Goal: Task Accomplishment & Management: Manage account settings

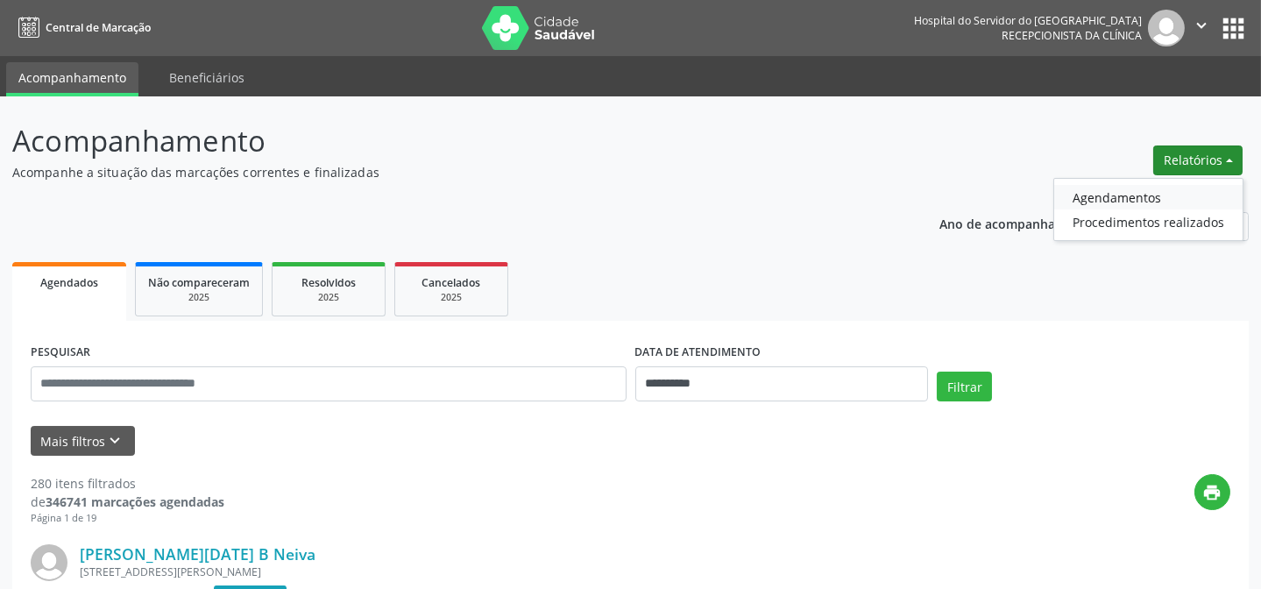
click at [1121, 191] on link "Agendamentos" at bounding box center [1148, 197] width 188 height 25
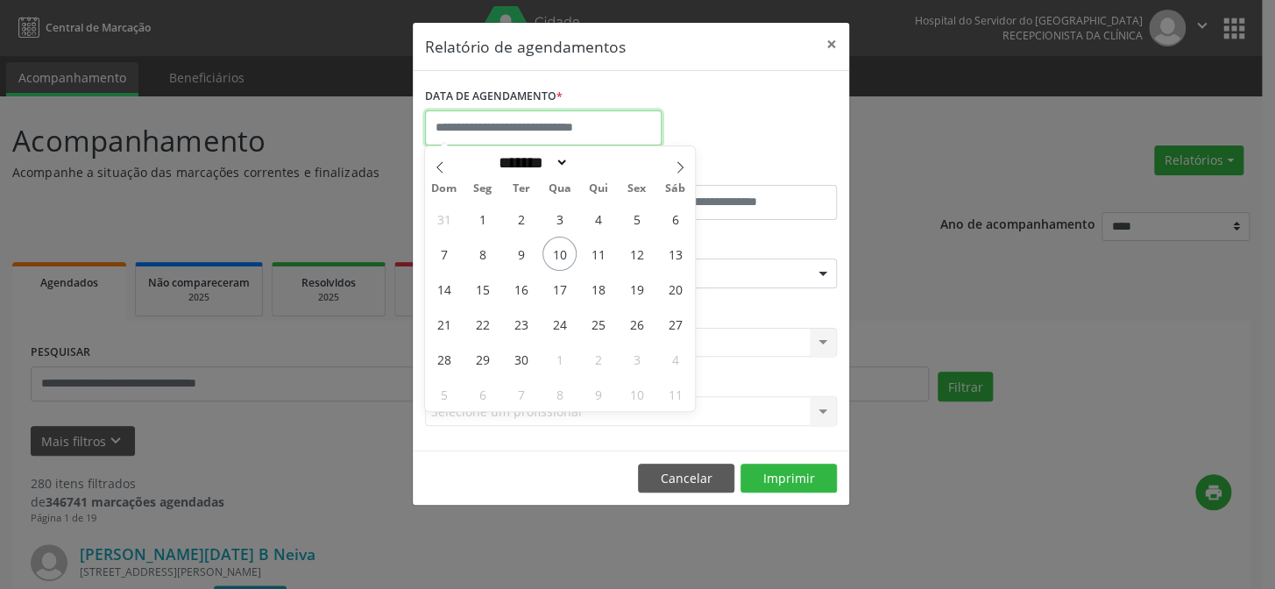
click at [586, 137] on input "text" at bounding box center [543, 127] width 237 height 35
click at [561, 243] on span "10" at bounding box center [559, 254] width 34 height 34
type input "**********"
click at [561, 243] on span "10" at bounding box center [559, 254] width 34 height 34
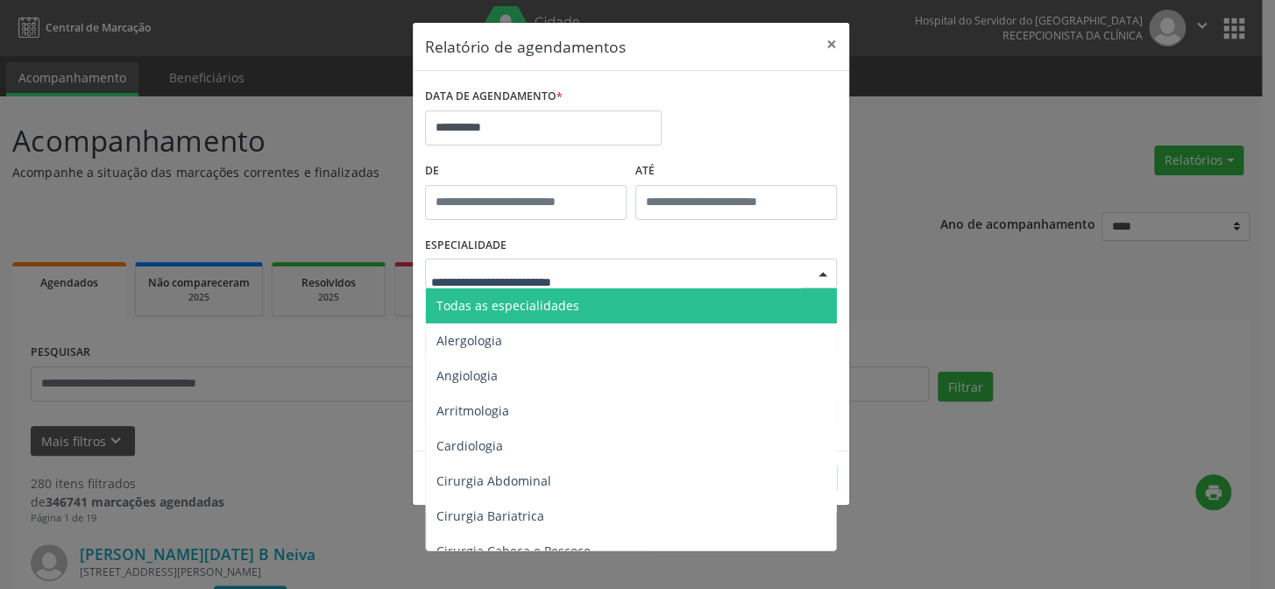
click at [553, 305] on span "Todas as especialidades" at bounding box center [507, 305] width 143 height 17
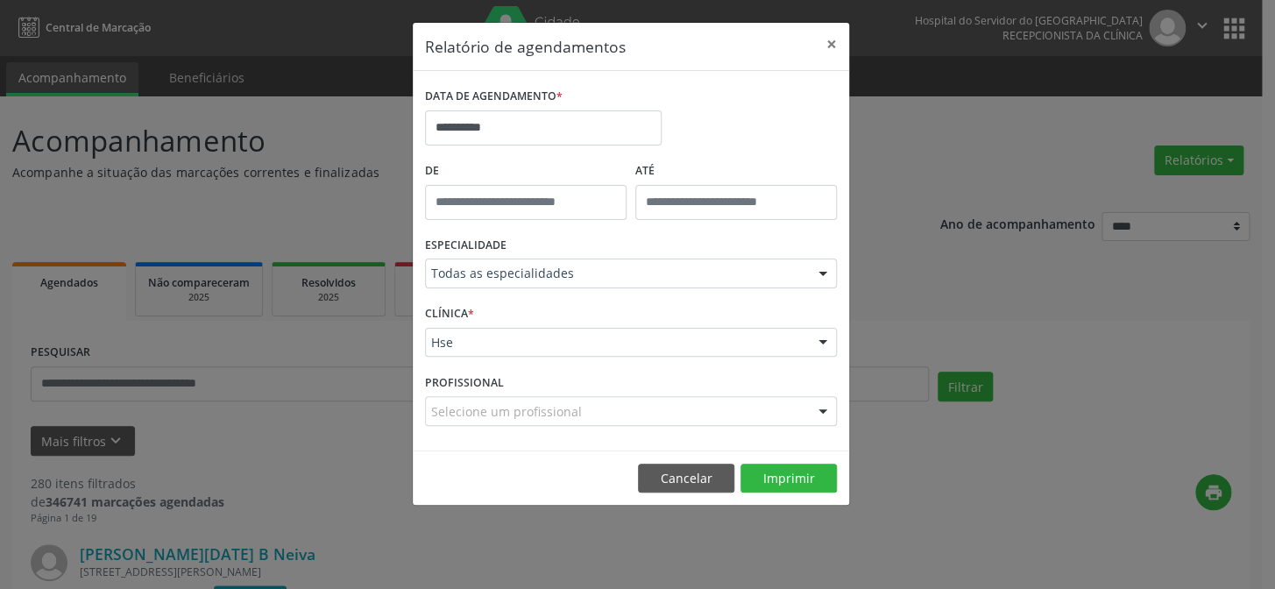
click at [766, 457] on footer "Cancelar Imprimir" at bounding box center [631, 477] width 436 height 55
click at [768, 465] on button "Imprimir" at bounding box center [788, 479] width 96 height 30
click at [833, 41] on button "×" at bounding box center [831, 44] width 35 height 43
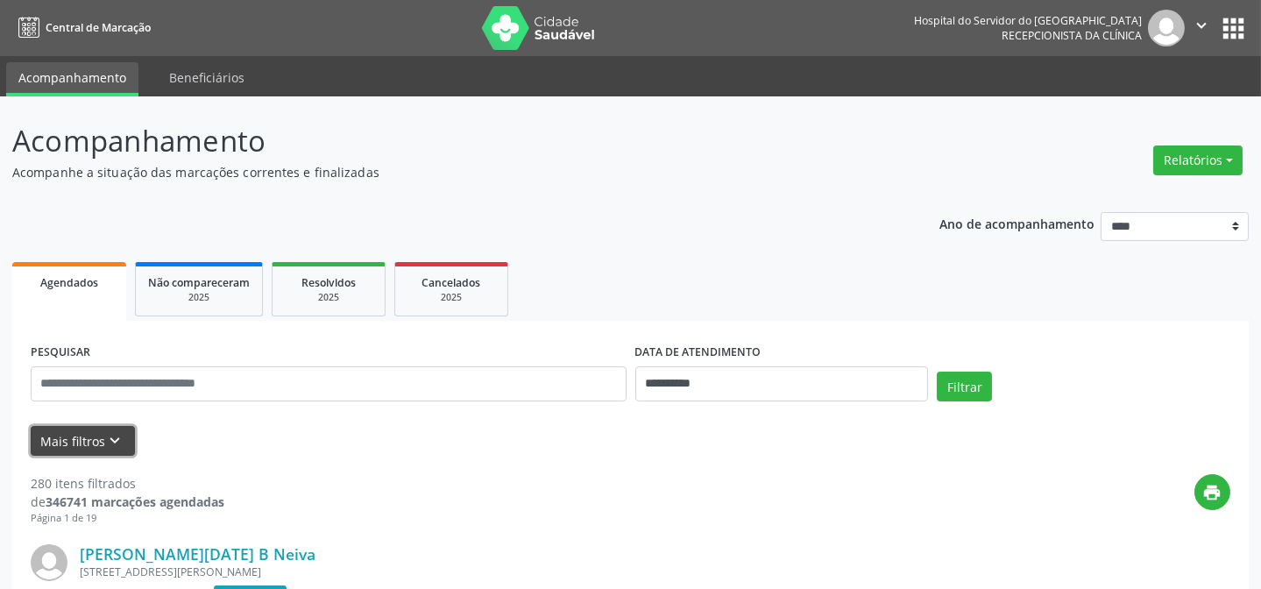
drag, startPoint x: 62, startPoint y: 438, endPoint x: 101, endPoint y: 437, distance: 38.6
click at [68, 437] on button "Mais filtros keyboard_arrow_down" at bounding box center [83, 441] width 104 height 31
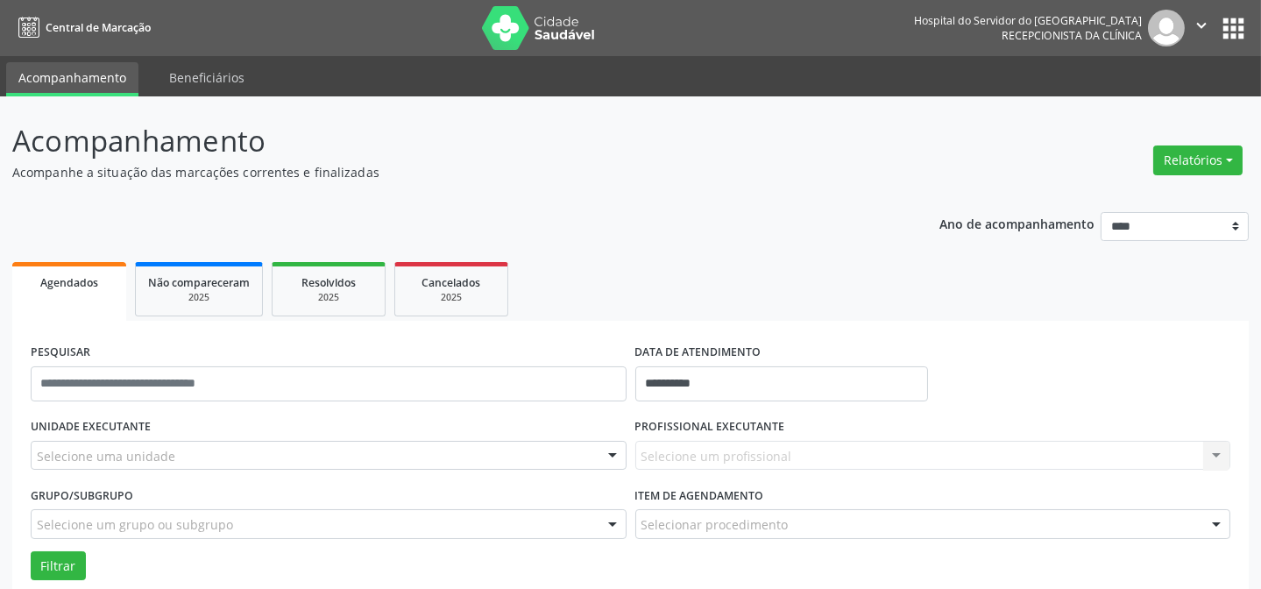
click at [170, 457] on div "Selecione uma unidade" at bounding box center [329, 456] width 596 height 30
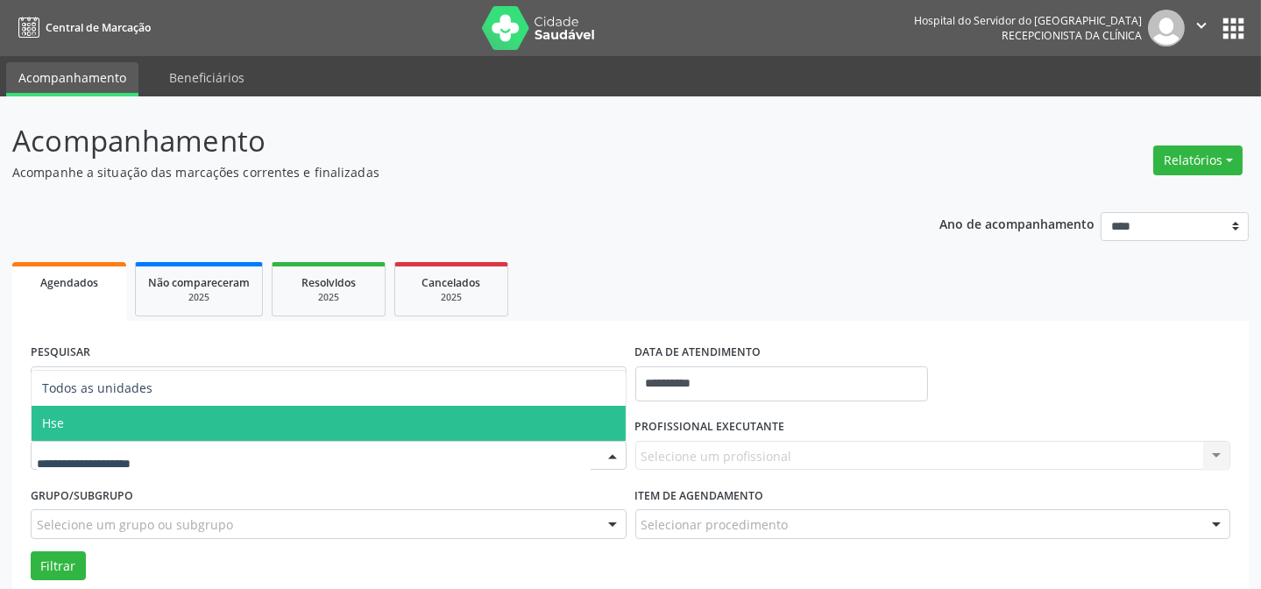
drag, startPoint x: 169, startPoint y: 424, endPoint x: 890, endPoint y: 520, distance: 727.4
click at [173, 423] on span "Hse" at bounding box center [329, 423] width 594 height 35
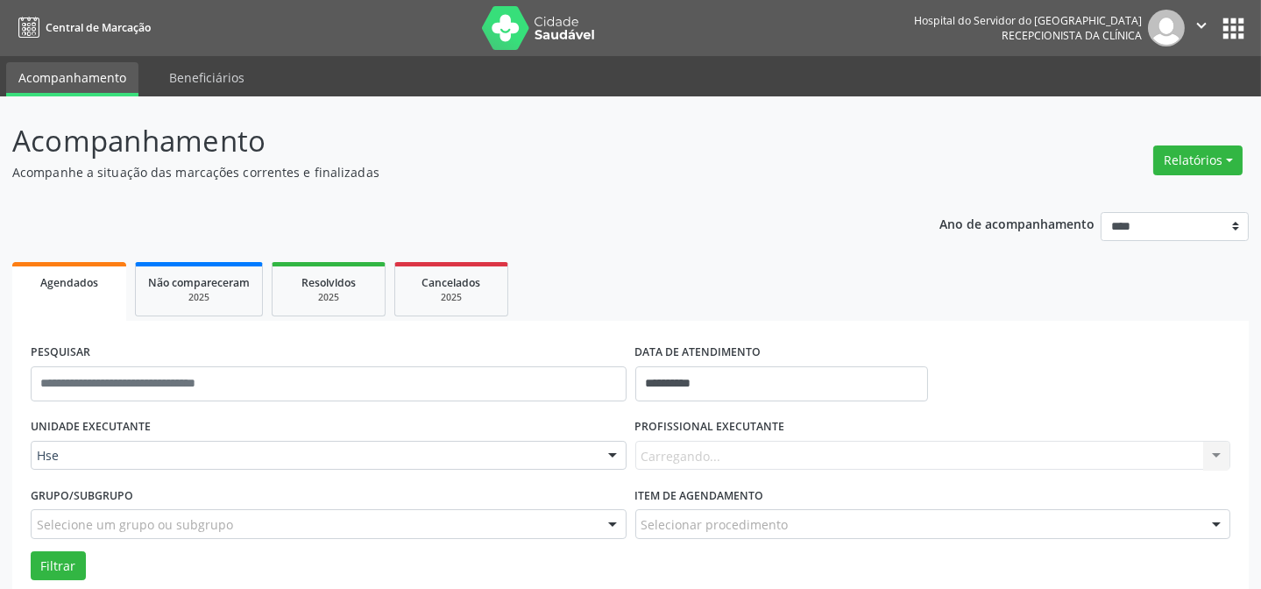
click at [817, 438] on div "PROFISSIONAL EXECUTANTE [GEOGRAPHIC_DATA]... Nenhum resultado encontrado para: …" at bounding box center [933, 448] width 605 height 68
click at [816, 445] on div "Todos os profissionais" at bounding box center [933, 456] width 596 height 30
type input "****"
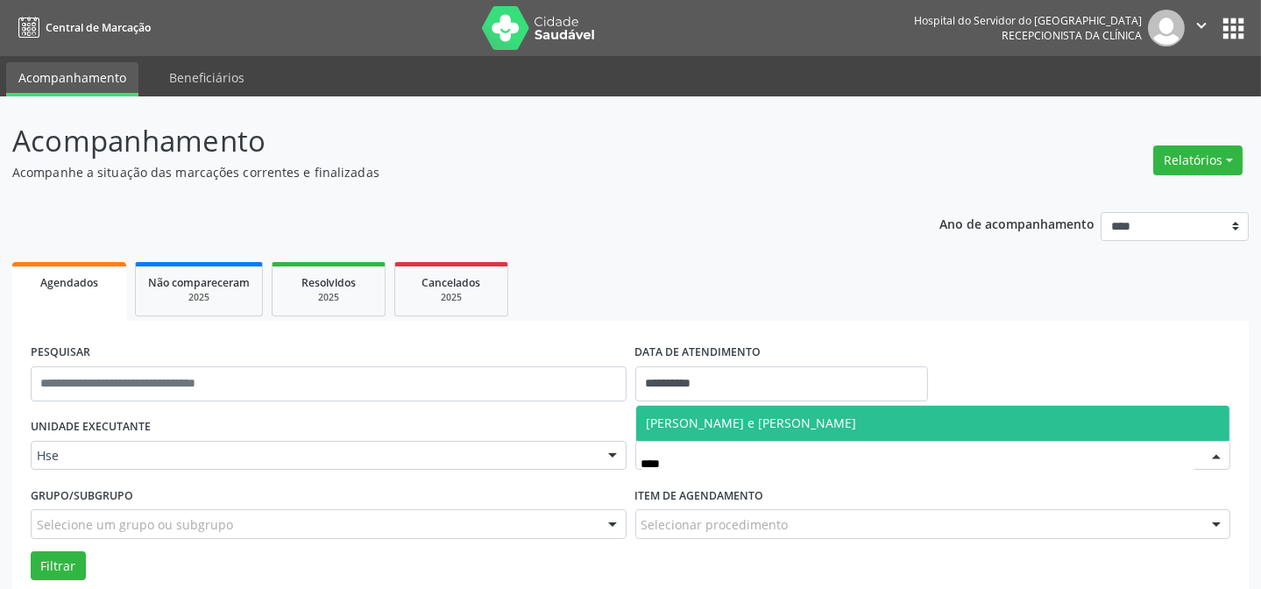
click at [810, 415] on span "[PERSON_NAME] e [PERSON_NAME]" at bounding box center [752, 422] width 210 height 17
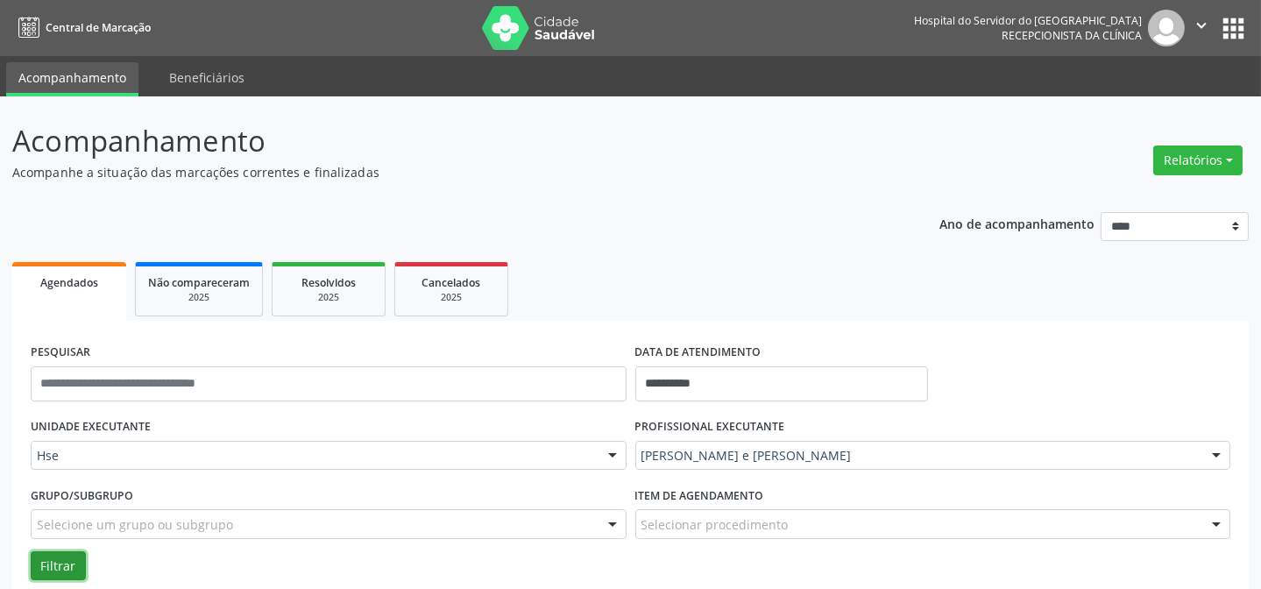
click at [74, 563] on button "Filtrar" at bounding box center [58, 566] width 55 height 30
click at [1186, 160] on button "Relatórios" at bounding box center [1197, 160] width 89 height 30
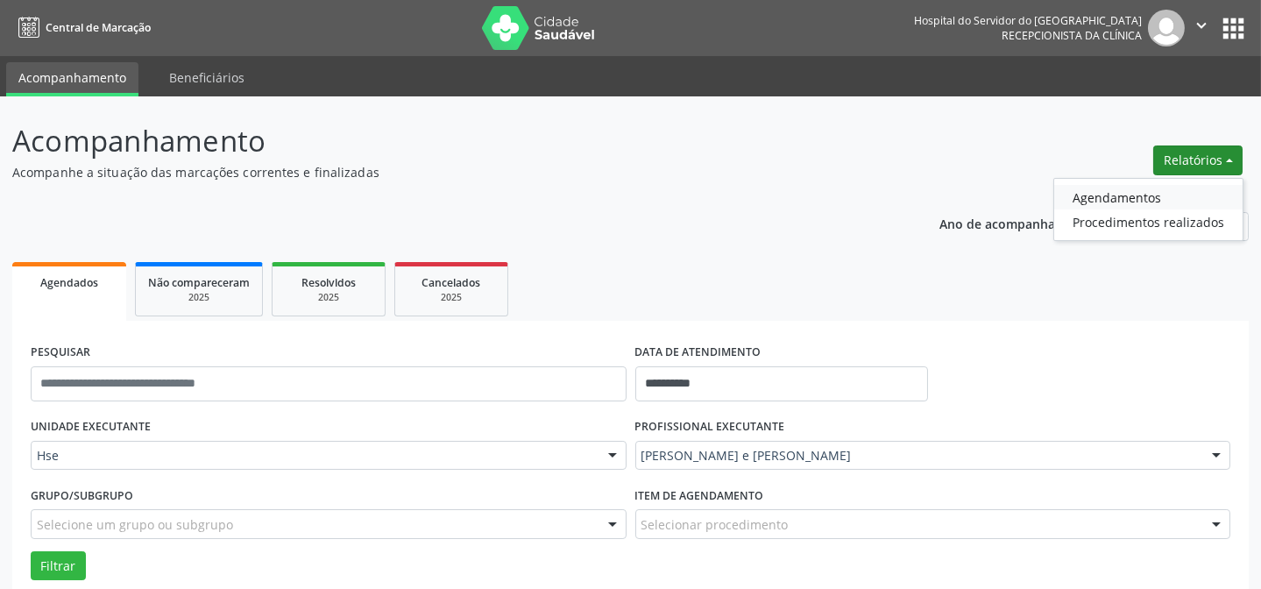
click at [1126, 192] on link "Agendamentos" at bounding box center [1148, 197] width 188 height 25
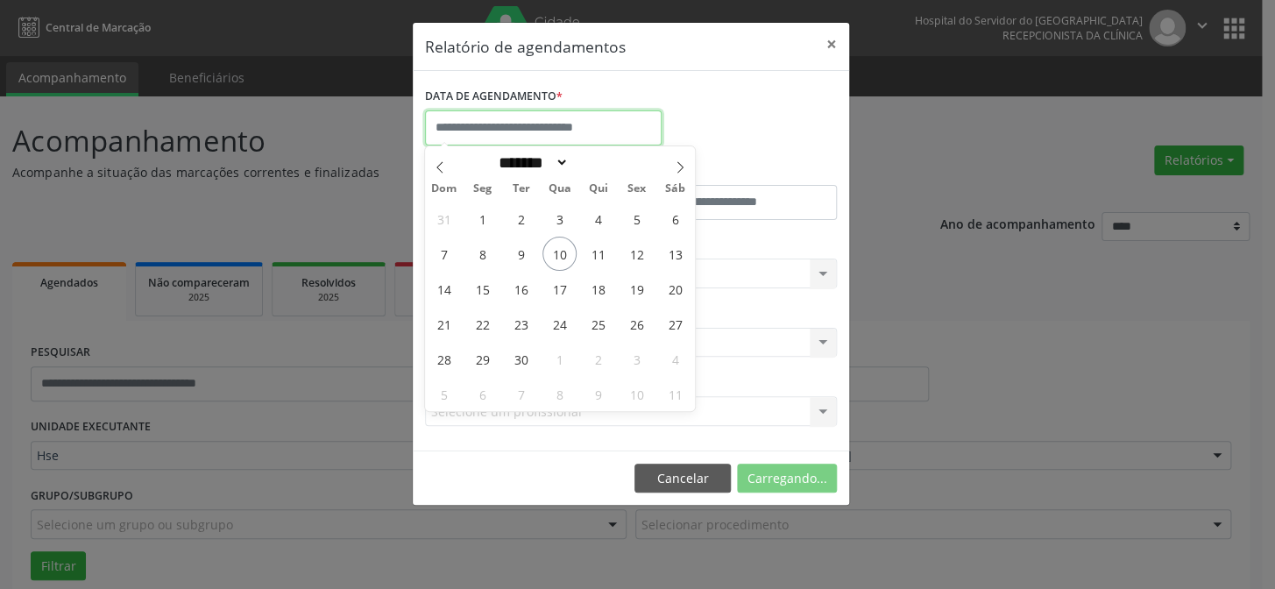
click at [504, 131] on input "text" at bounding box center [543, 127] width 237 height 35
click at [564, 254] on span "10" at bounding box center [559, 254] width 34 height 34
type input "**********"
click at [564, 254] on span "10" at bounding box center [559, 254] width 34 height 34
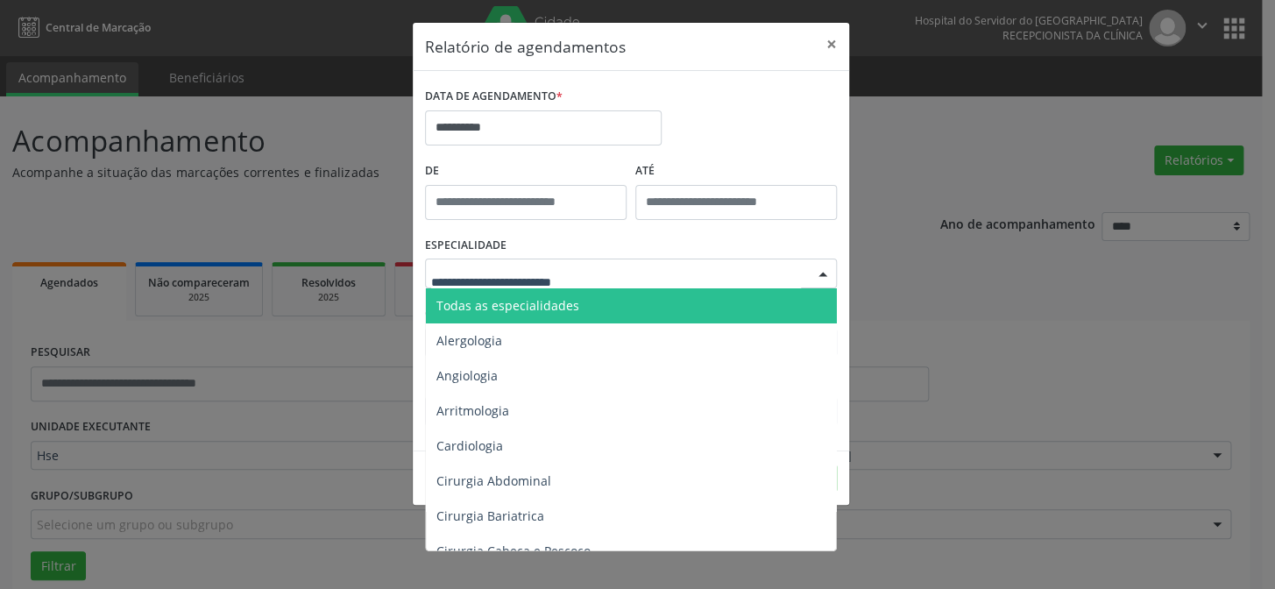
click at [486, 302] on span "Todas as especialidades" at bounding box center [507, 305] width 143 height 17
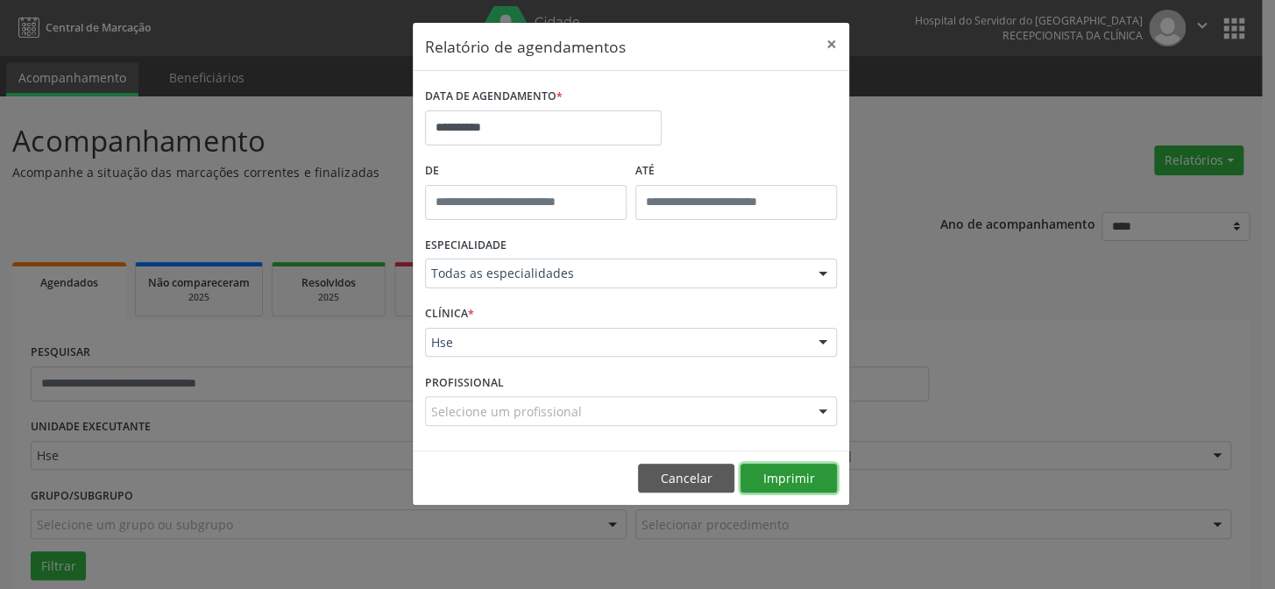
click at [779, 477] on button "Imprimir" at bounding box center [788, 479] width 96 height 30
click at [830, 40] on button "×" at bounding box center [831, 44] width 35 height 43
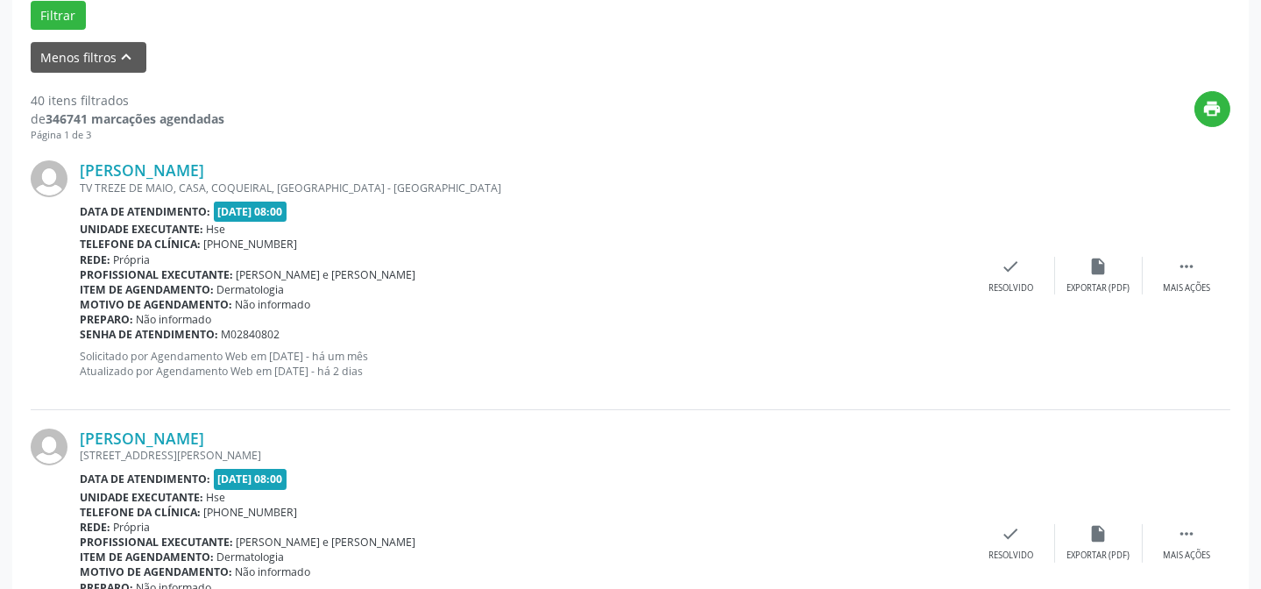
scroll to position [557, 0]
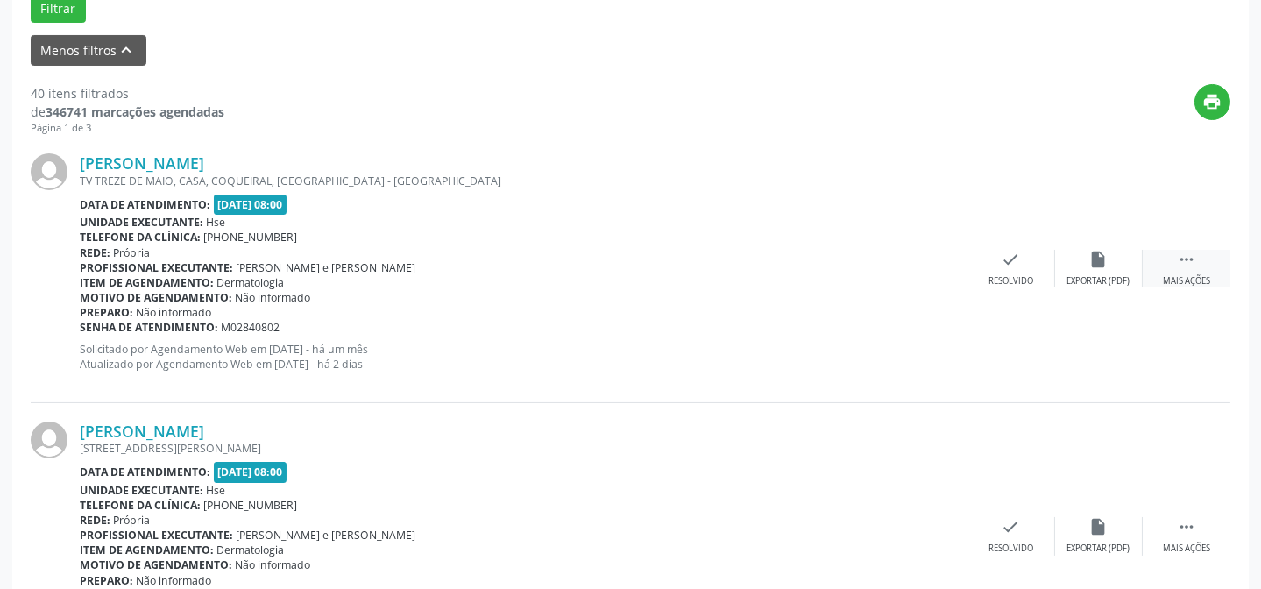
click at [1174, 263] on div " Mais ações" at bounding box center [1187, 269] width 88 height 38
click at [1114, 260] on div "alarm_off Não compareceu" at bounding box center [1099, 269] width 88 height 38
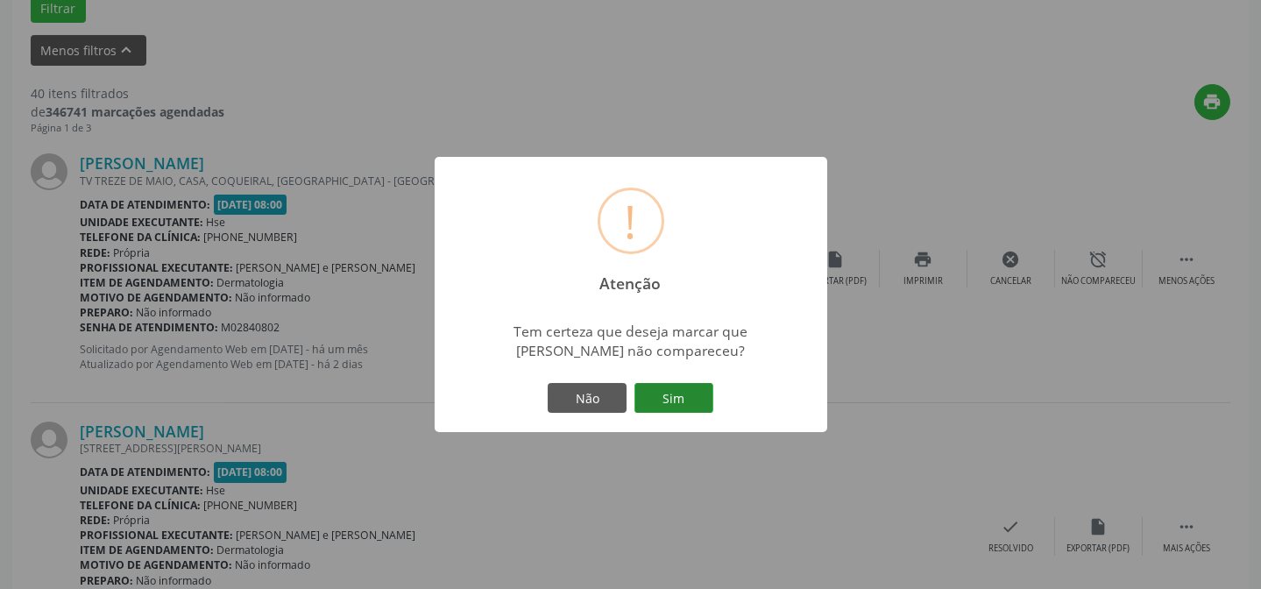
click at [676, 408] on button "Sim" at bounding box center [673, 398] width 79 height 30
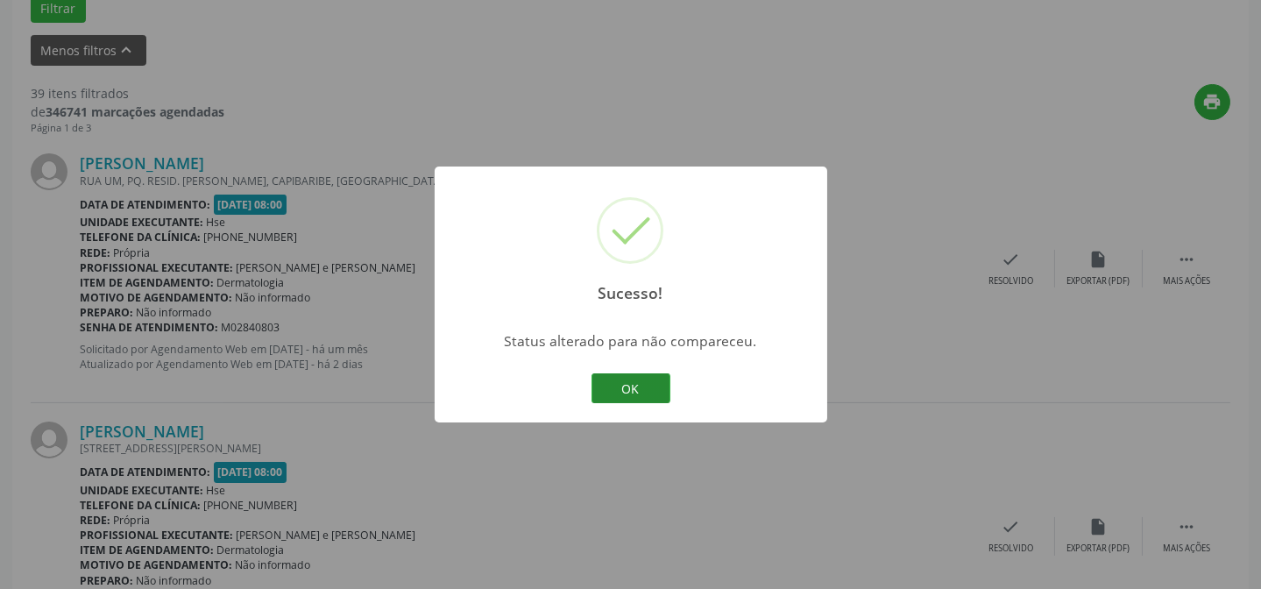
click at [646, 379] on button "OK" at bounding box center [630, 388] width 79 height 30
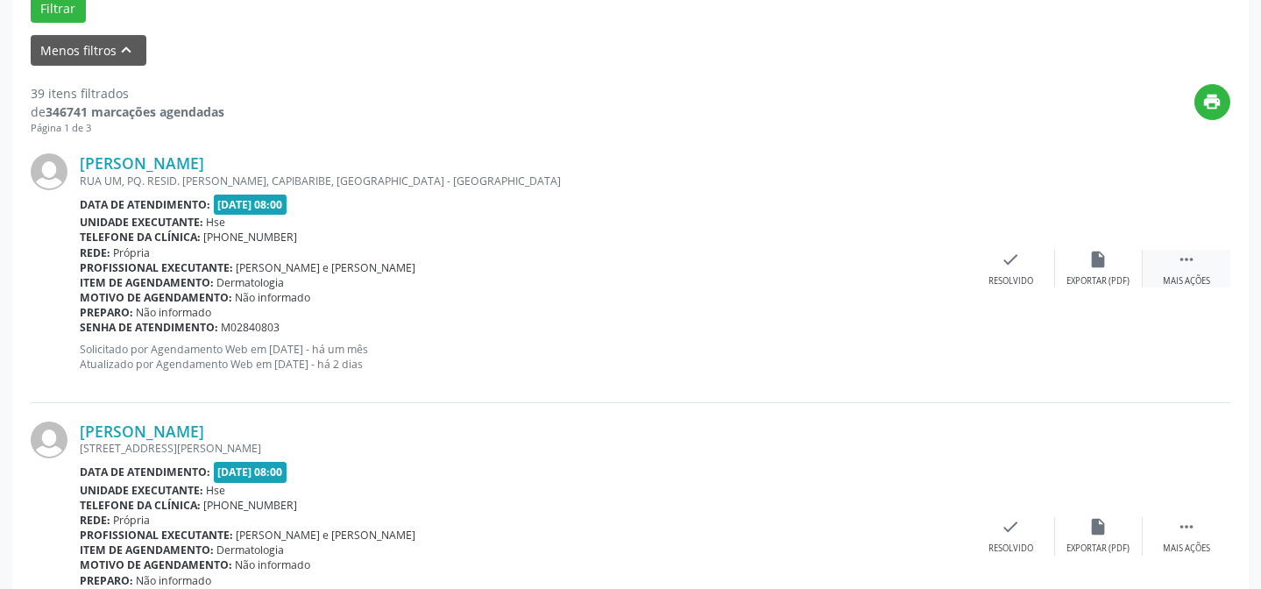
click at [1184, 272] on div " Mais ações" at bounding box center [1187, 269] width 88 height 38
click at [1108, 269] on div "alarm_off Não compareceu" at bounding box center [1099, 269] width 88 height 38
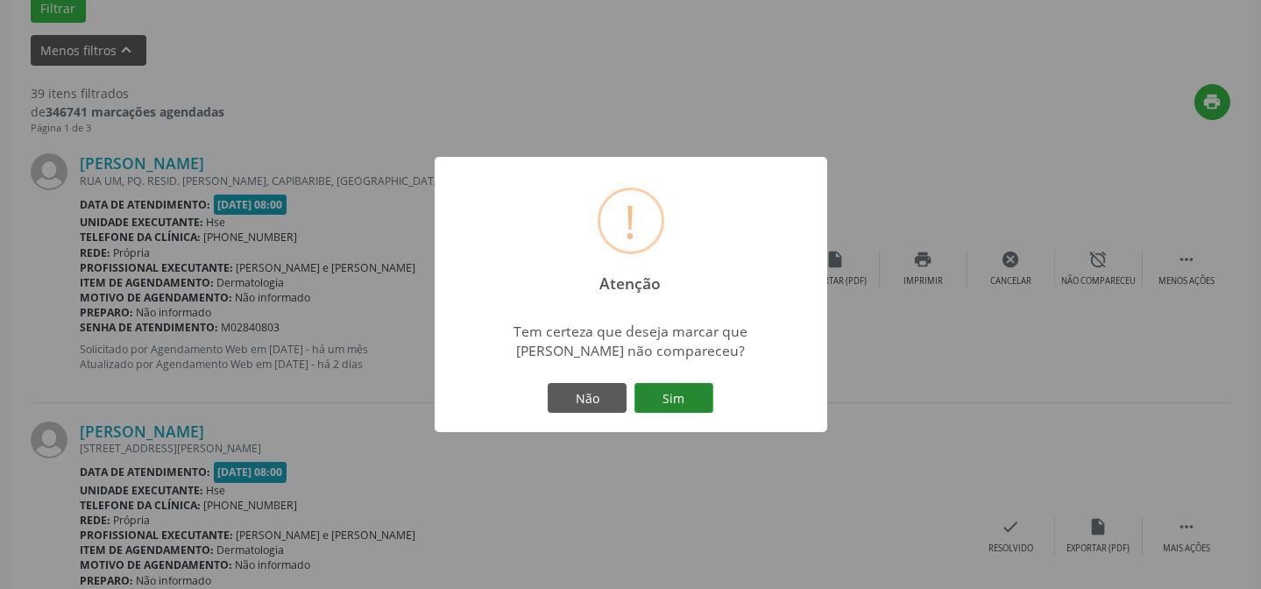
click at [675, 399] on button "Sim" at bounding box center [673, 398] width 79 height 30
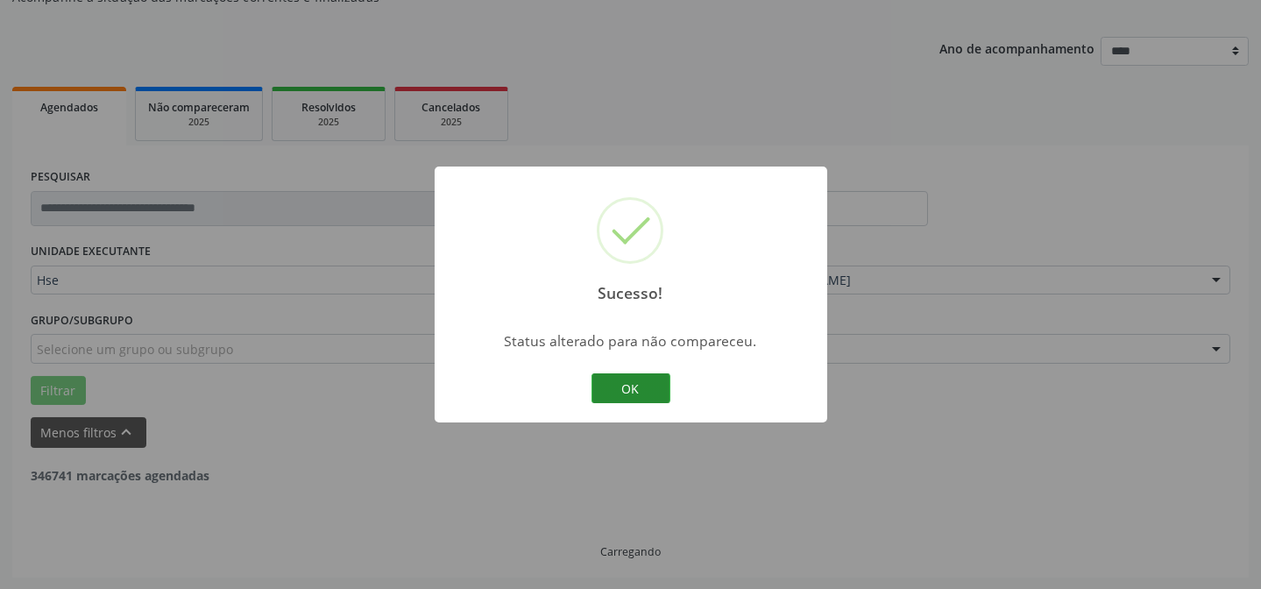
click at [609, 377] on button "OK" at bounding box center [630, 388] width 79 height 30
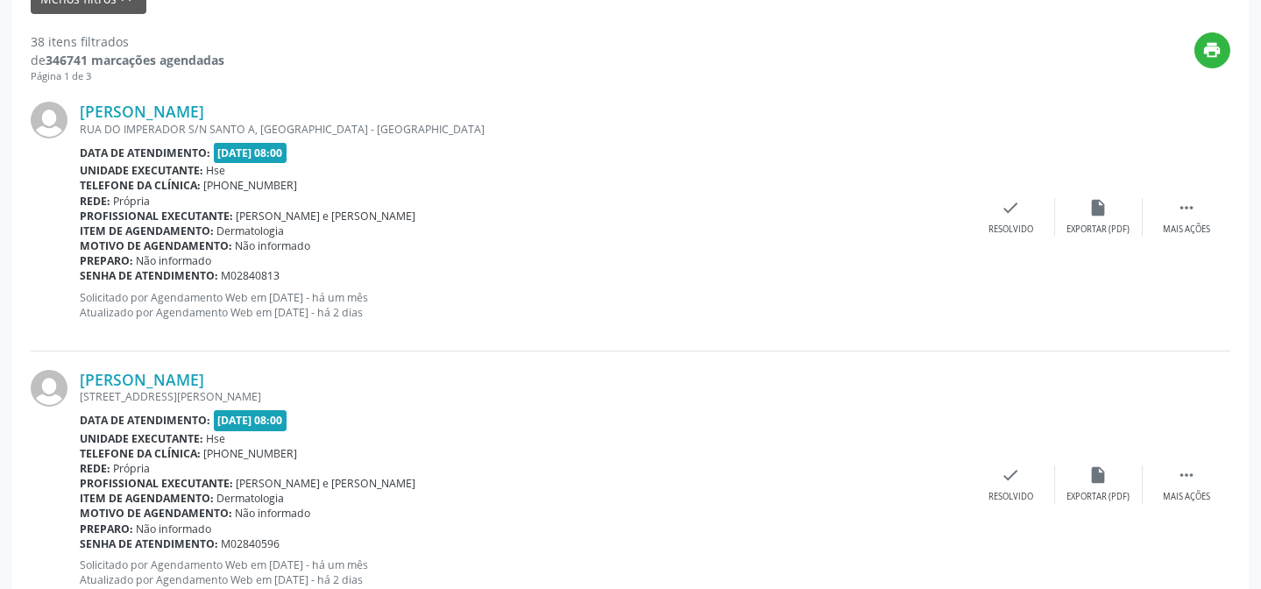
scroll to position [637, 0]
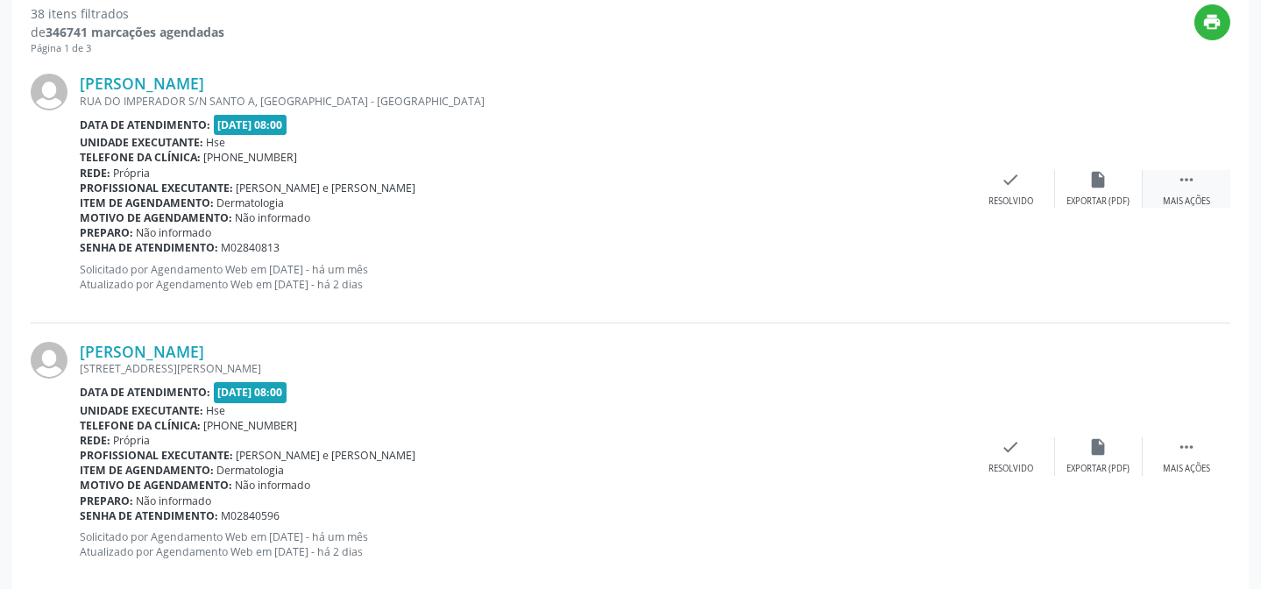
drag, startPoint x: 1200, startPoint y: 175, endPoint x: 1157, endPoint y: 188, distance: 44.7
click at [1200, 176] on div " Mais ações" at bounding box center [1187, 189] width 88 height 38
click at [1069, 199] on div "Não compareceu" at bounding box center [1098, 201] width 74 height 12
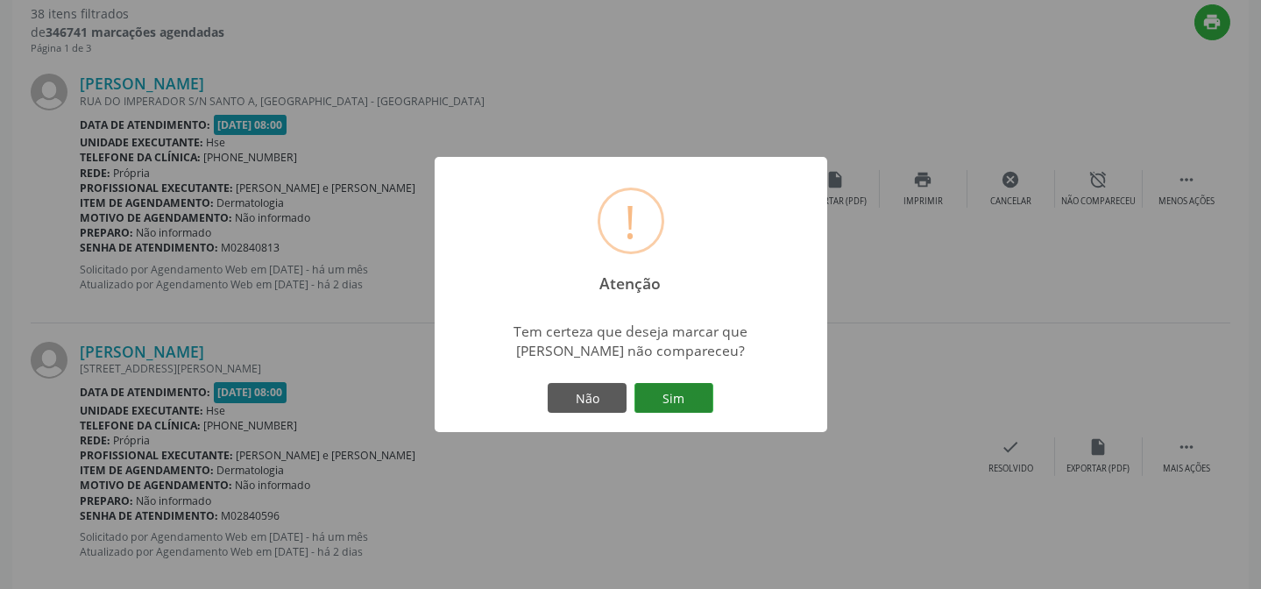
click at [678, 389] on button "Sim" at bounding box center [673, 398] width 79 height 30
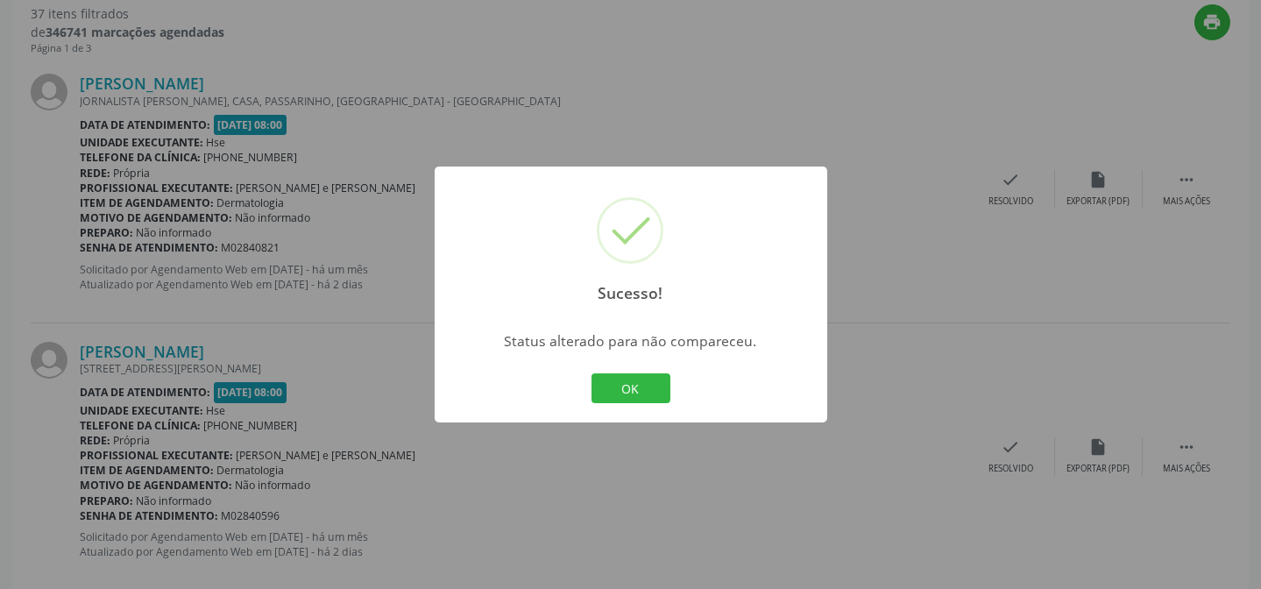
click at [631, 364] on div "Sucesso! × Status alterado para não compareceu. OK Cancel" at bounding box center [631, 294] width 393 height 256
click at [631, 380] on button "OK" at bounding box center [630, 388] width 79 height 30
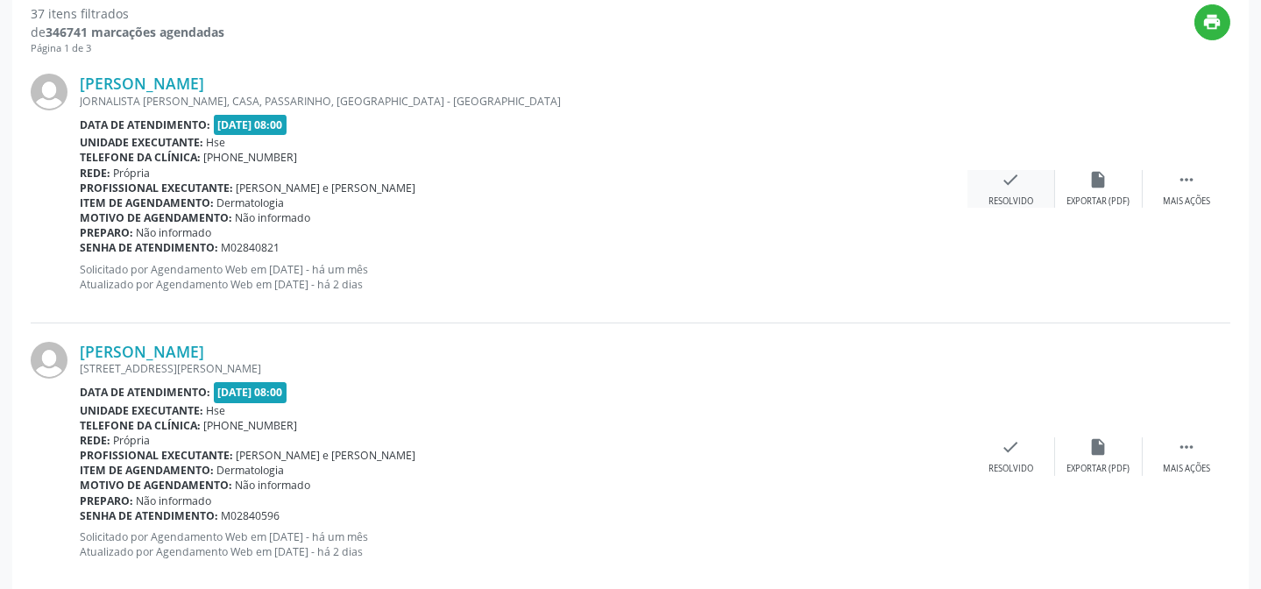
click at [998, 185] on div "check Resolvido" at bounding box center [1011, 189] width 88 height 38
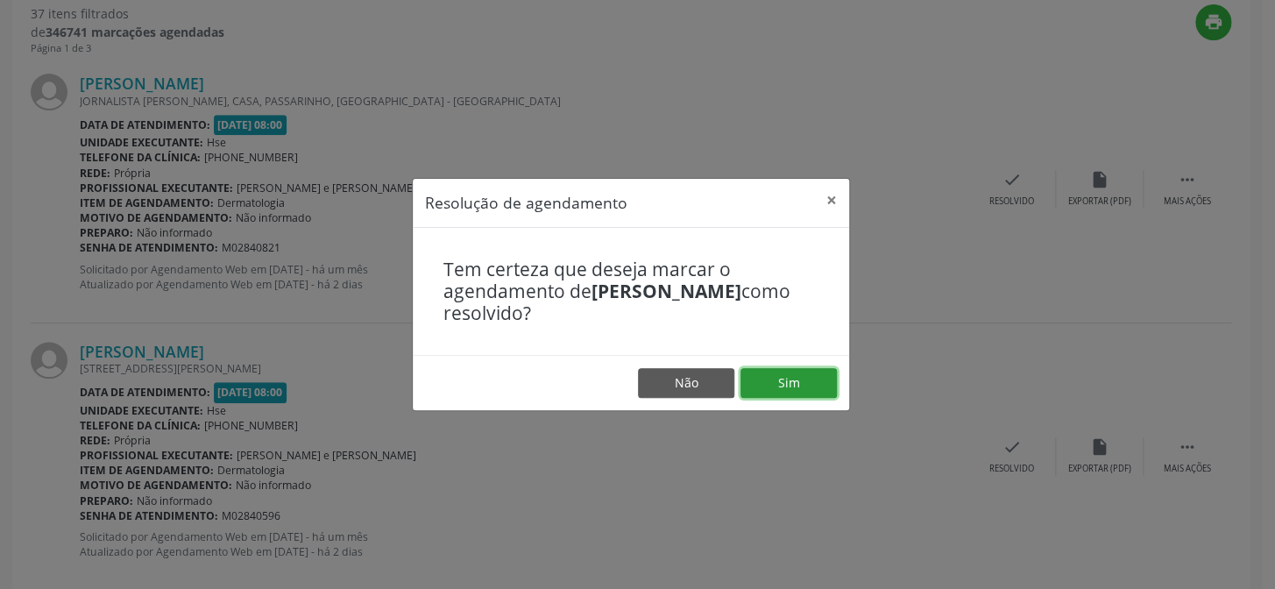
click at [778, 383] on button "Sim" at bounding box center [788, 383] width 96 height 30
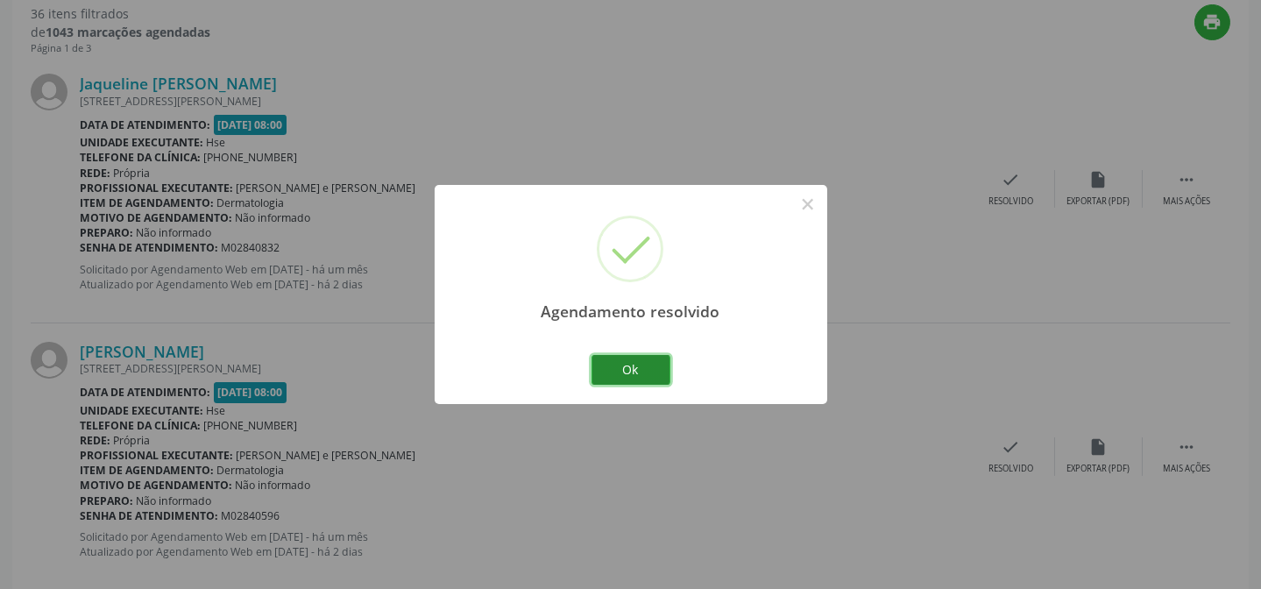
click at [642, 367] on button "Ok" at bounding box center [630, 370] width 79 height 30
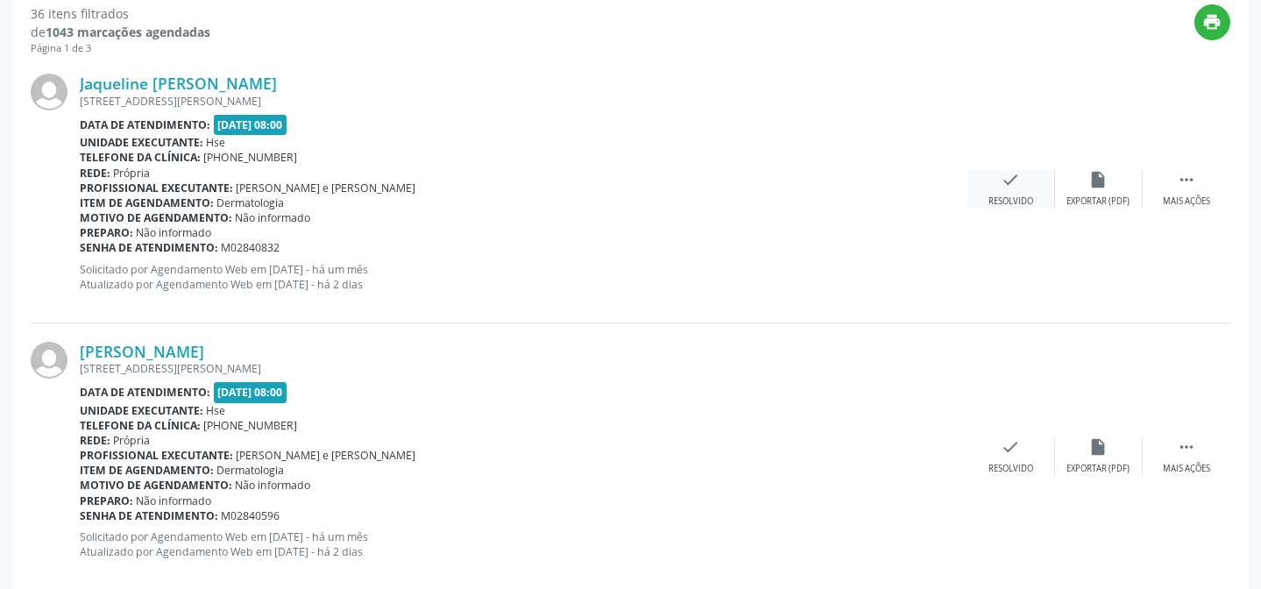
click at [989, 195] on div "Resolvido" at bounding box center [1010, 201] width 45 height 12
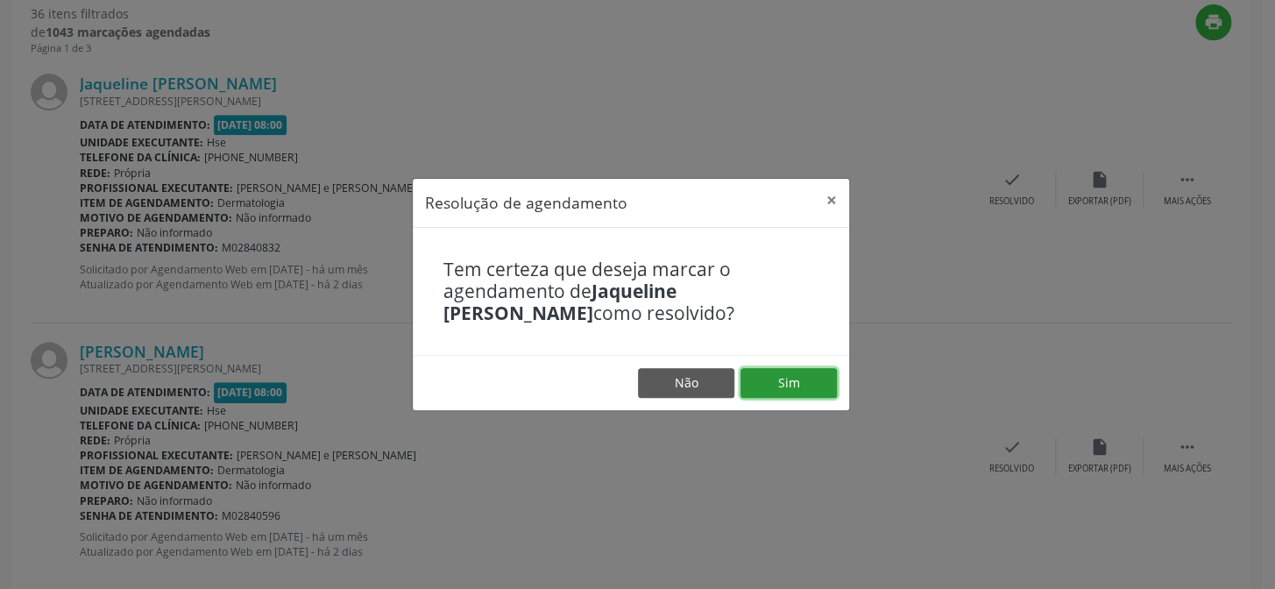
click at [798, 389] on button "Sim" at bounding box center [788, 383] width 96 height 30
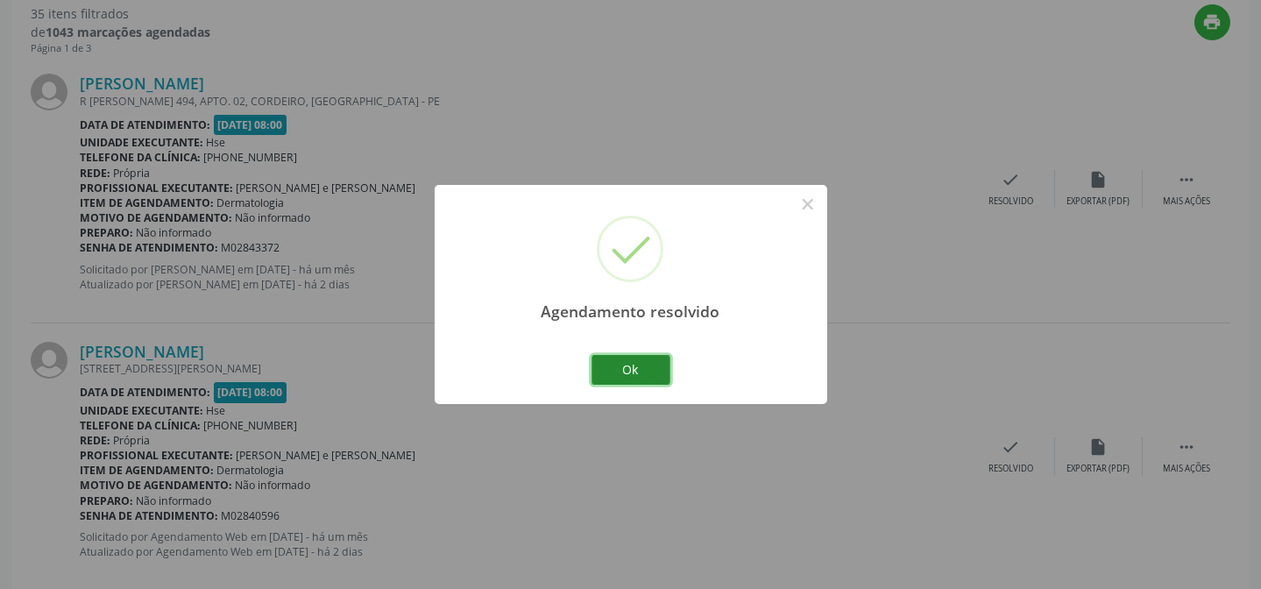
click at [625, 370] on button "Ok" at bounding box center [630, 370] width 79 height 30
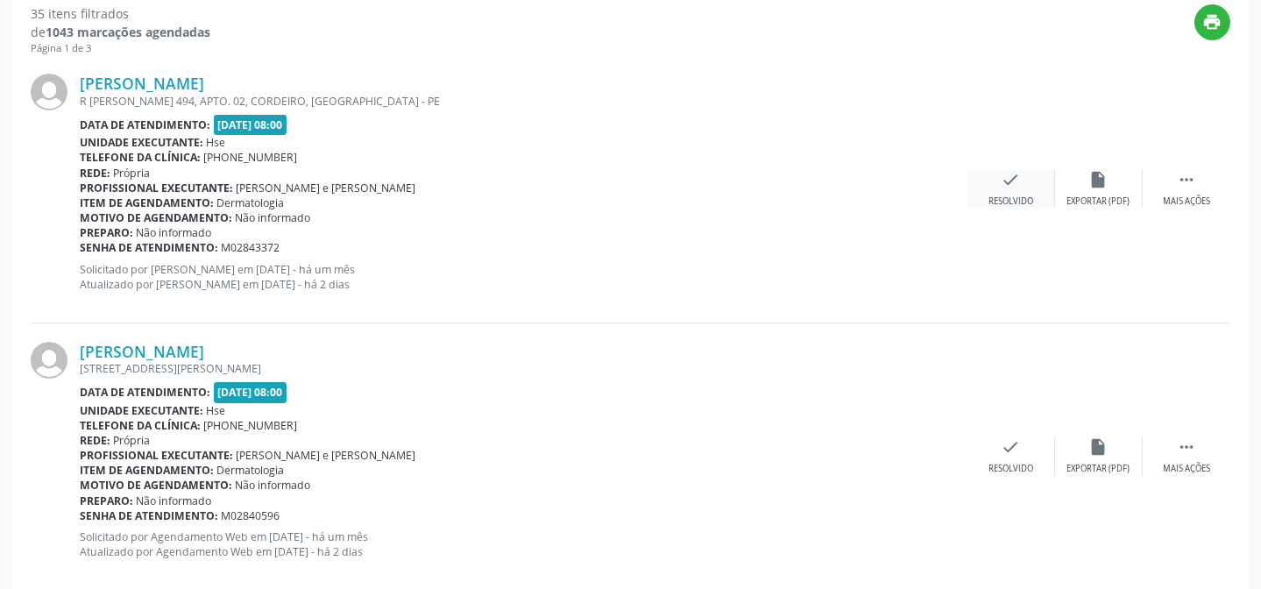
click at [1001, 190] on div "check Resolvido" at bounding box center [1011, 189] width 88 height 38
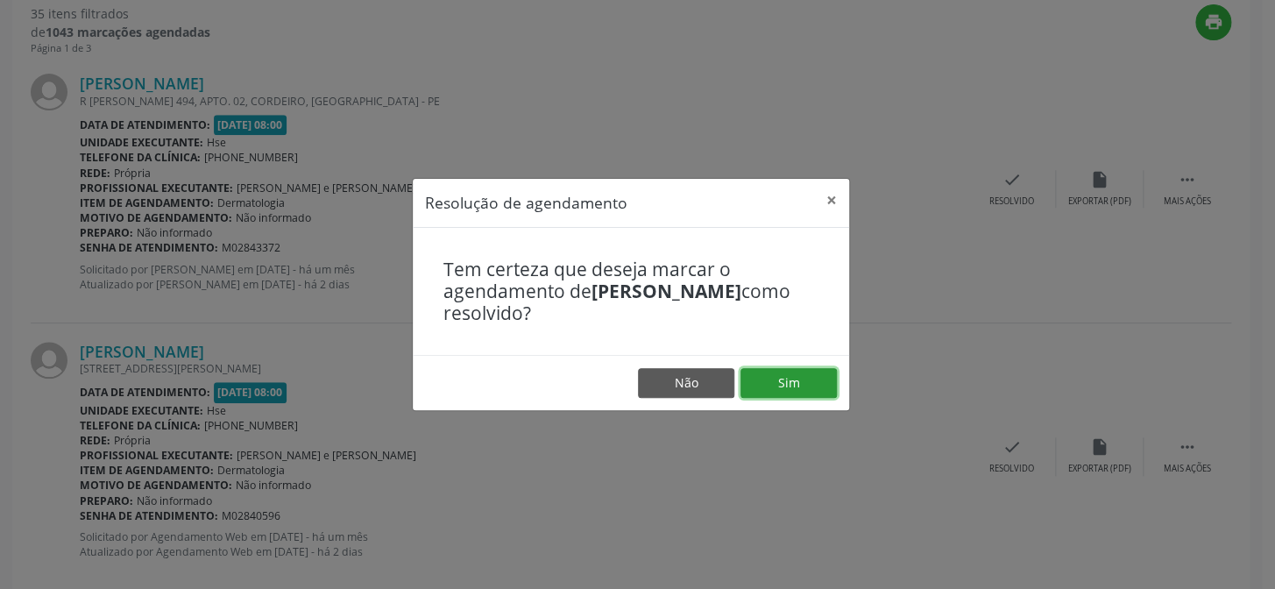
click at [784, 387] on button "Sim" at bounding box center [788, 383] width 96 height 30
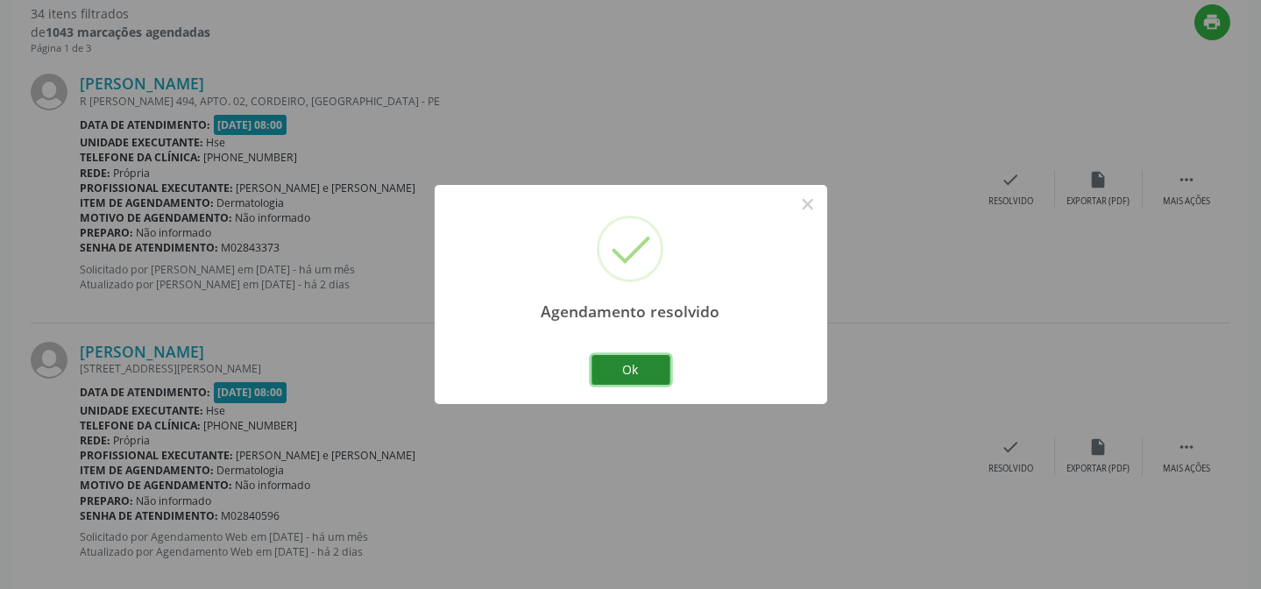
click at [652, 372] on button "Ok" at bounding box center [630, 370] width 79 height 30
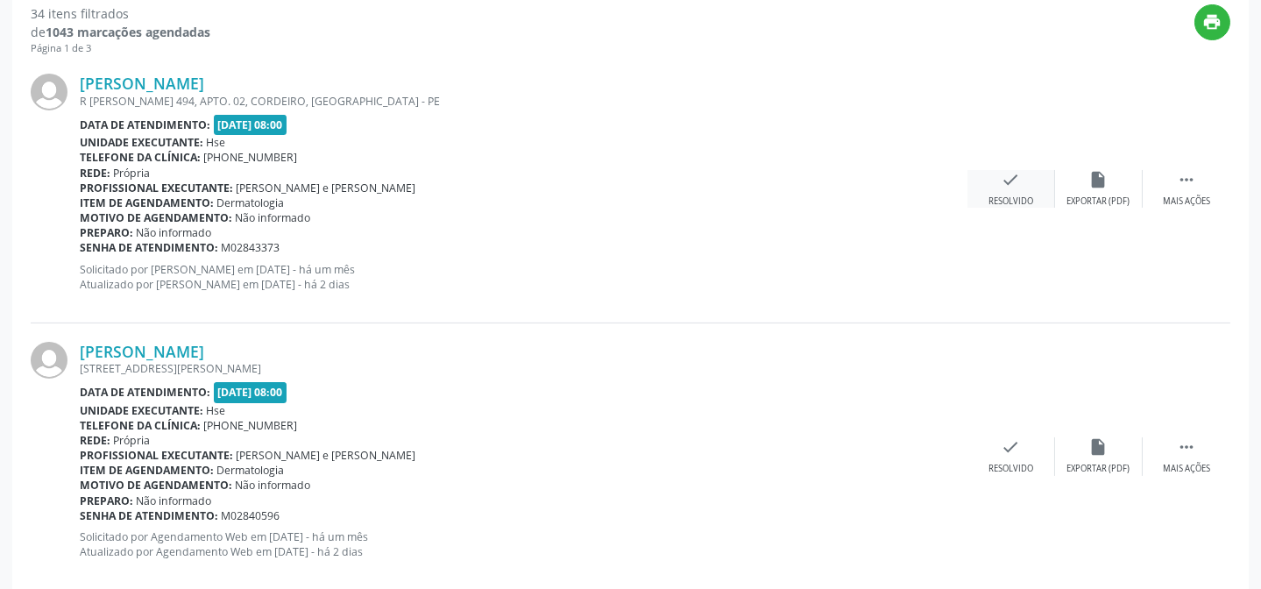
click at [994, 193] on div "check Resolvido" at bounding box center [1011, 189] width 88 height 38
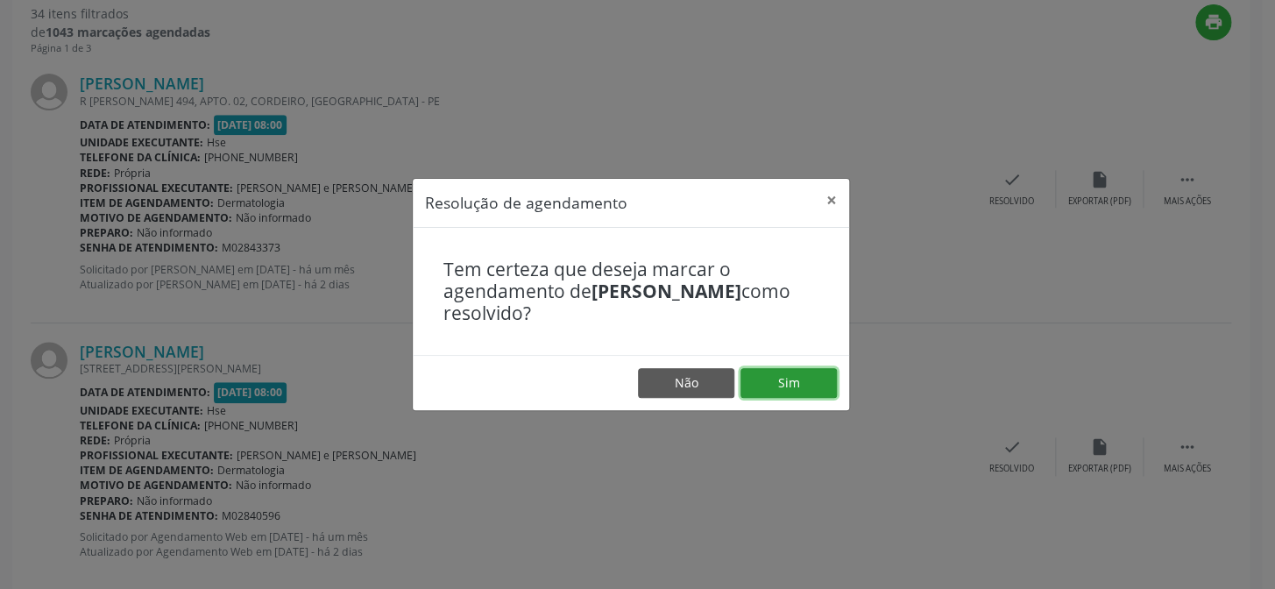
click at [772, 376] on button "Sim" at bounding box center [788, 383] width 96 height 30
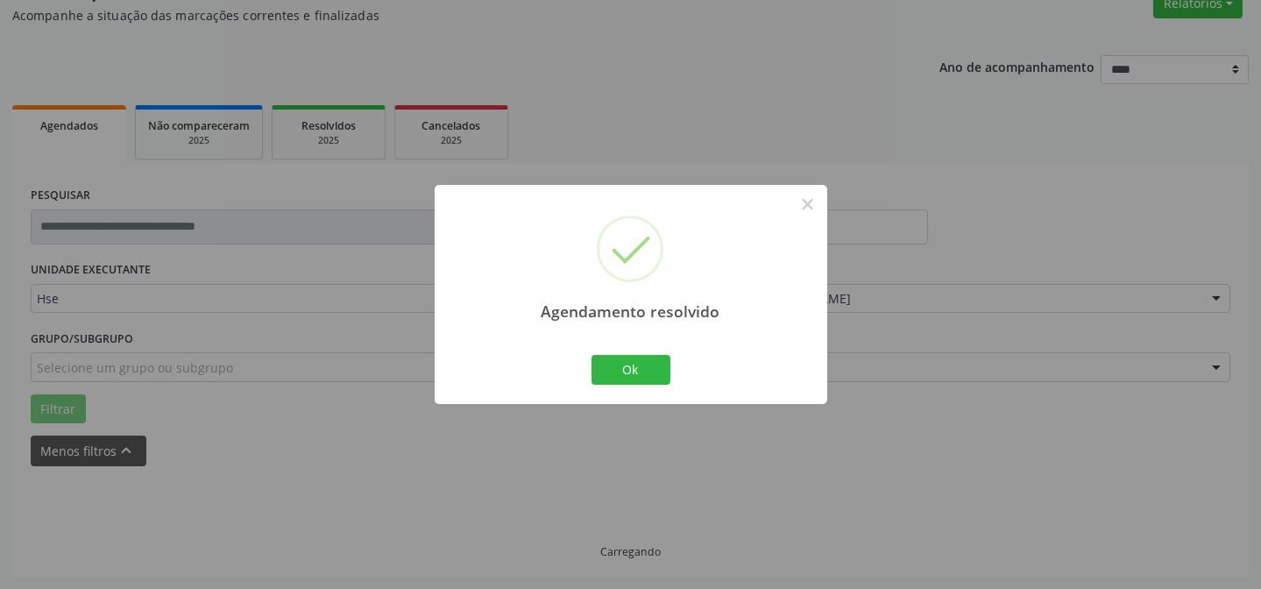
scroll to position [175, 0]
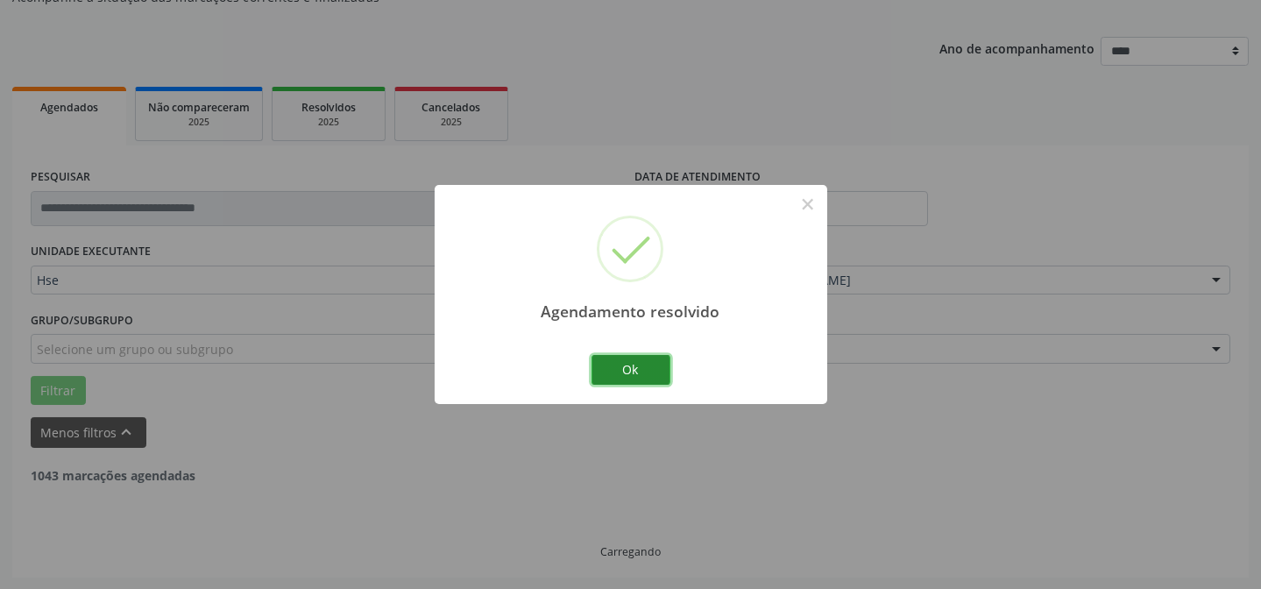
click at [598, 363] on button "Ok" at bounding box center [630, 370] width 79 height 30
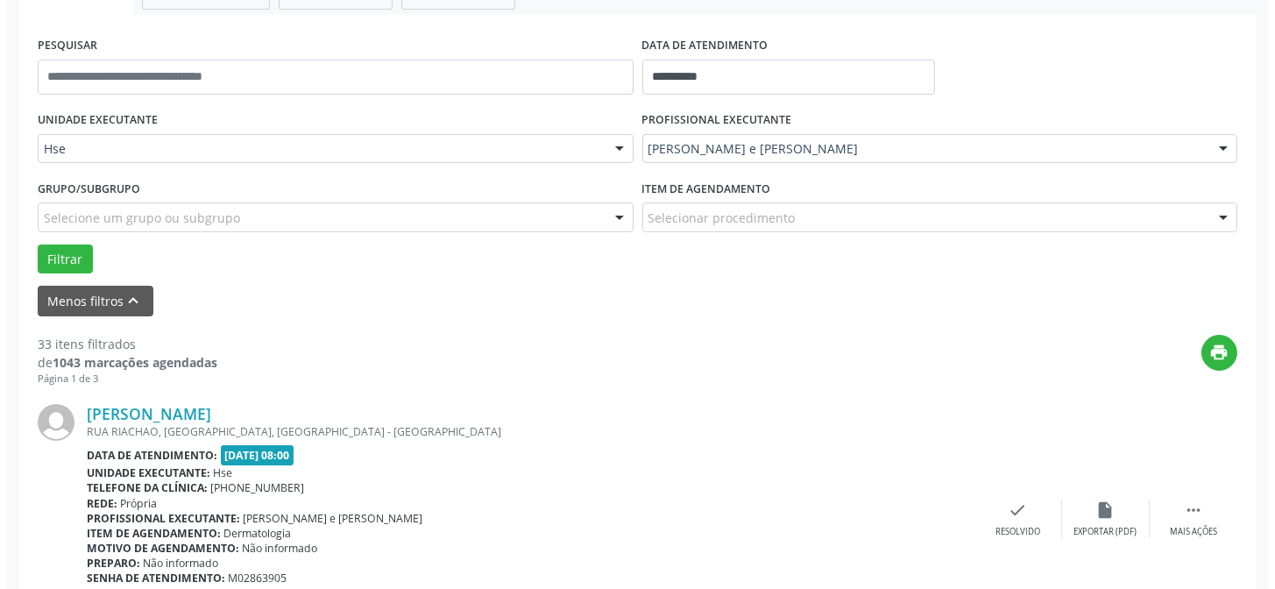
scroll to position [414, 0]
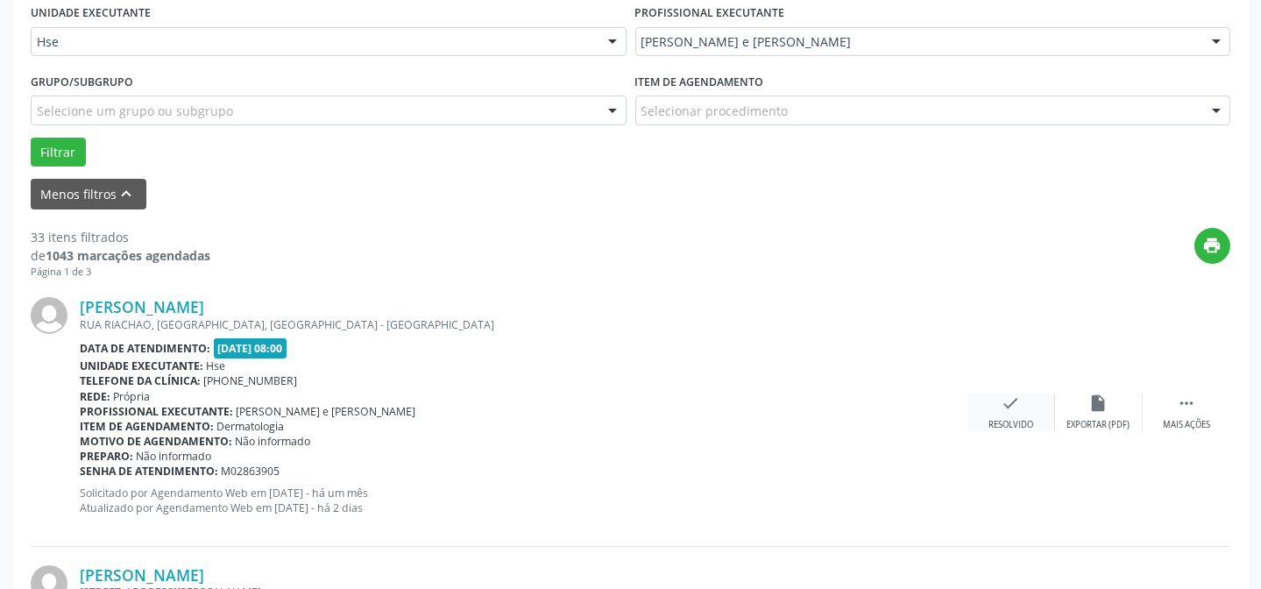
click at [1007, 412] on div "check Resolvido" at bounding box center [1011, 412] width 88 height 38
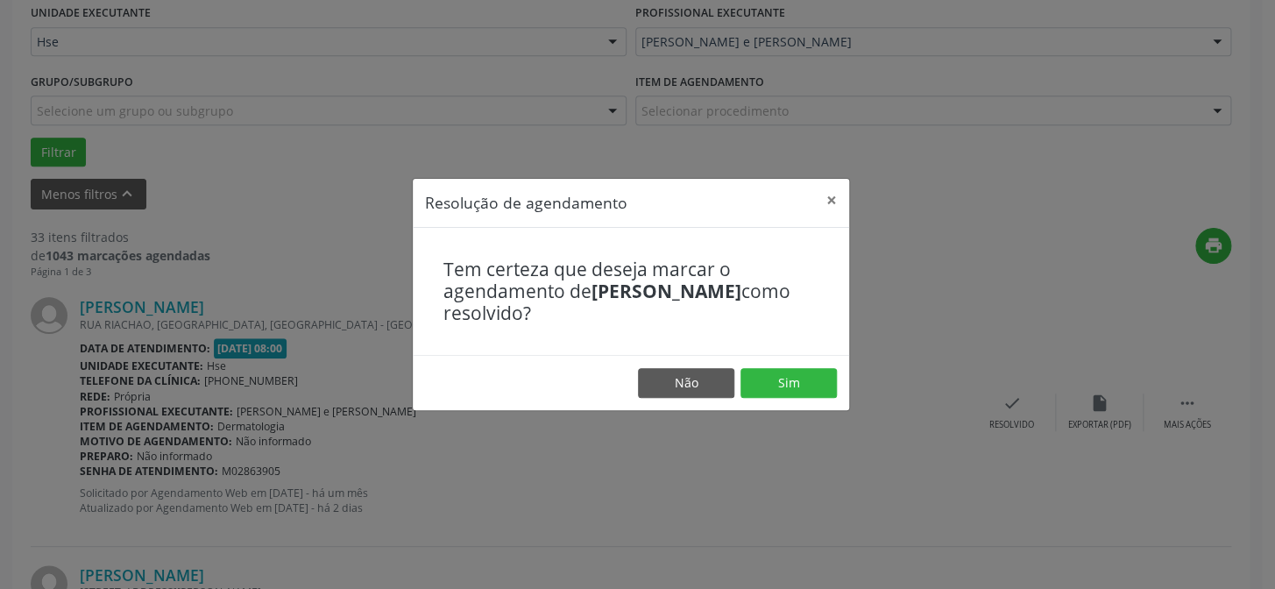
click at [769, 364] on footer "Não Sim" at bounding box center [631, 382] width 436 height 55
click at [778, 384] on button "Sim" at bounding box center [788, 383] width 96 height 30
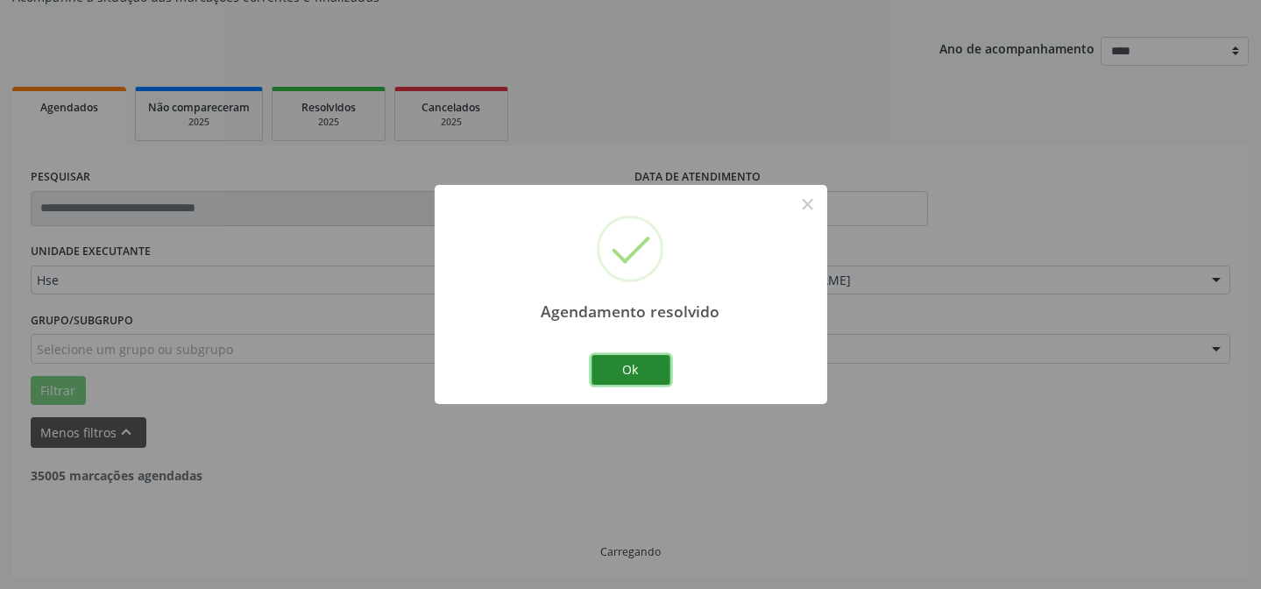
click at [657, 362] on button "Ok" at bounding box center [630, 370] width 79 height 30
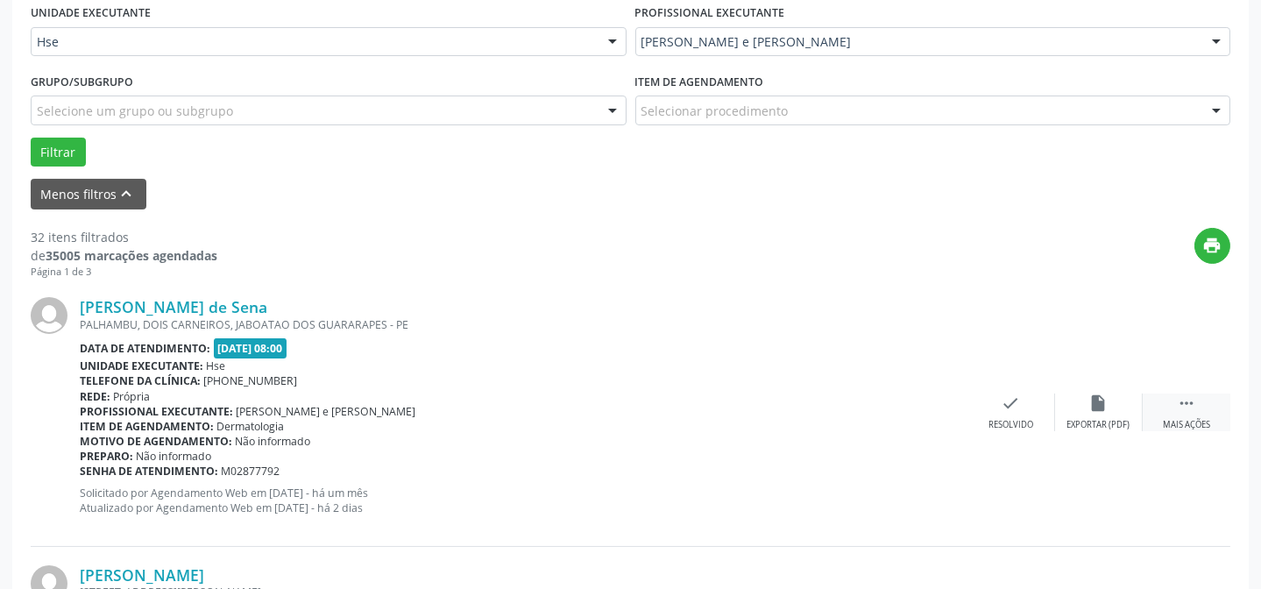
click at [1179, 412] on div " Mais ações" at bounding box center [1187, 412] width 88 height 38
click at [1122, 411] on div "alarm_off Não compareceu" at bounding box center [1099, 412] width 88 height 38
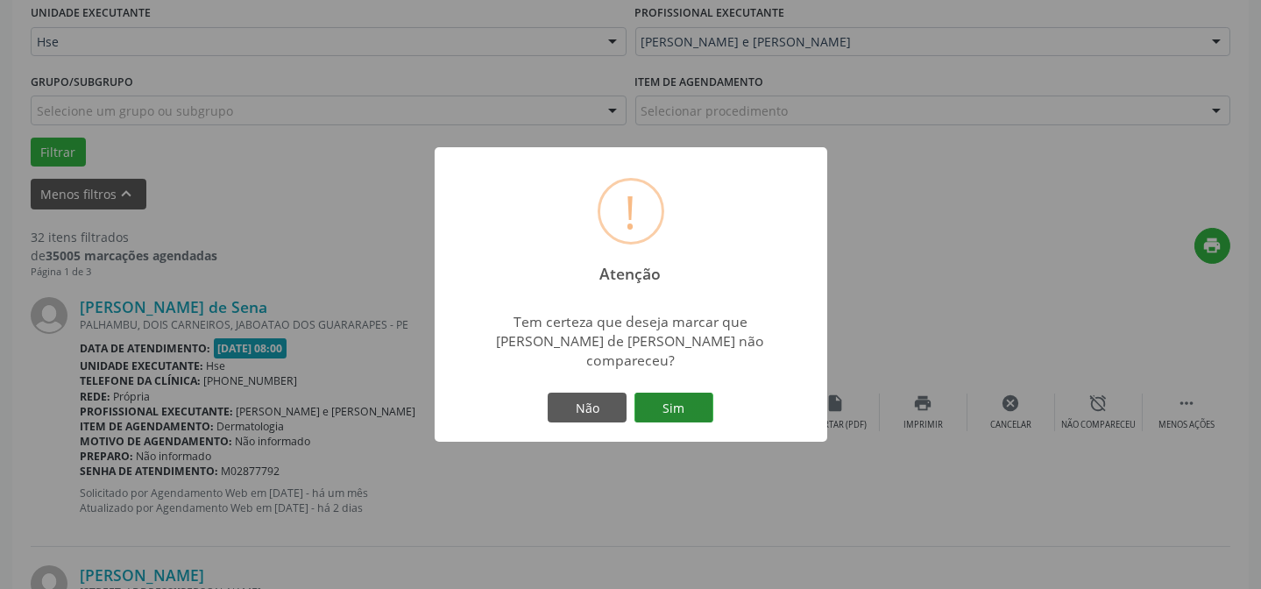
click at [677, 395] on button "Sim" at bounding box center [673, 408] width 79 height 30
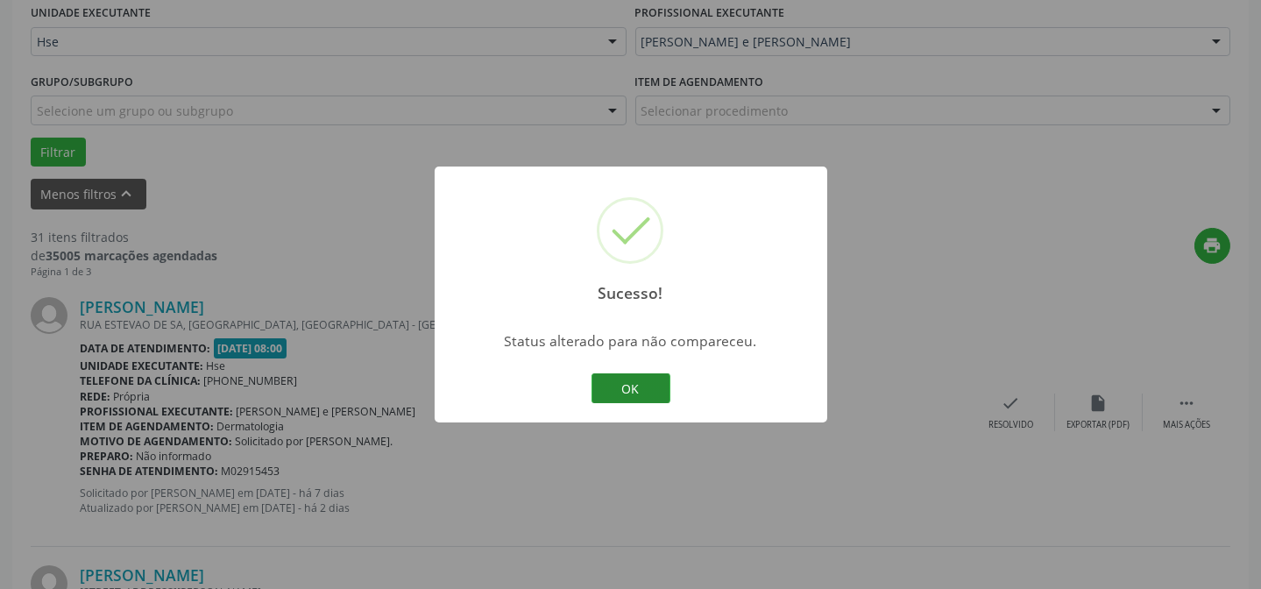
click at [623, 374] on button "OK" at bounding box center [630, 388] width 79 height 30
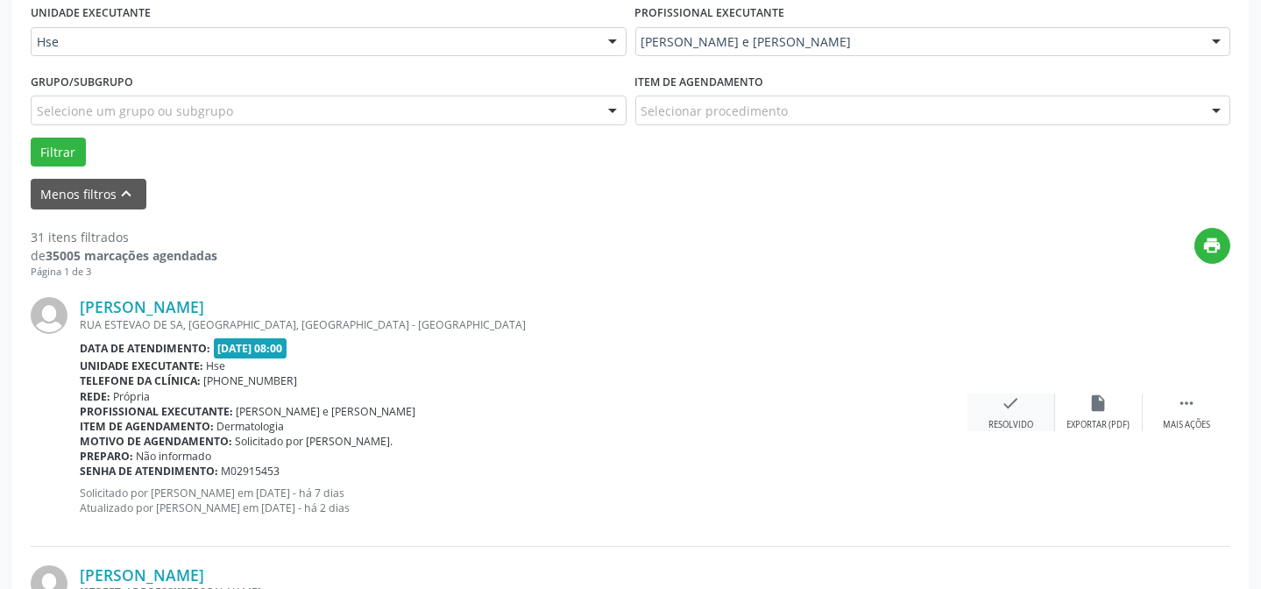
click at [995, 405] on div "check Resolvido" at bounding box center [1011, 412] width 88 height 38
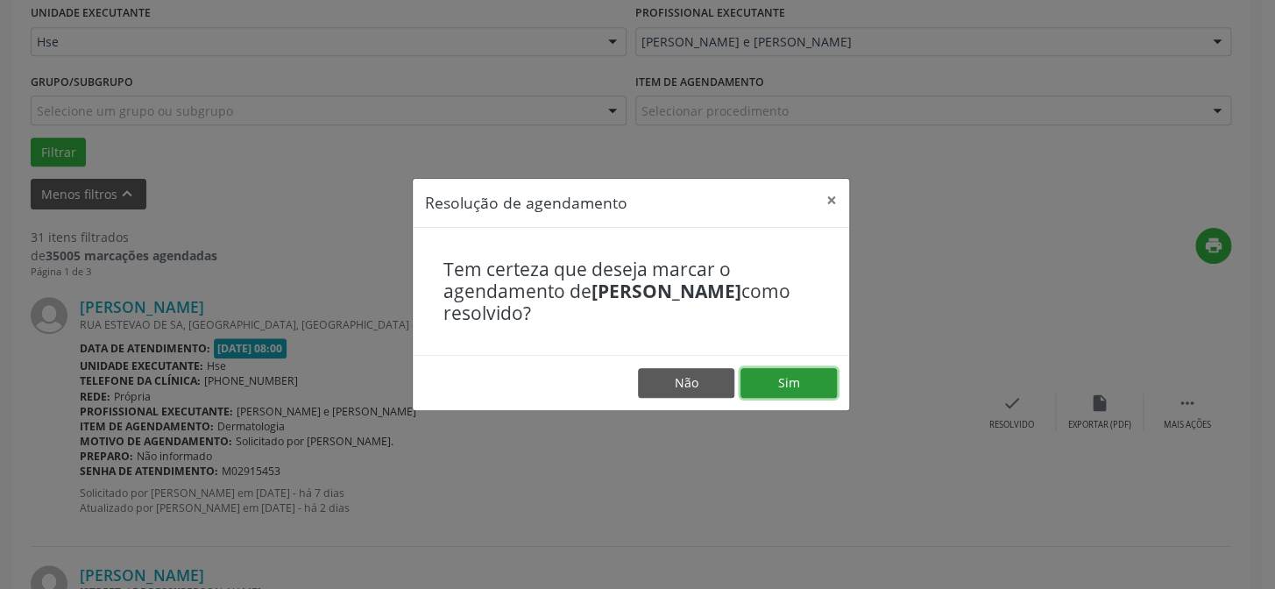
click at [797, 371] on button "Sim" at bounding box center [788, 383] width 96 height 30
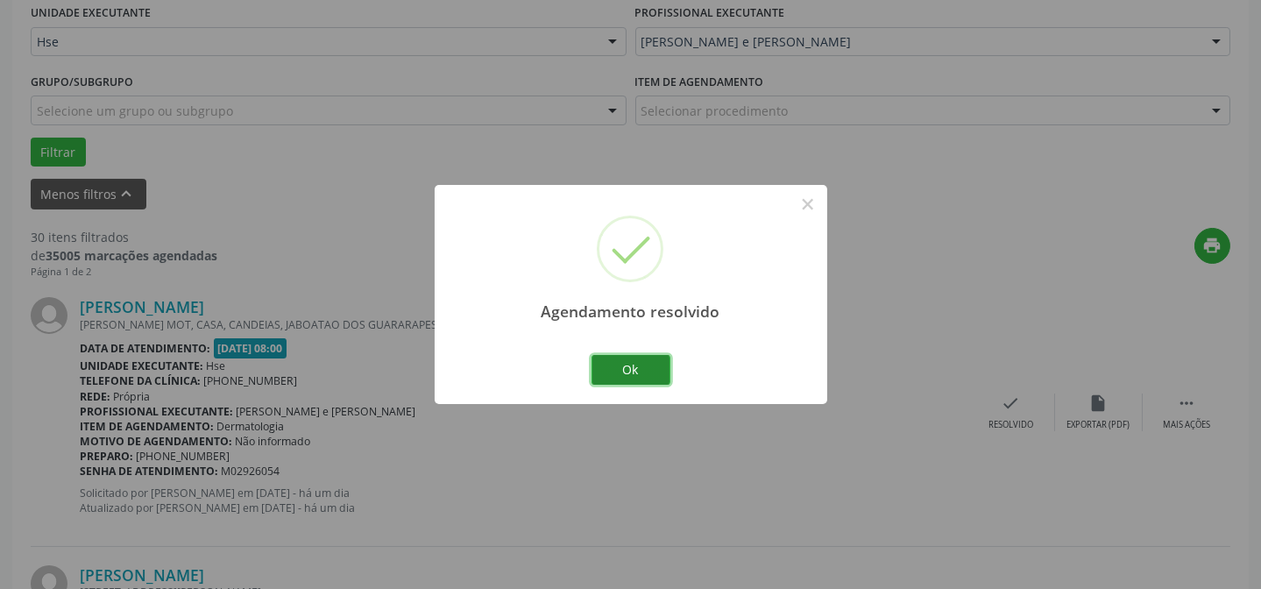
click at [612, 364] on button "Ok" at bounding box center [630, 370] width 79 height 30
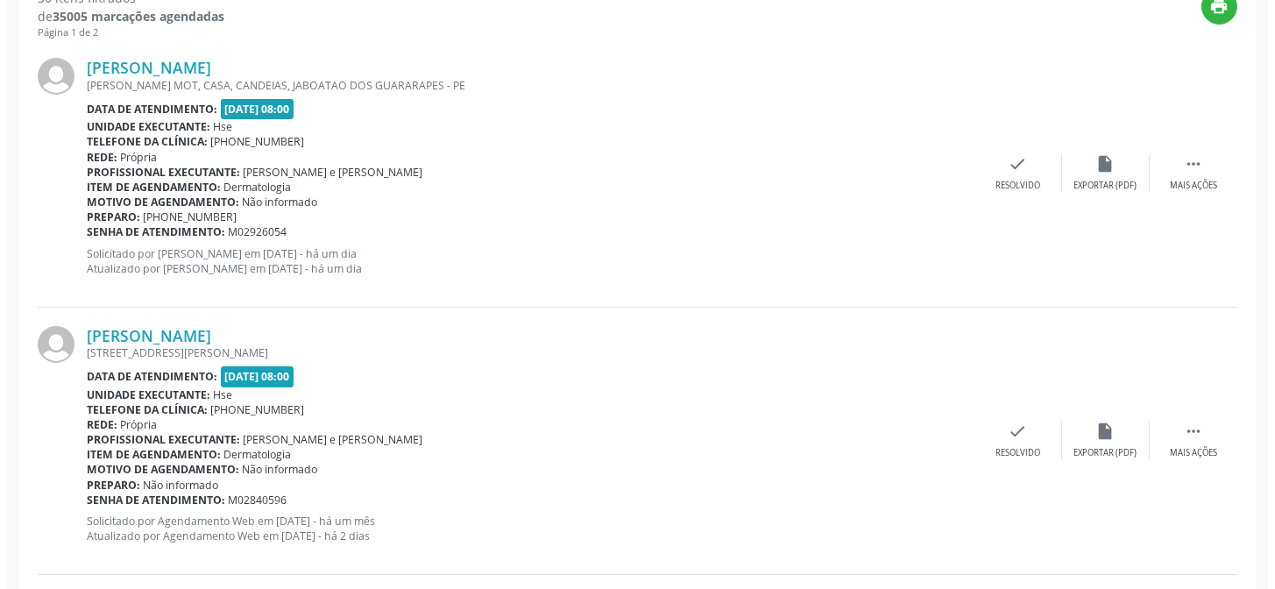
scroll to position [733, 0]
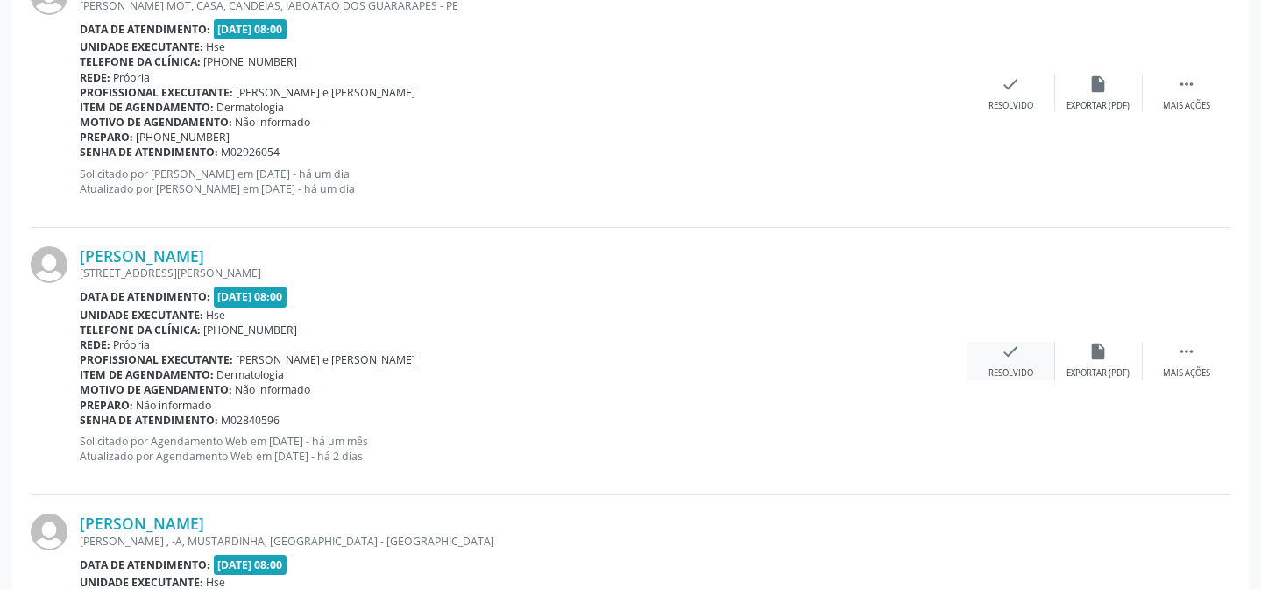
click at [1022, 364] on div "check Resolvido" at bounding box center [1011, 361] width 88 height 38
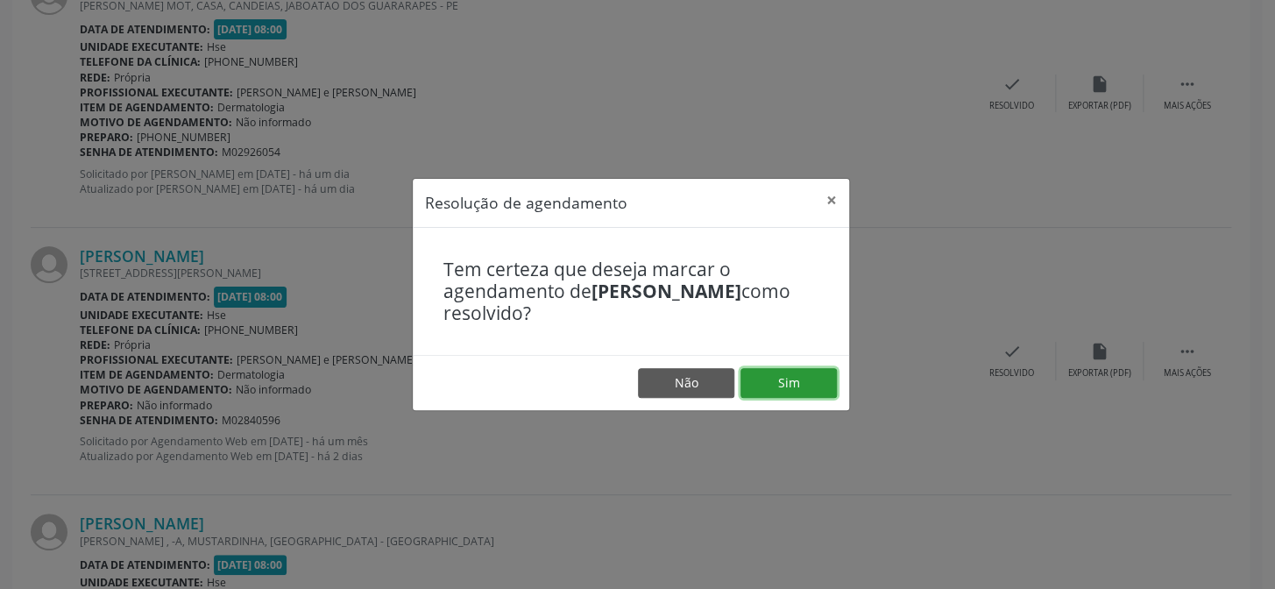
click at [817, 376] on button "Sim" at bounding box center [788, 383] width 96 height 30
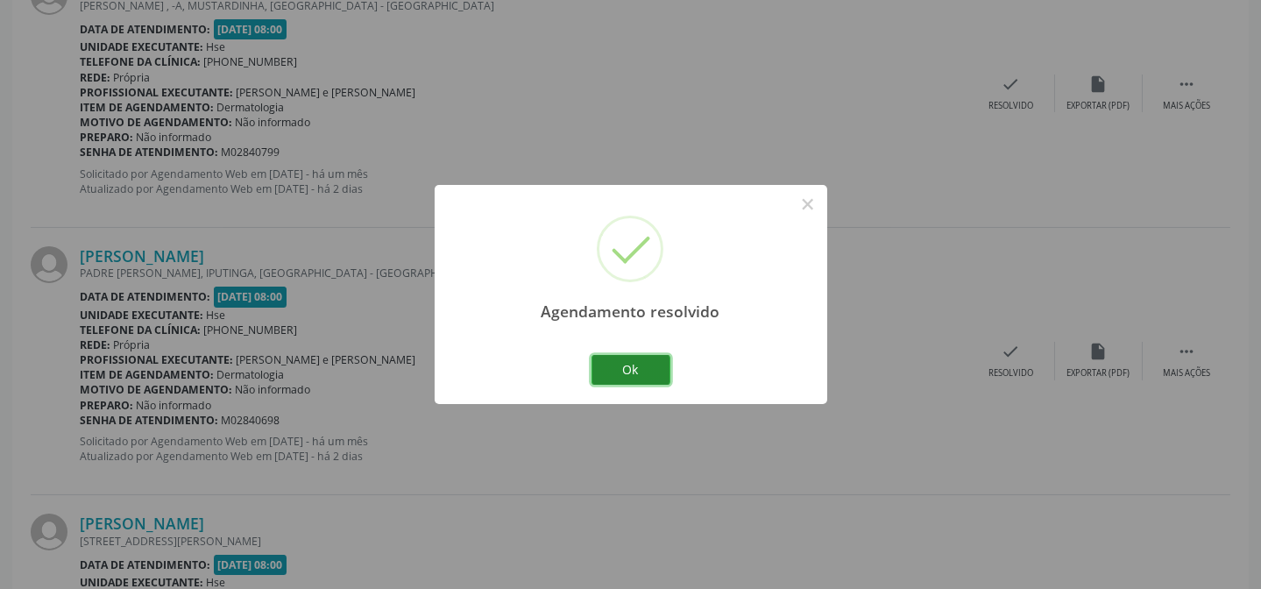
click at [657, 368] on button "Ok" at bounding box center [630, 370] width 79 height 30
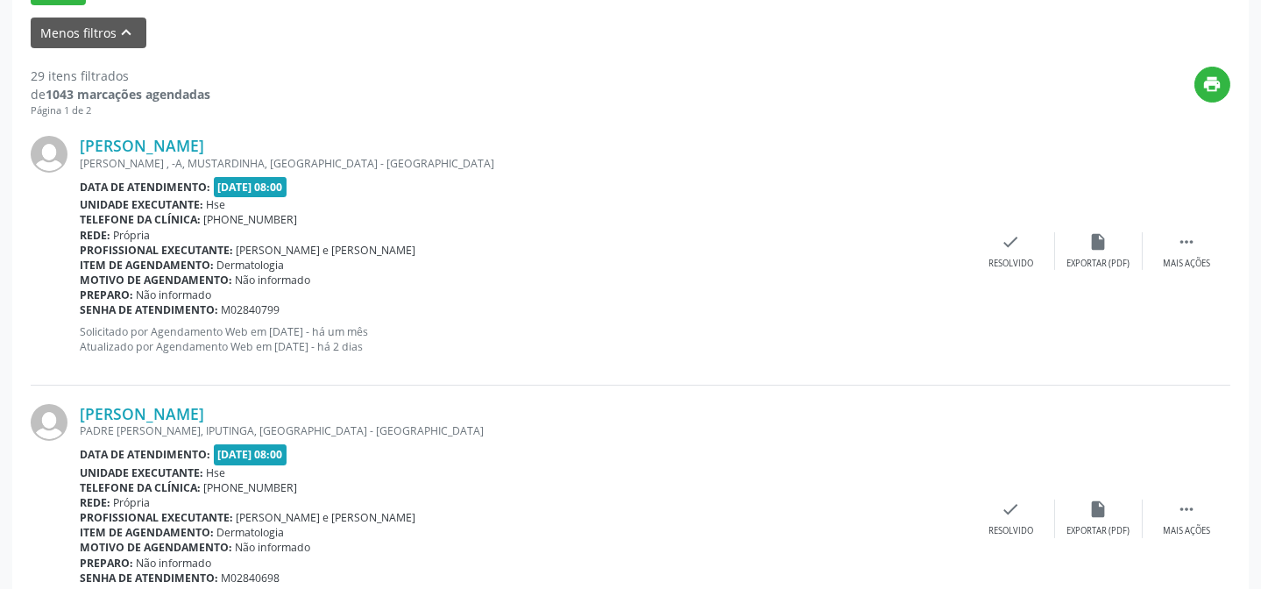
scroll to position [573, 0]
click at [1174, 251] on div " Mais ações" at bounding box center [1187, 253] width 88 height 38
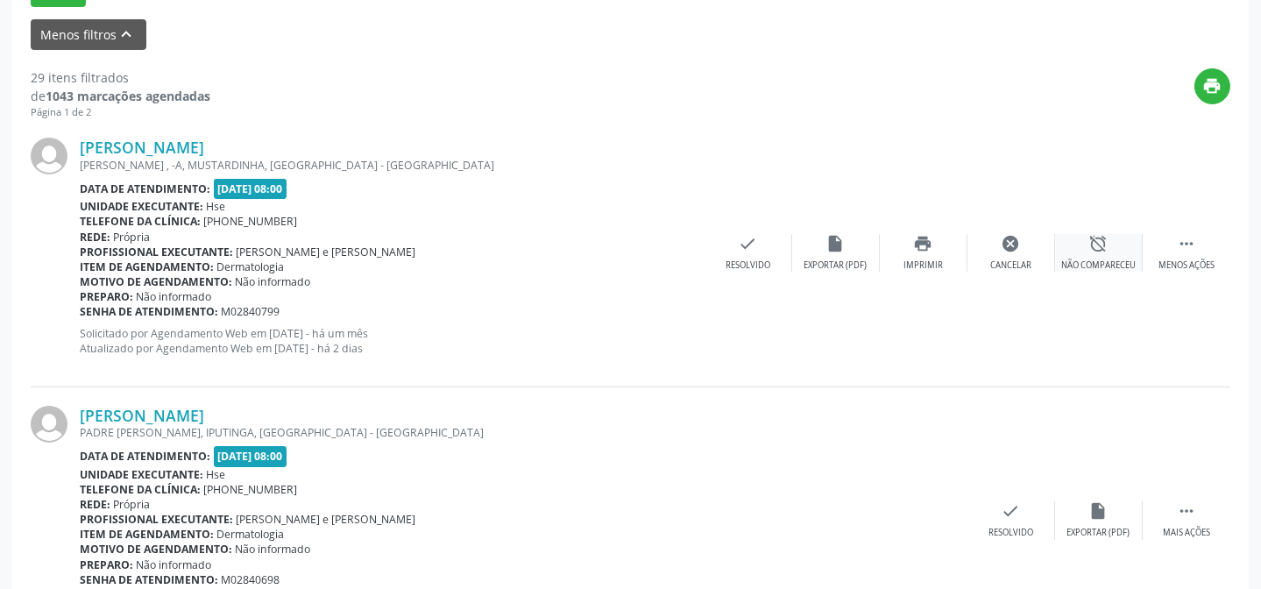
click at [1094, 254] on div "alarm_off Não compareceu" at bounding box center [1099, 253] width 88 height 38
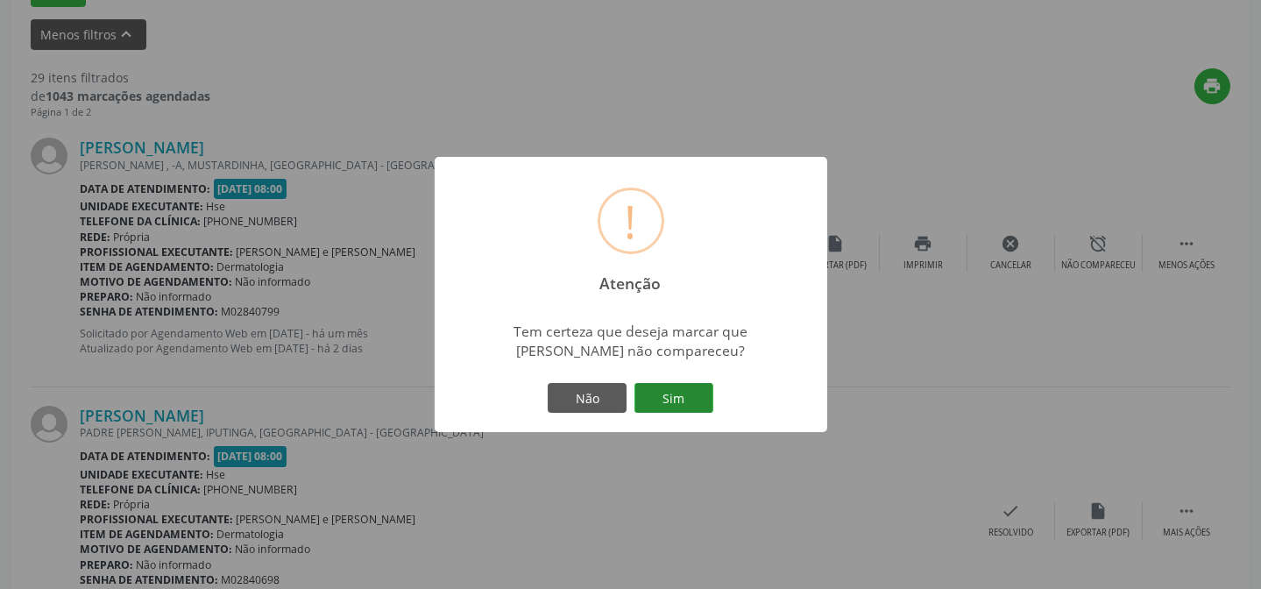
click at [692, 391] on button "Sim" at bounding box center [673, 398] width 79 height 30
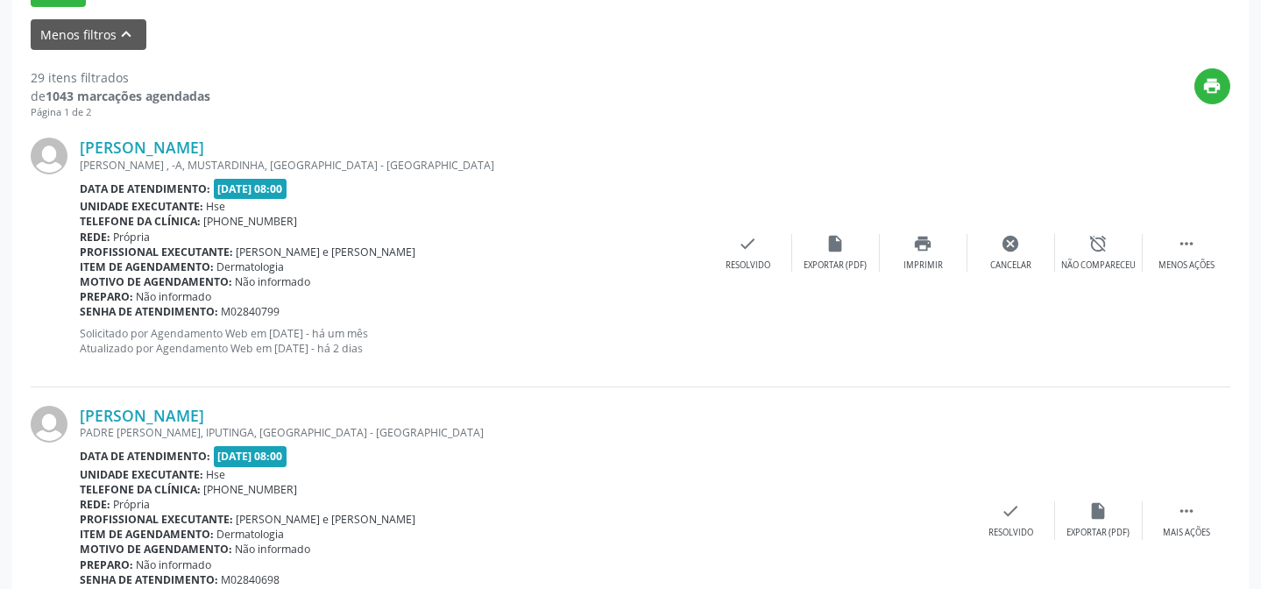
scroll to position [175, 0]
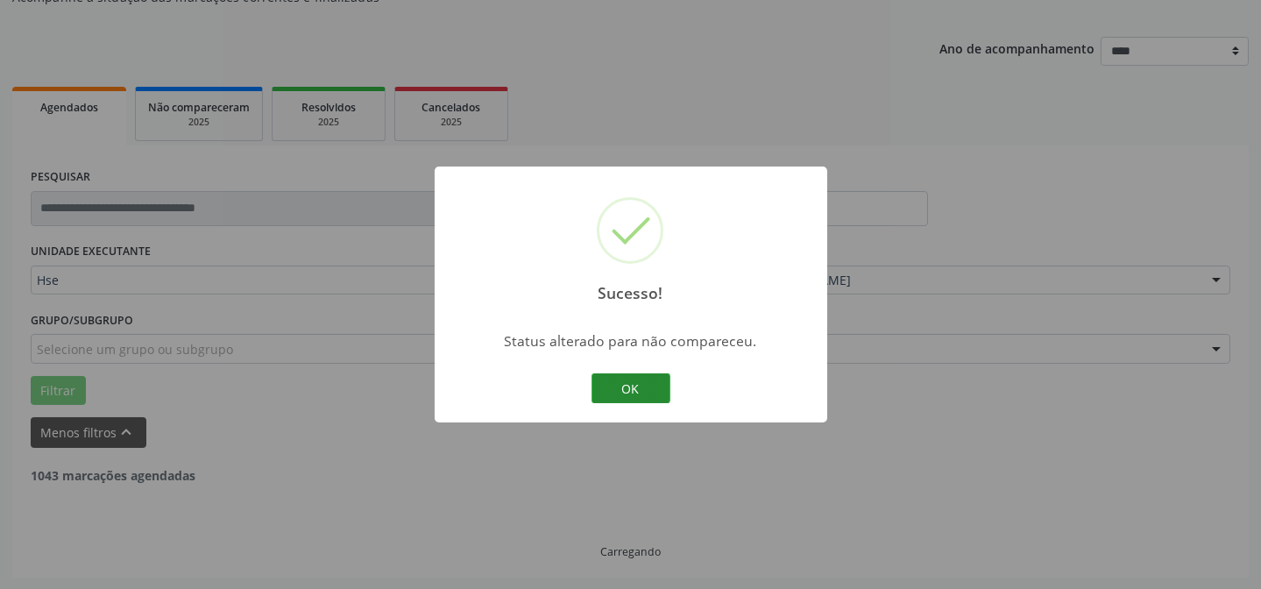
click at [628, 377] on button "OK" at bounding box center [630, 388] width 79 height 30
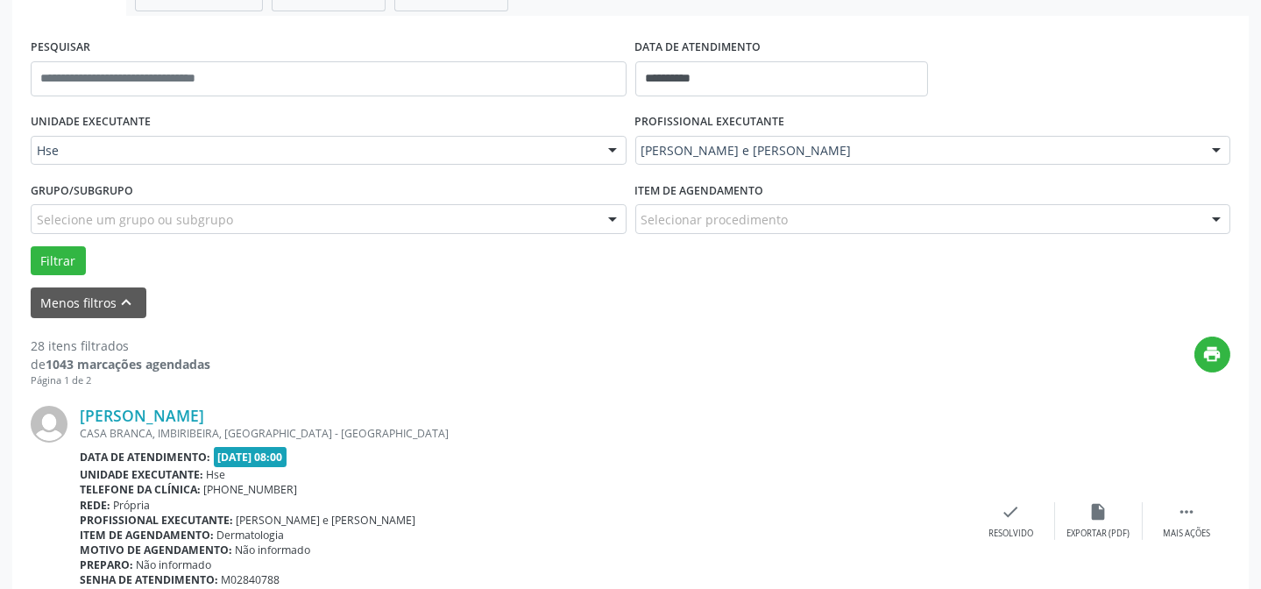
scroll to position [334, 0]
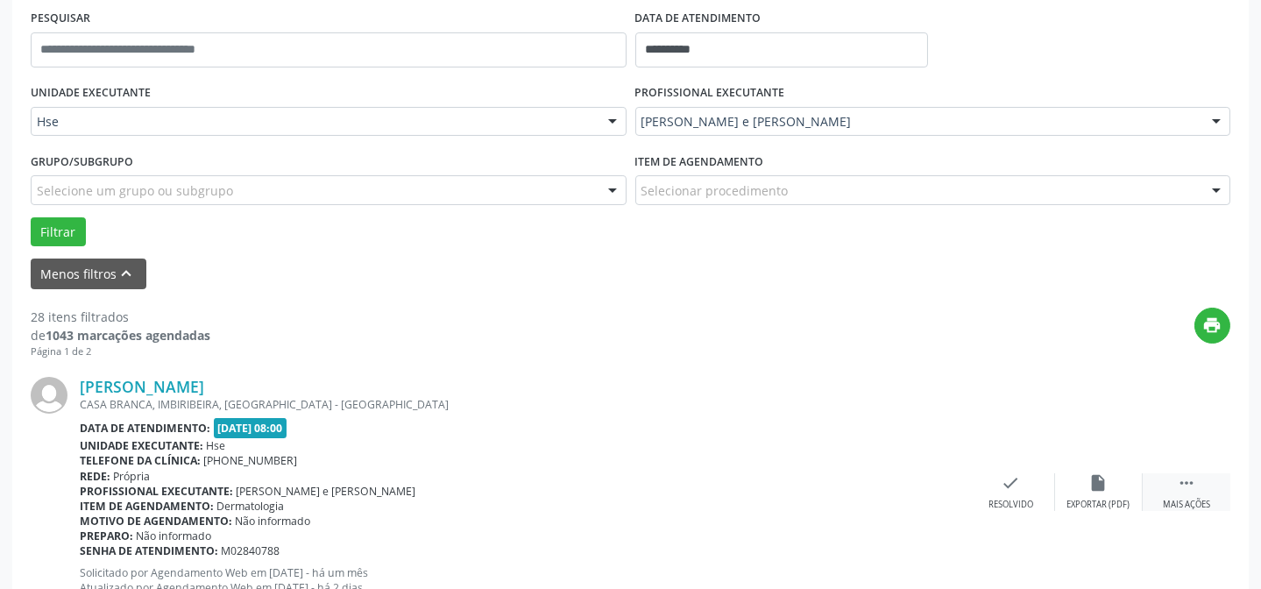
click at [1173, 485] on div " Mais ações" at bounding box center [1187, 492] width 88 height 38
click at [1095, 476] on icon "alarm_off" at bounding box center [1098, 482] width 19 height 19
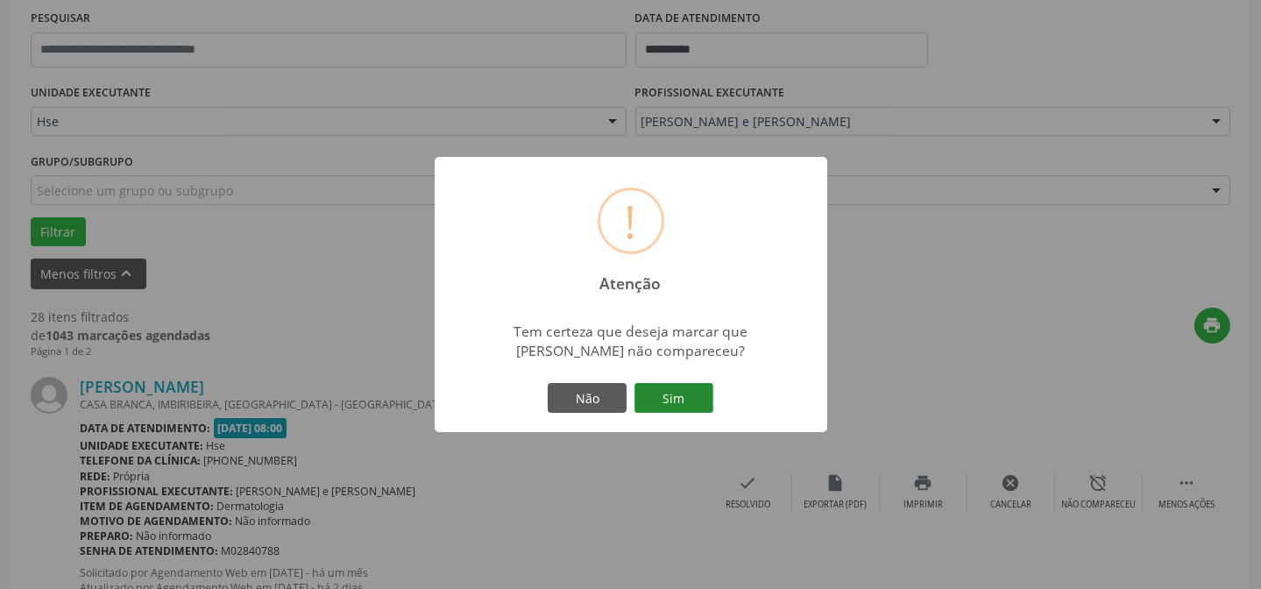
click at [699, 393] on button "Sim" at bounding box center [673, 398] width 79 height 30
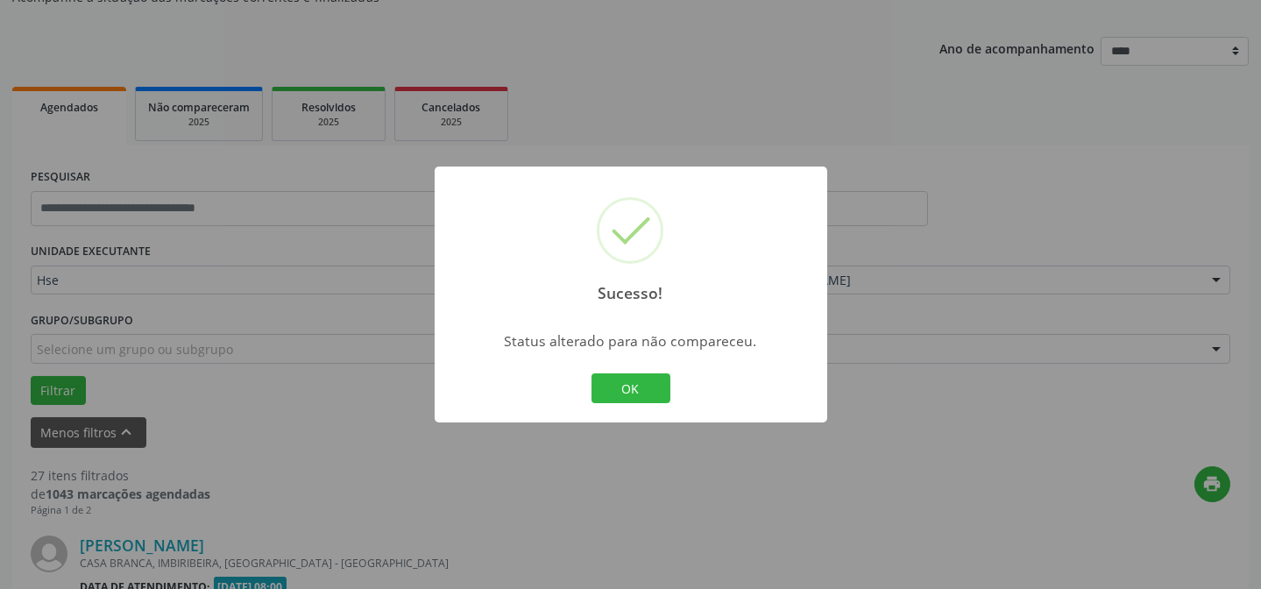
scroll to position [493, 0]
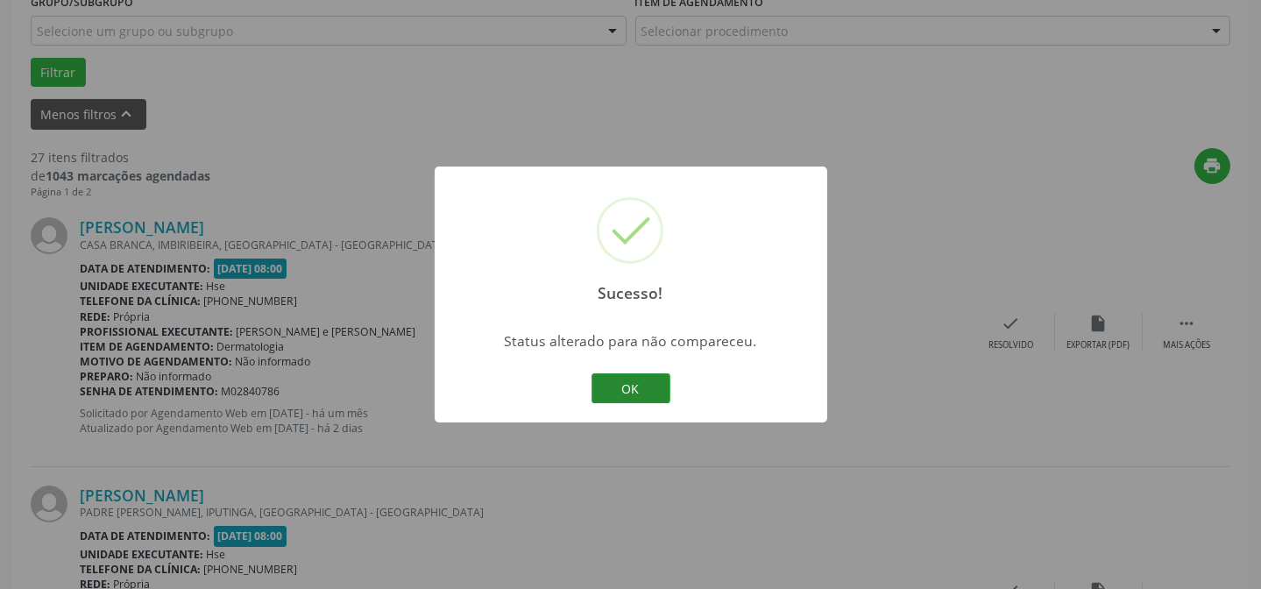
click at [620, 379] on button "OK" at bounding box center [630, 388] width 79 height 30
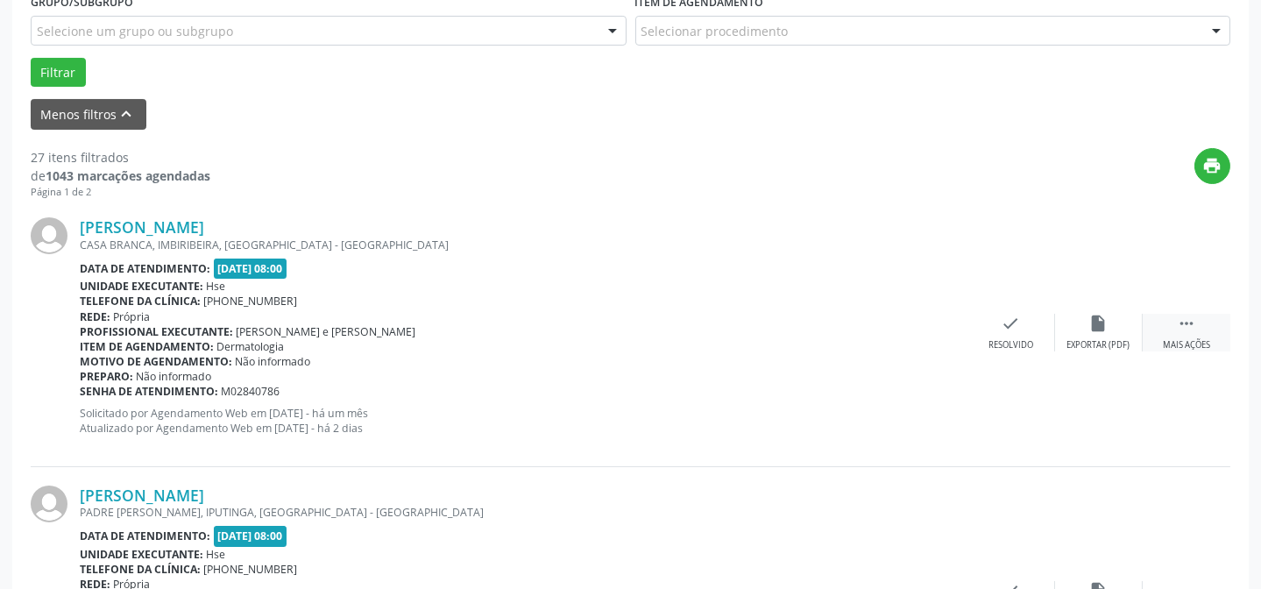
click at [1158, 333] on div " Mais ações" at bounding box center [1187, 333] width 88 height 38
click at [1078, 333] on div "alarm_off Não compareceu" at bounding box center [1099, 333] width 88 height 38
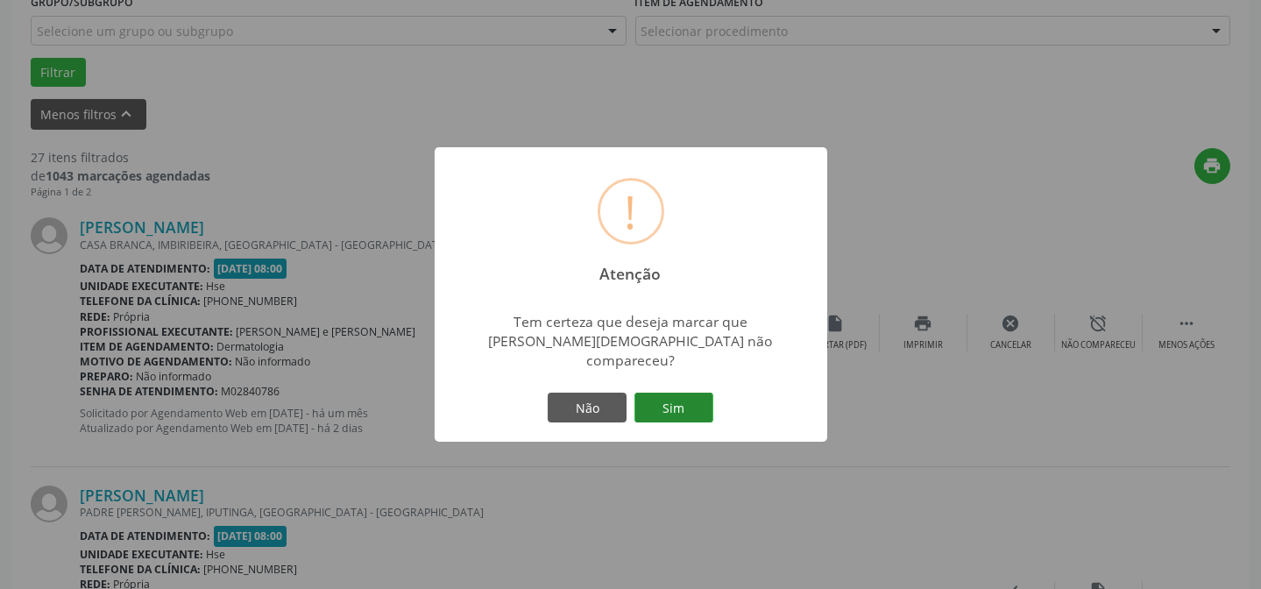
click at [681, 393] on button "Sim" at bounding box center [673, 408] width 79 height 30
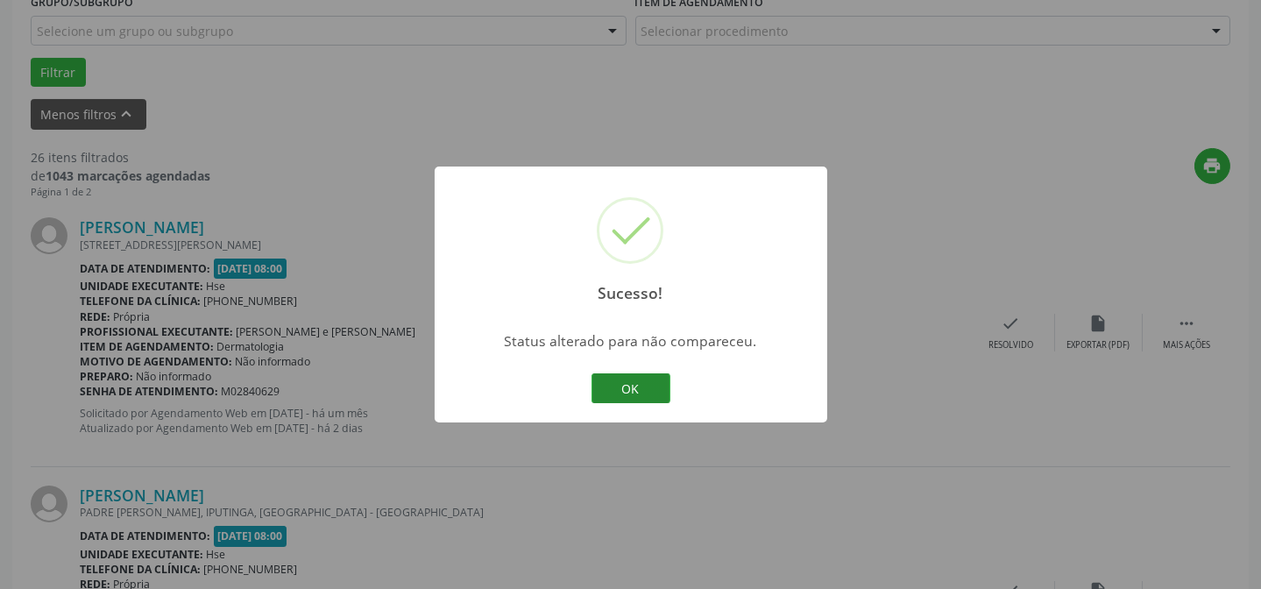
click at [658, 391] on button "OK" at bounding box center [630, 388] width 79 height 30
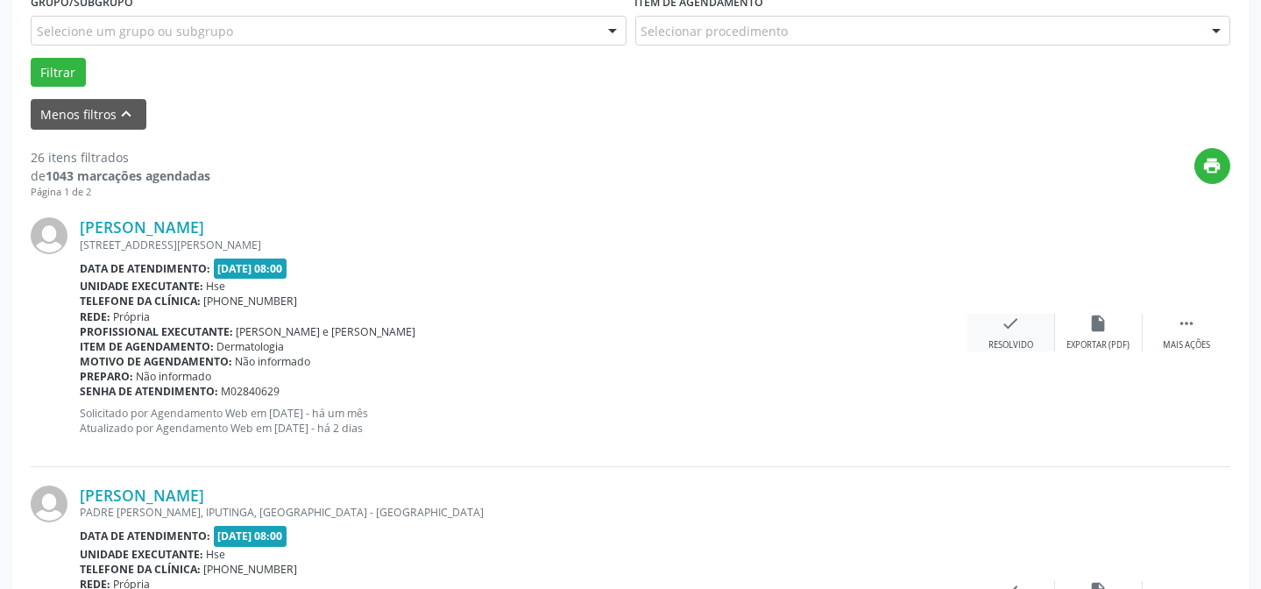
click at [1001, 340] on div "Resolvido" at bounding box center [1010, 345] width 45 height 12
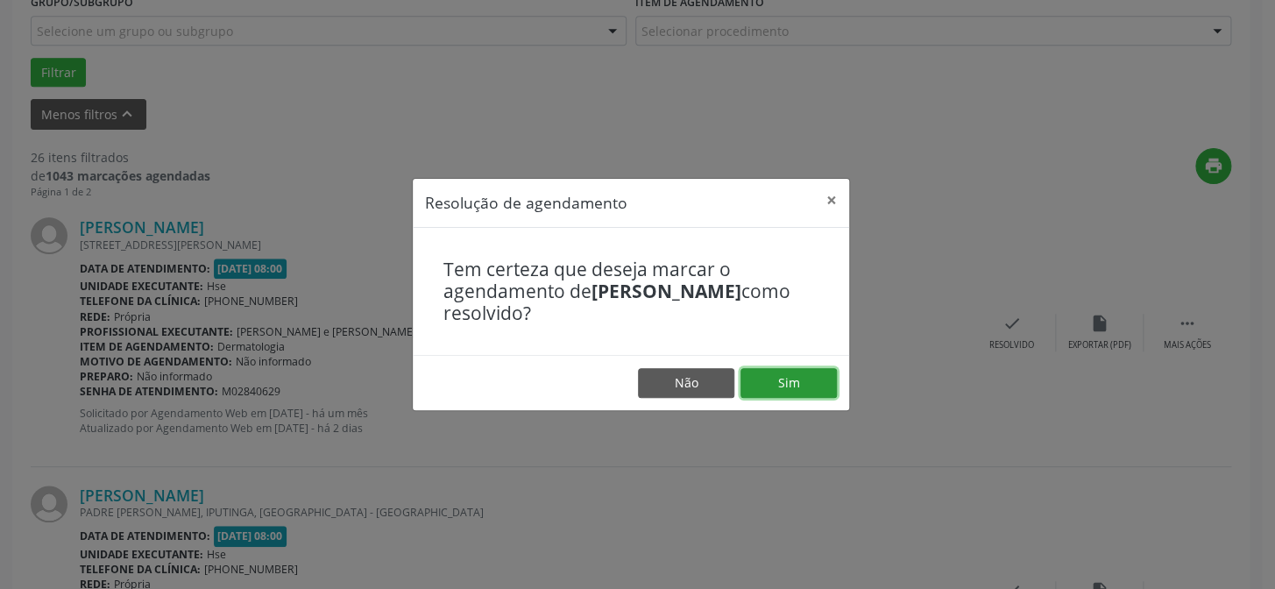
click at [791, 387] on button "Sim" at bounding box center [788, 383] width 96 height 30
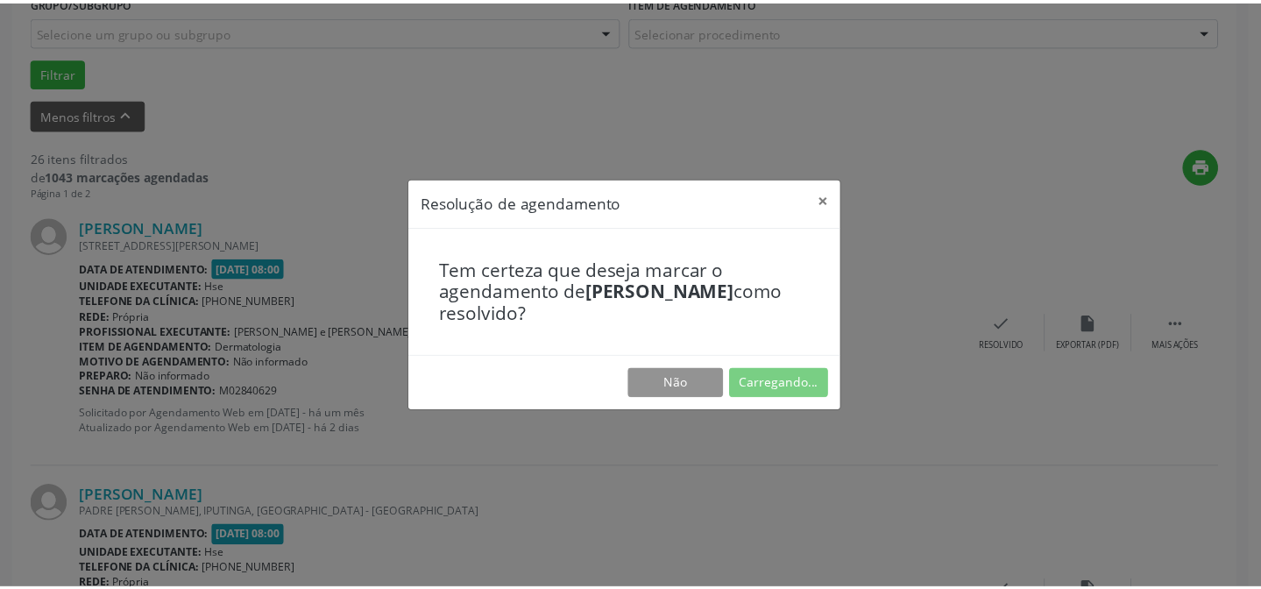
scroll to position [157, 0]
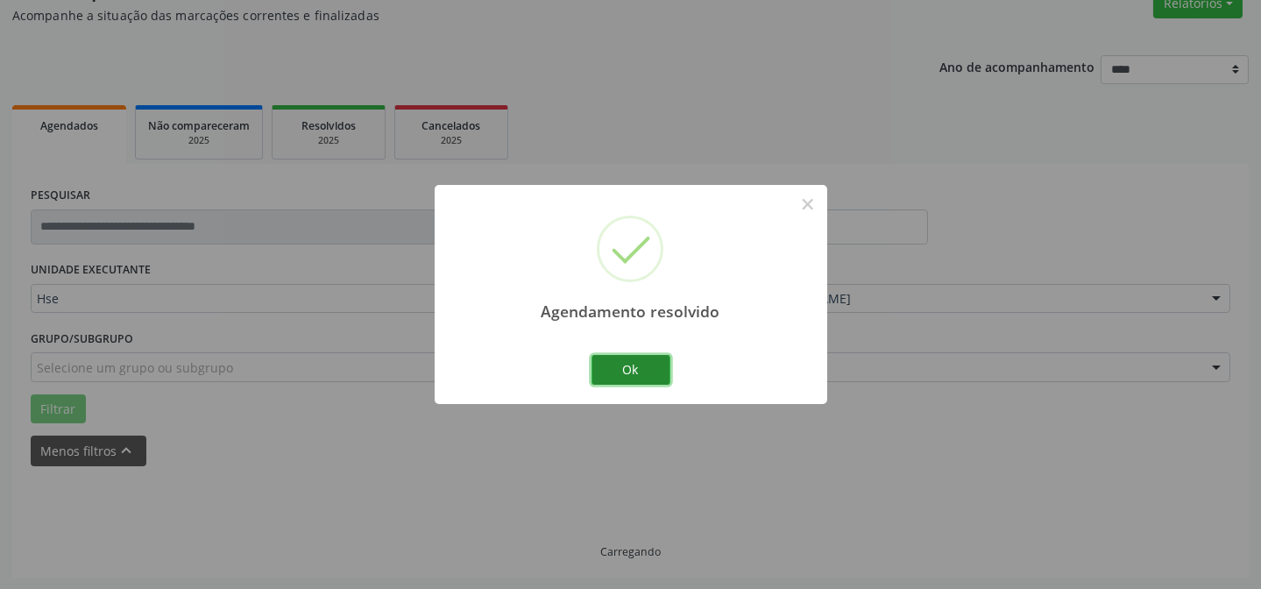
click at [610, 367] on button "Ok" at bounding box center [630, 370] width 79 height 30
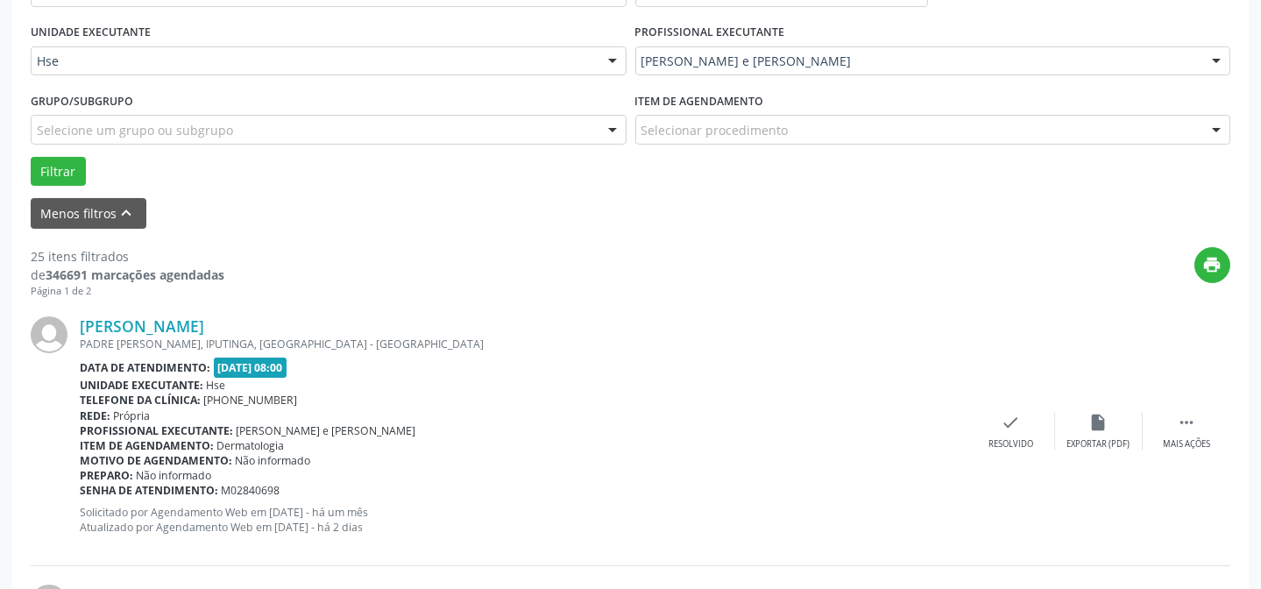
scroll to position [395, 0]
click at [1200, 431] on div " Mais ações" at bounding box center [1187, 431] width 88 height 38
click at [1061, 438] on div "Não compareceu" at bounding box center [1098, 443] width 74 height 12
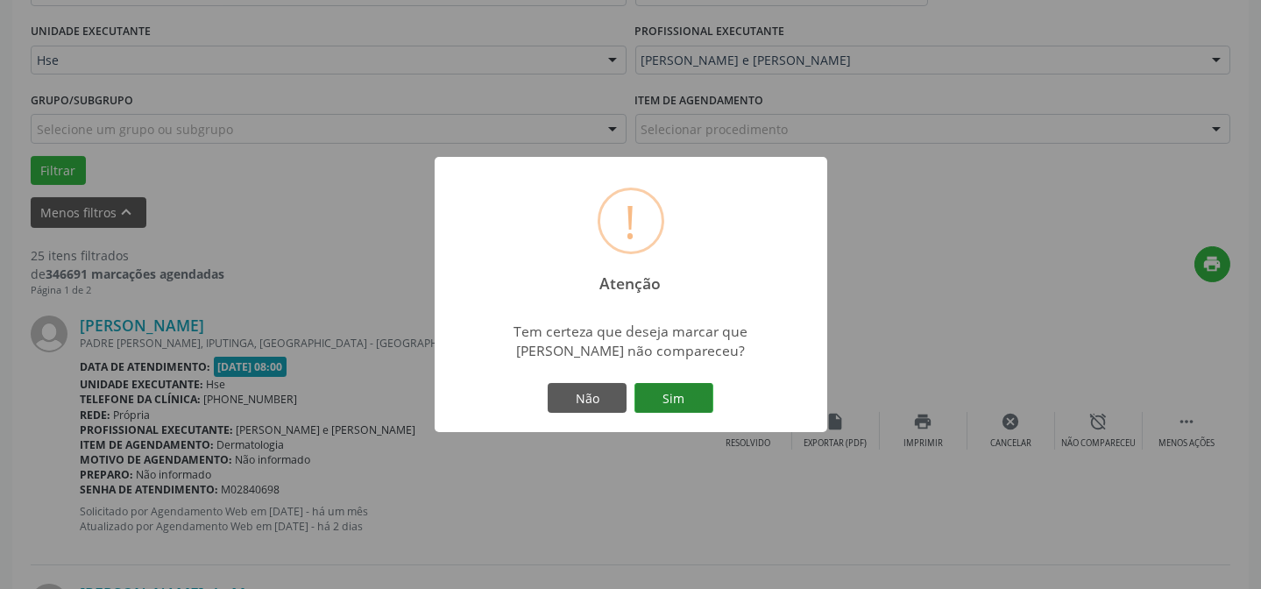
click at [690, 389] on button "Sim" at bounding box center [673, 398] width 79 height 30
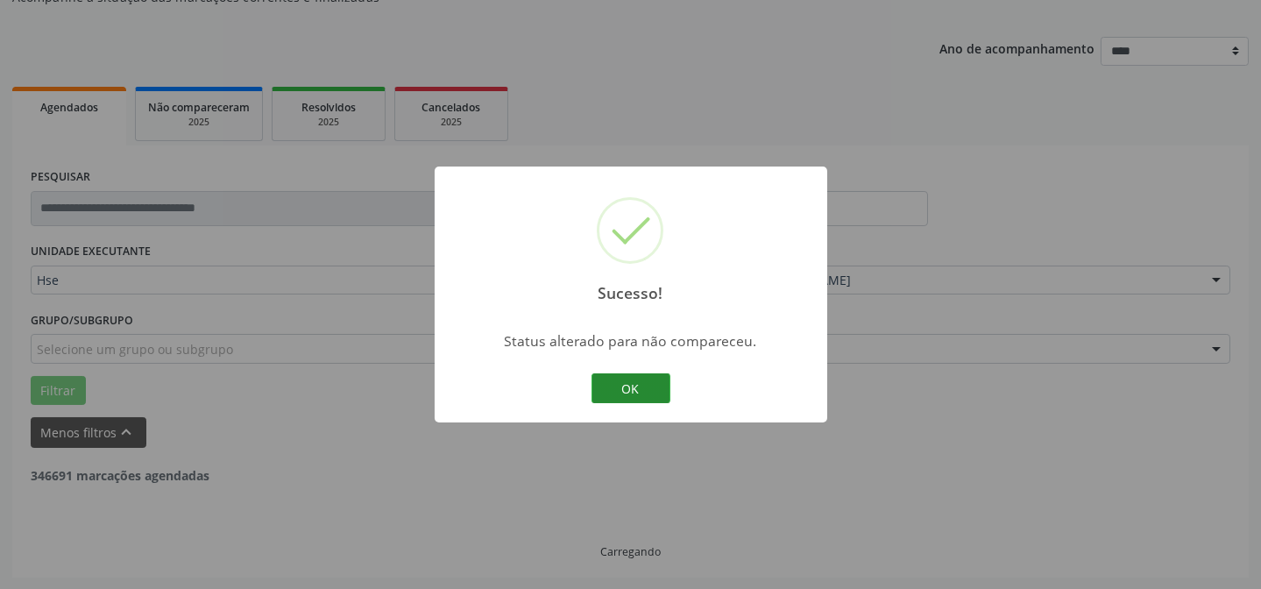
click at [643, 383] on button "OK" at bounding box center [630, 388] width 79 height 30
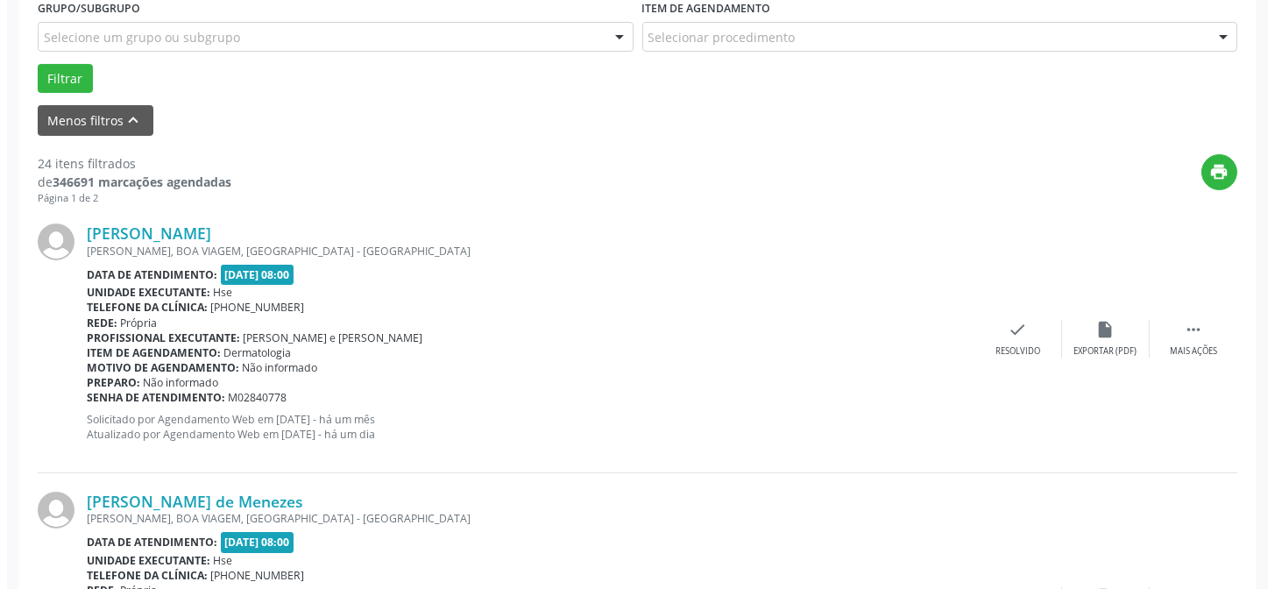
scroll to position [493, 0]
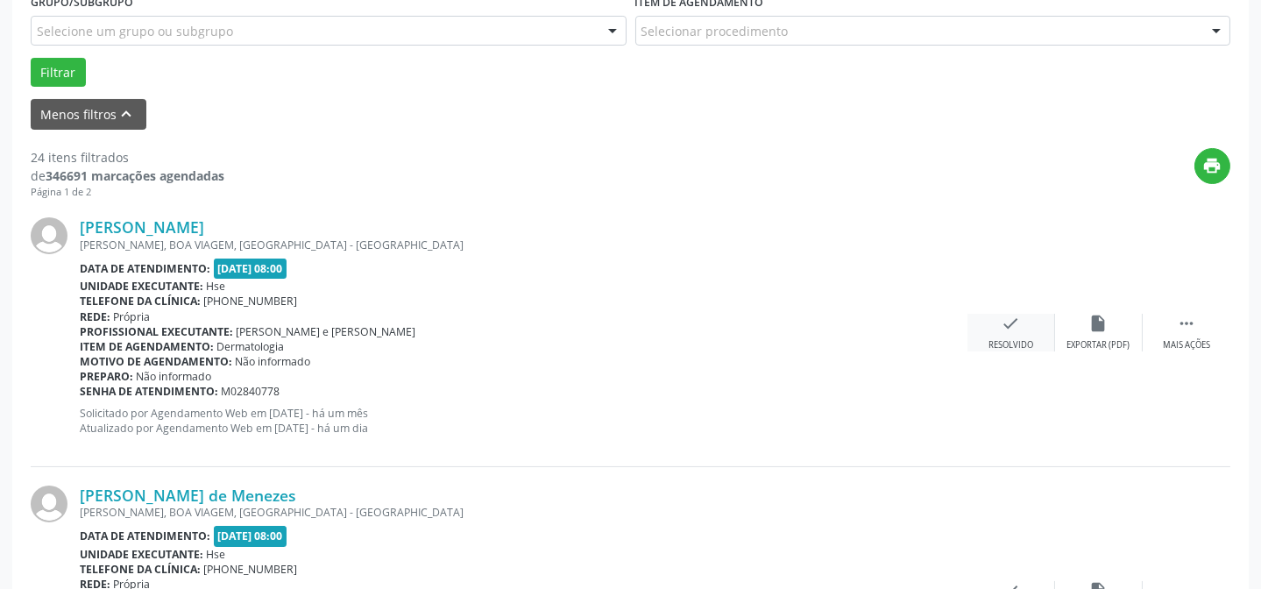
click at [1013, 317] on icon "check" at bounding box center [1010, 323] width 19 height 19
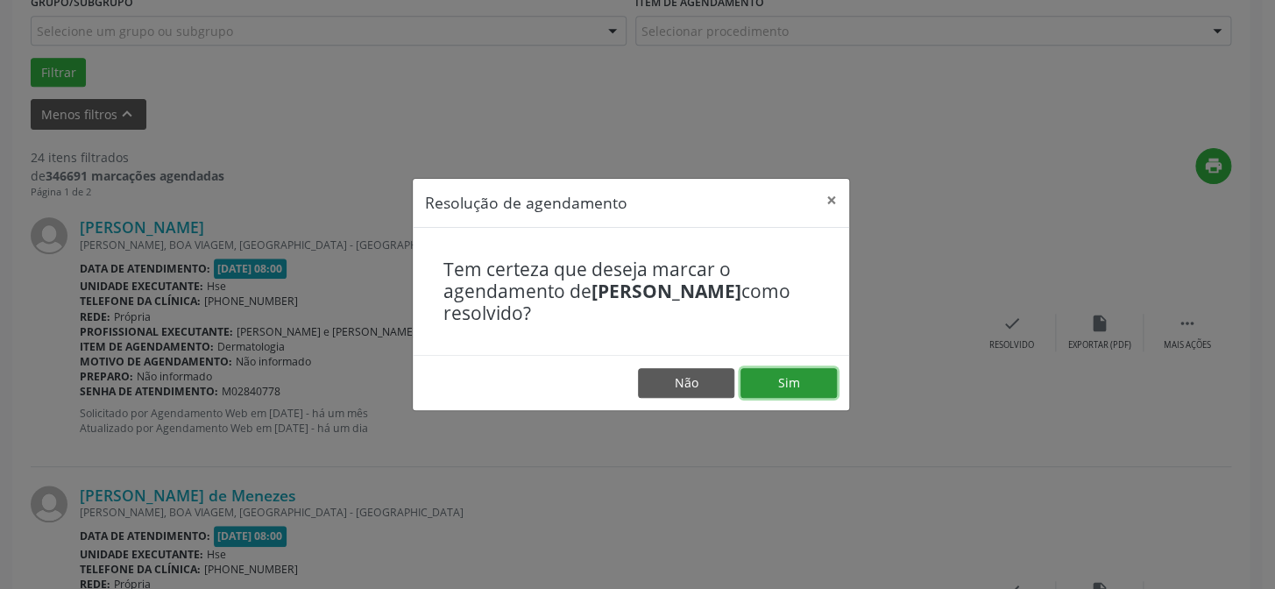
click at [790, 371] on button "Sim" at bounding box center [788, 383] width 96 height 30
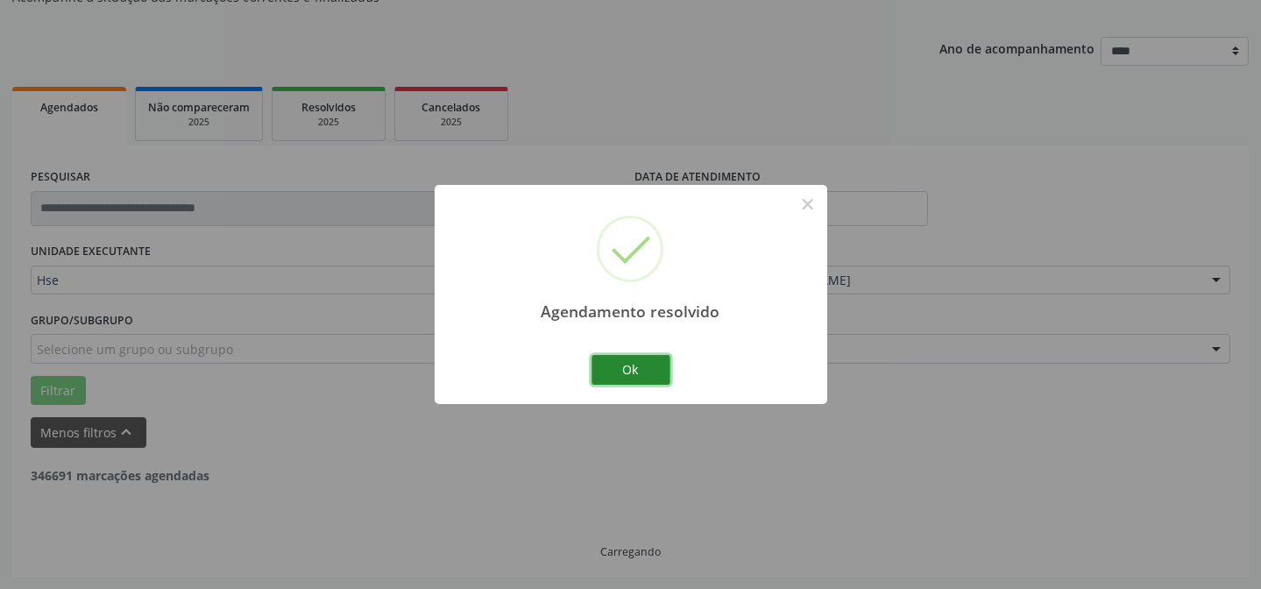
click at [604, 363] on button "Ok" at bounding box center [630, 370] width 79 height 30
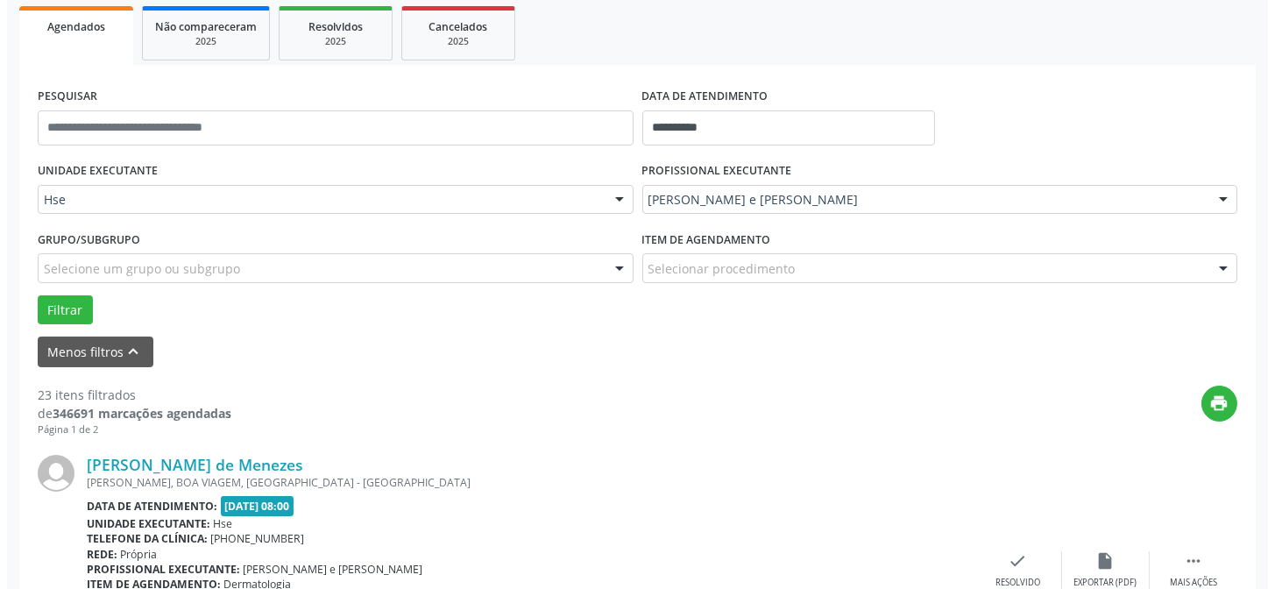
scroll to position [334, 0]
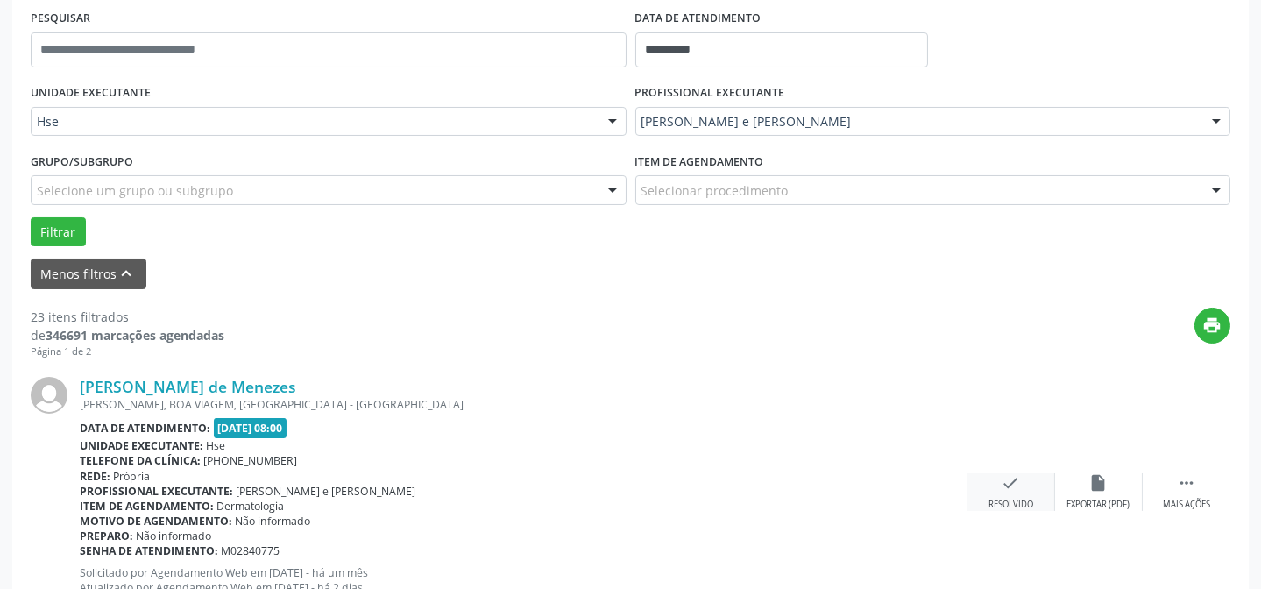
click at [1001, 481] on icon "check" at bounding box center [1010, 482] width 19 height 19
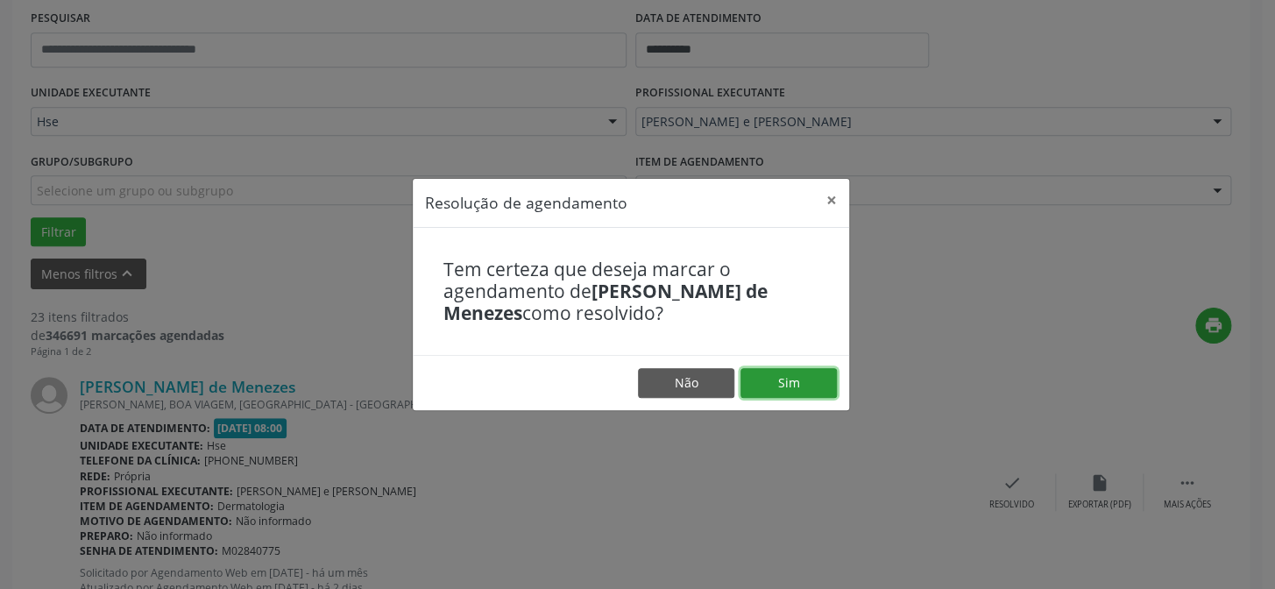
click at [788, 385] on button "Sim" at bounding box center [788, 383] width 96 height 30
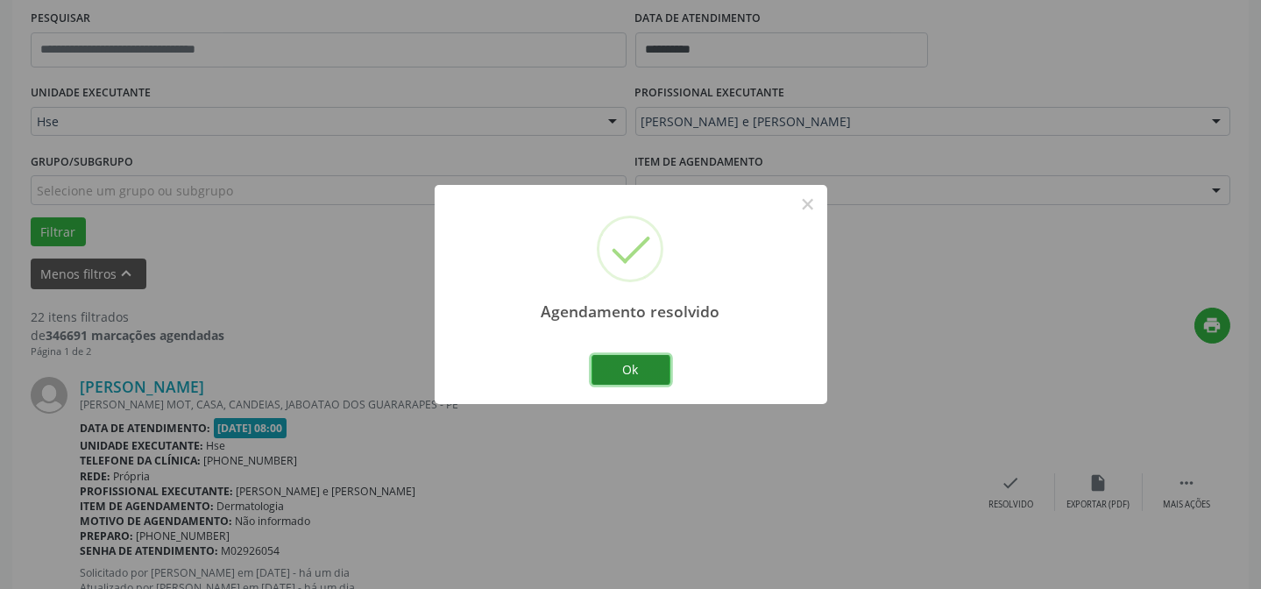
click at [646, 367] on button "Ok" at bounding box center [630, 370] width 79 height 30
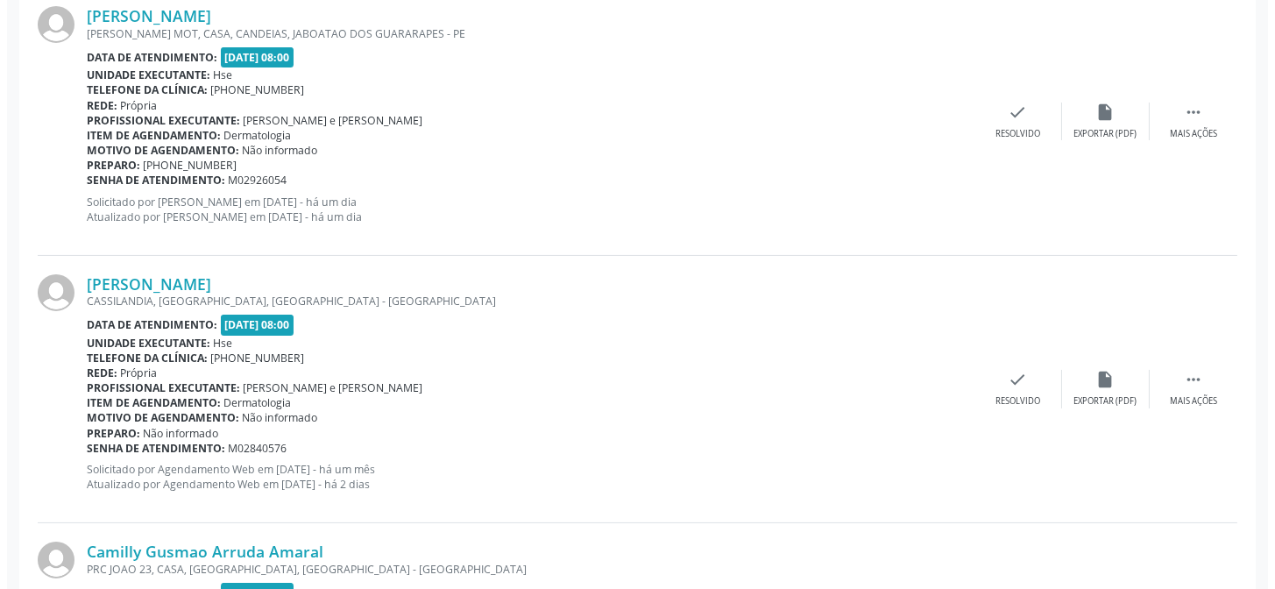
scroll to position [733, 0]
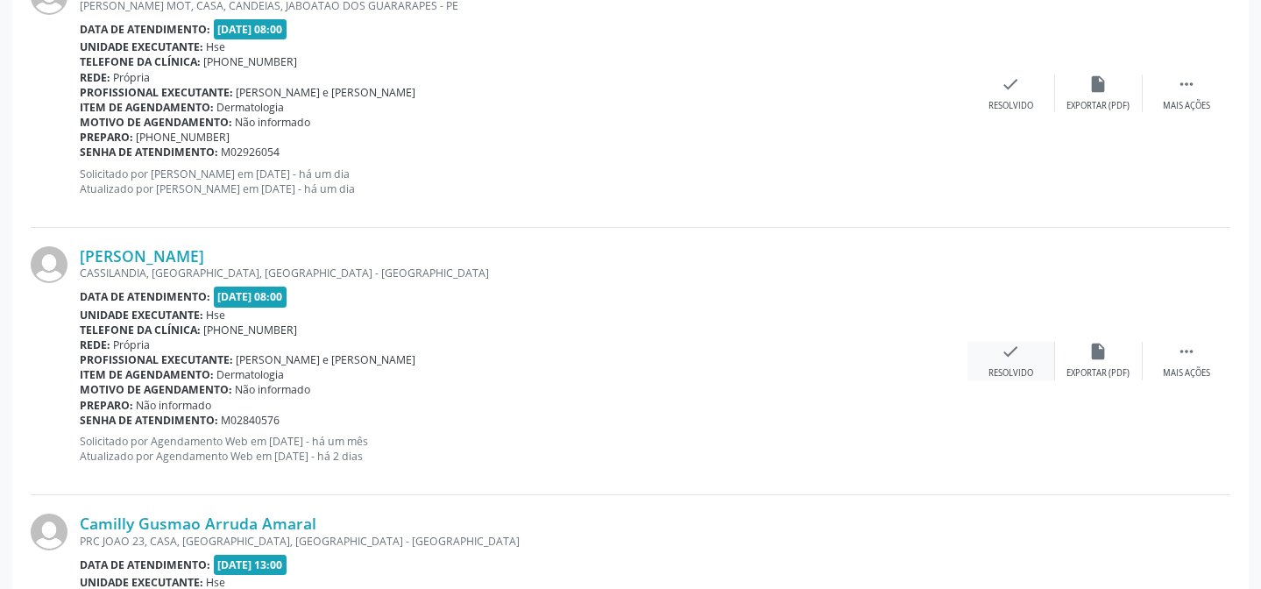
click at [1003, 367] on div "Resolvido" at bounding box center [1010, 373] width 45 height 12
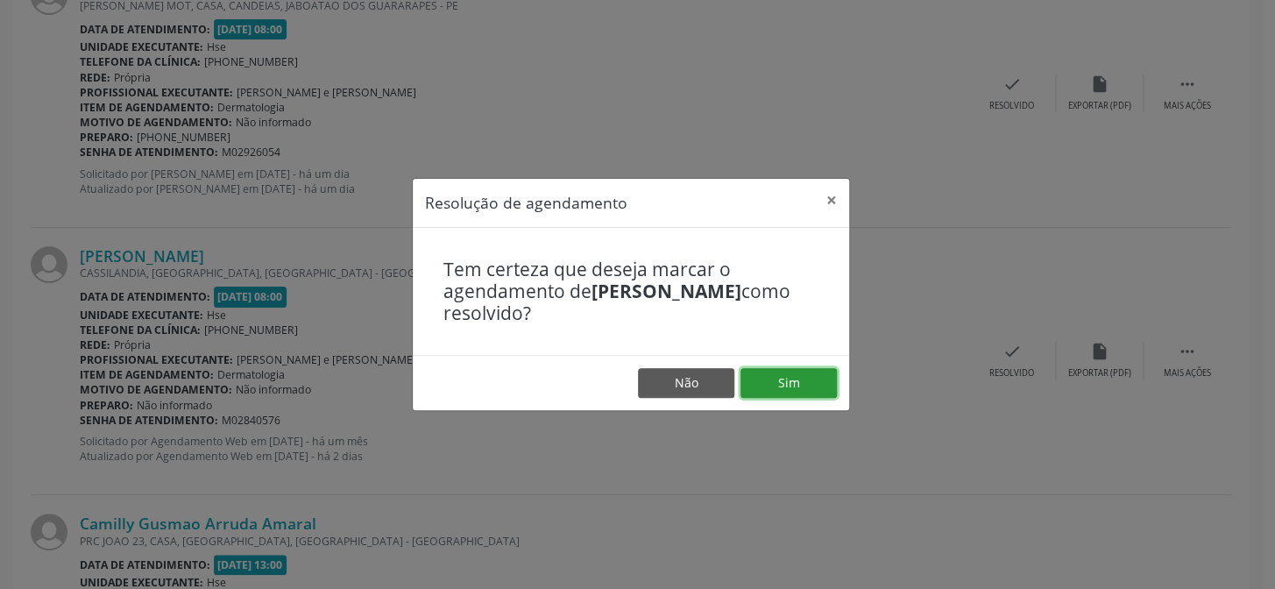
click at [786, 378] on button "Sim" at bounding box center [788, 383] width 96 height 30
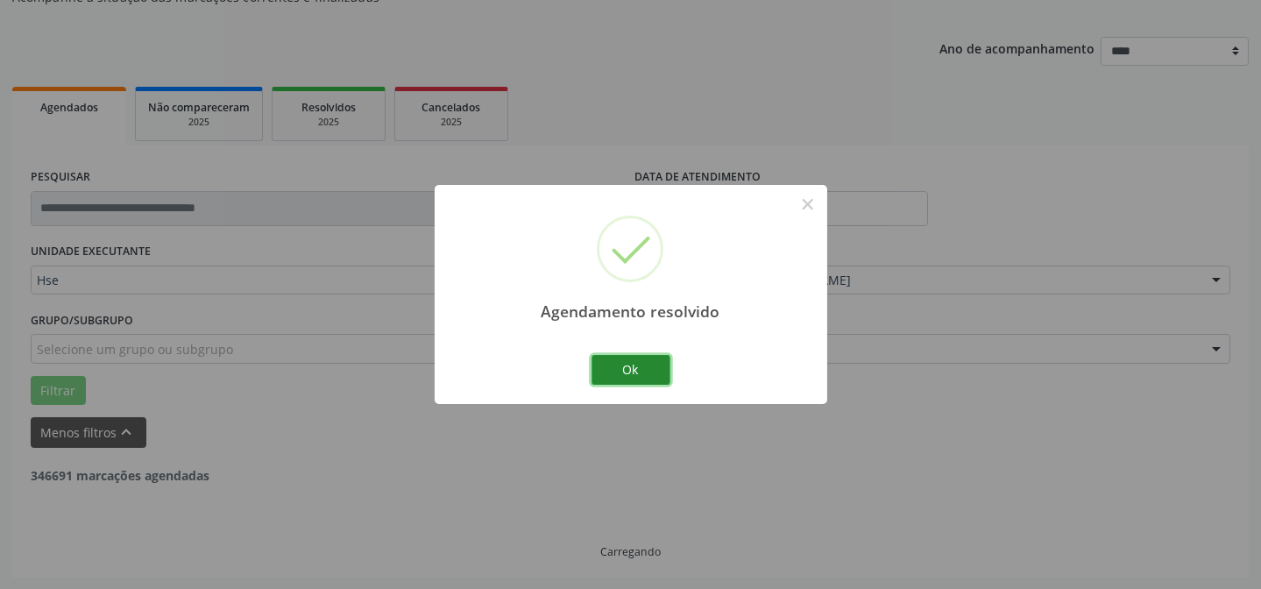
click at [633, 368] on button "Ok" at bounding box center [630, 370] width 79 height 30
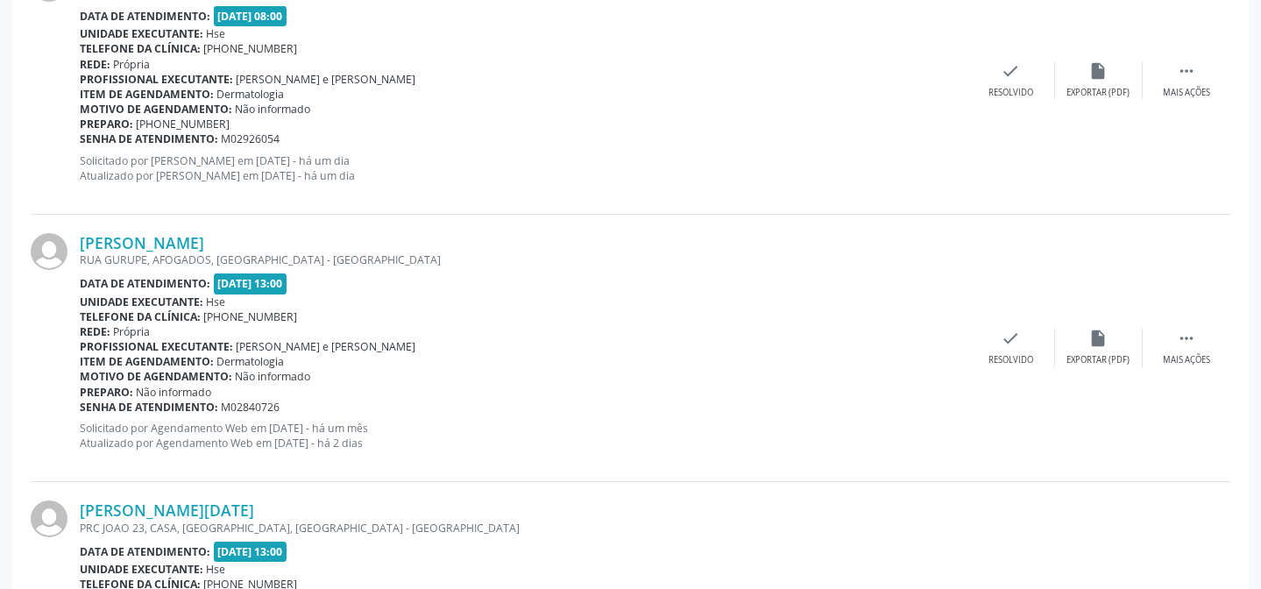
scroll to position [892, 0]
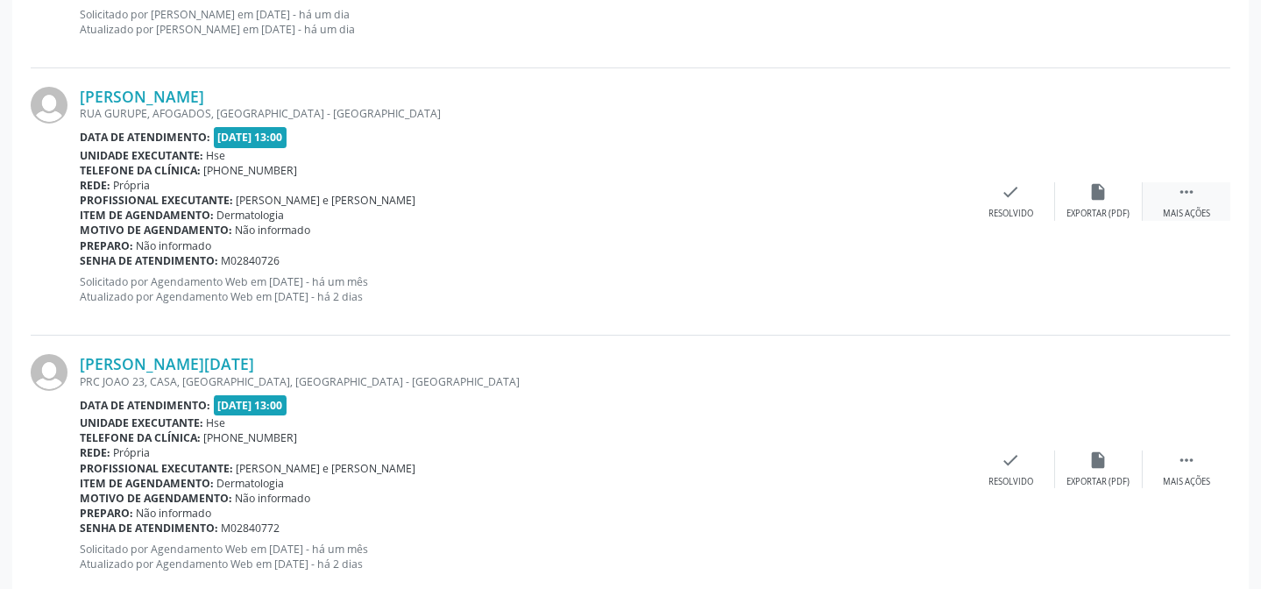
click at [1166, 205] on div " Mais ações" at bounding box center [1187, 201] width 88 height 38
click at [1131, 204] on div "alarm_off Não compareceu" at bounding box center [1099, 201] width 88 height 38
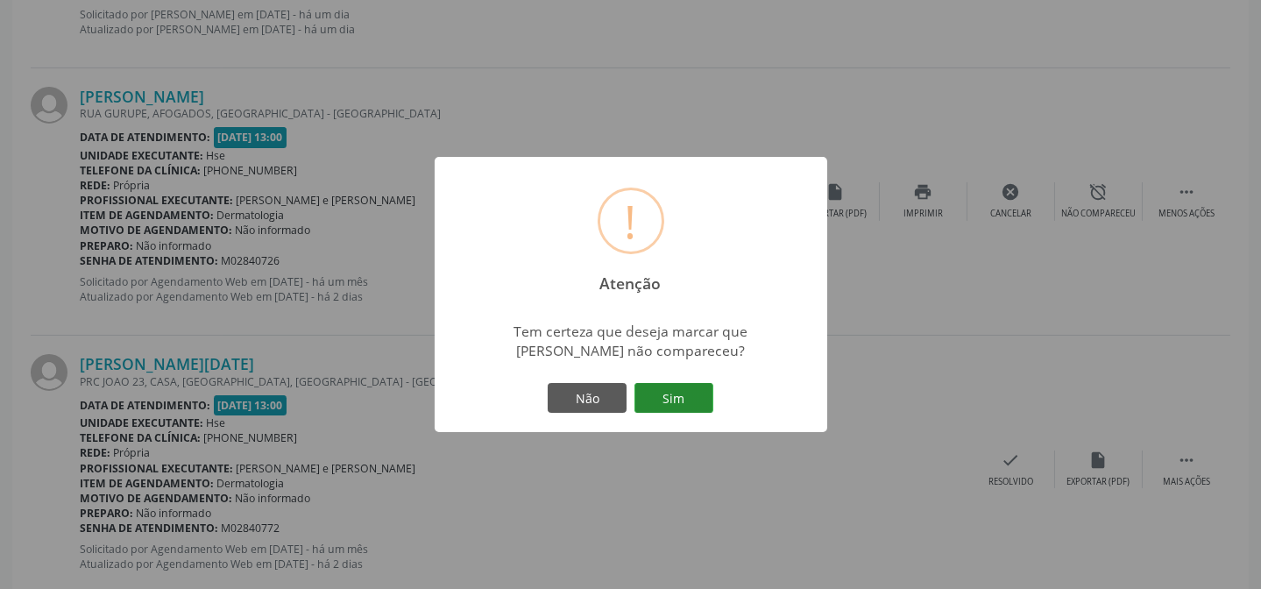
click at [673, 389] on button "Sim" at bounding box center [673, 398] width 79 height 30
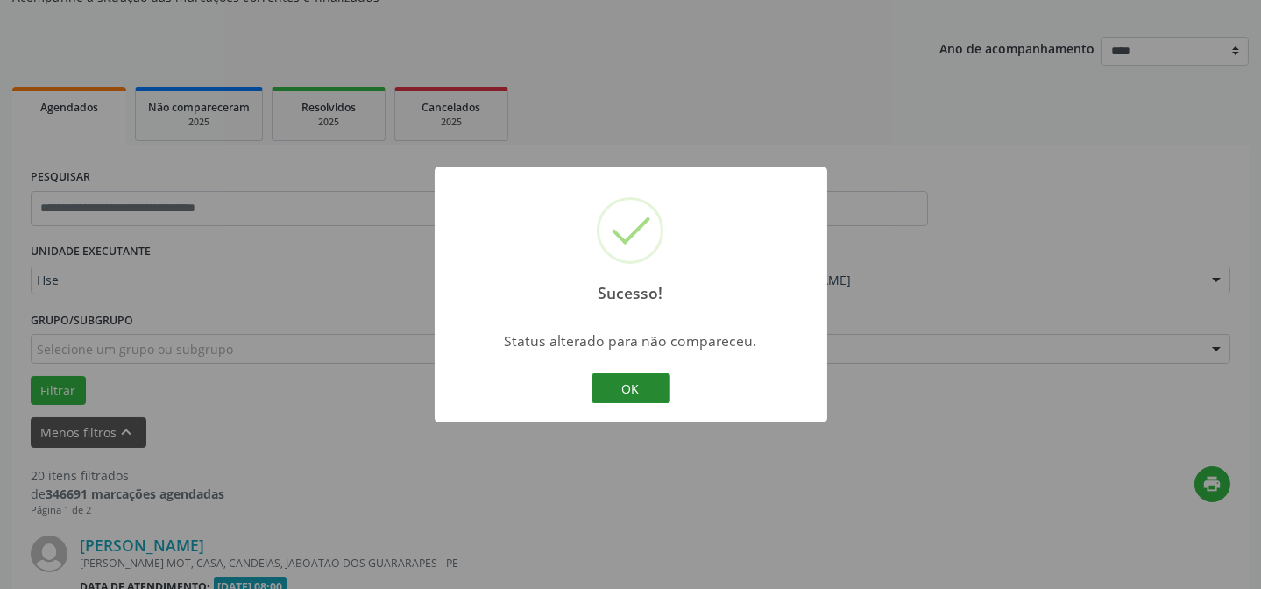
click at [613, 384] on button "OK" at bounding box center [630, 388] width 79 height 30
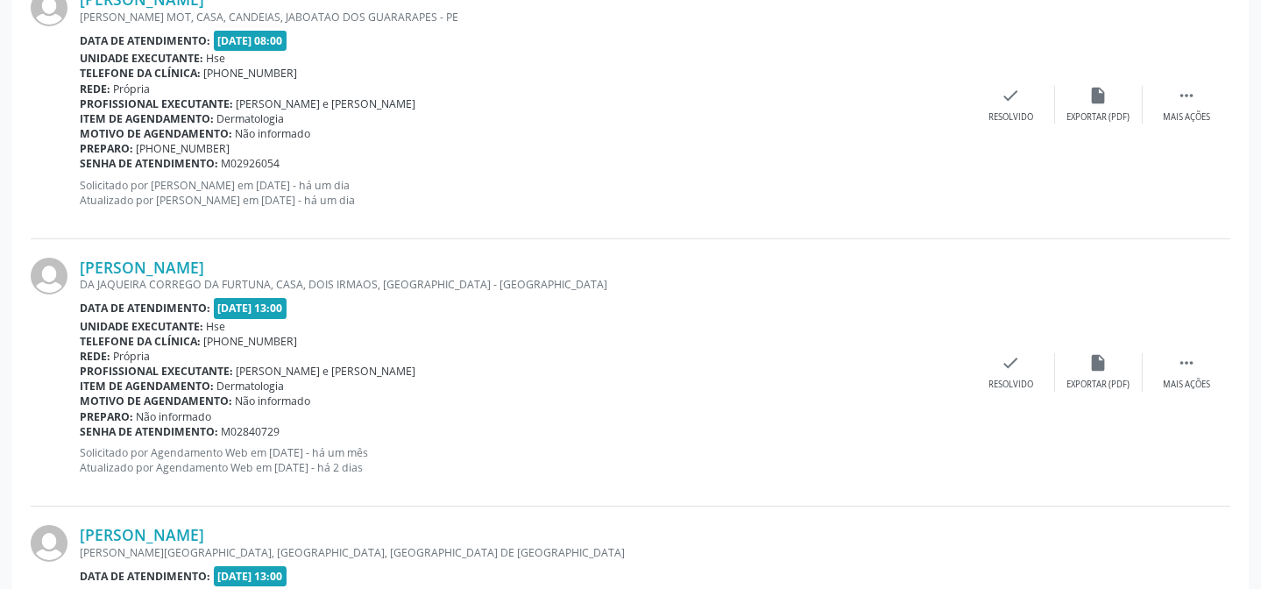
scroll to position [733, 0]
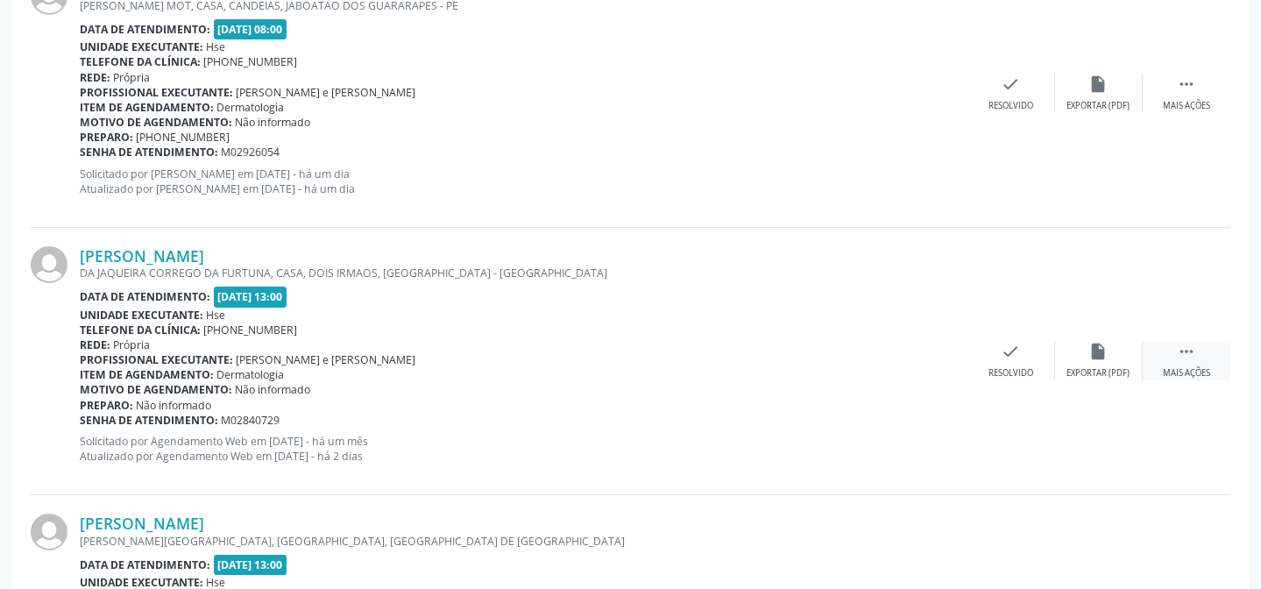
click at [1167, 355] on div " Mais ações" at bounding box center [1187, 361] width 88 height 38
click at [1104, 350] on icon "alarm_off" at bounding box center [1098, 351] width 19 height 19
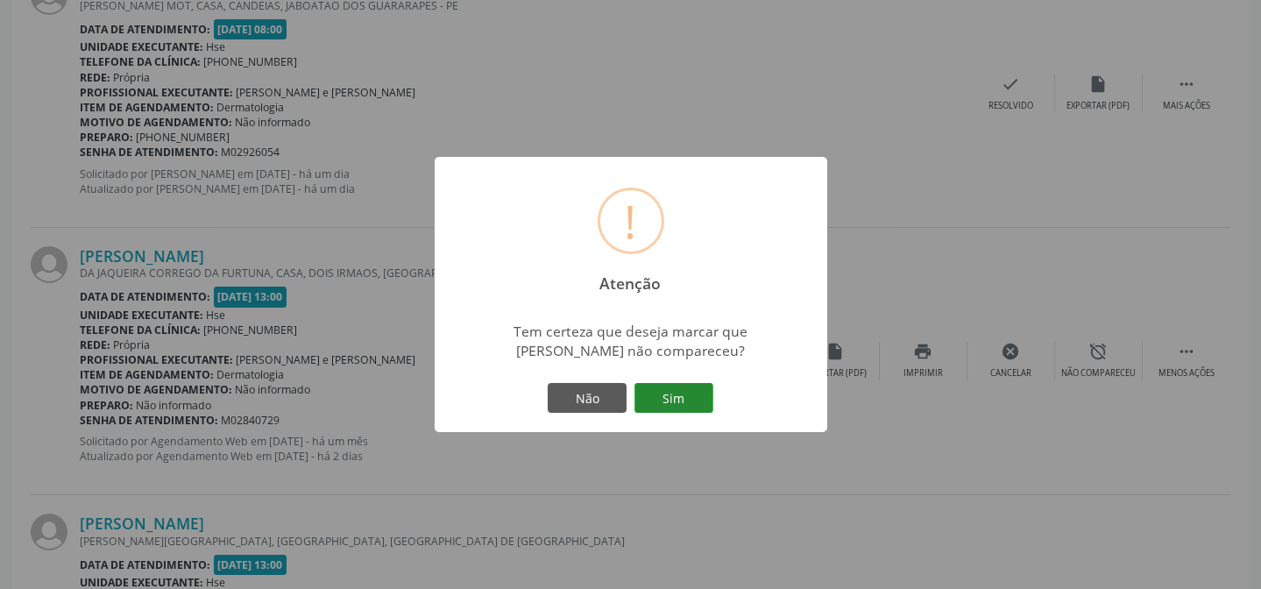
click at [665, 398] on button "Sim" at bounding box center [673, 398] width 79 height 30
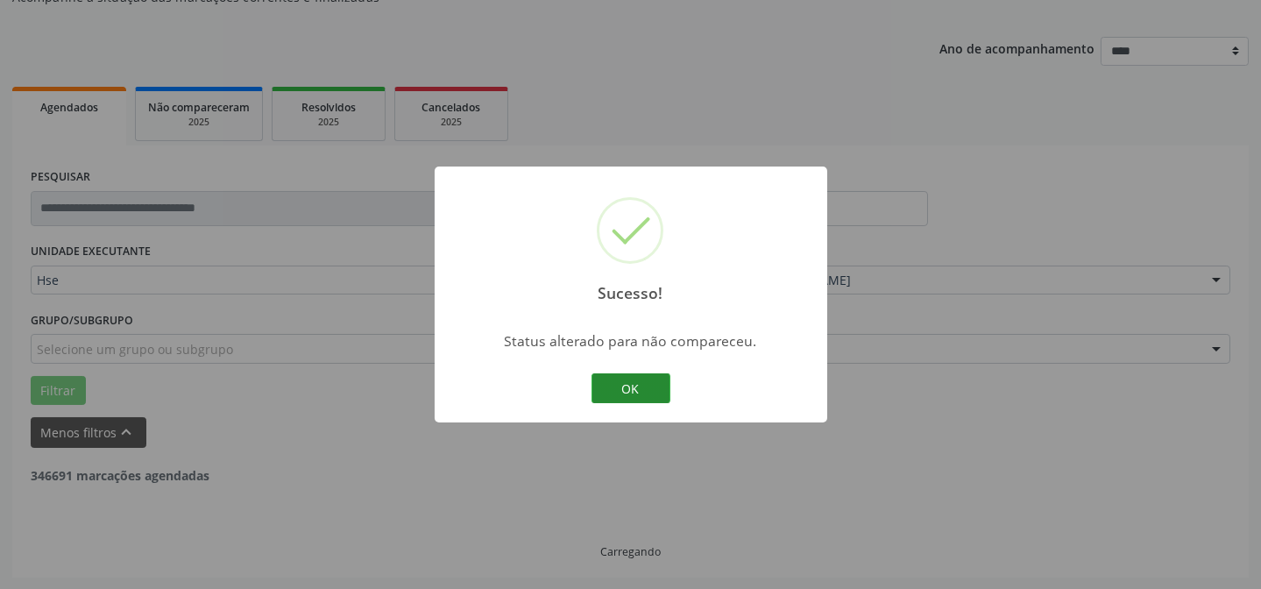
click at [653, 386] on button "OK" at bounding box center [630, 388] width 79 height 30
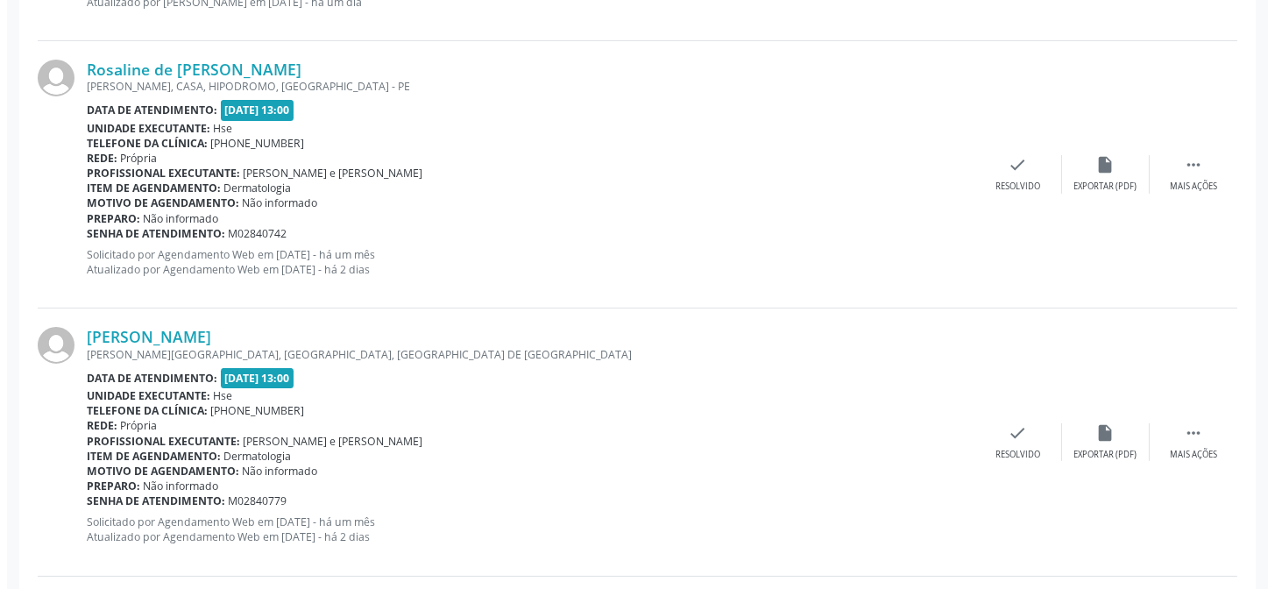
scroll to position [812, 0]
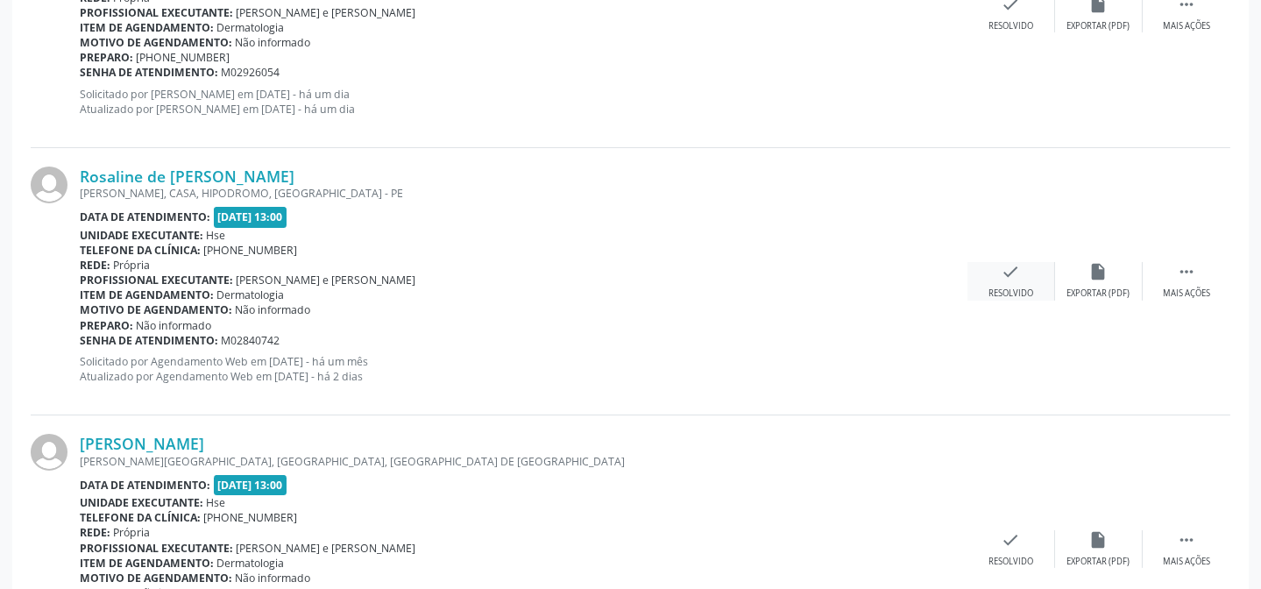
click at [994, 291] on div "Resolvido" at bounding box center [1010, 293] width 45 height 12
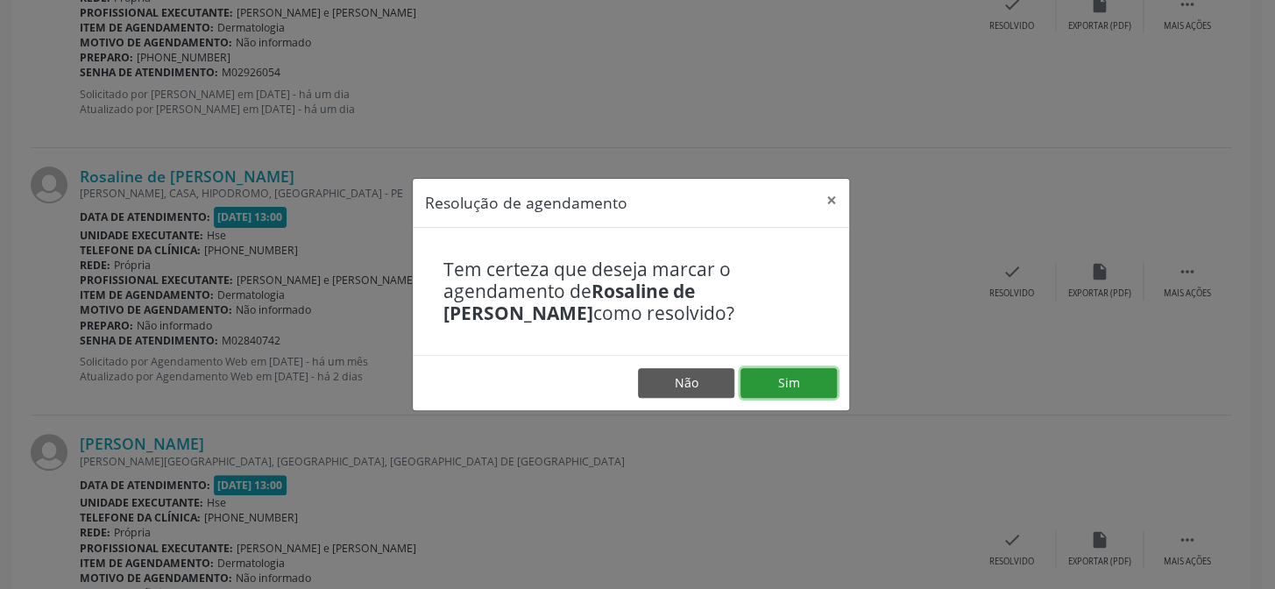
click at [797, 385] on button "Sim" at bounding box center [788, 383] width 96 height 30
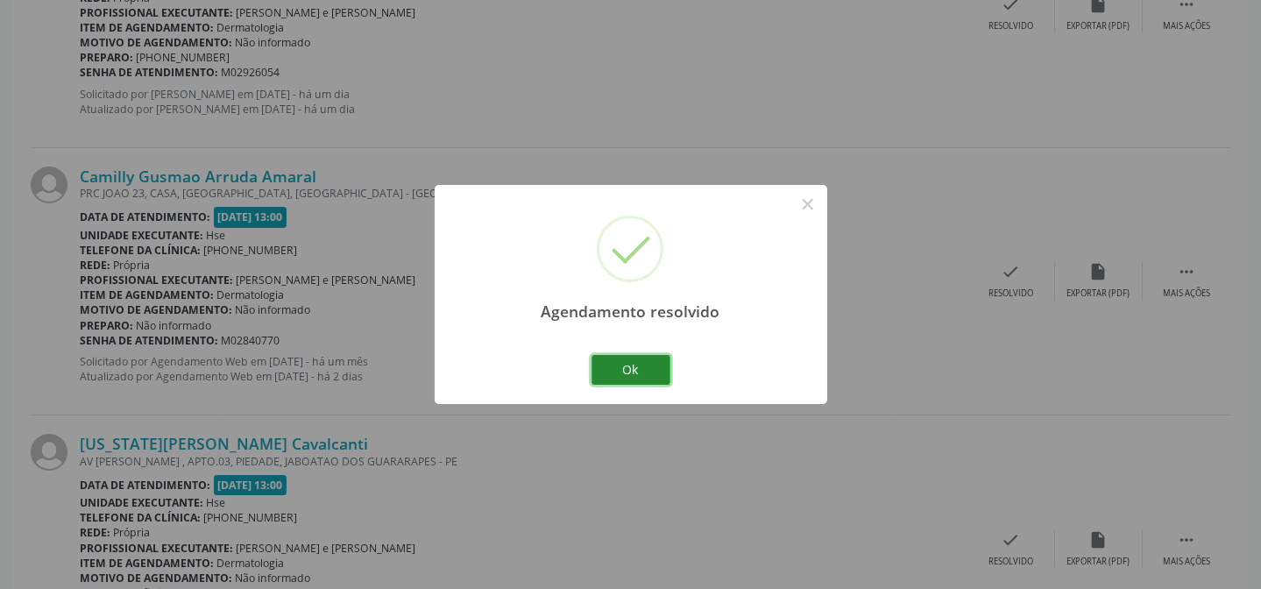
click at [622, 363] on button "Ok" at bounding box center [630, 370] width 79 height 30
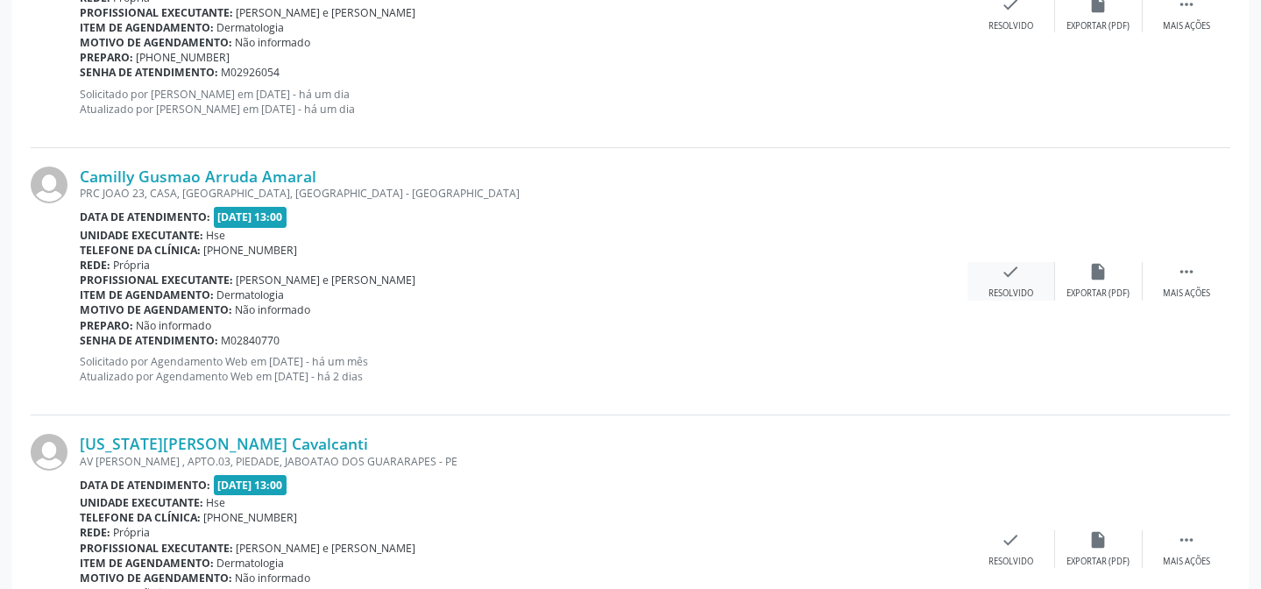
click at [1008, 287] on div "Resolvido" at bounding box center [1010, 293] width 45 height 12
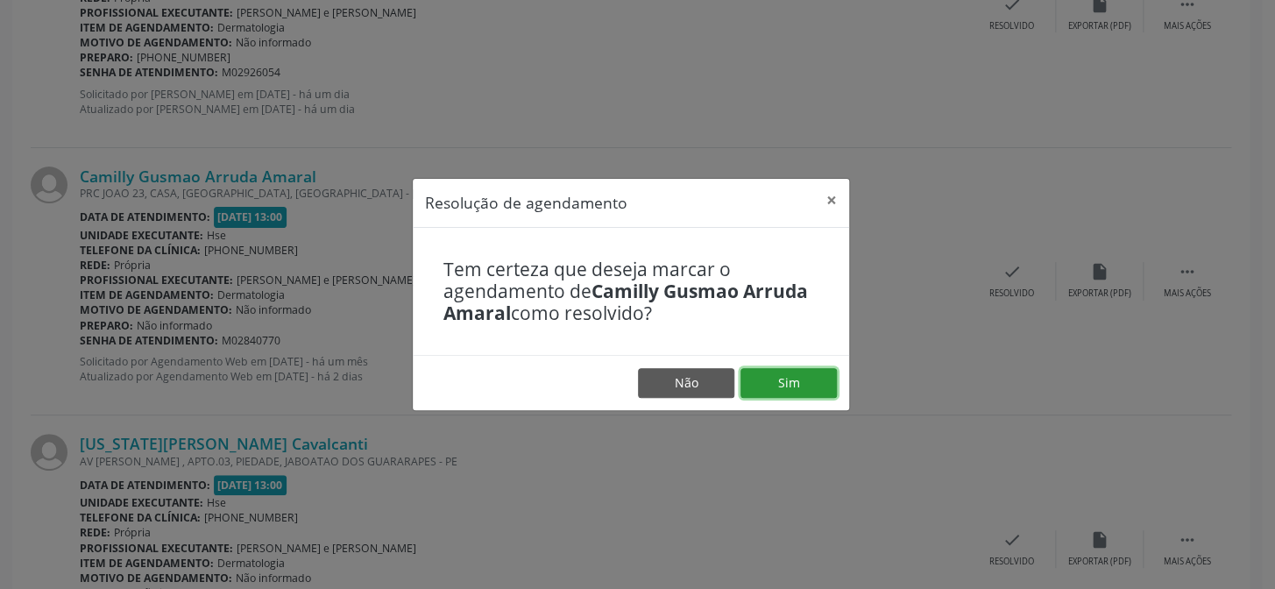
click at [817, 382] on button "Sim" at bounding box center [788, 383] width 96 height 30
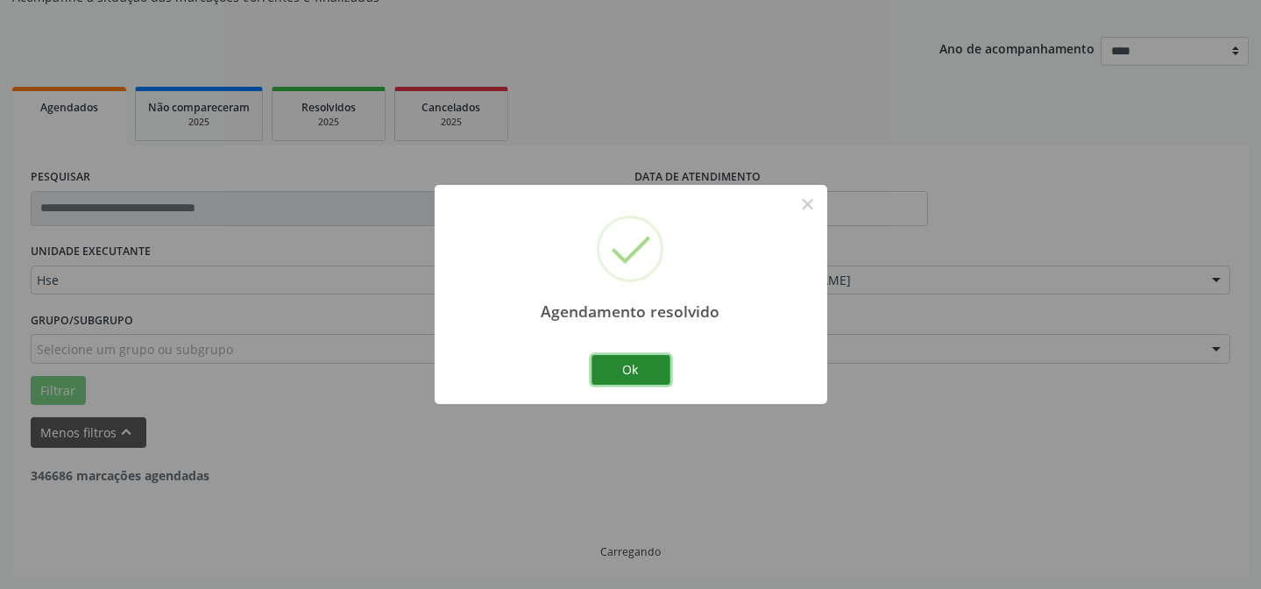
click at [633, 367] on button "Ok" at bounding box center [630, 370] width 79 height 30
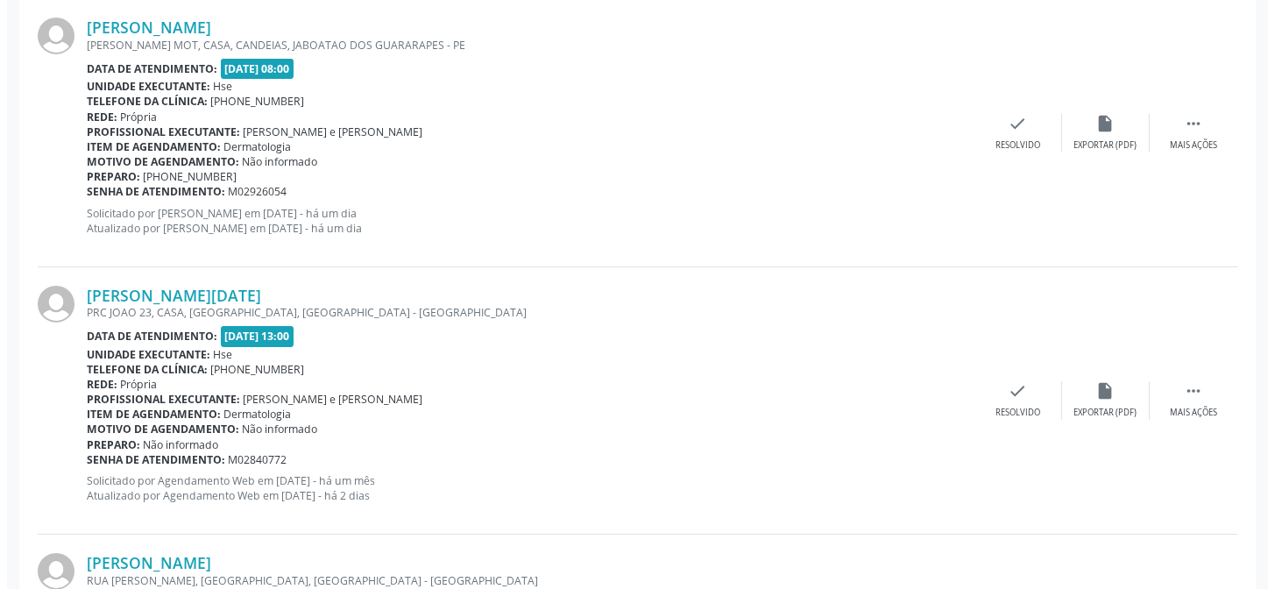
scroll to position [733, 0]
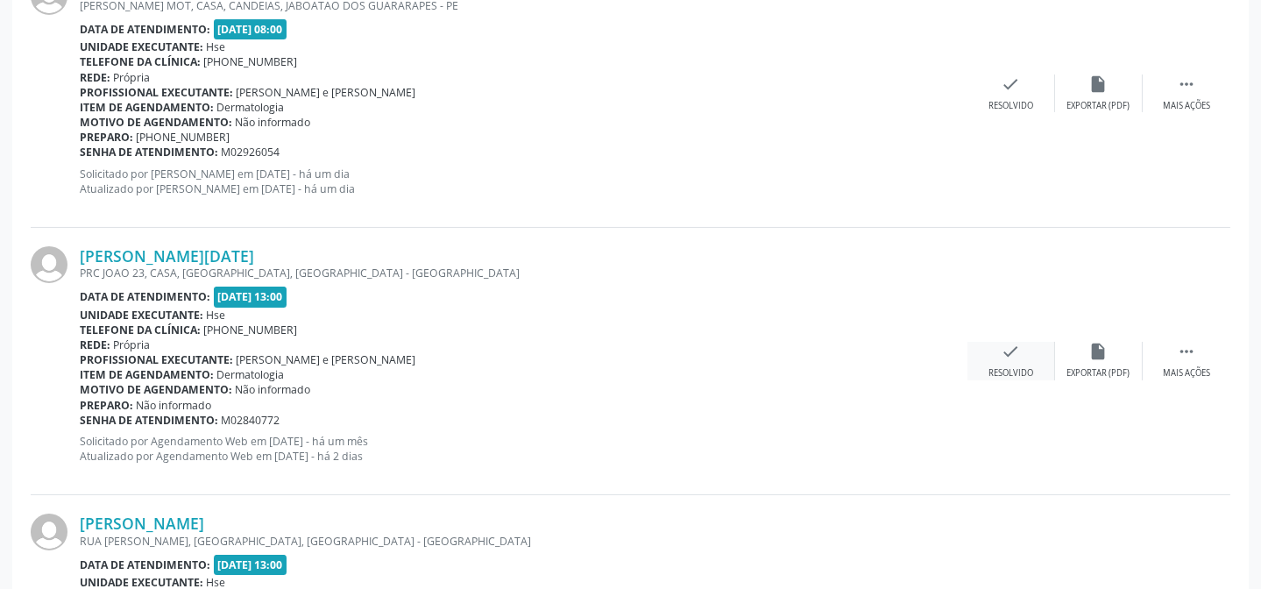
click at [992, 349] on div "check Resolvido" at bounding box center [1011, 361] width 88 height 38
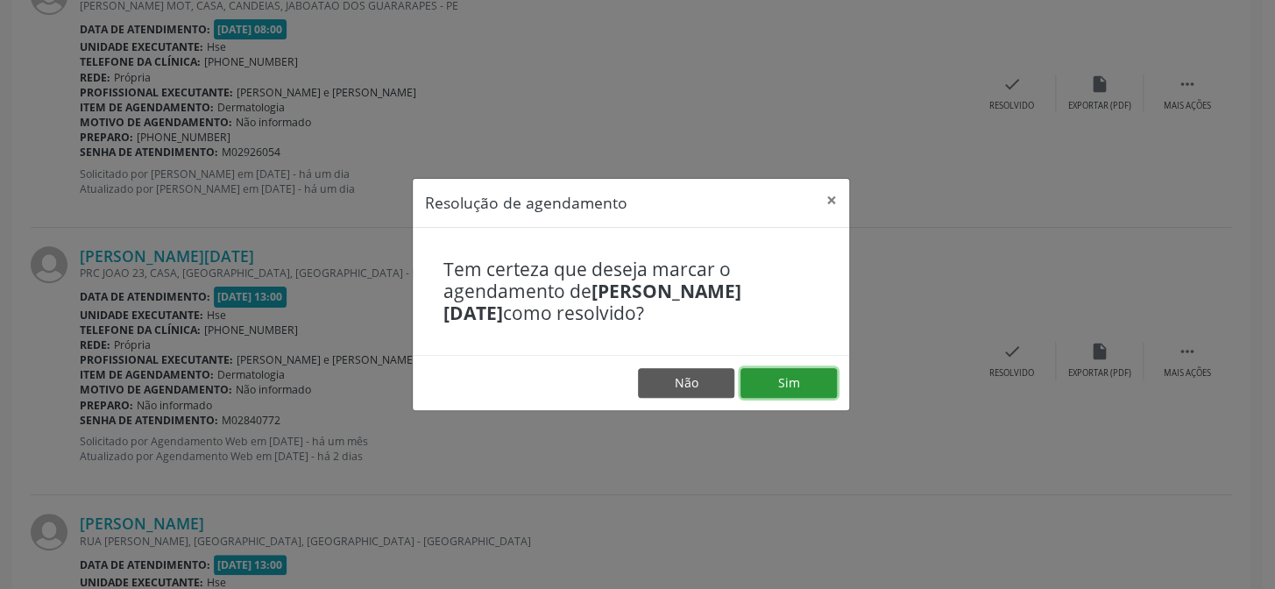
click at [797, 371] on button "Sim" at bounding box center [788, 383] width 96 height 30
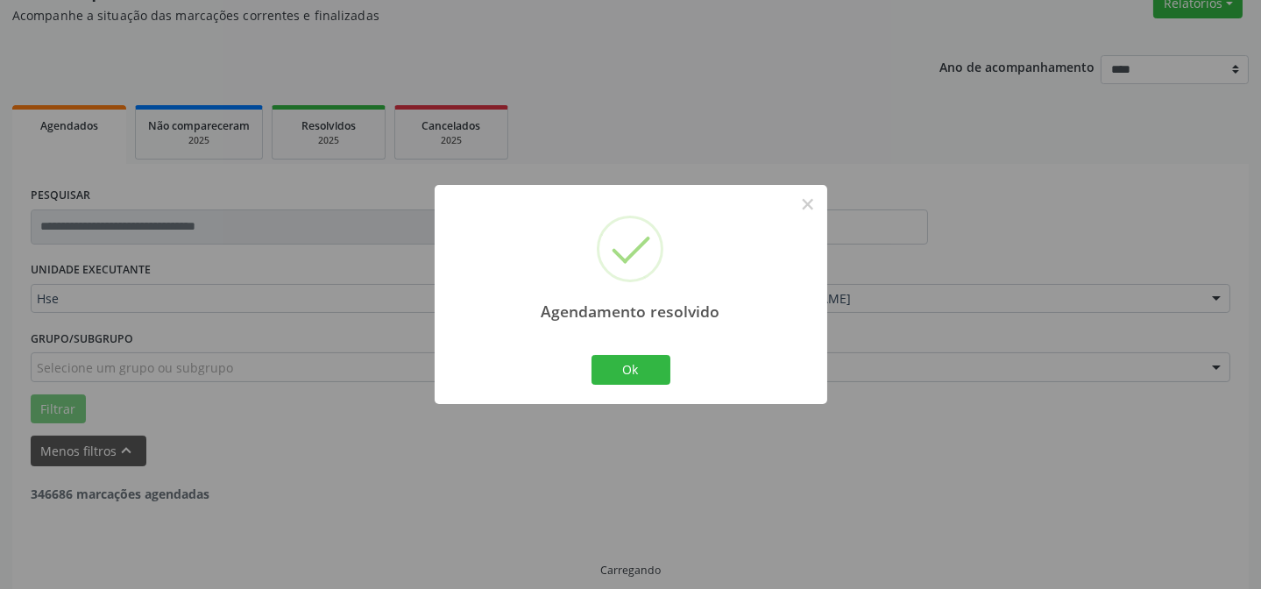
scroll to position [175, 0]
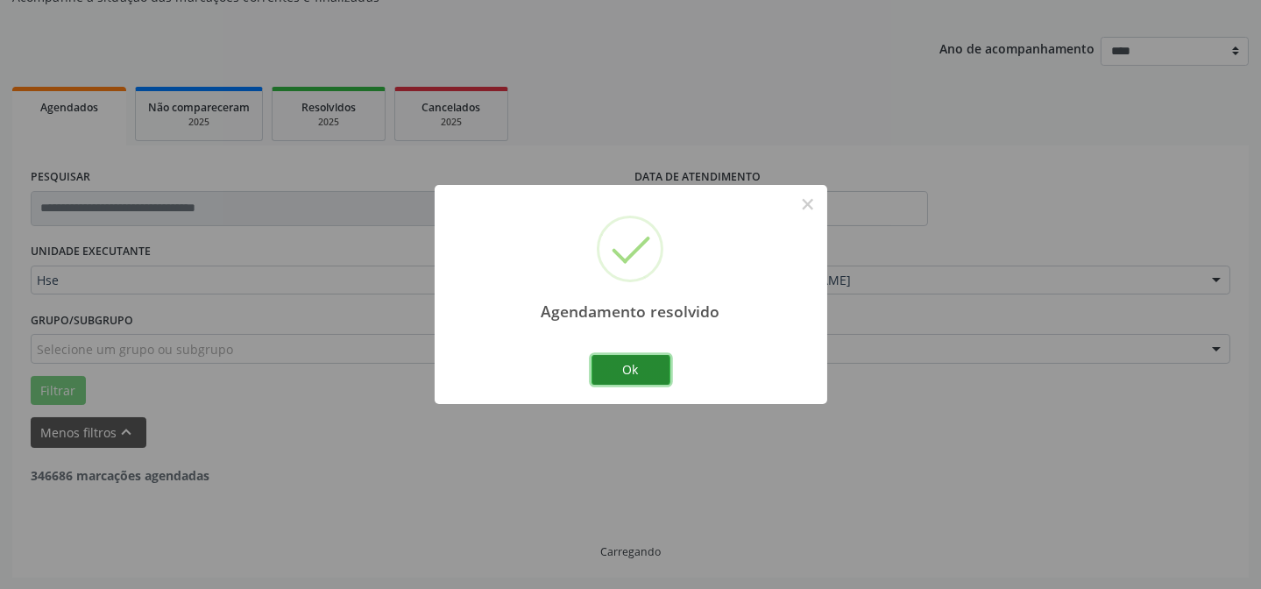
click at [642, 380] on button "Ok" at bounding box center [630, 370] width 79 height 30
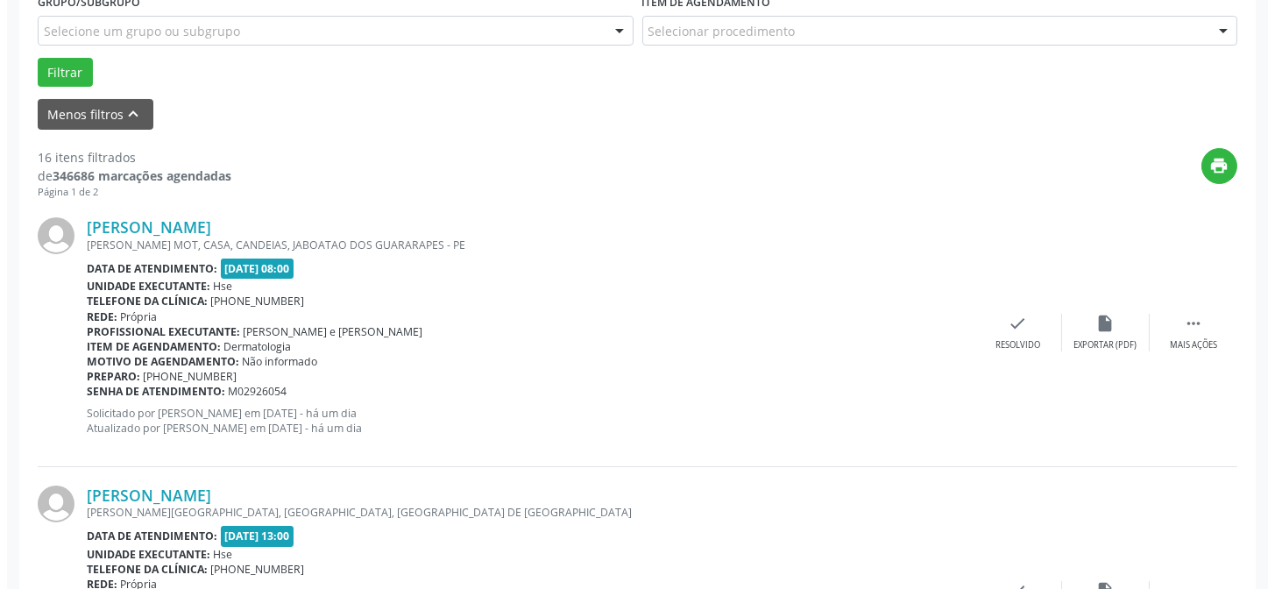
scroll to position [573, 0]
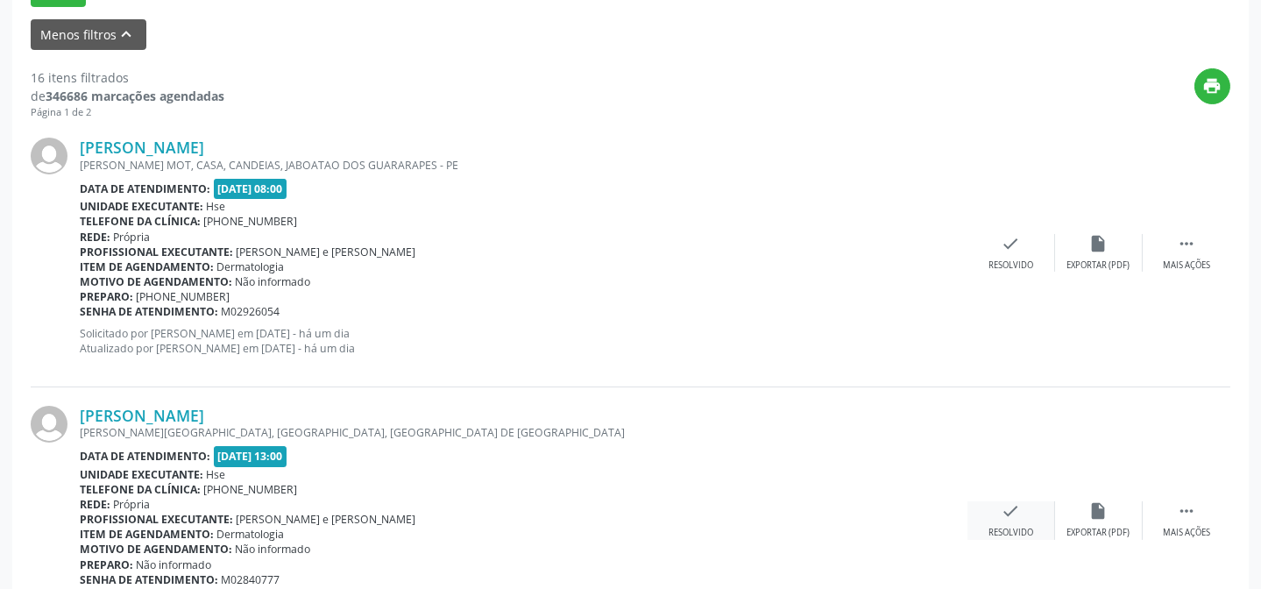
click at [1005, 517] on icon "check" at bounding box center [1010, 510] width 19 height 19
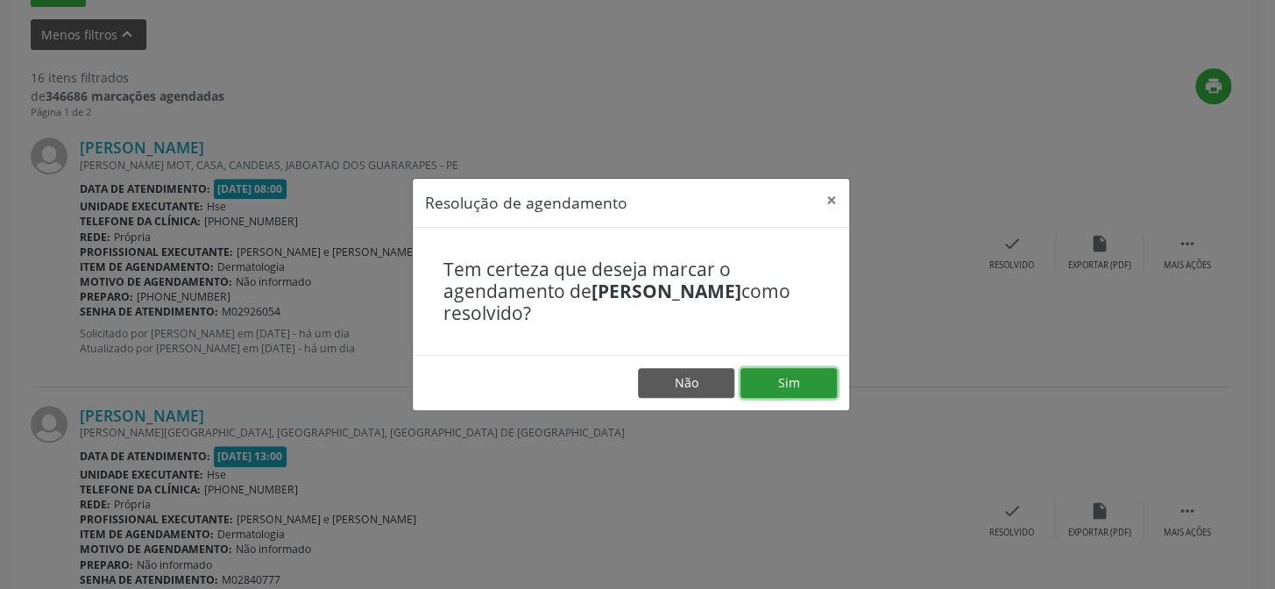
click at [810, 386] on button "Sim" at bounding box center [788, 383] width 96 height 30
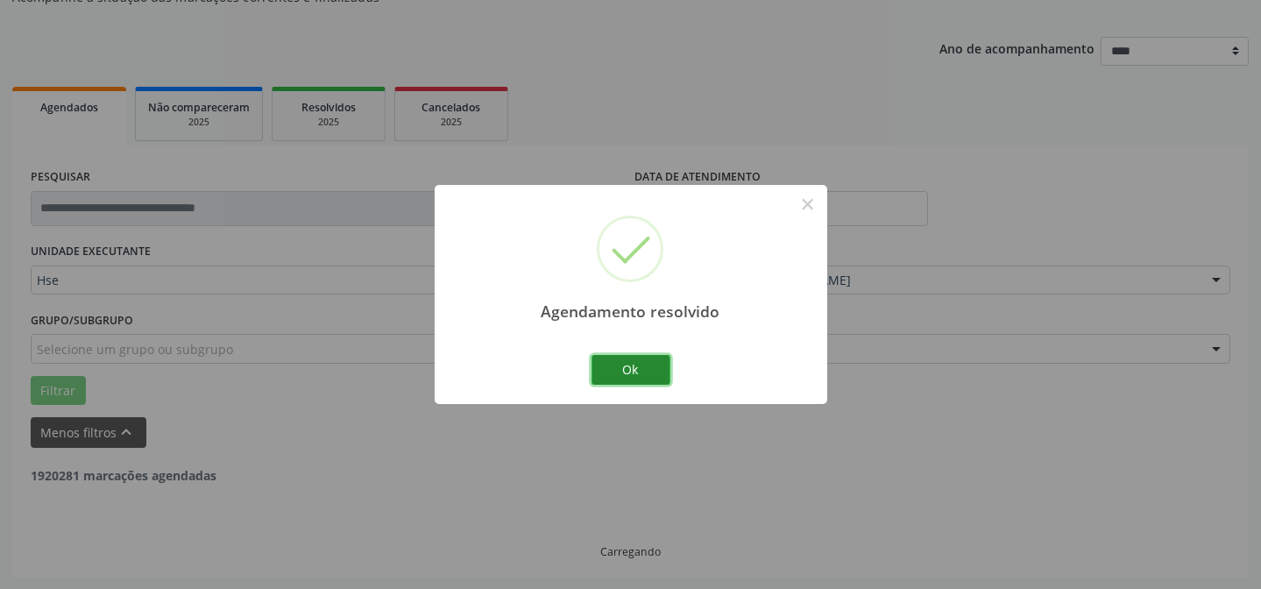
click at [665, 367] on button "Ok" at bounding box center [630, 370] width 79 height 30
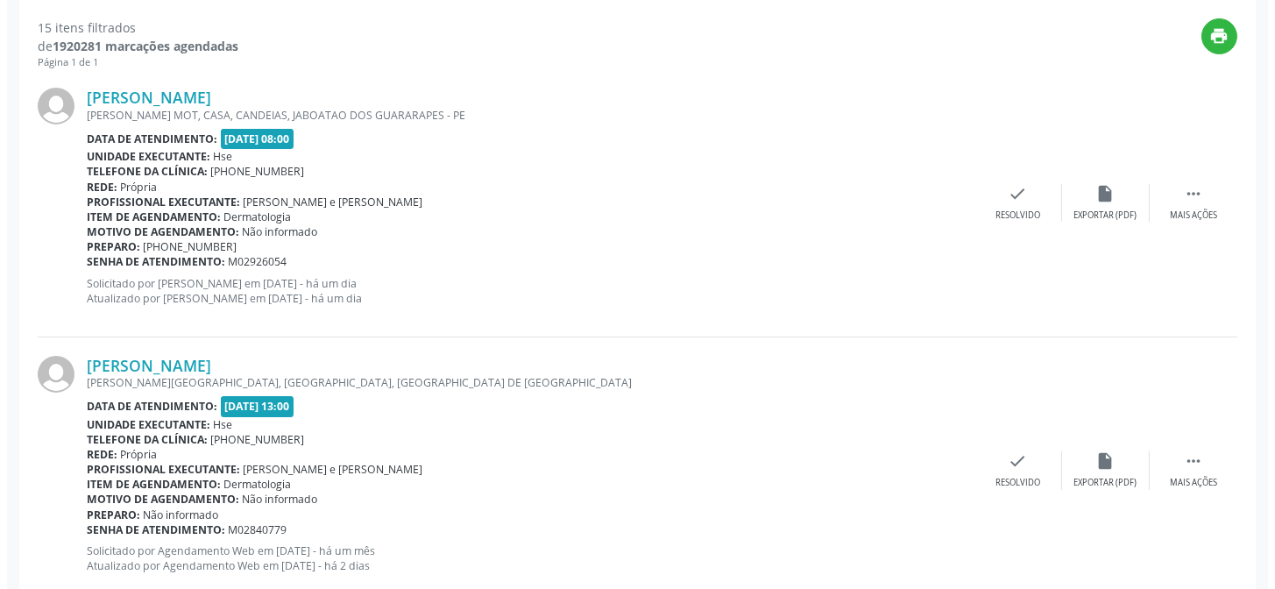
scroll to position [652, 0]
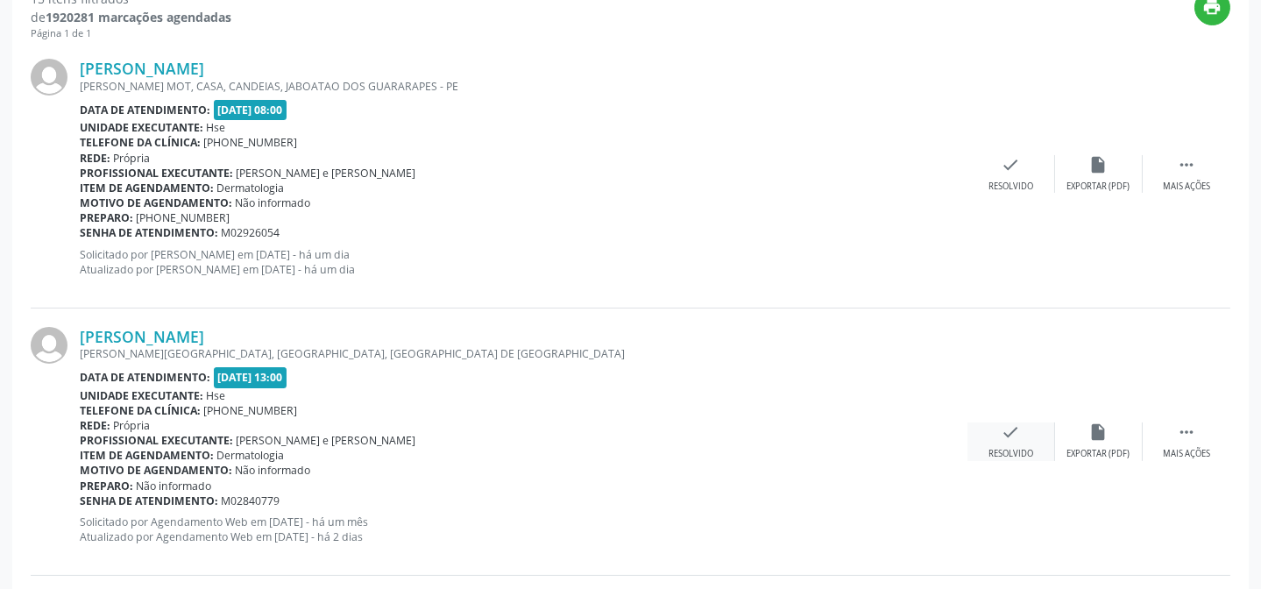
click at [1001, 429] on icon "check" at bounding box center [1010, 431] width 19 height 19
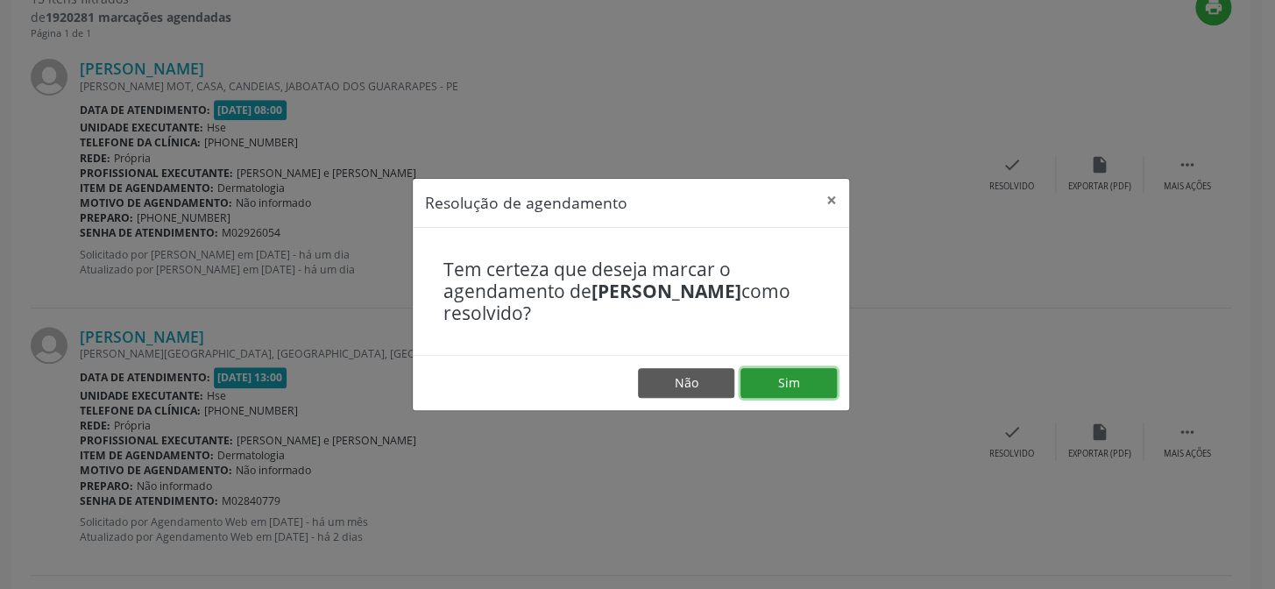
click at [799, 374] on button "Sim" at bounding box center [788, 383] width 96 height 30
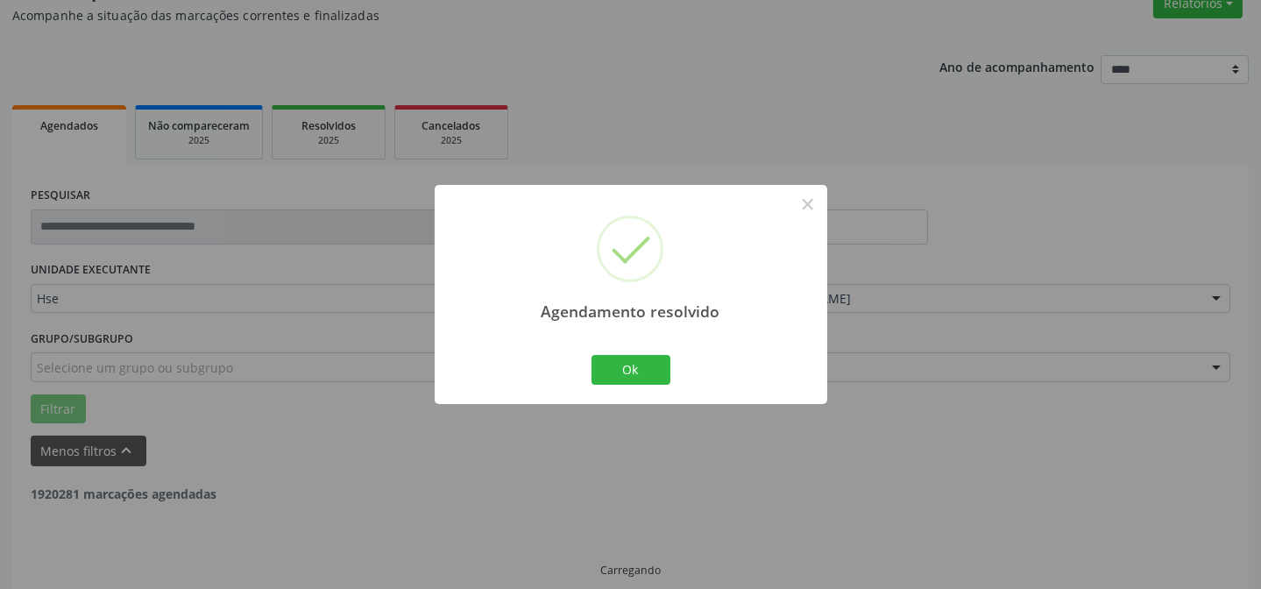
scroll to position [175, 0]
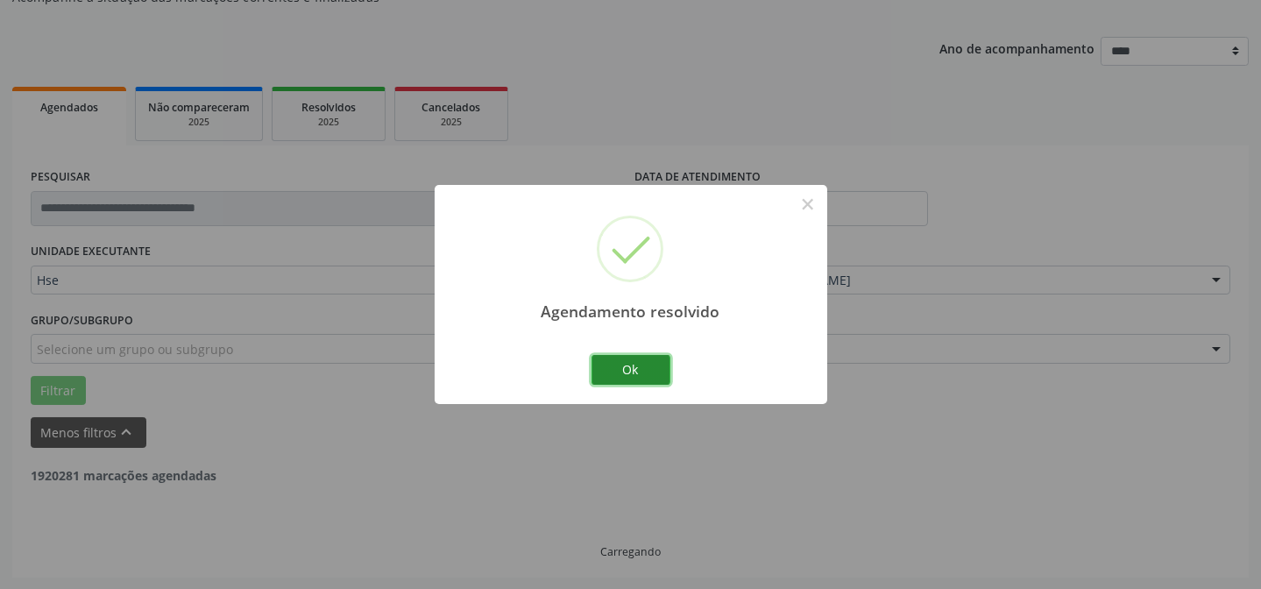
click at [640, 360] on button "Ok" at bounding box center [630, 370] width 79 height 30
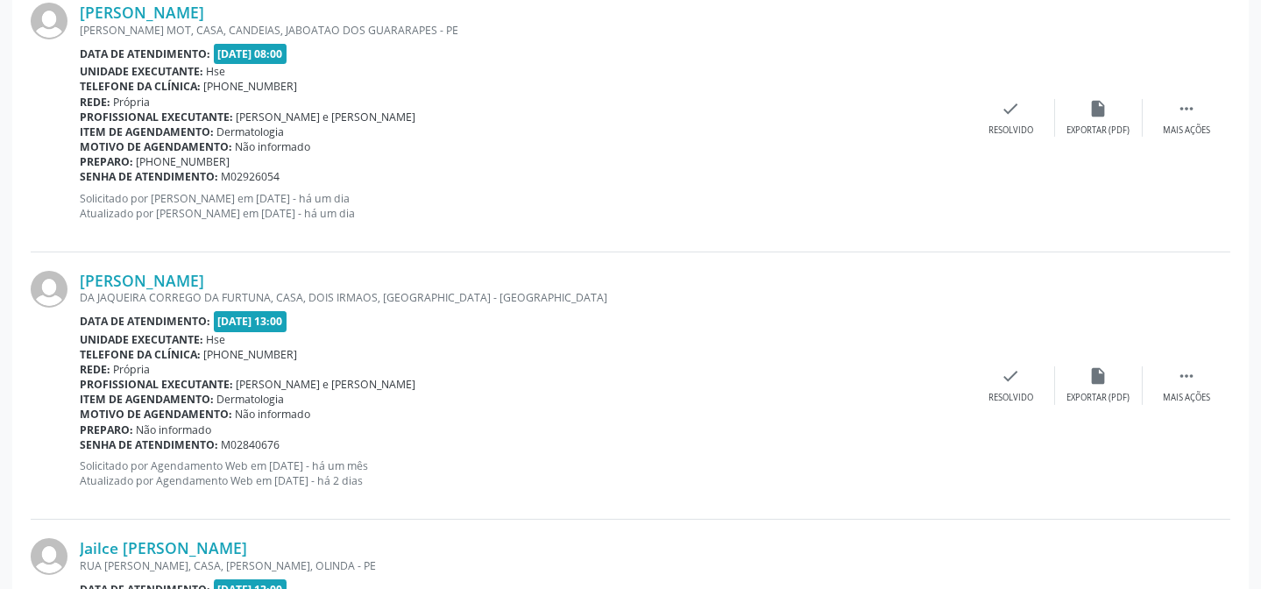
scroll to position [733, 0]
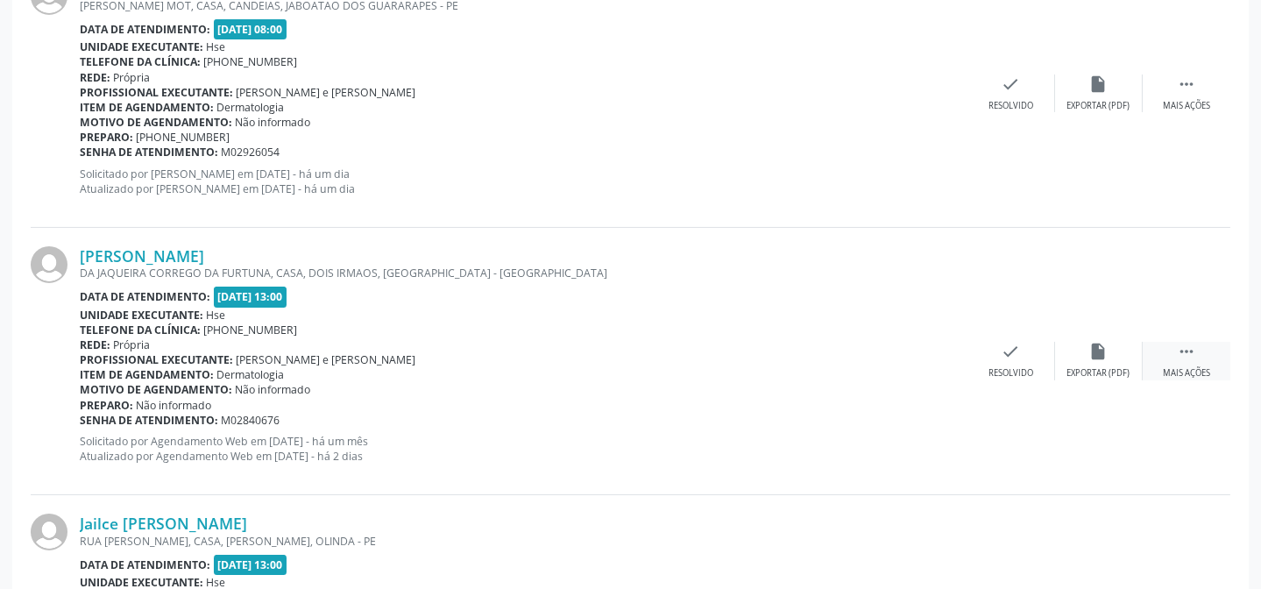
click at [1187, 354] on icon "" at bounding box center [1186, 351] width 19 height 19
click at [1095, 357] on icon "alarm_off" at bounding box center [1098, 351] width 19 height 19
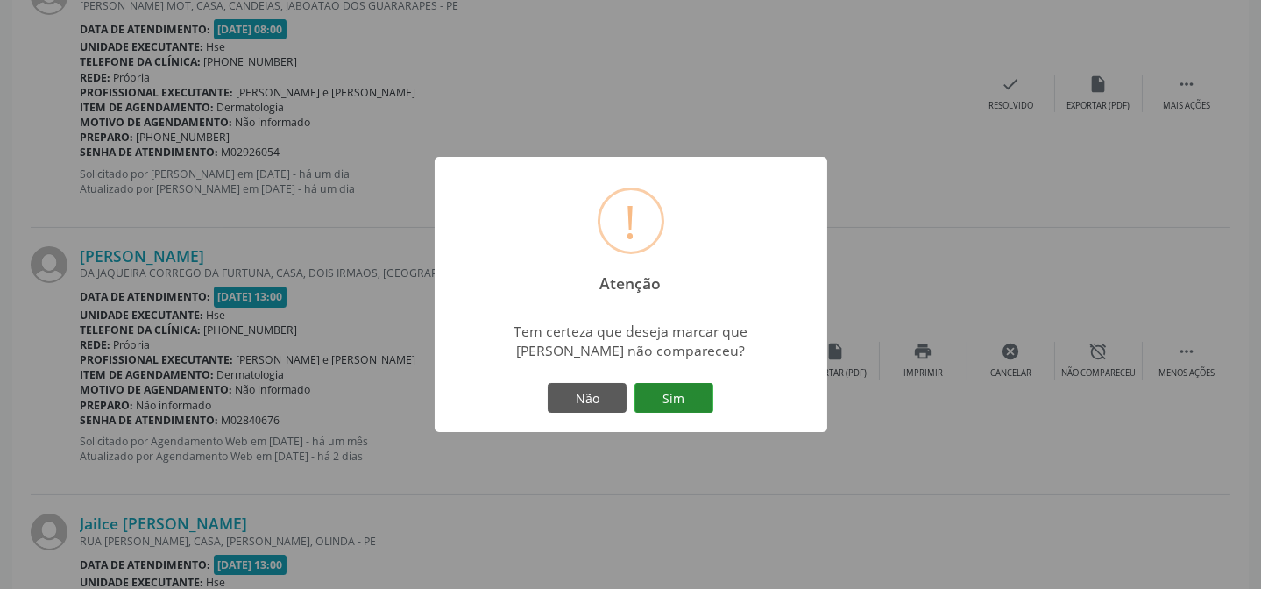
click at [681, 391] on button "Sim" at bounding box center [673, 398] width 79 height 30
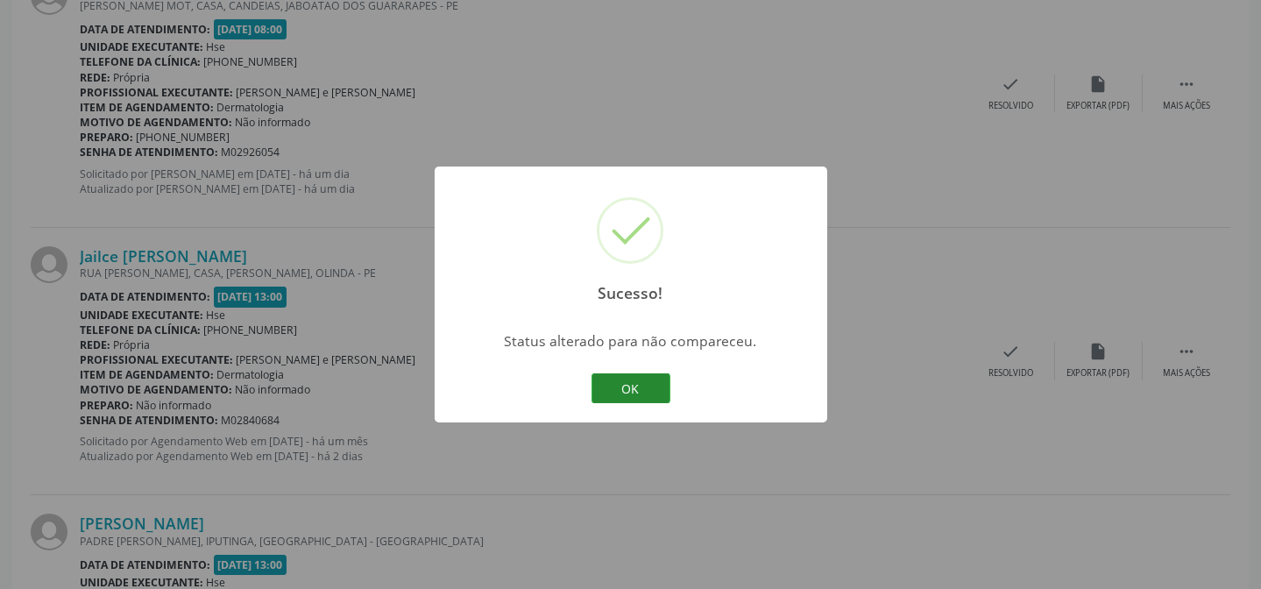
click at [618, 386] on button "OK" at bounding box center [630, 388] width 79 height 30
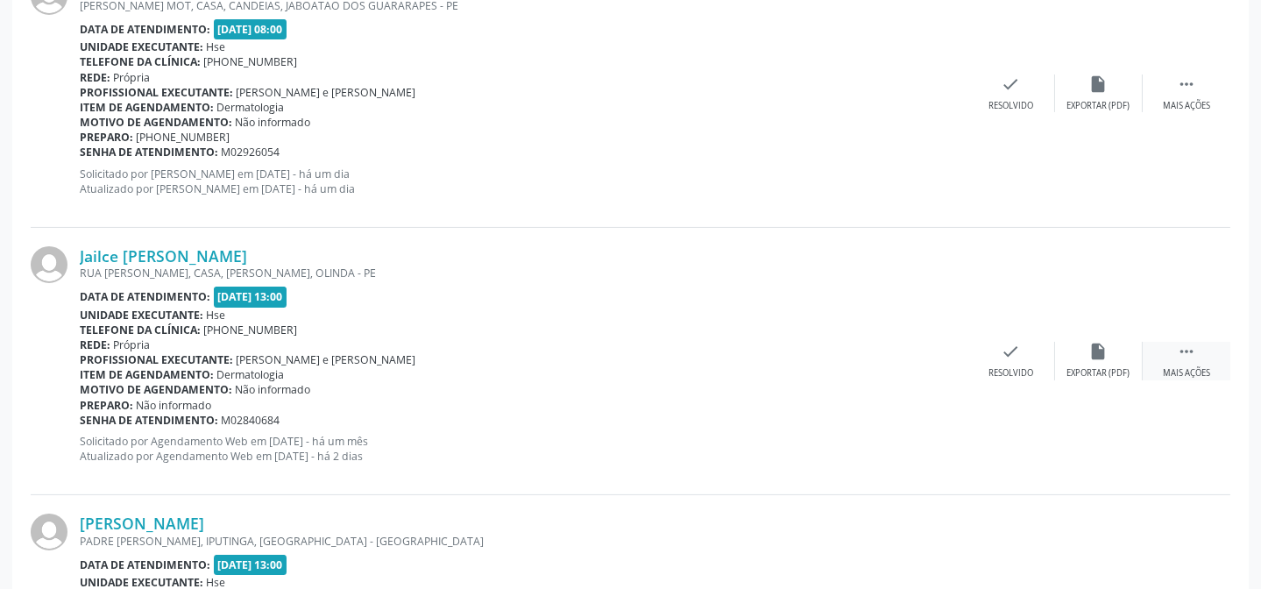
click at [1177, 350] on icon "" at bounding box center [1186, 351] width 19 height 19
click at [1075, 355] on div "alarm_off Não compareceu" at bounding box center [1099, 361] width 88 height 38
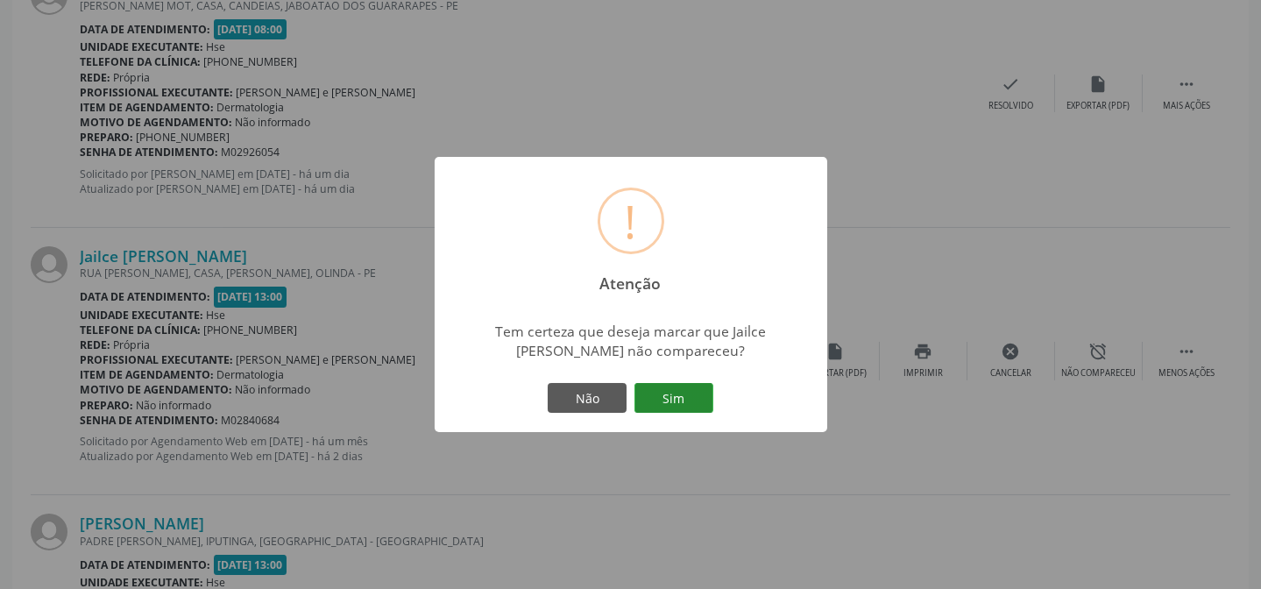
click at [666, 401] on button "Sim" at bounding box center [673, 398] width 79 height 30
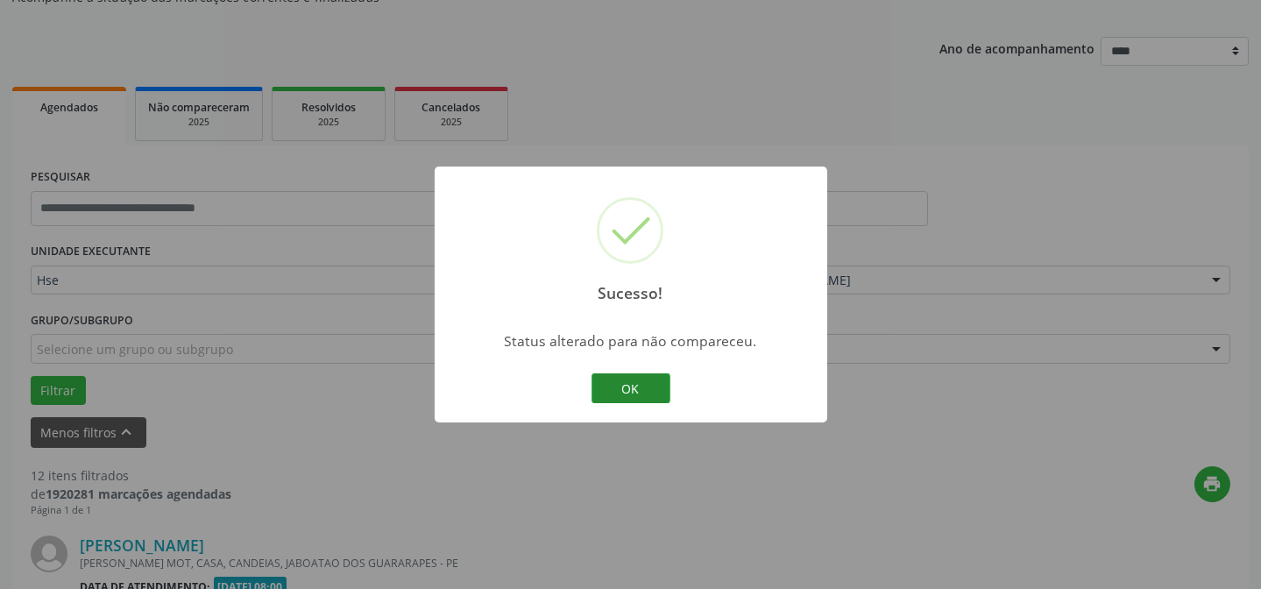
click at [627, 381] on button "OK" at bounding box center [630, 388] width 79 height 30
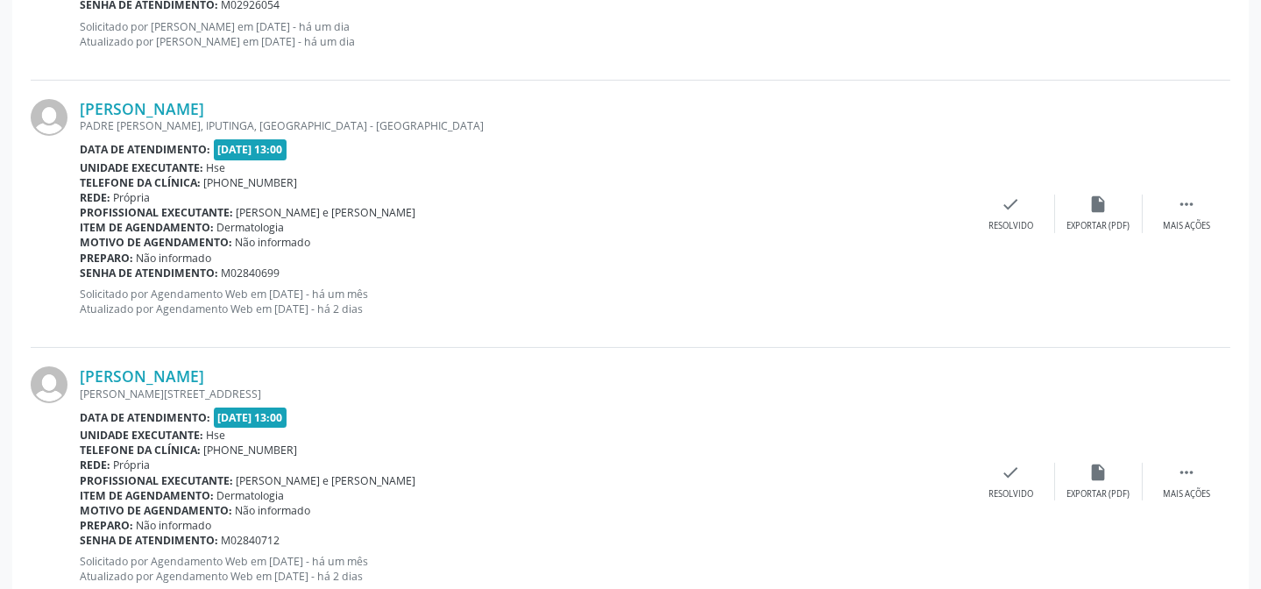
scroll to position [892, 0]
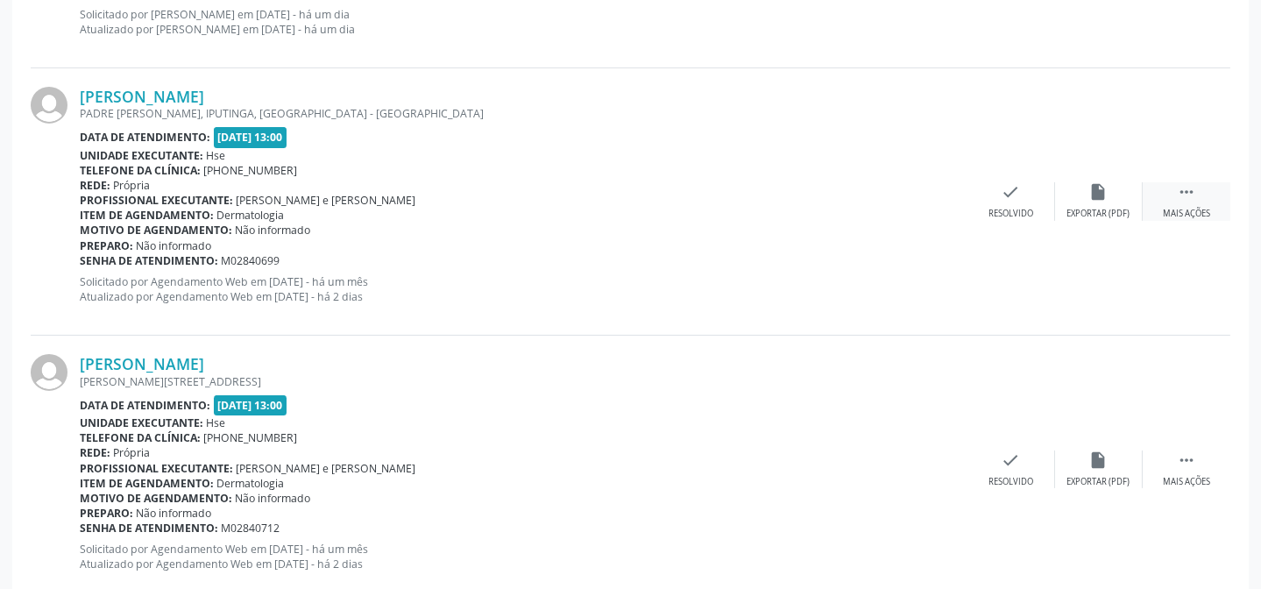
click at [1200, 209] on div "Mais ações" at bounding box center [1186, 214] width 47 height 12
click at [1096, 213] on div "Não compareceu" at bounding box center [1098, 214] width 74 height 12
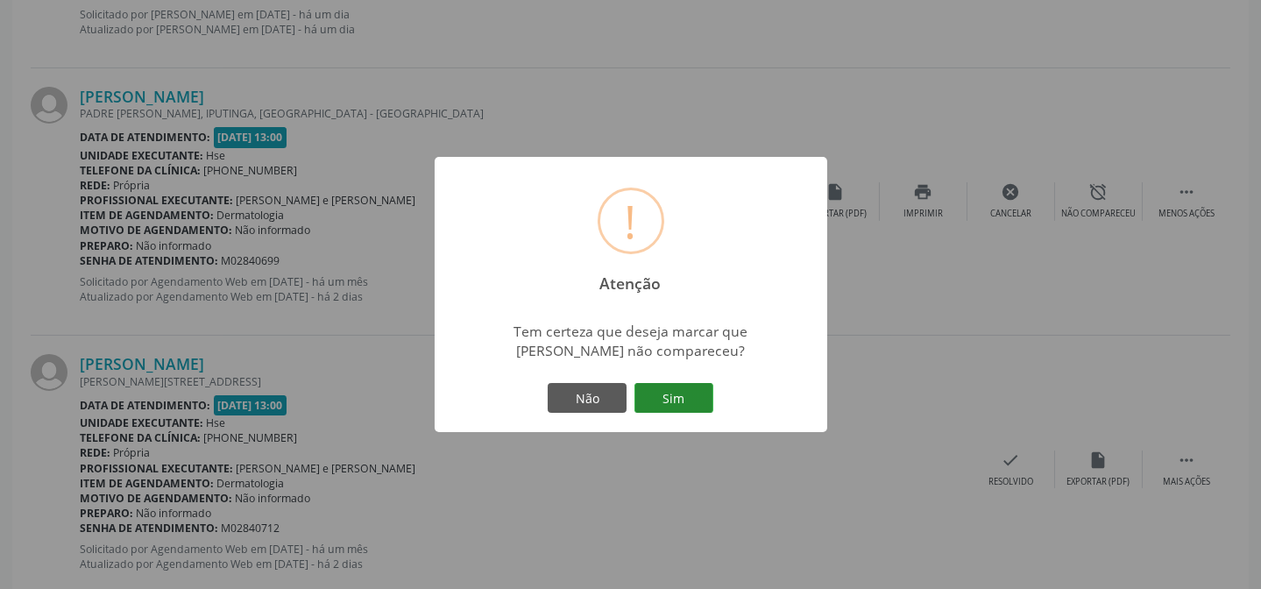
click at [666, 402] on button "Sim" at bounding box center [673, 398] width 79 height 30
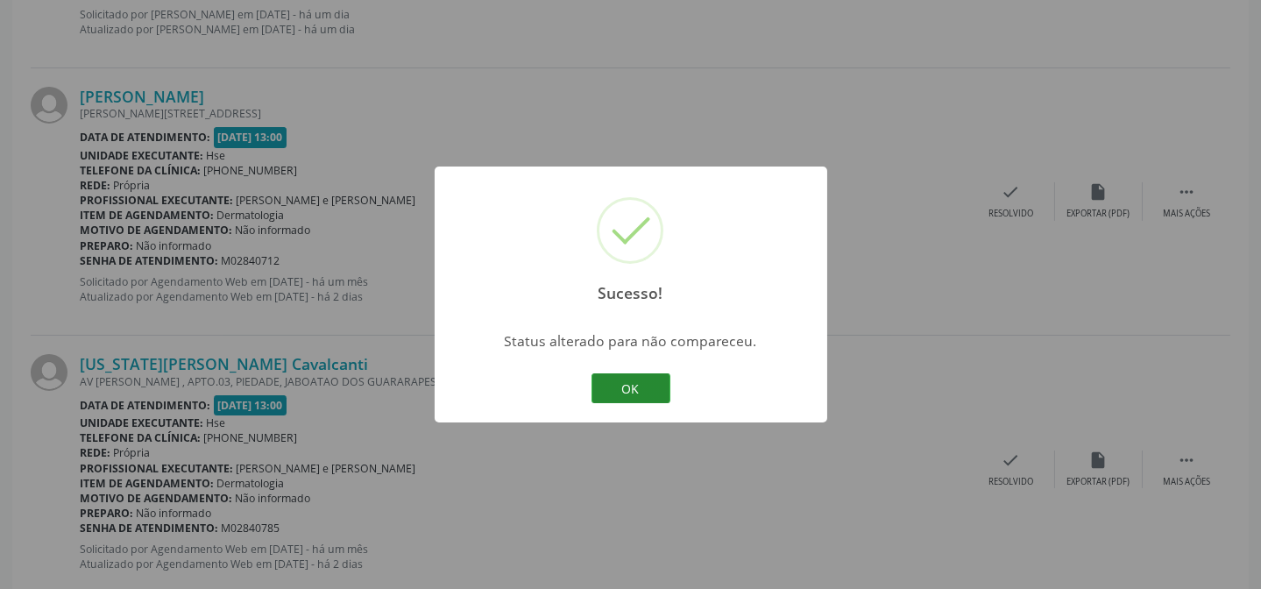
click at [627, 373] on button "OK" at bounding box center [630, 388] width 79 height 30
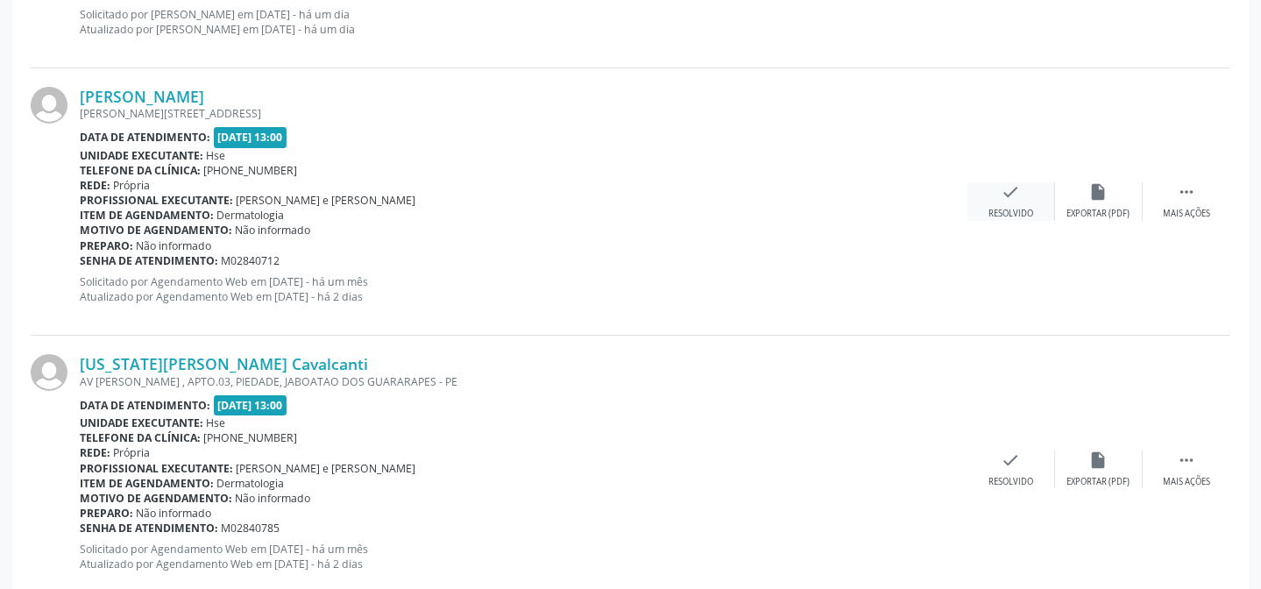
click at [1020, 202] on div "check Resolvido" at bounding box center [1011, 201] width 88 height 38
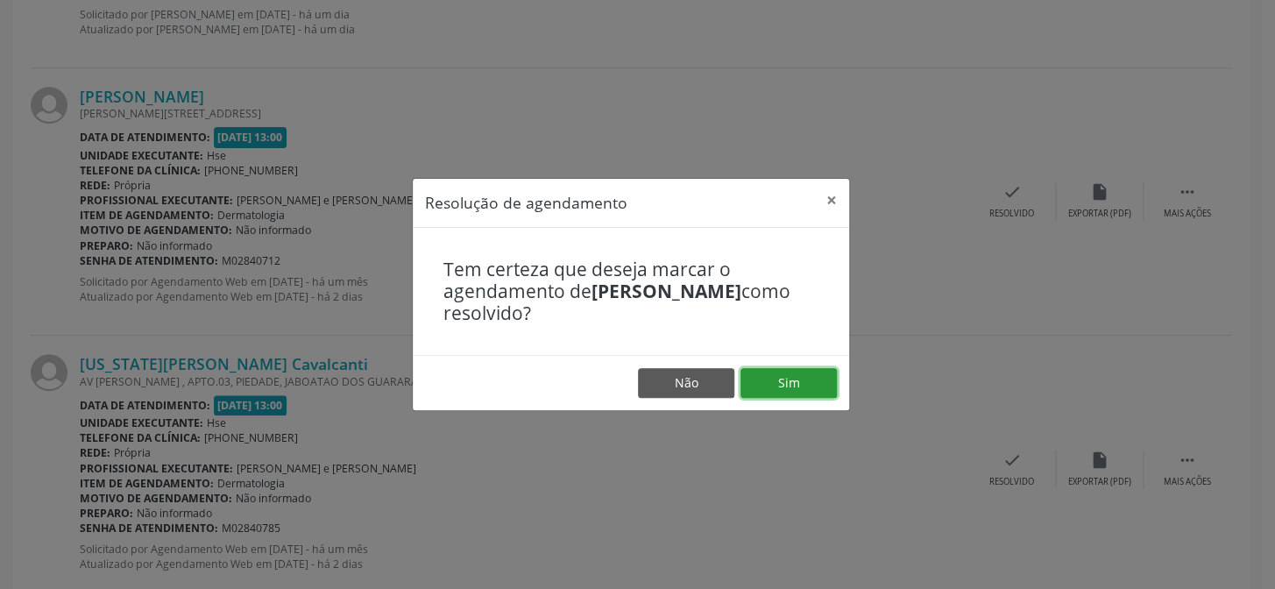
click at [796, 374] on button "Sim" at bounding box center [788, 383] width 96 height 30
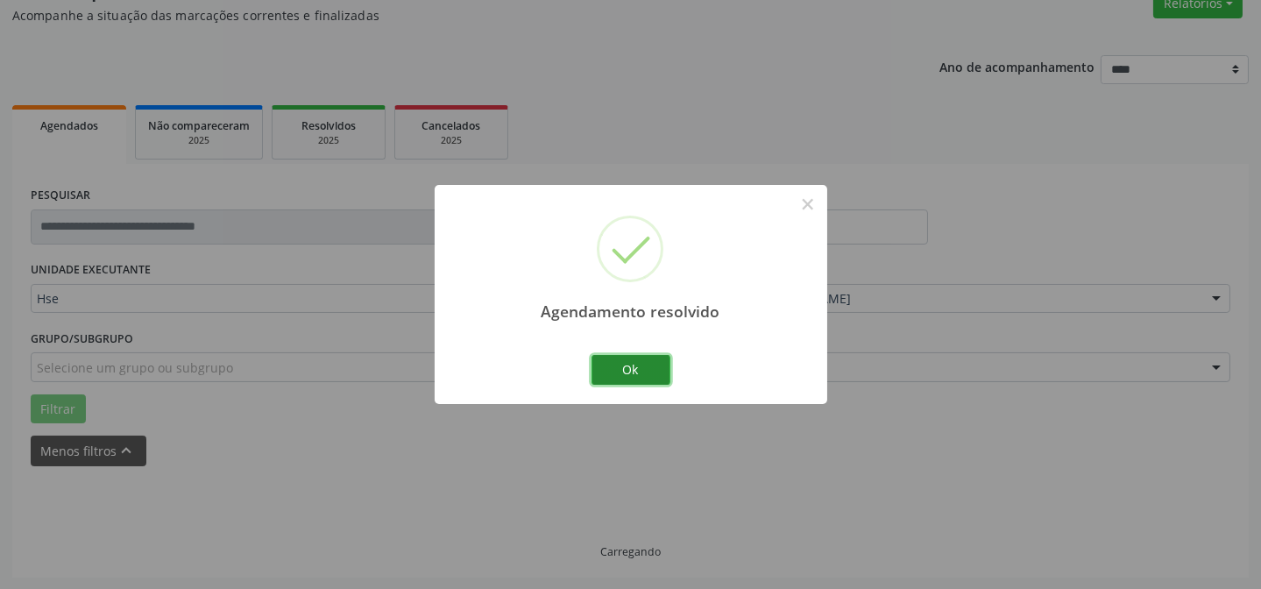
click at [627, 367] on button "Ok" at bounding box center [630, 370] width 79 height 30
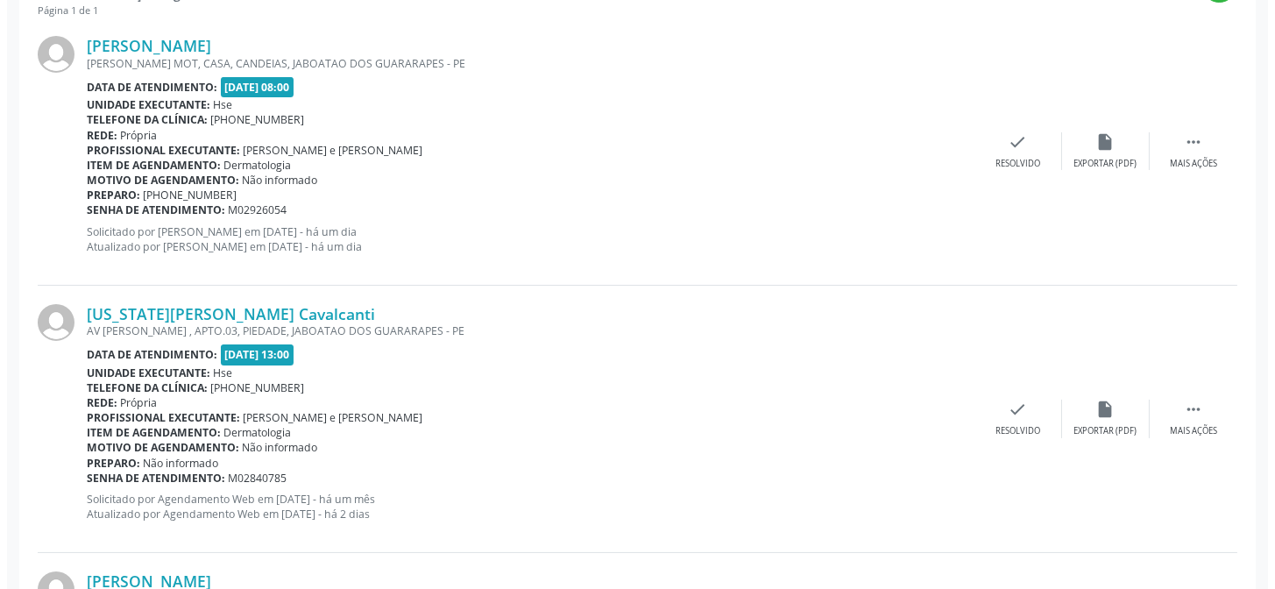
scroll to position [714, 0]
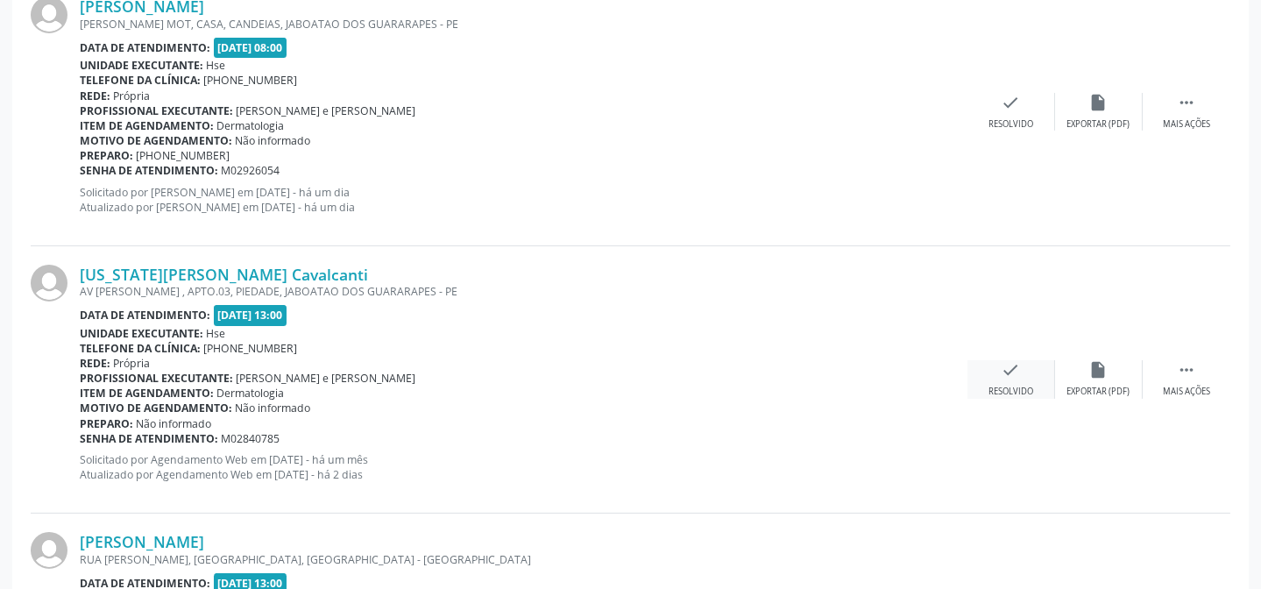
click at [1034, 382] on div "check Resolvido" at bounding box center [1011, 379] width 88 height 38
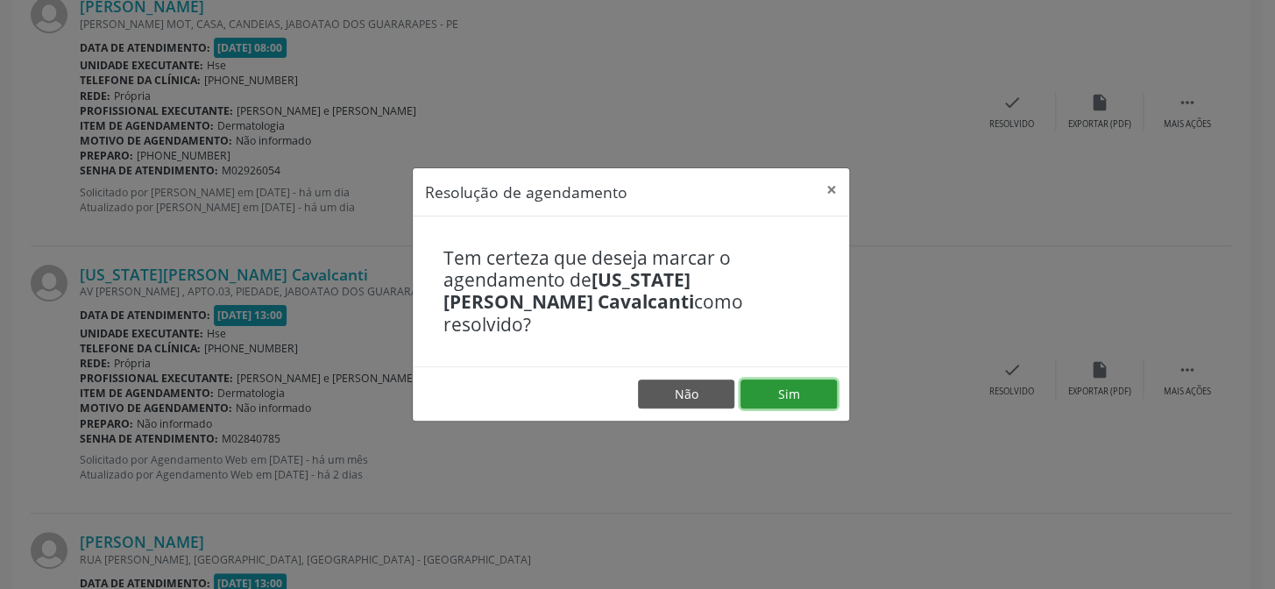
click at [805, 386] on button "Sim" at bounding box center [788, 394] width 96 height 30
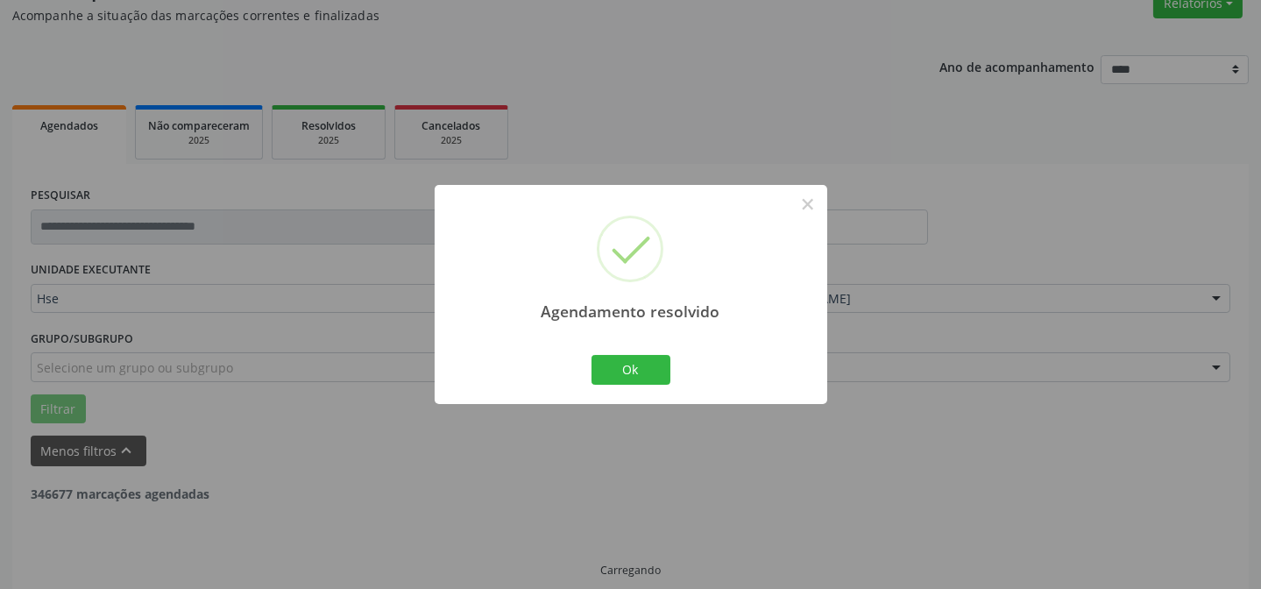
scroll to position [175, 0]
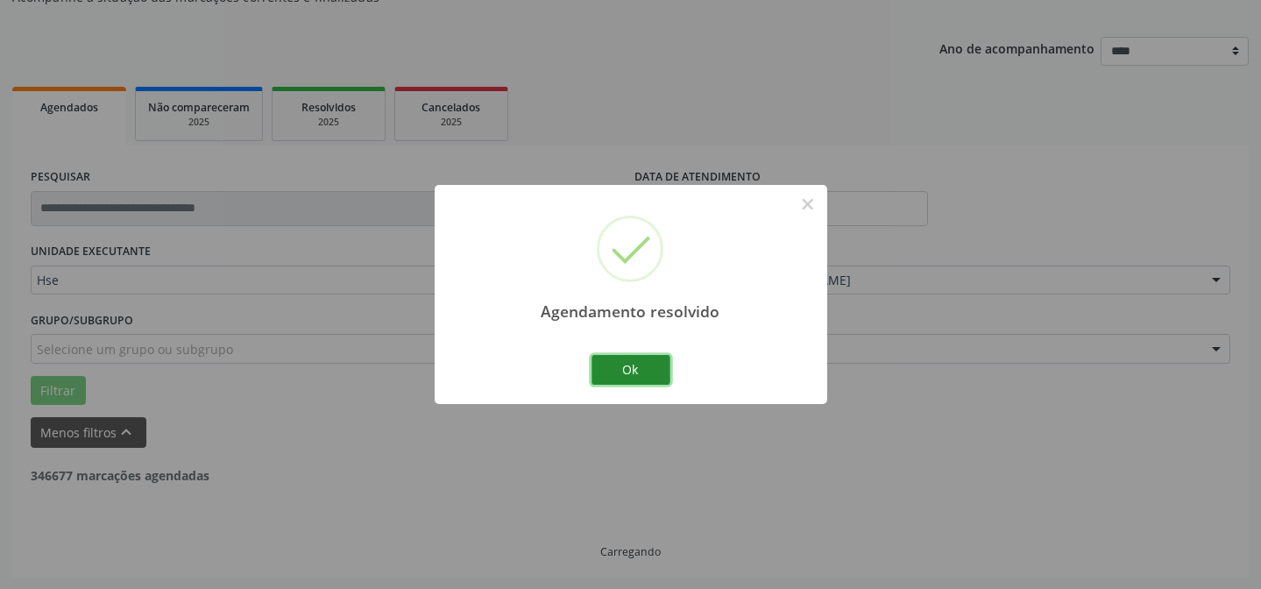
click at [609, 372] on button "Ok" at bounding box center [630, 370] width 79 height 30
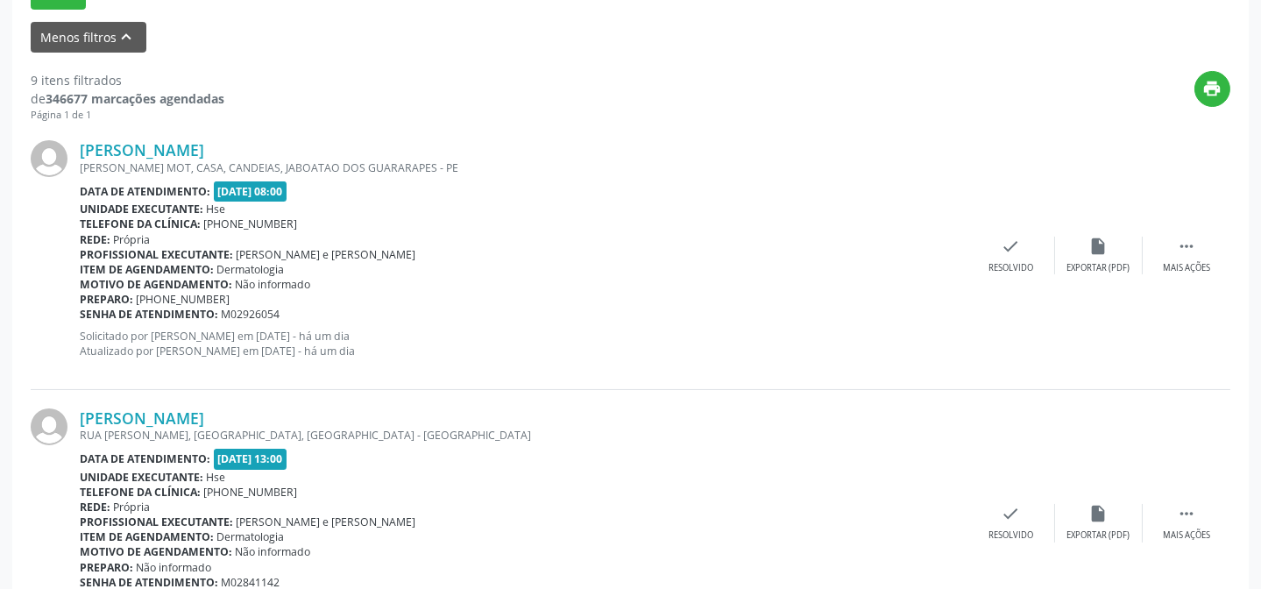
scroll to position [573, 0]
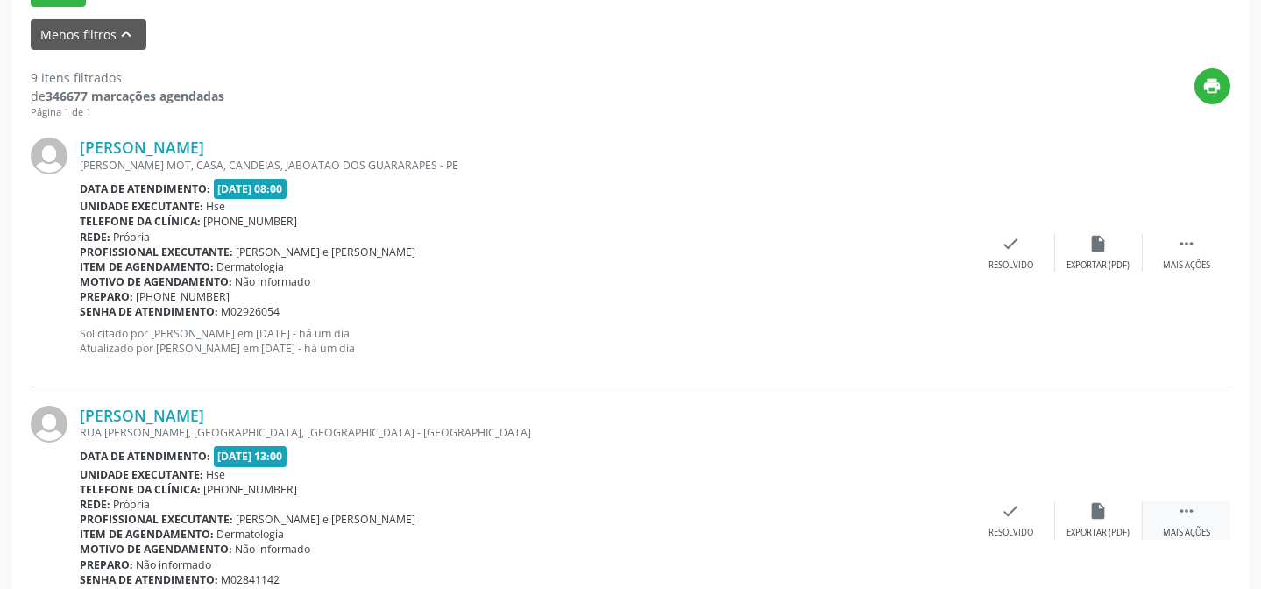
click at [1183, 513] on icon "" at bounding box center [1186, 510] width 19 height 19
click at [1139, 522] on div "alarm_off Não compareceu" at bounding box center [1099, 520] width 88 height 38
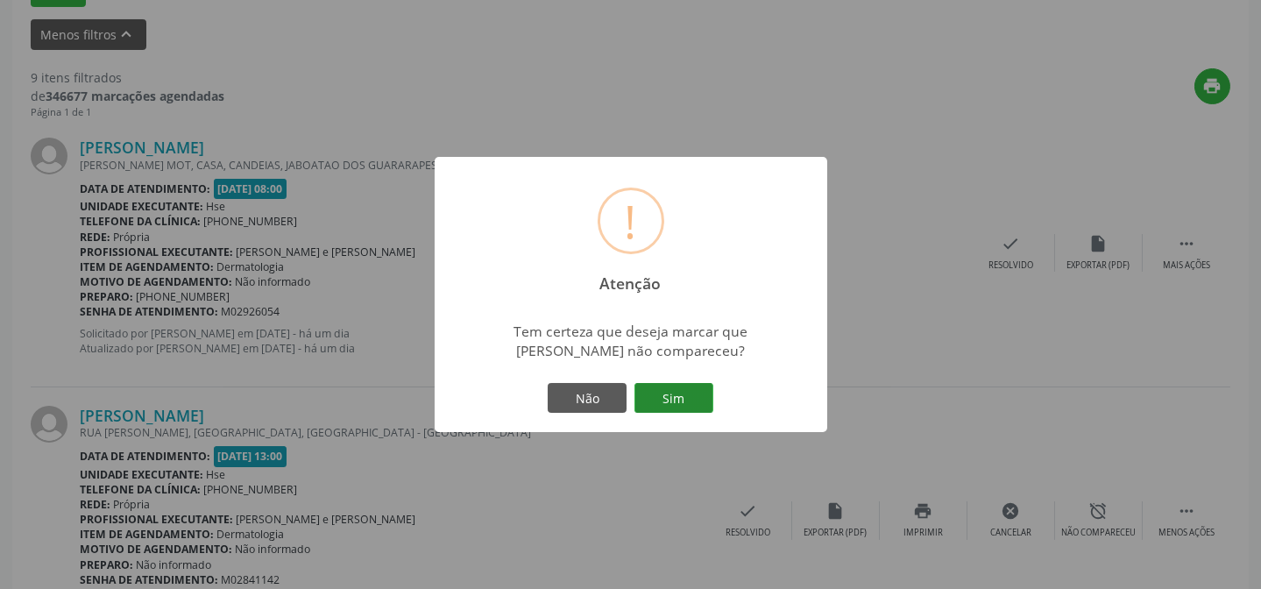
click at [662, 393] on button "Sim" at bounding box center [673, 398] width 79 height 30
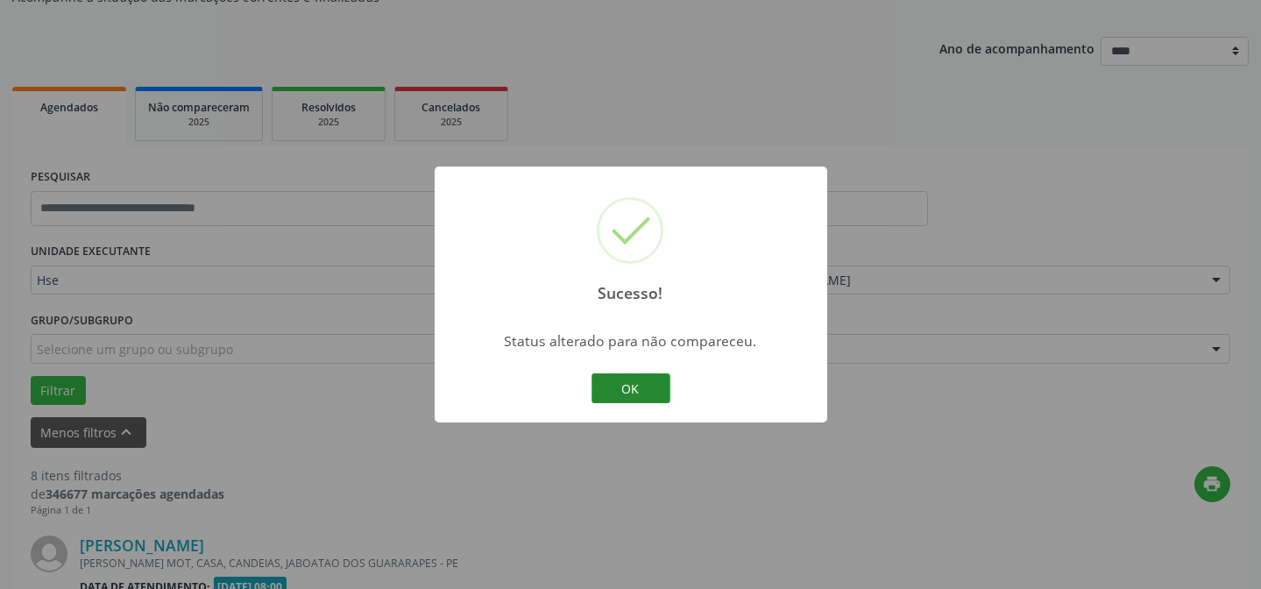
scroll to position [572, 0]
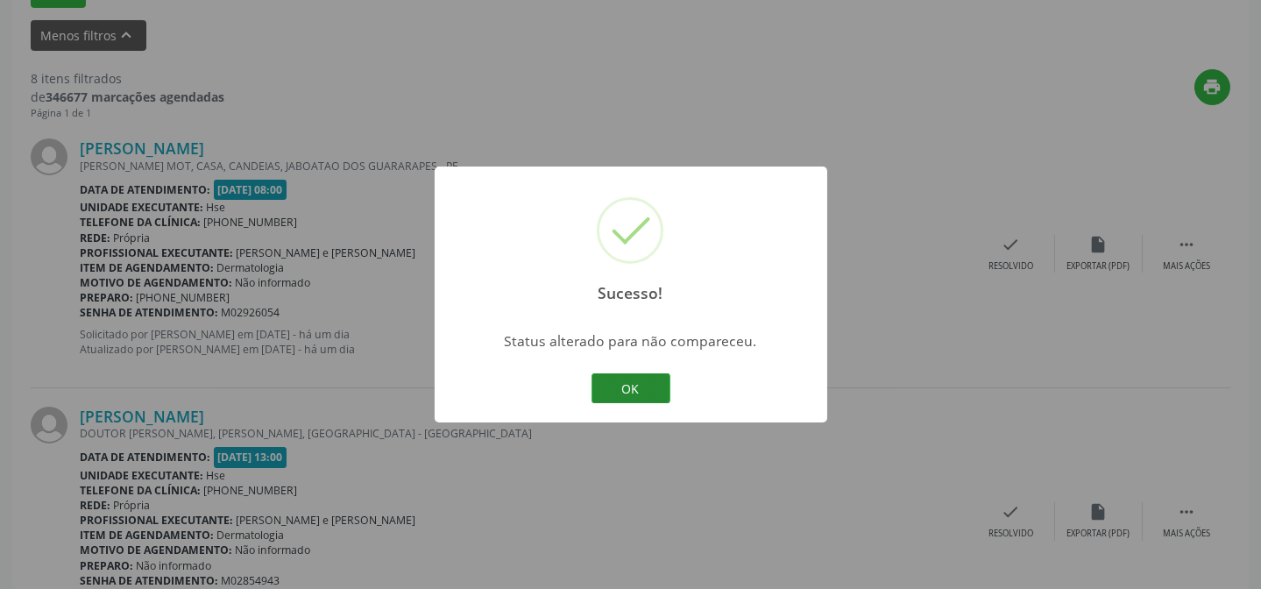
click at [626, 386] on button "OK" at bounding box center [630, 388] width 79 height 30
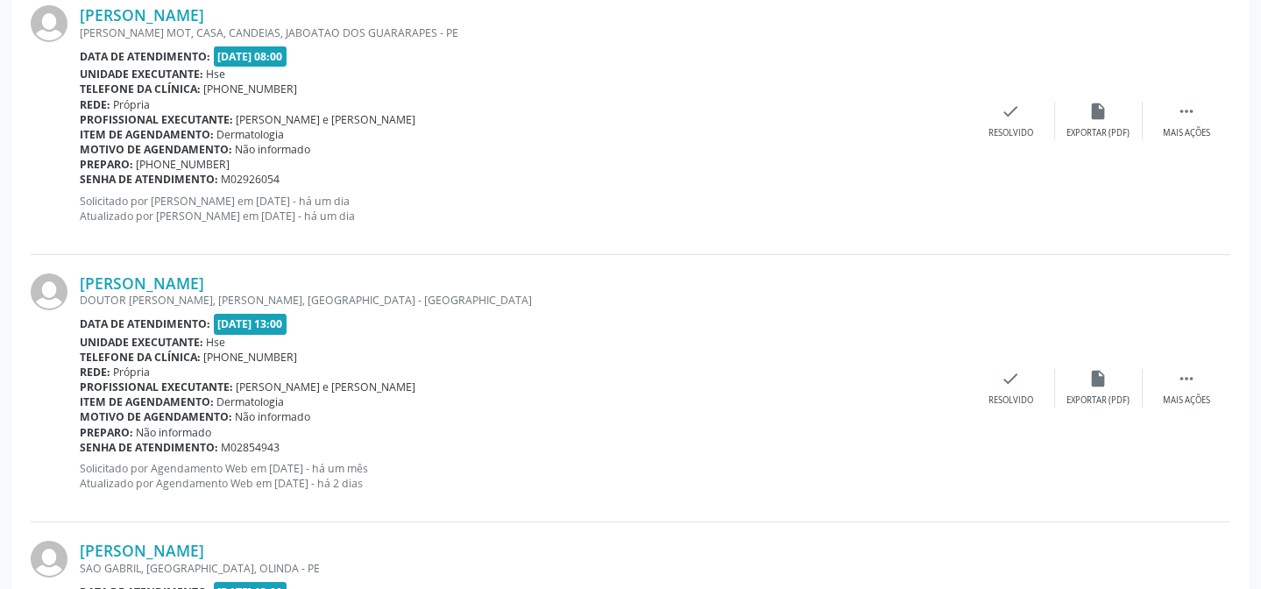
scroll to position [732, 0]
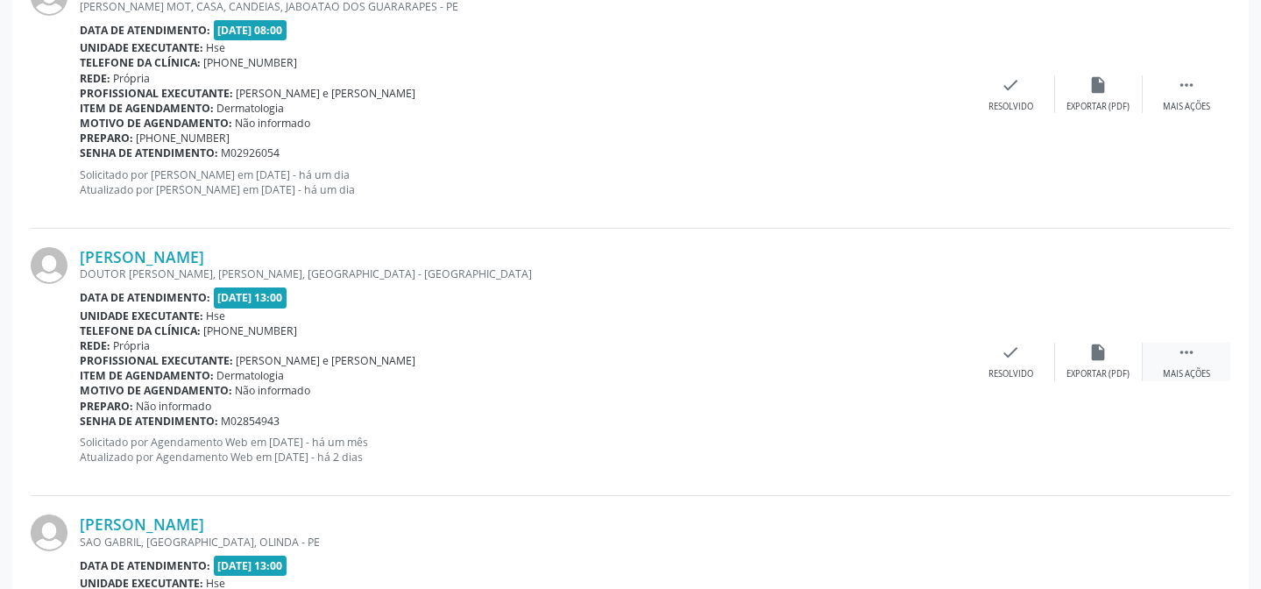
drag, startPoint x: 1189, startPoint y: 356, endPoint x: 1149, endPoint y: 359, distance: 40.5
click at [1188, 359] on icon "" at bounding box center [1186, 352] width 19 height 19
click at [1129, 359] on div "alarm_off Não compareceu" at bounding box center [1099, 362] width 88 height 38
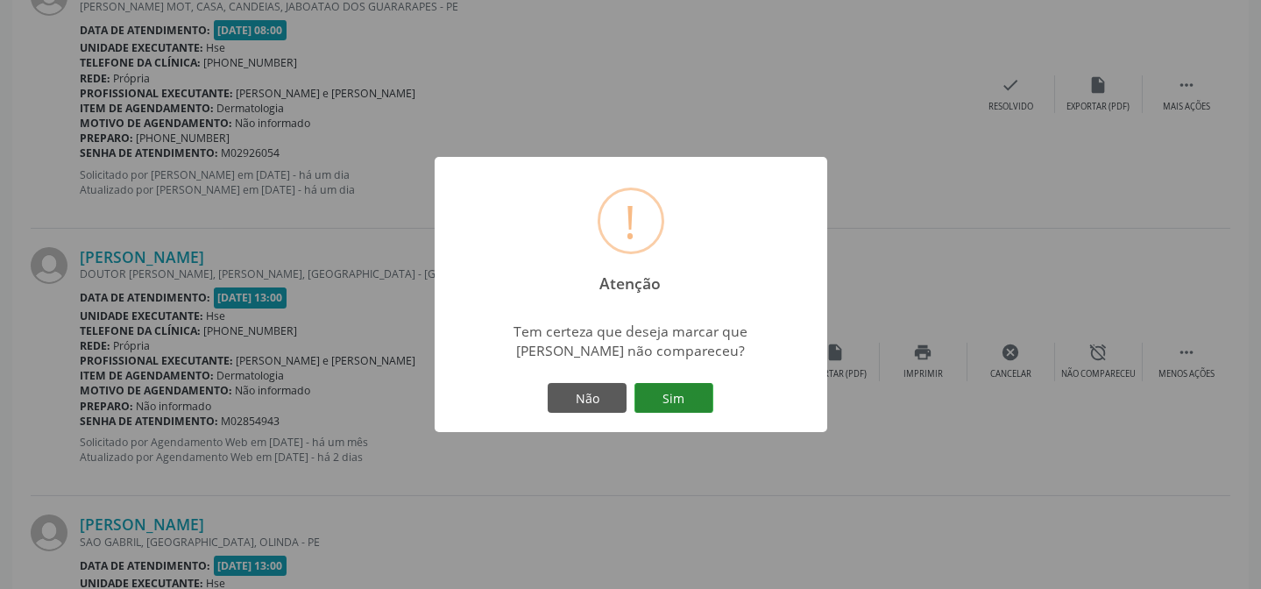
click at [675, 412] on button "Sim" at bounding box center [673, 398] width 79 height 30
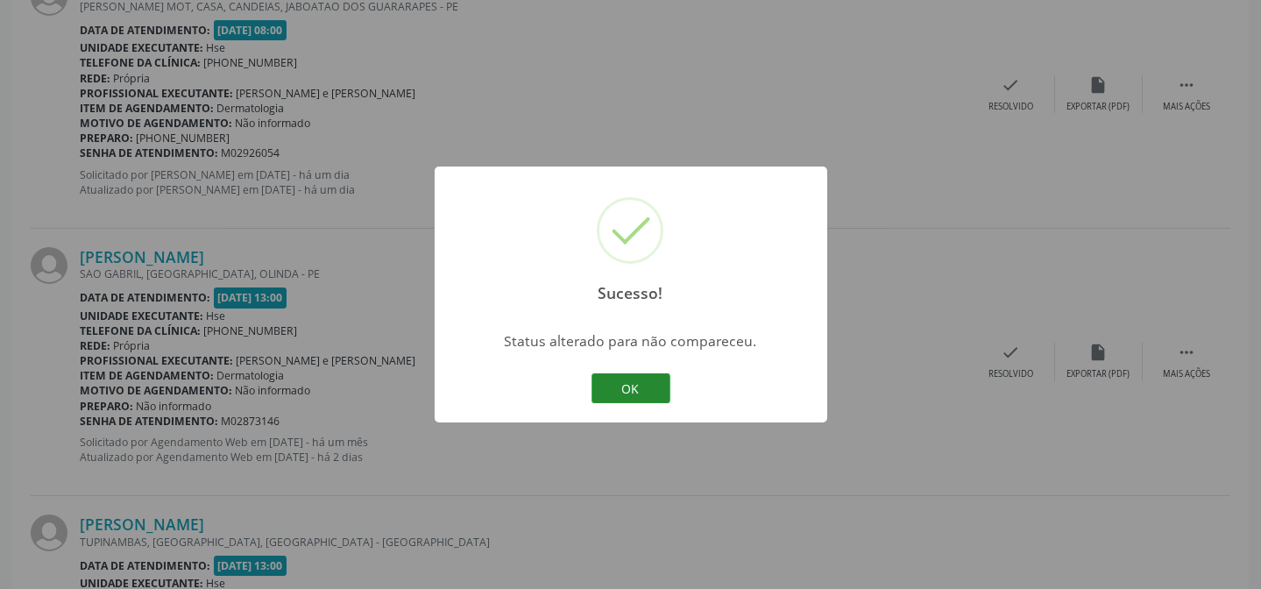
click at [629, 388] on button "OK" at bounding box center [630, 388] width 79 height 30
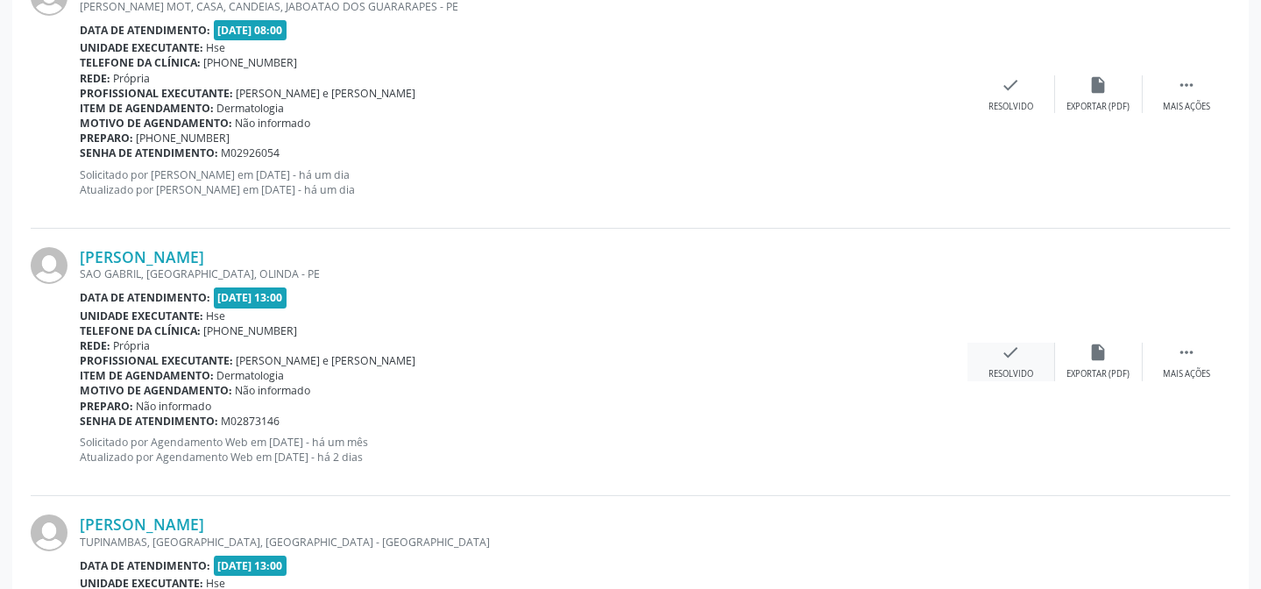
click at [1006, 365] on div "check Resolvido" at bounding box center [1011, 362] width 88 height 38
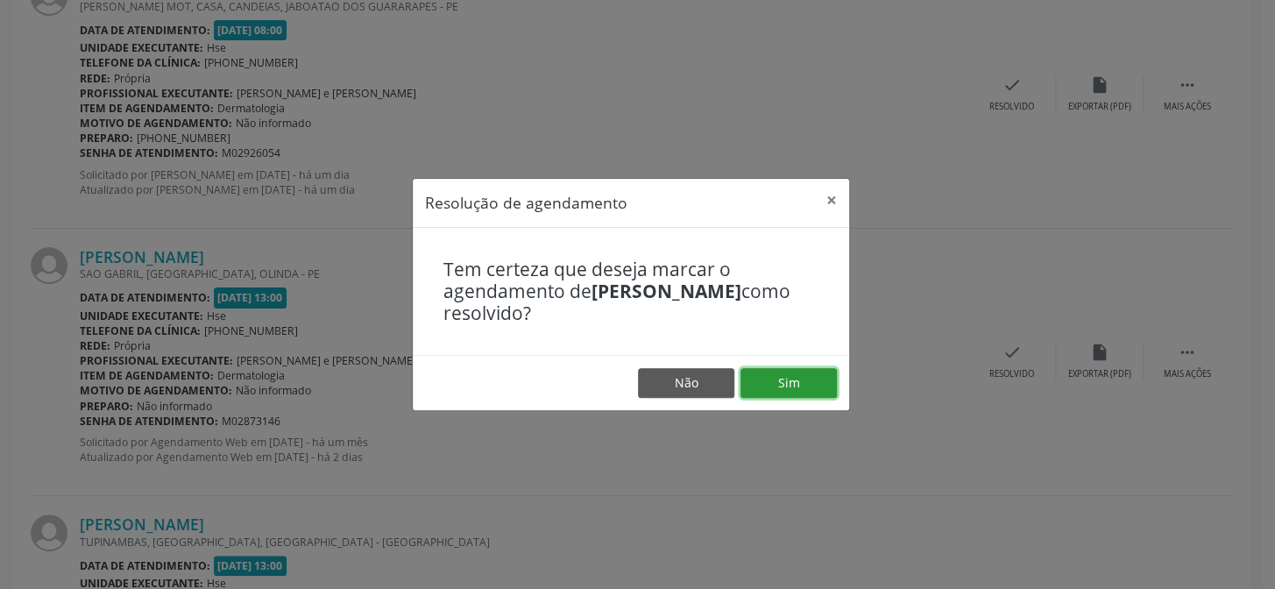
click at [807, 386] on button "Sim" at bounding box center [788, 383] width 96 height 30
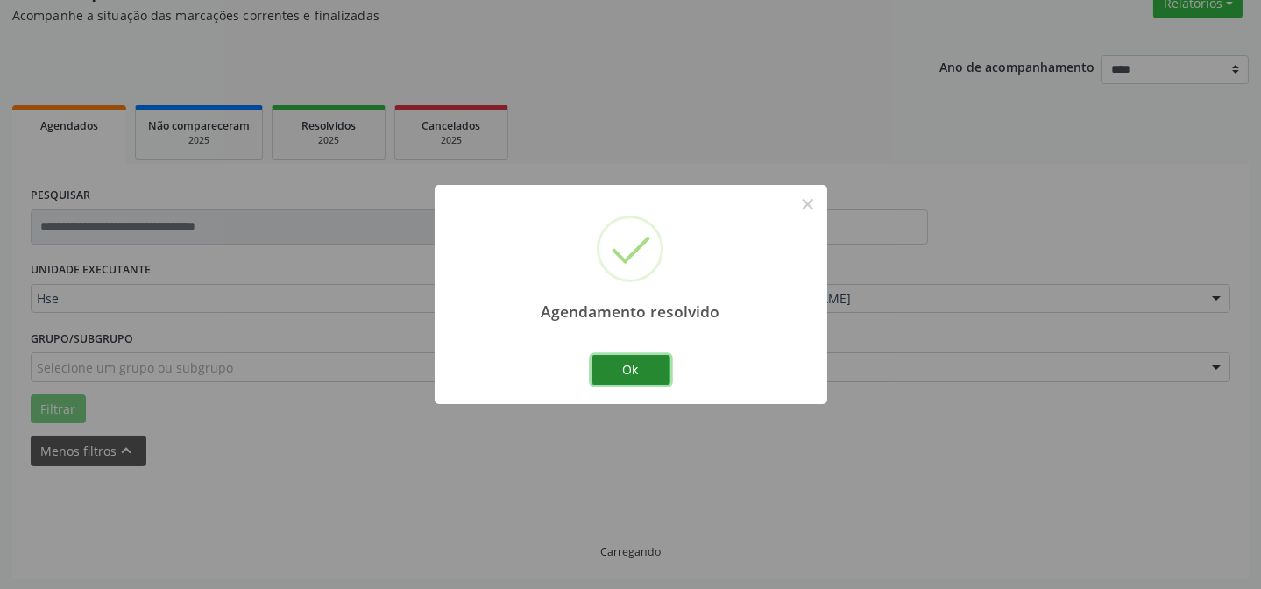
click at [613, 368] on button "Ok" at bounding box center [630, 370] width 79 height 30
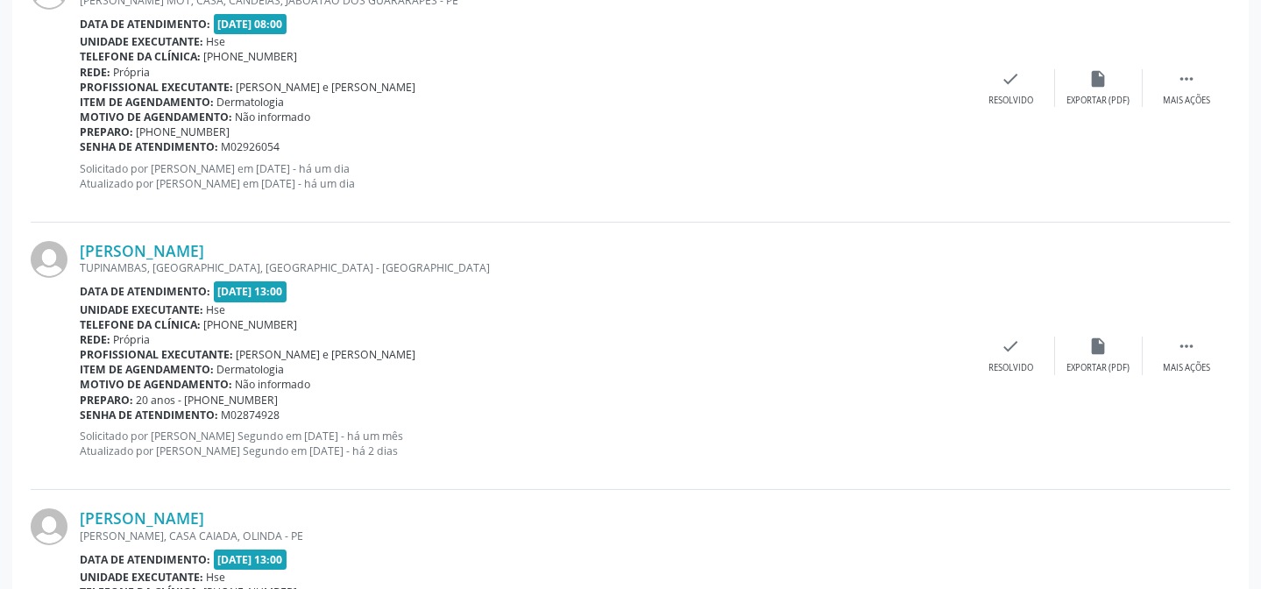
scroll to position [794, 0]
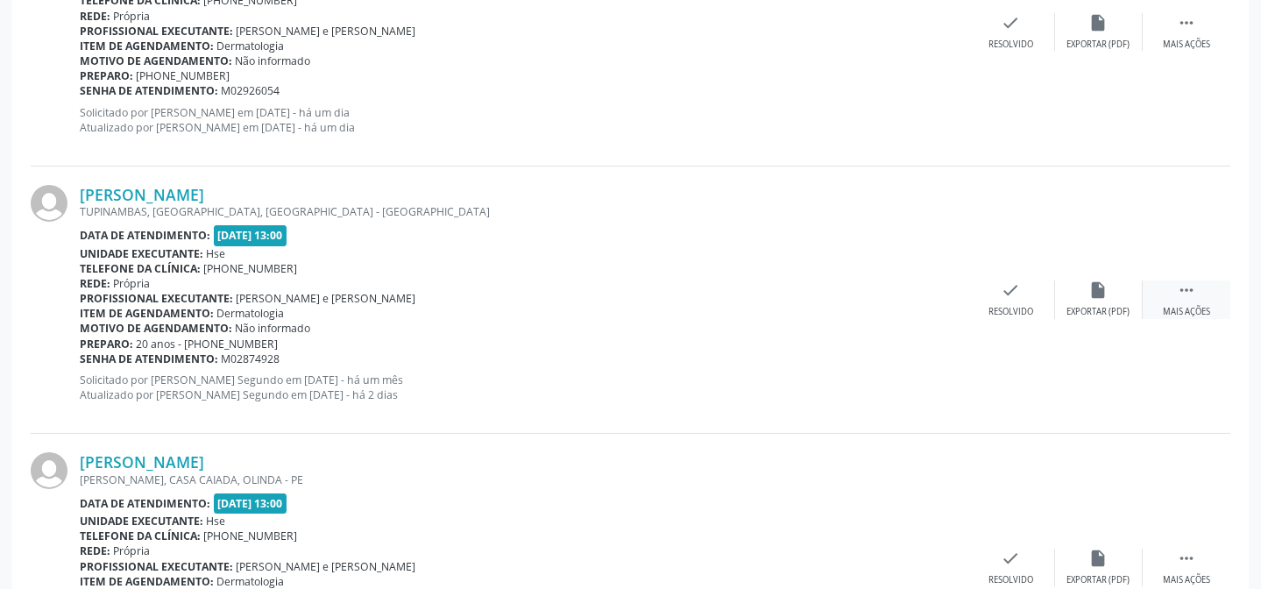
click at [1192, 298] on icon "" at bounding box center [1186, 289] width 19 height 19
click at [1074, 294] on div "alarm_off Não compareceu" at bounding box center [1099, 299] width 88 height 38
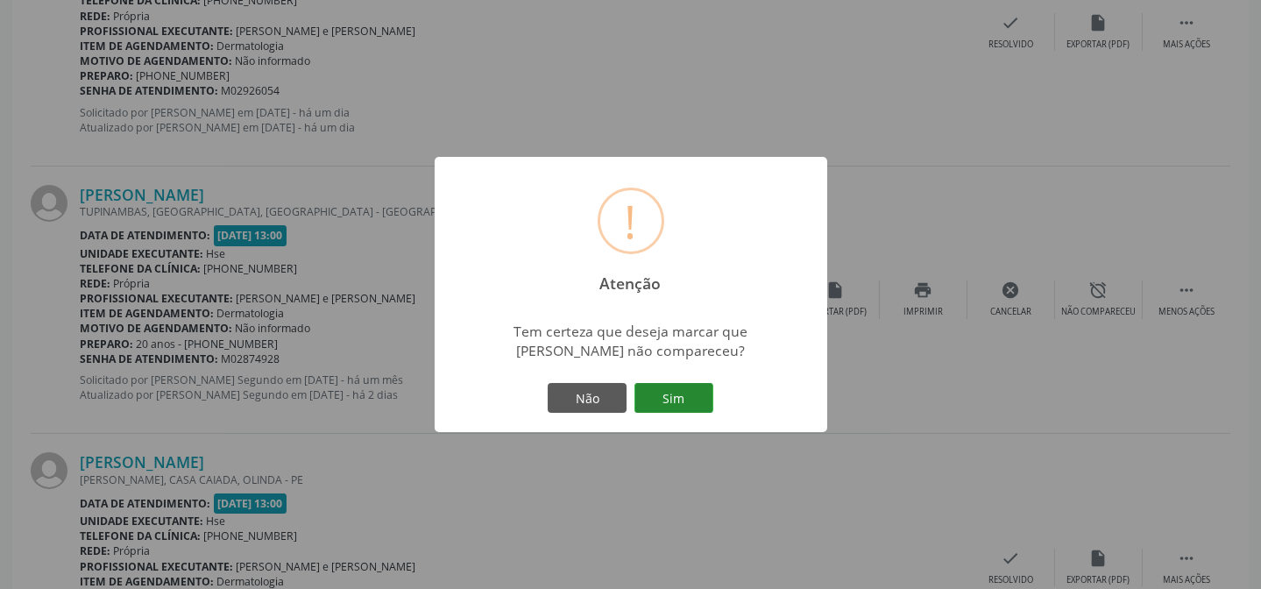
click at [671, 392] on button "Sim" at bounding box center [673, 398] width 79 height 30
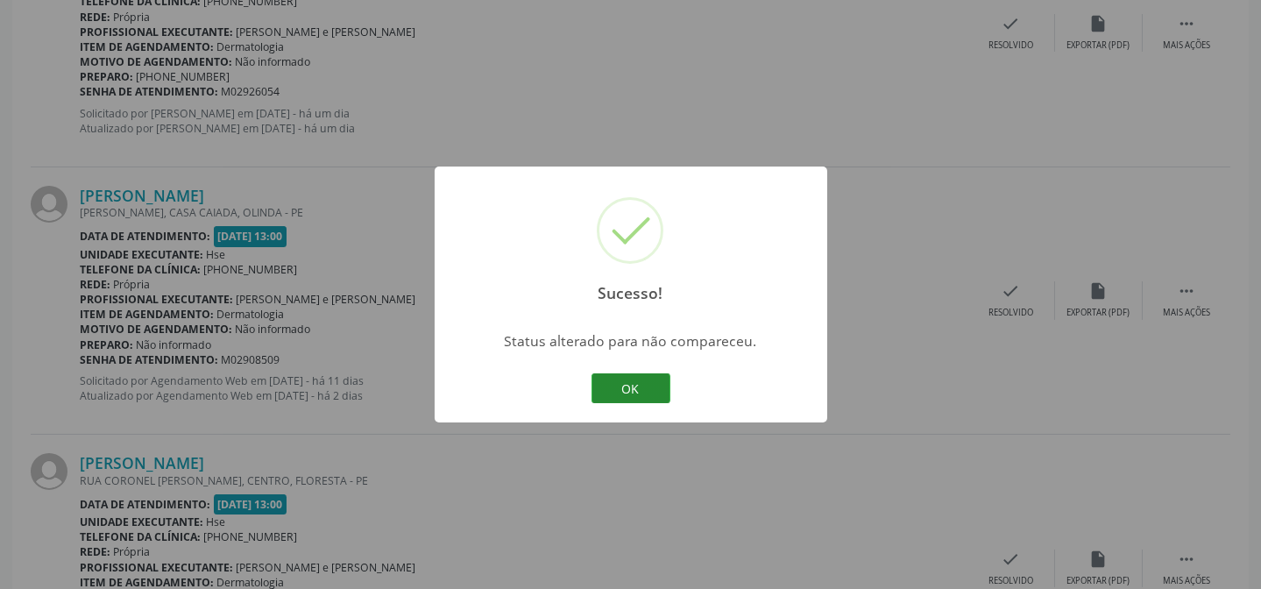
click at [637, 382] on button "OK" at bounding box center [630, 388] width 79 height 30
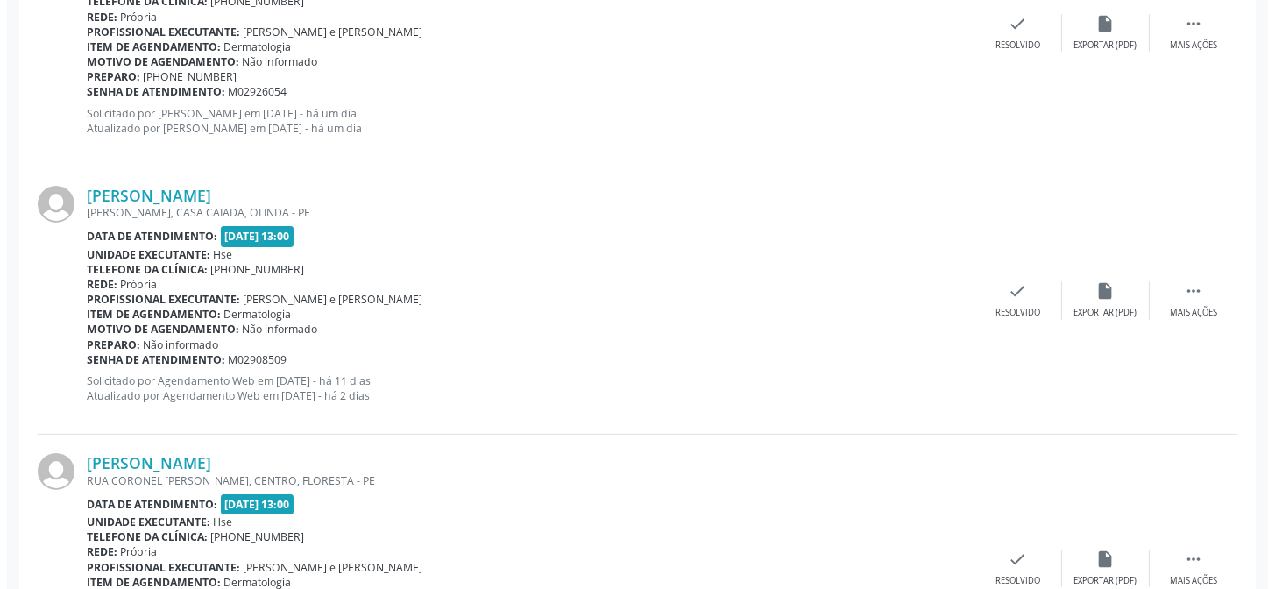
scroll to position [873, 0]
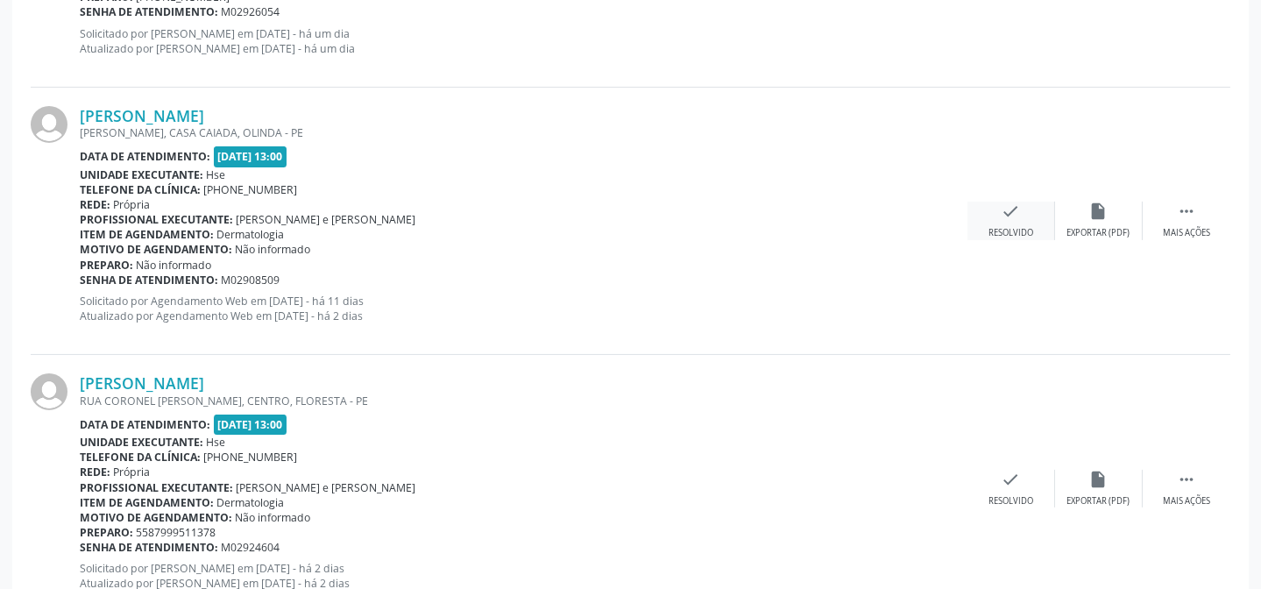
click at [1033, 221] on div "check Resolvido" at bounding box center [1011, 221] width 88 height 38
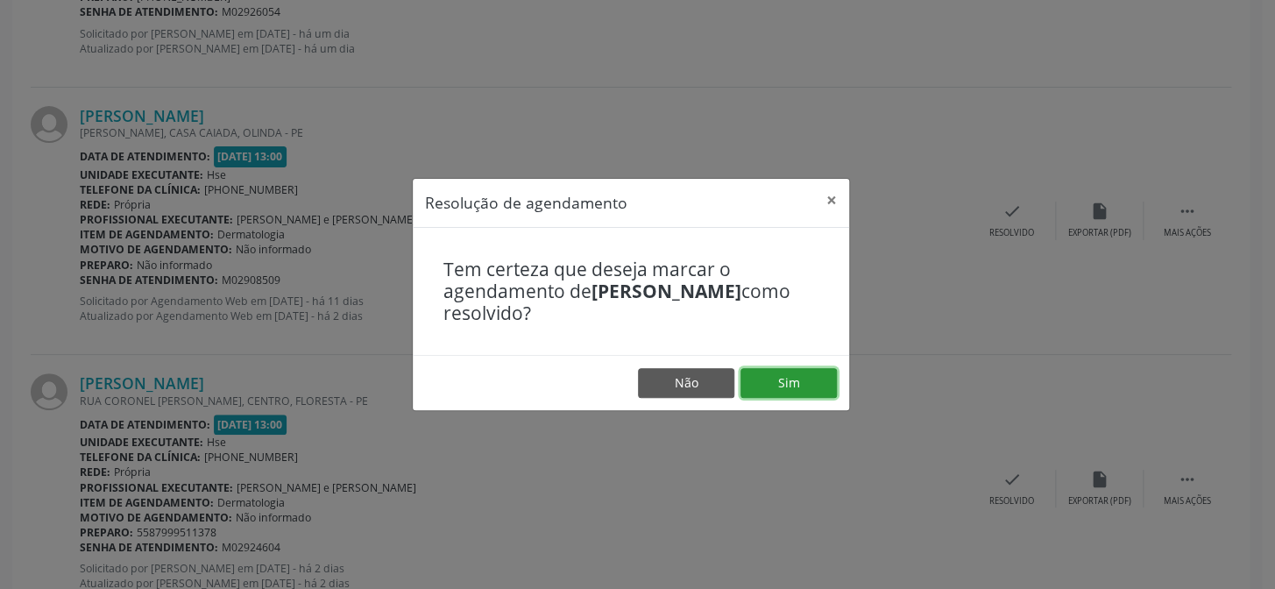
click at [794, 376] on button "Sim" at bounding box center [788, 383] width 96 height 30
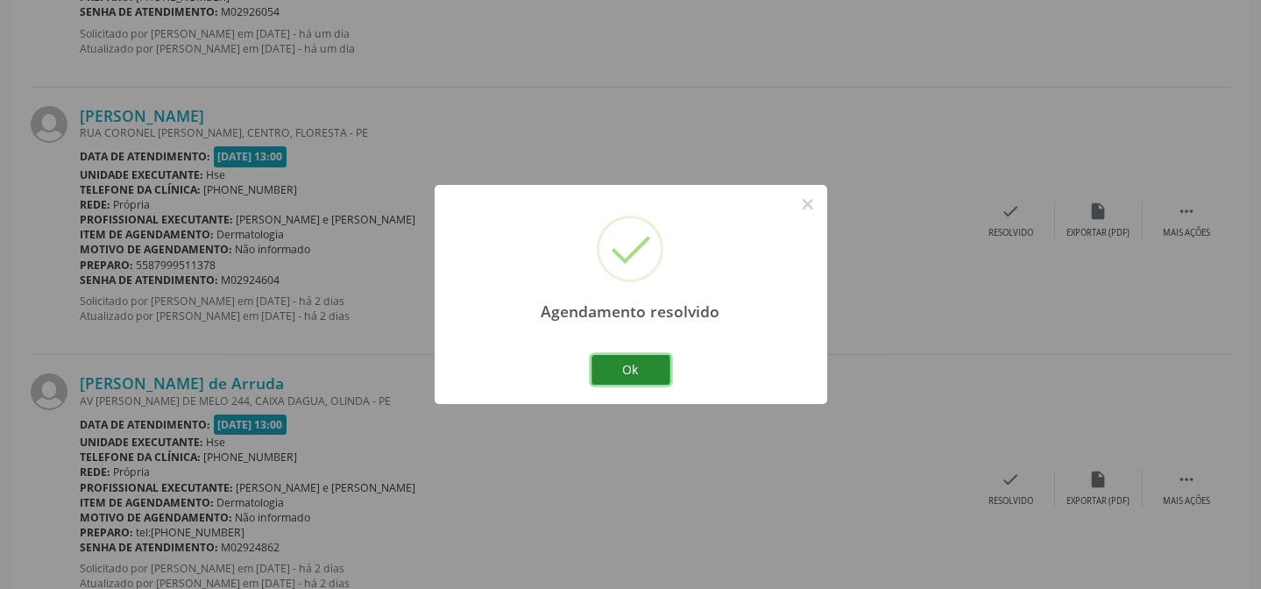
click at [591, 355] on button "Ok" at bounding box center [630, 370] width 79 height 30
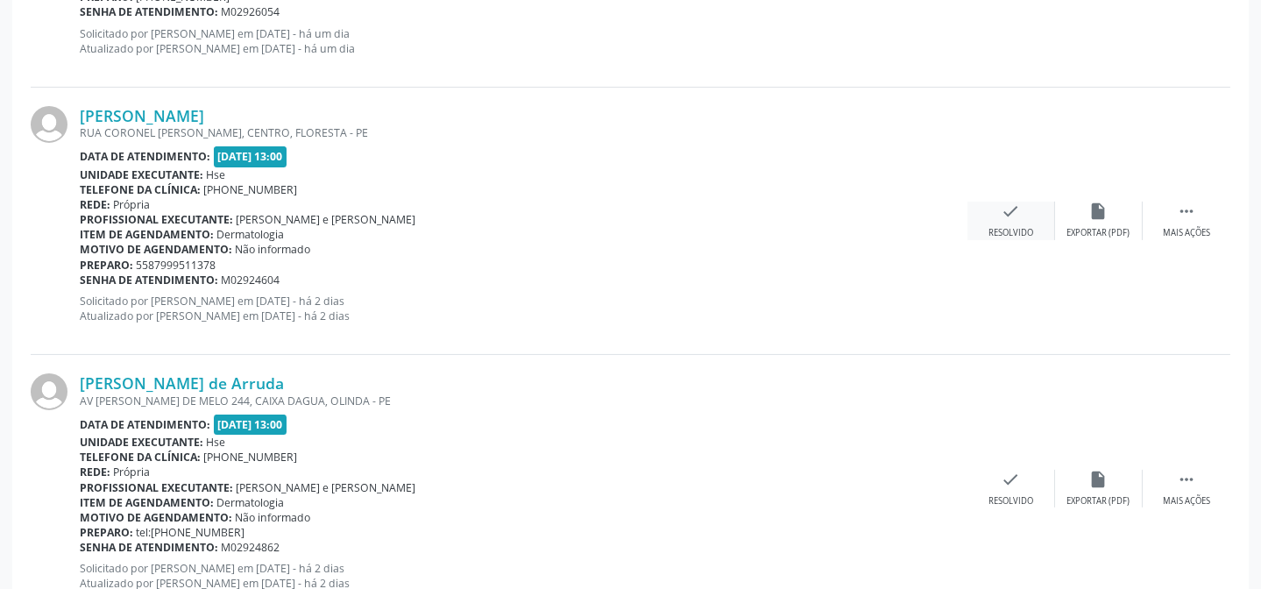
click at [1007, 212] on icon "check" at bounding box center [1010, 211] width 19 height 19
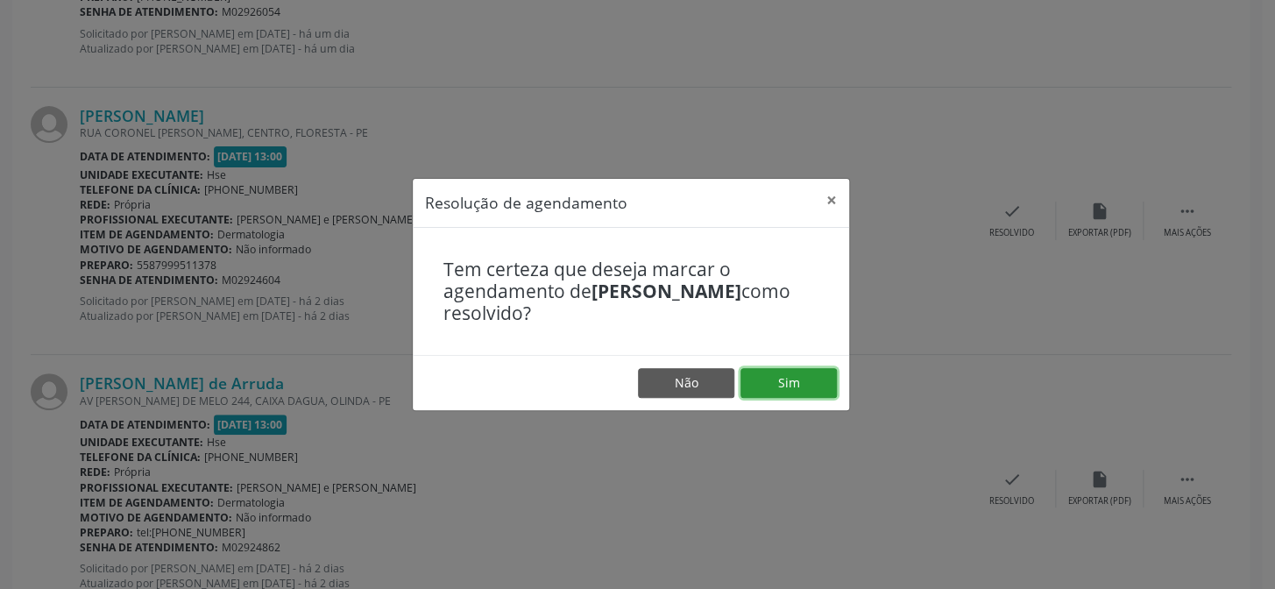
click at [789, 384] on button "Sim" at bounding box center [788, 383] width 96 height 30
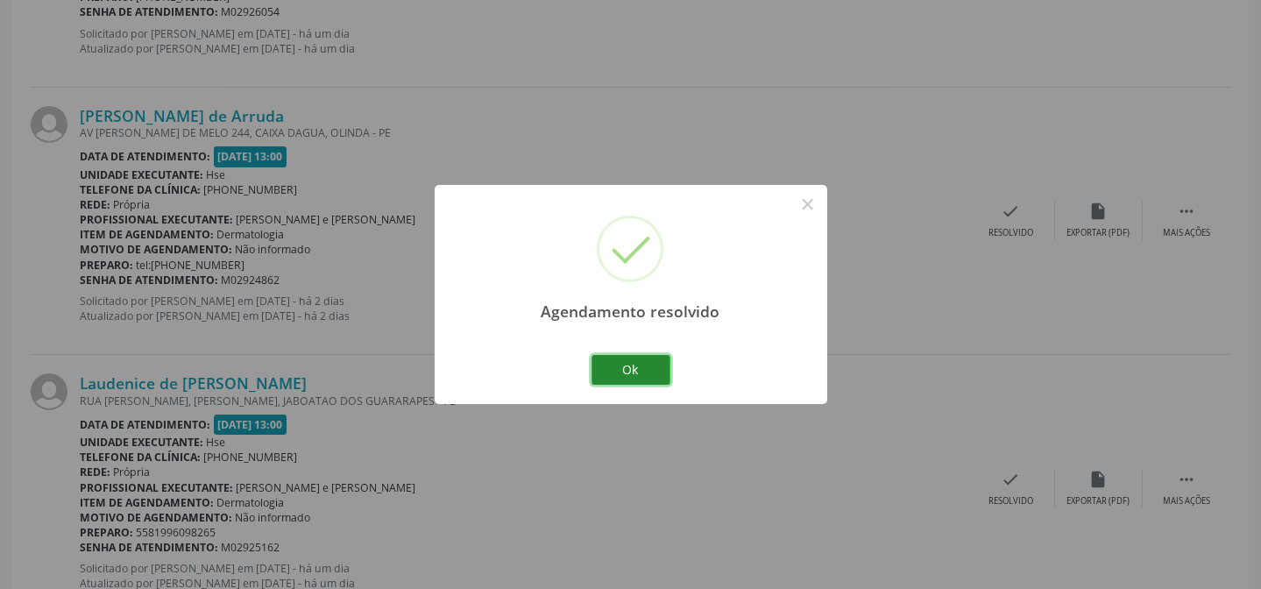
click at [625, 363] on button "Ok" at bounding box center [630, 370] width 79 height 30
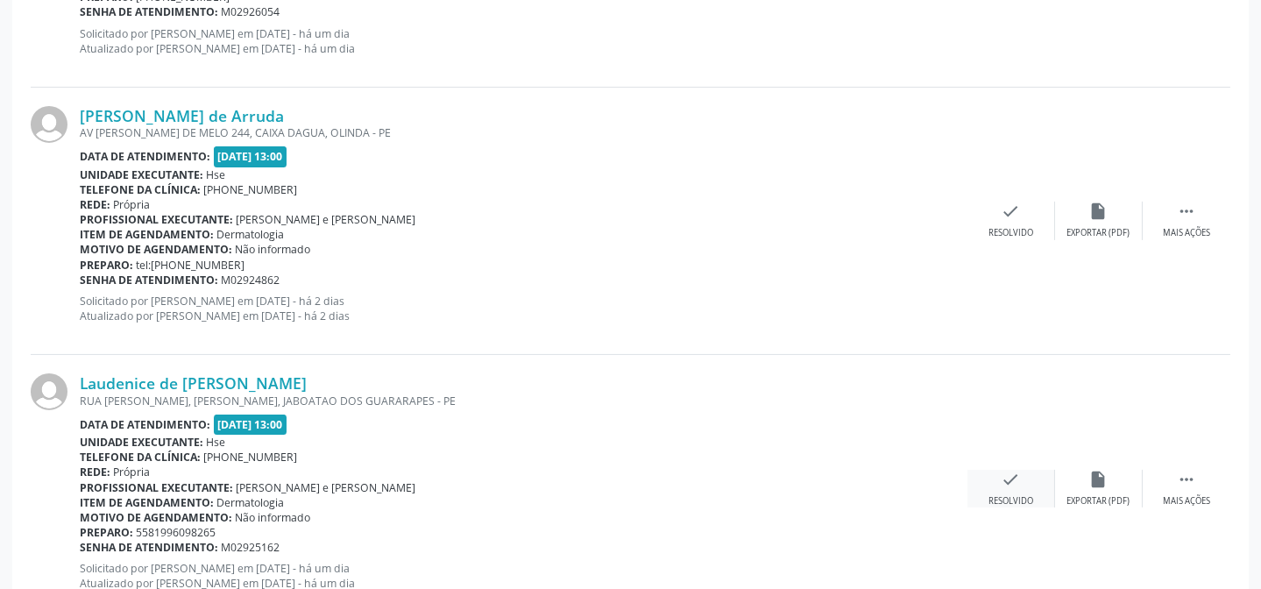
click at [1013, 479] on icon "check" at bounding box center [1010, 479] width 19 height 19
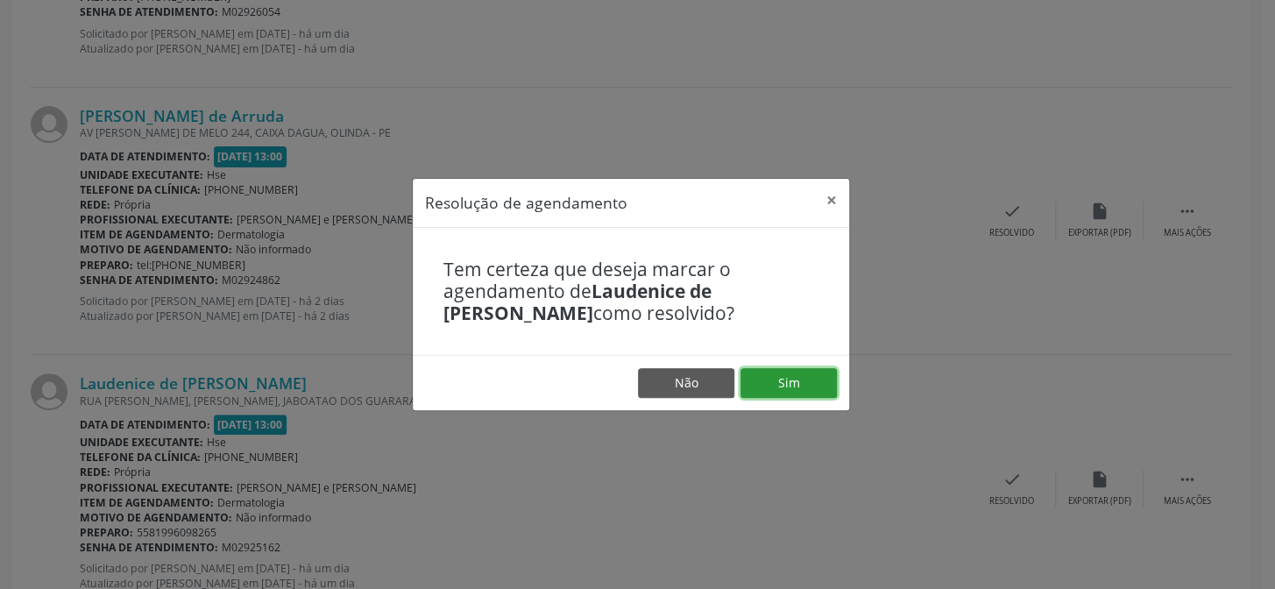
click at [799, 379] on button "Sim" at bounding box center [788, 383] width 96 height 30
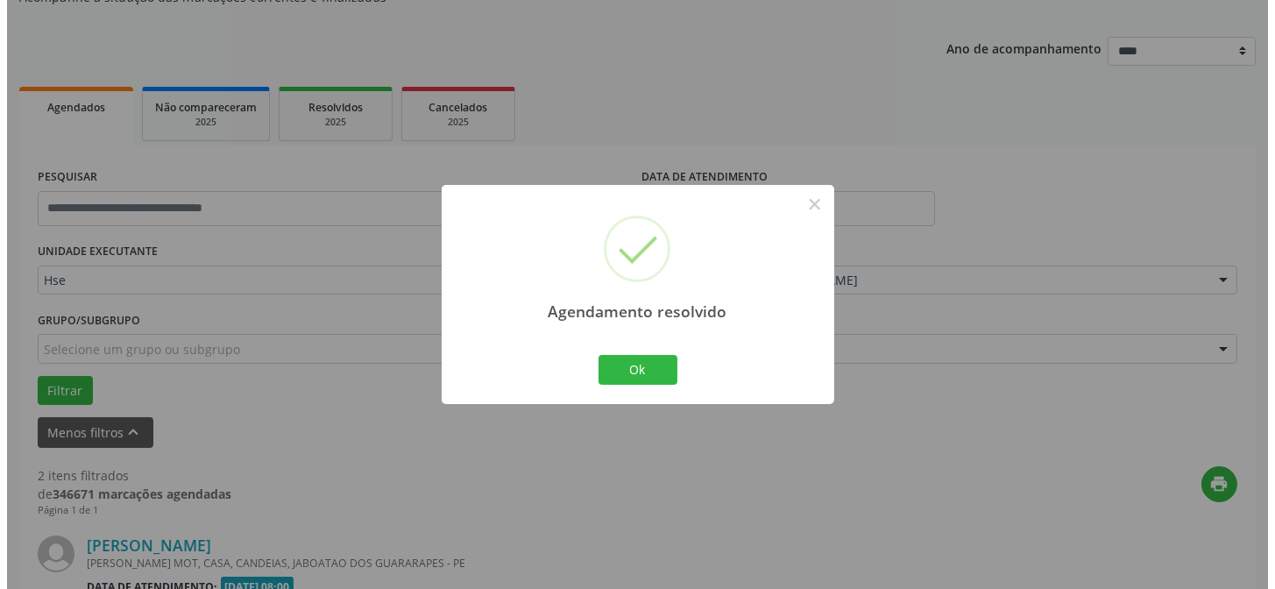
scroll to position [667, 0]
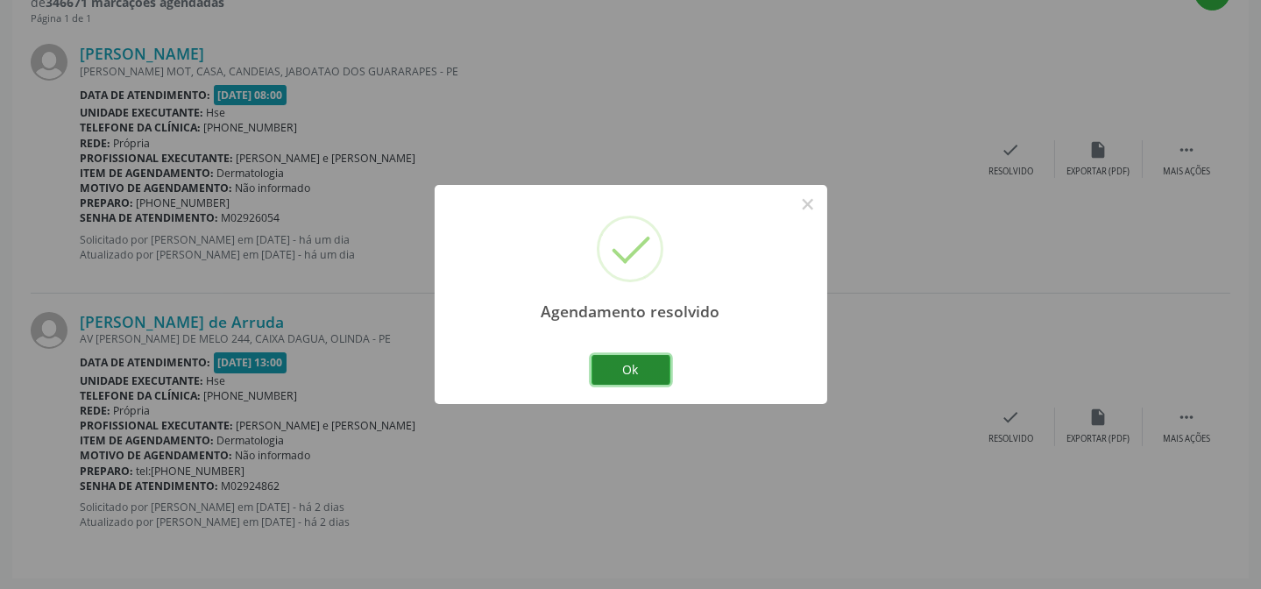
click at [654, 370] on button "Ok" at bounding box center [630, 370] width 79 height 30
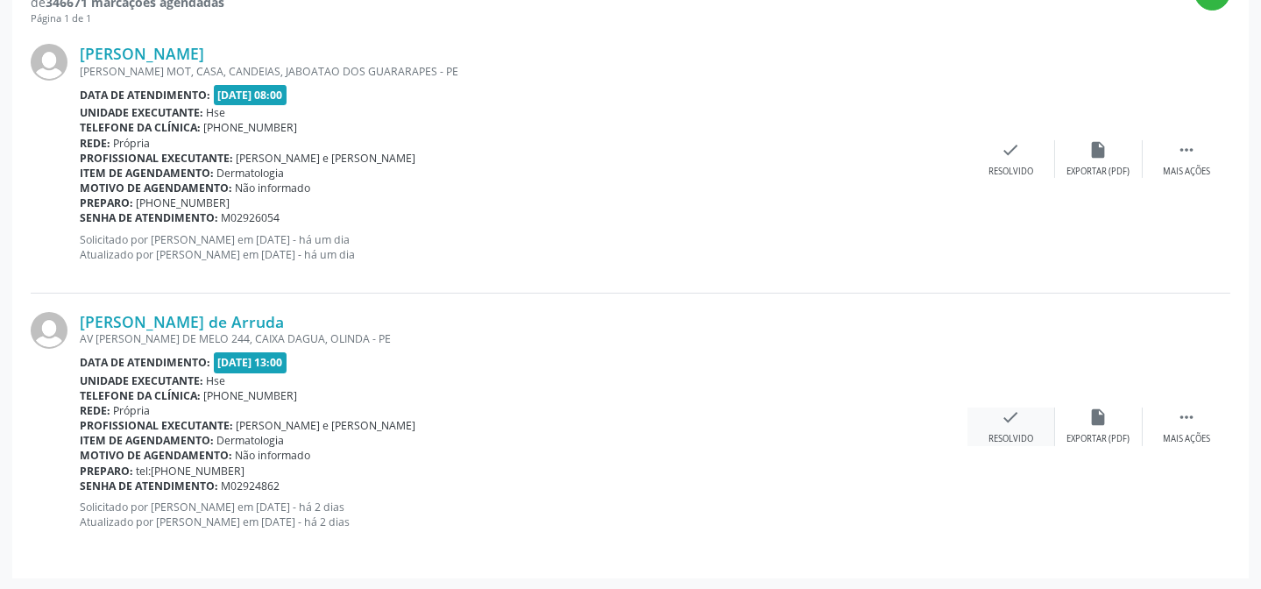
click at [1029, 428] on div "check Resolvido" at bounding box center [1011, 426] width 88 height 38
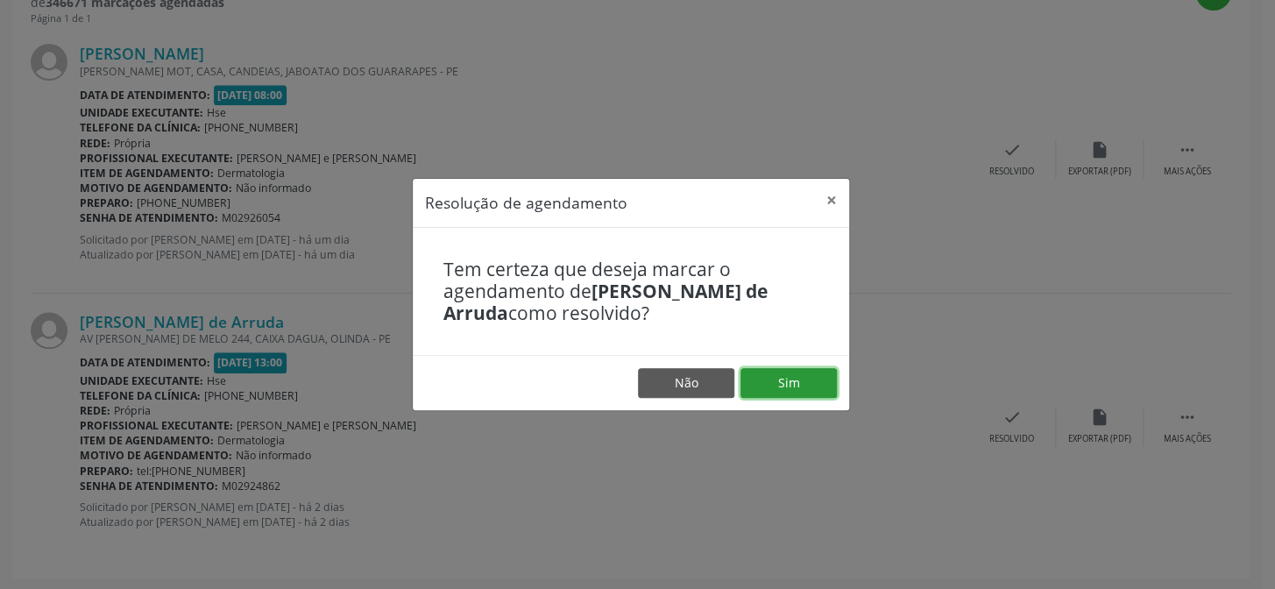
click at [792, 382] on button "Sim" at bounding box center [788, 383] width 96 height 30
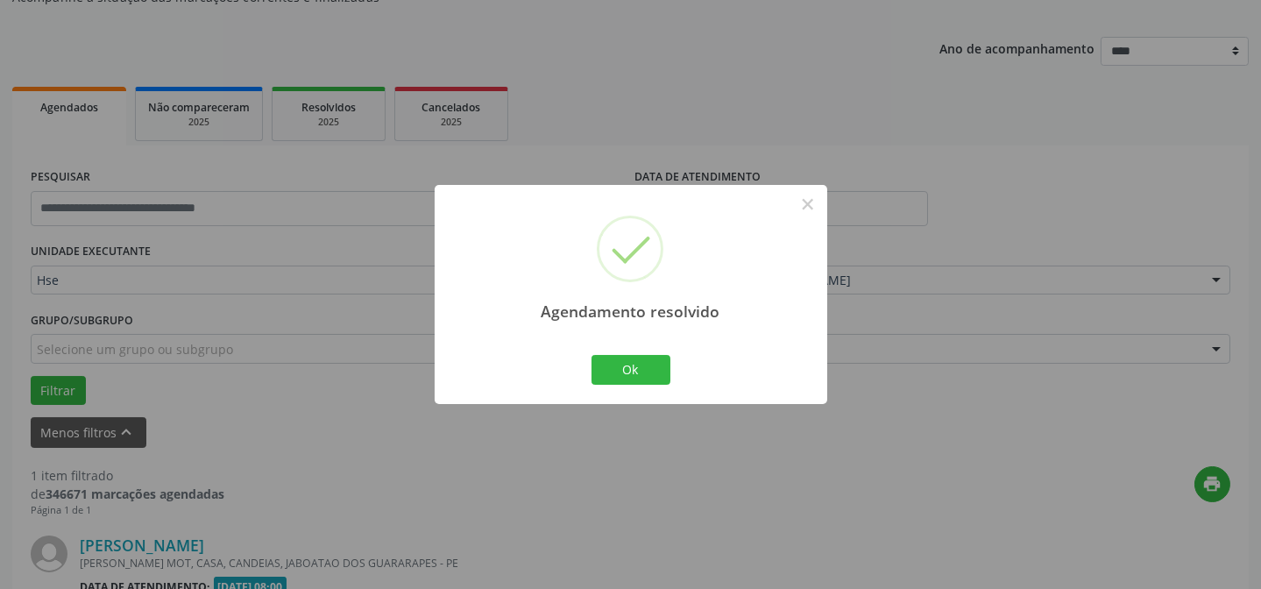
scroll to position [400, 0]
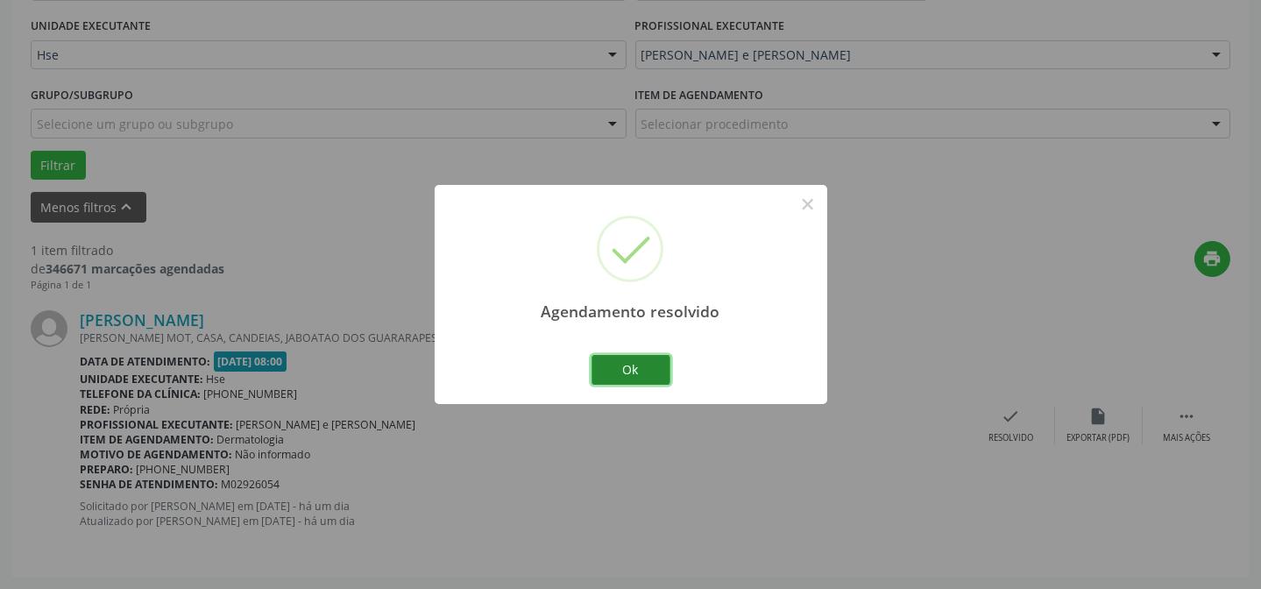
click at [628, 368] on button "Ok" at bounding box center [630, 370] width 79 height 30
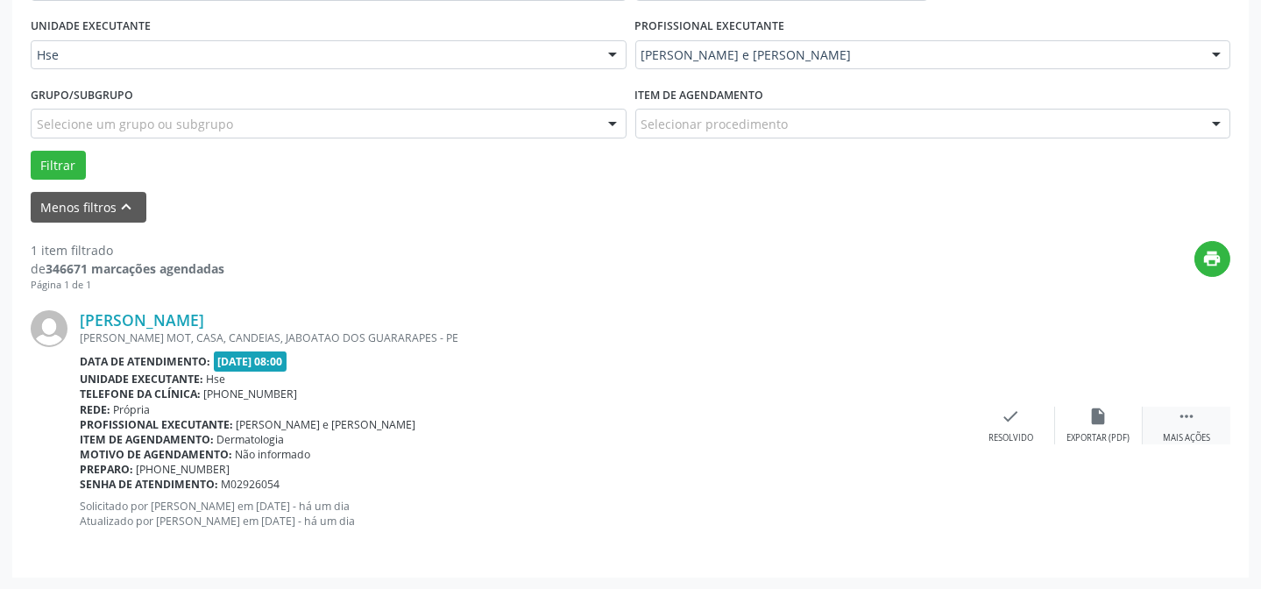
click at [1198, 418] on div " Mais ações" at bounding box center [1187, 426] width 88 height 38
click at [1090, 418] on icon "alarm_off" at bounding box center [1098, 416] width 19 height 19
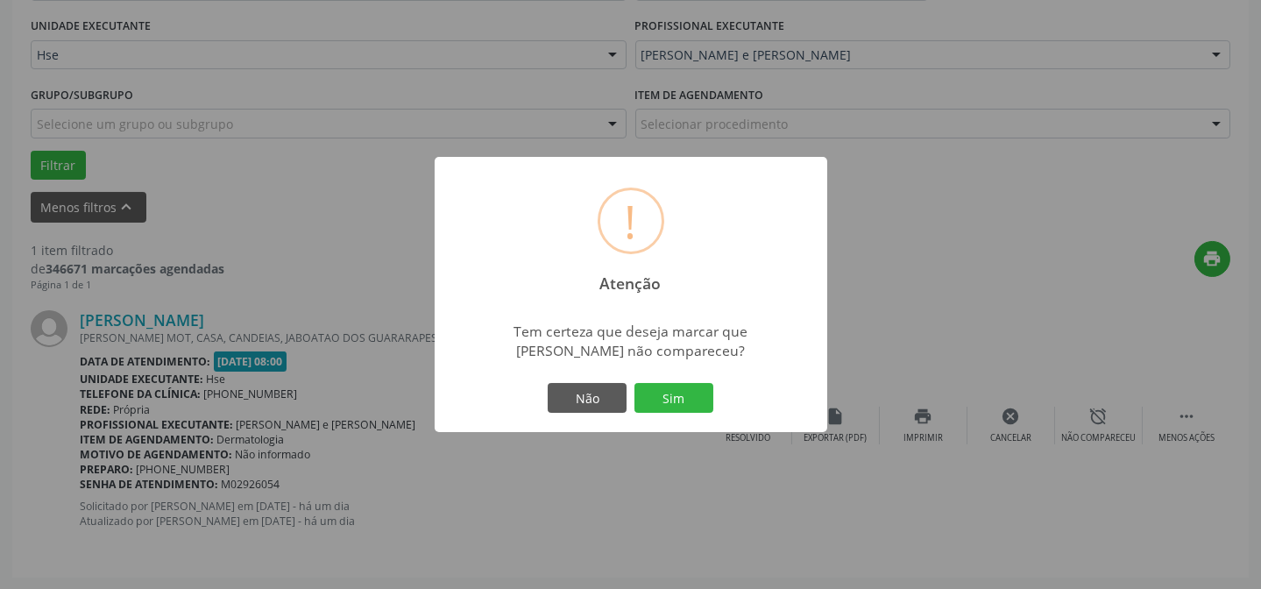
click at [629, 393] on div "Não Sim" at bounding box center [630, 397] width 173 height 37
click at [657, 393] on button "Sim" at bounding box center [673, 398] width 79 height 30
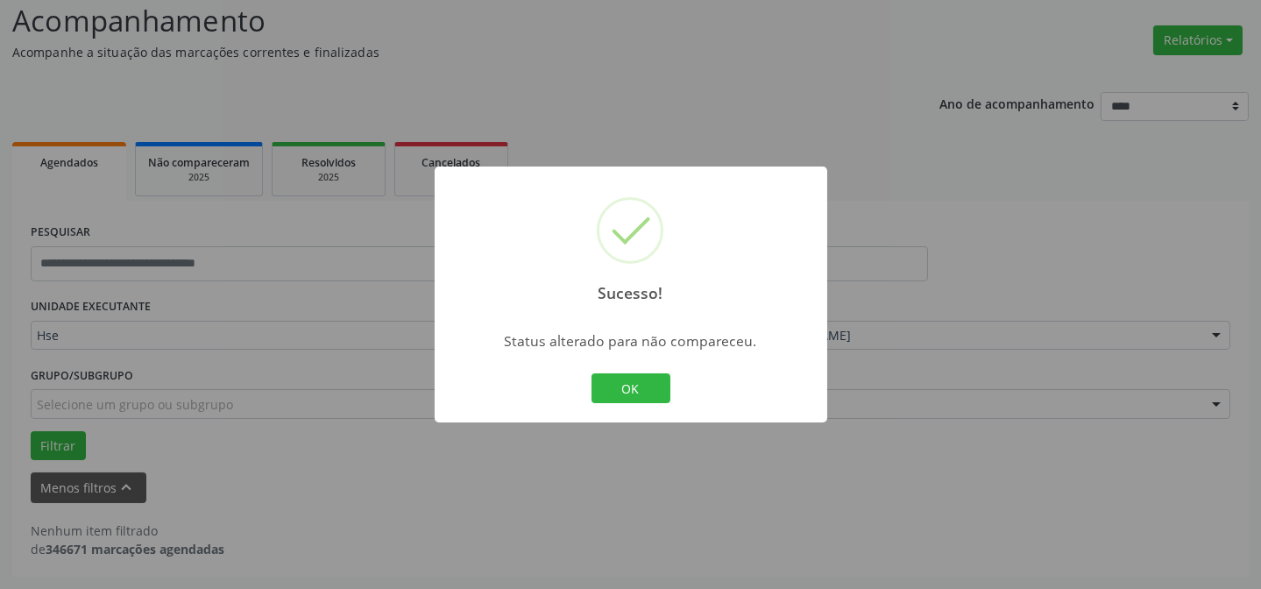
scroll to position [118, 0]
click at [648, 388] on button "OK" at bounding box center [630, 388] width 79 height 30
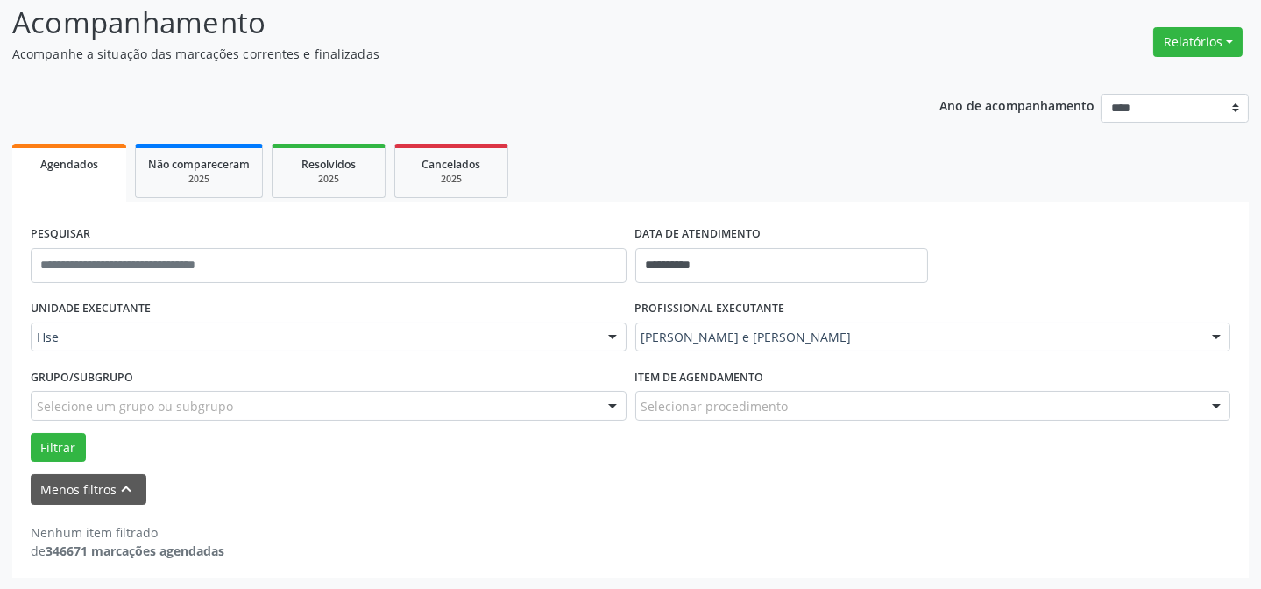
click at [641, 329] on input "text" at bounding box center [641, 346] width 0 height 35
click at [641, 336] on input "text" at bounding box center [641, 346] width 0 height 35
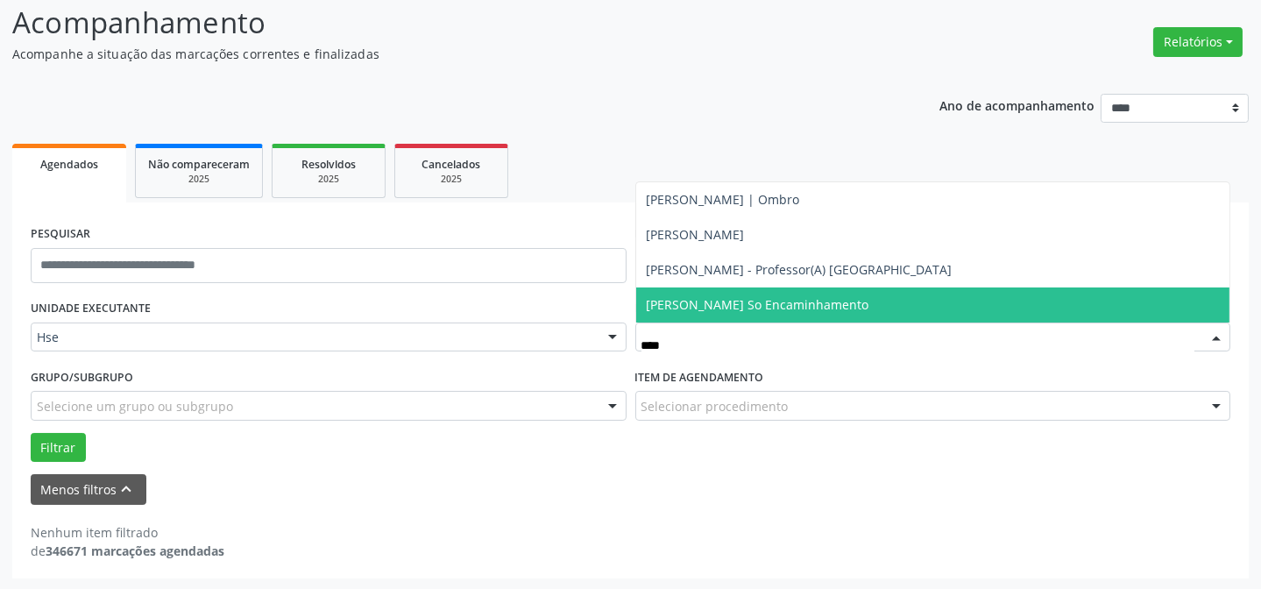
type input "*****"
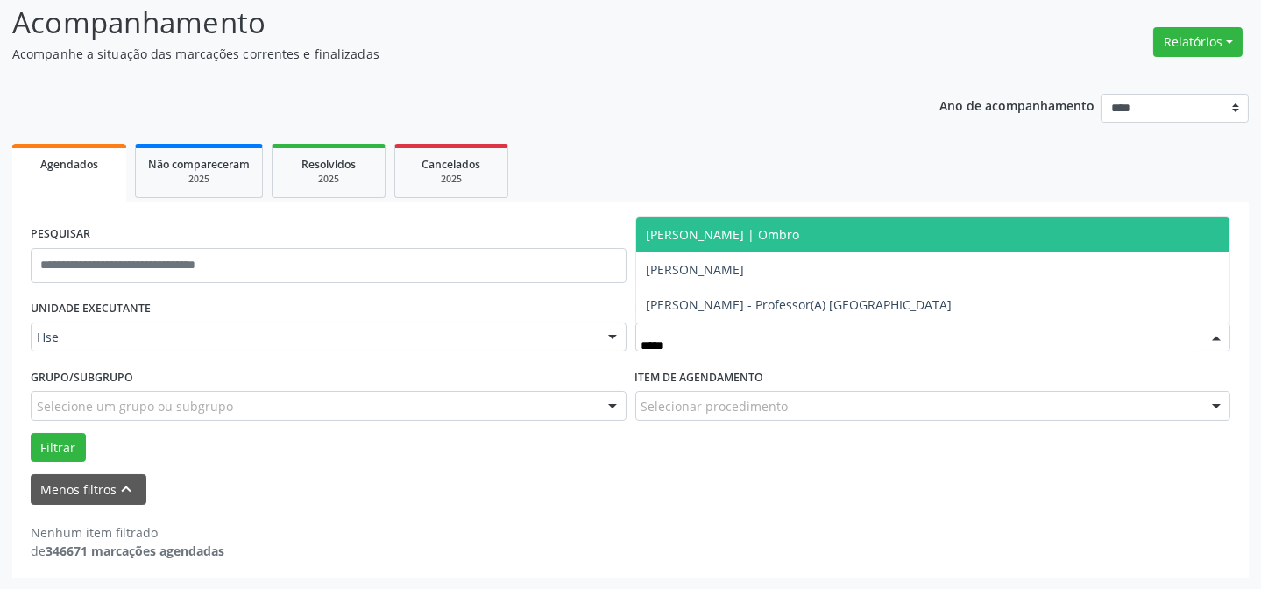
click at [785, 232] on span "[PERSON_NAME] | Ombro" at bounding box center [723, 234] width 153 height 17
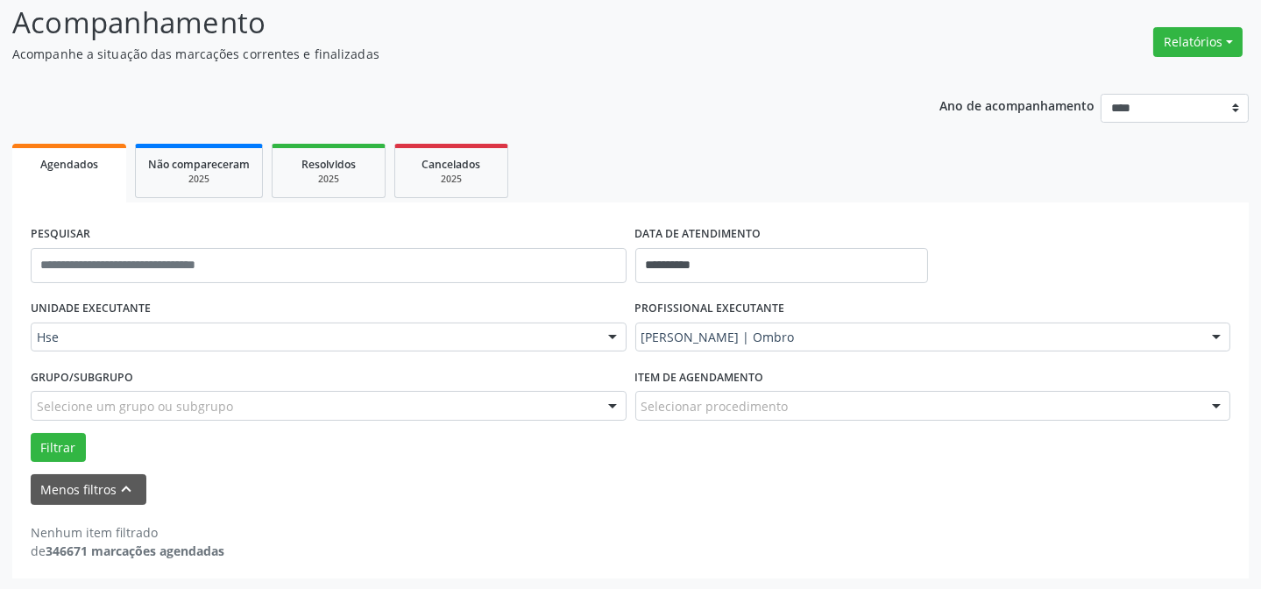
click at [86, 434] on div "Filtrar" at bounding box center [630, 448] width 1208 height 30
click at [69, 435] on button "Filtrar" at bounding box center [58, 448] width 55 height 30
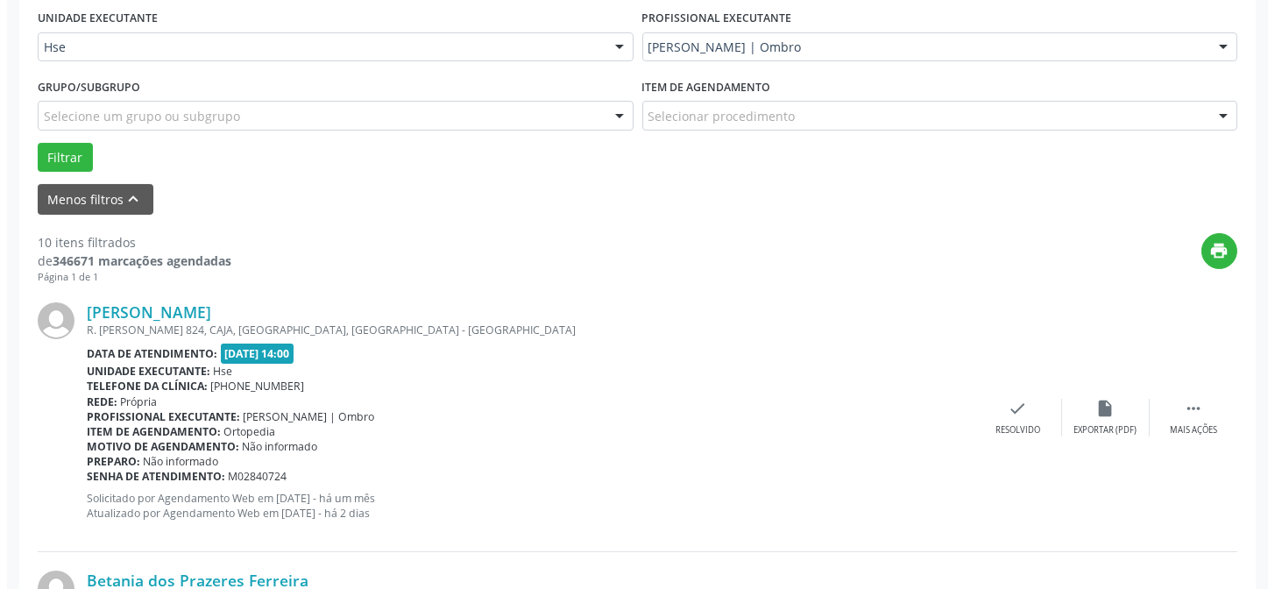
scroll to position [437, 0]
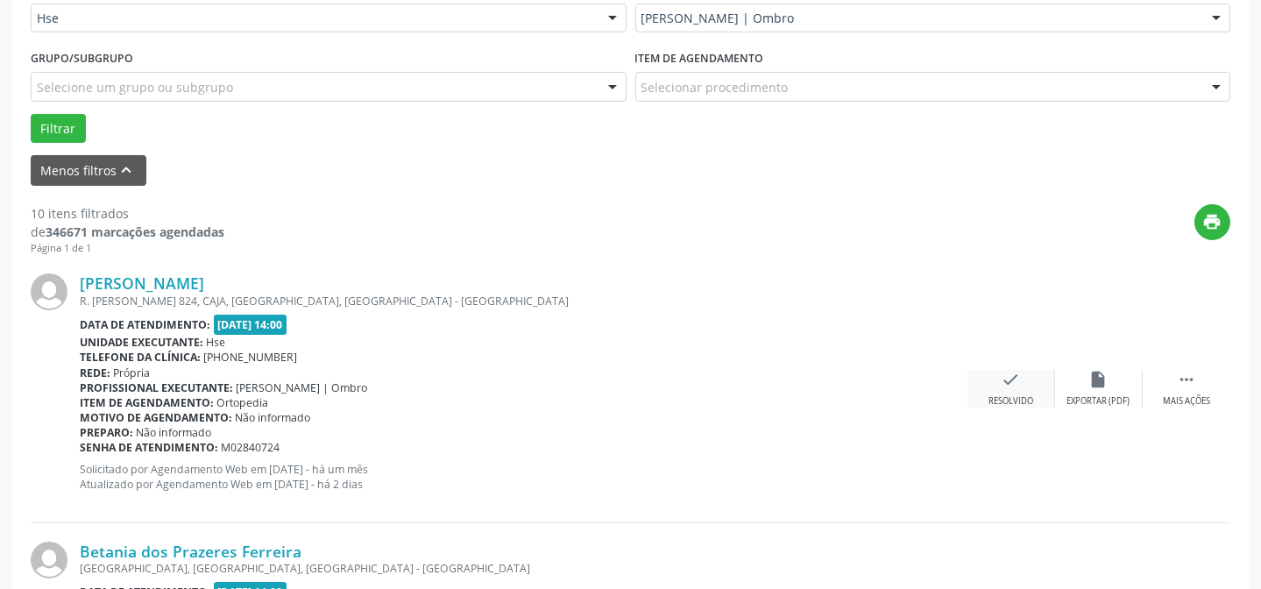
click at [997, 396] on div "Resolvido" at bounding box center [1010, 401] width 45 height 12
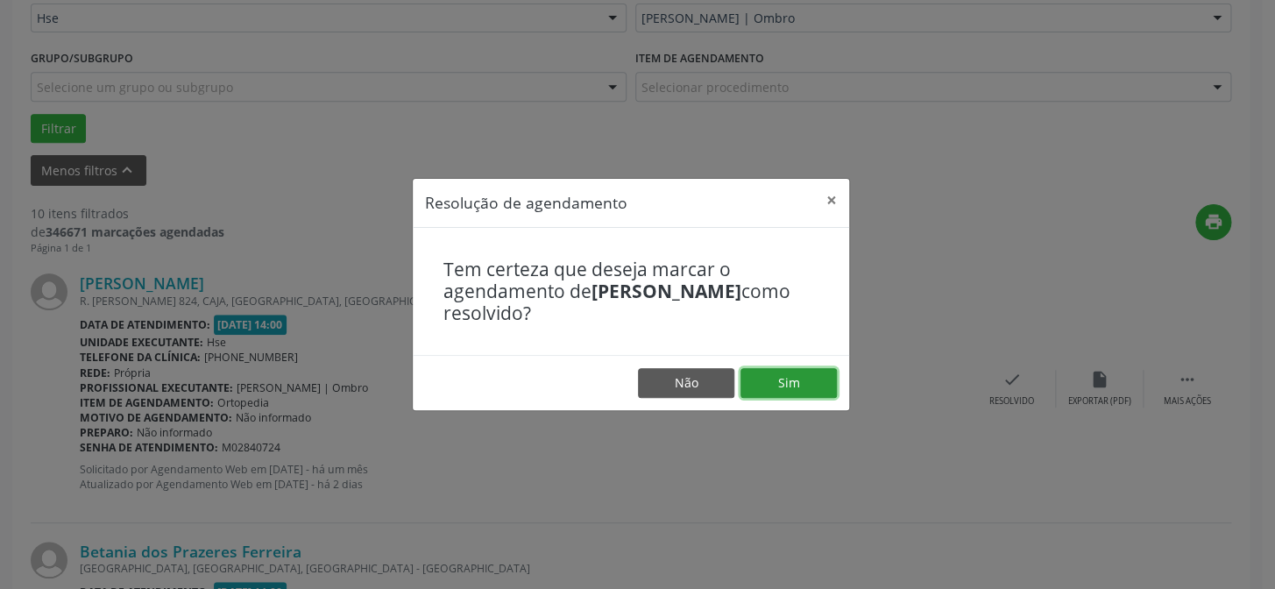
click at [785, 386] on button "Sim" at bounding box center [788, 383] width 96 height 30
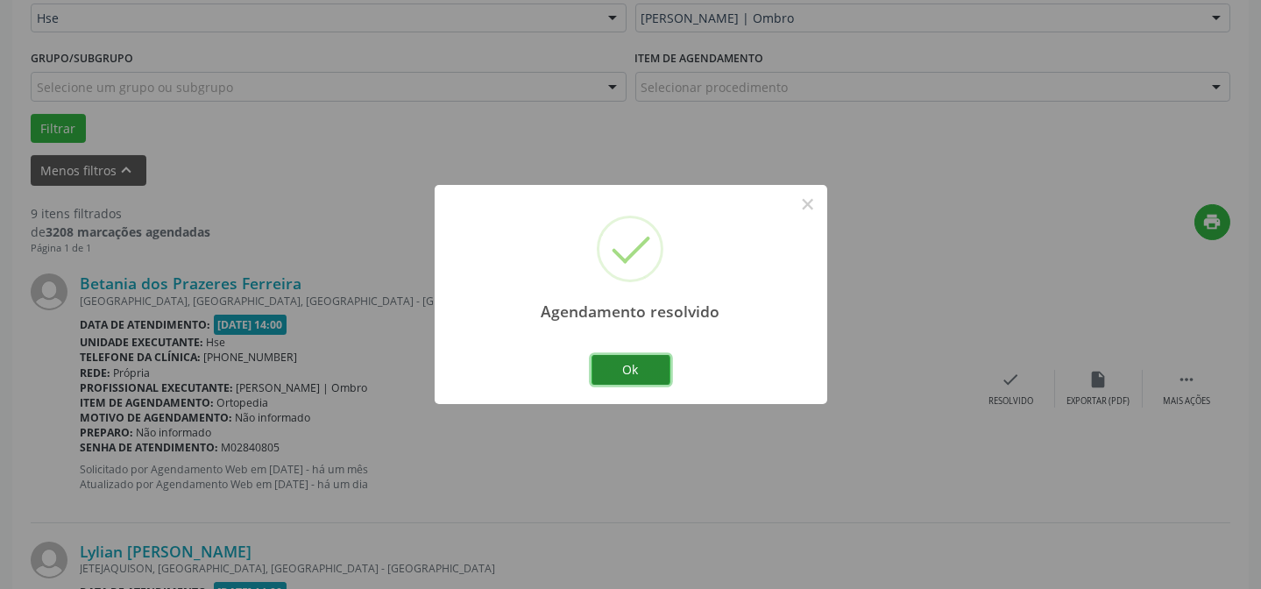
click at [615, 370] on button "Ok" at bounding box center [630, 370] width 79 height 30
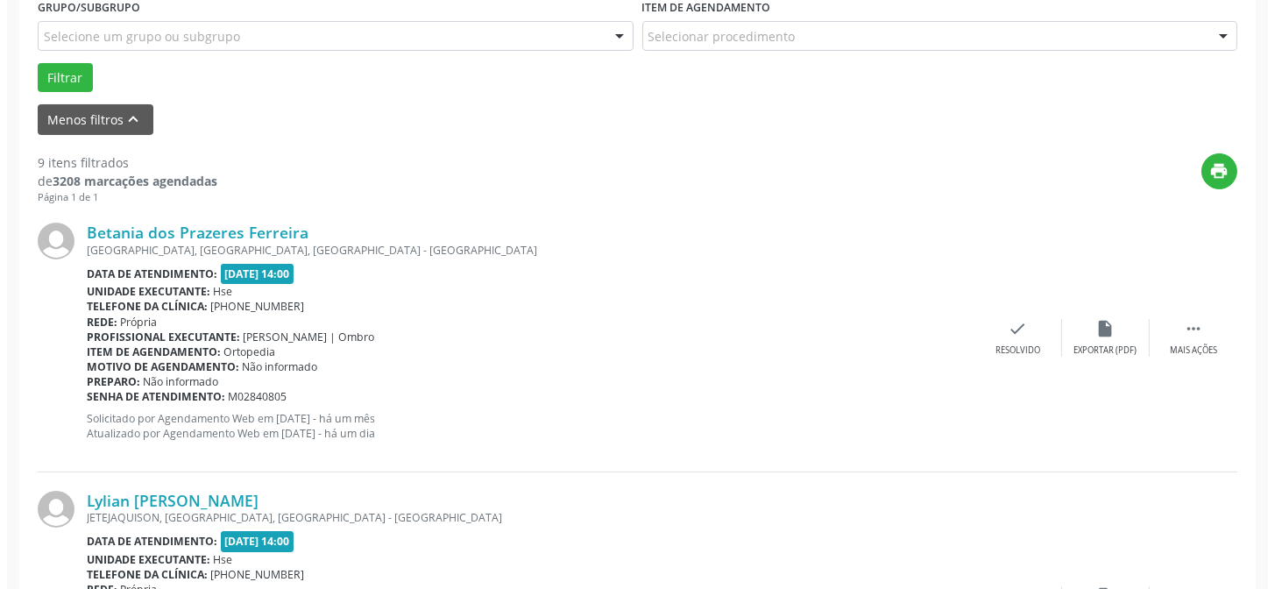
scroll to position [517, 0]
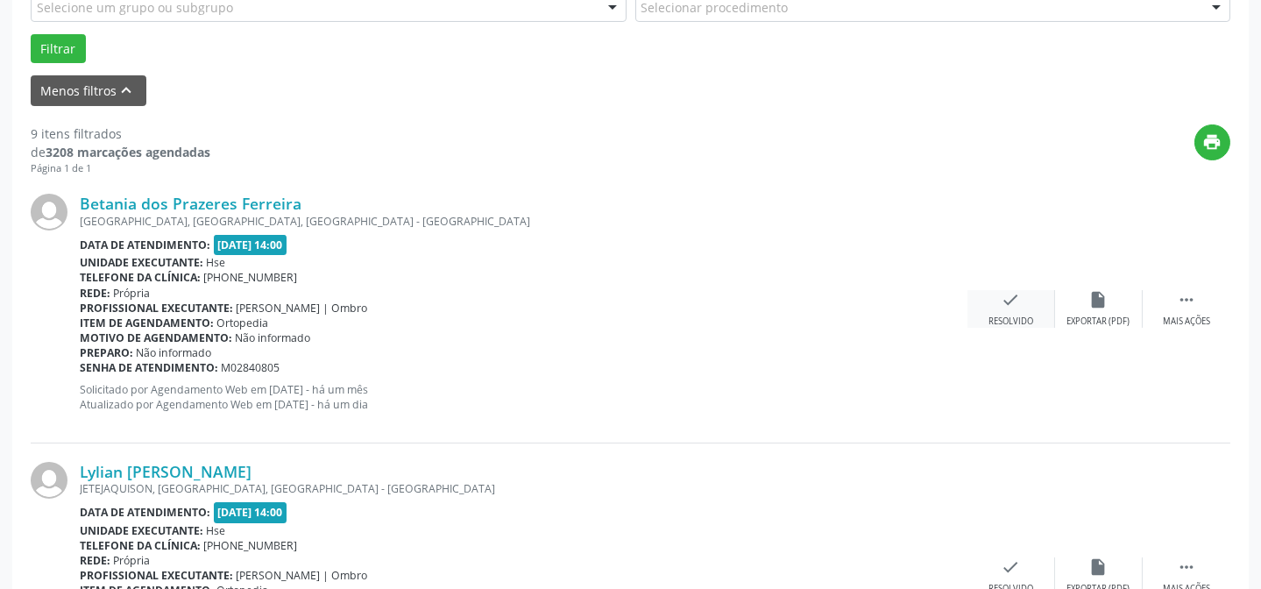
click at [996, 306] on div "check Resolvido" at bounding box center [1011, 309] width 88 height 38
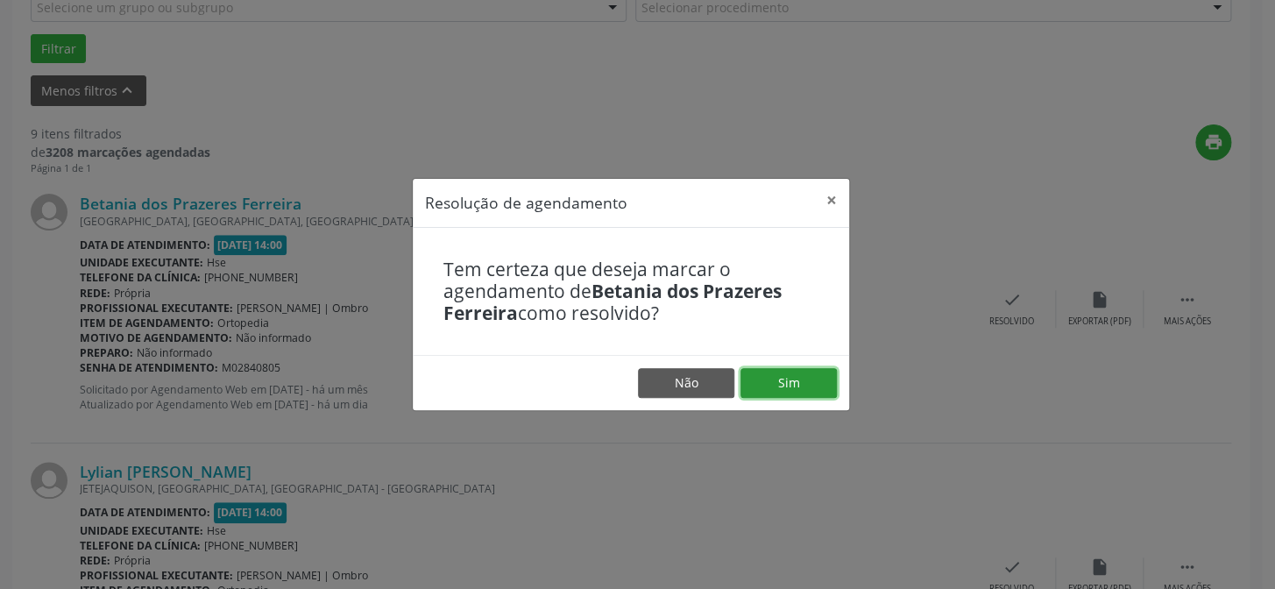
click at [786, 369] on button "Sim" at bounding box center [788, 383] width 96 height 30
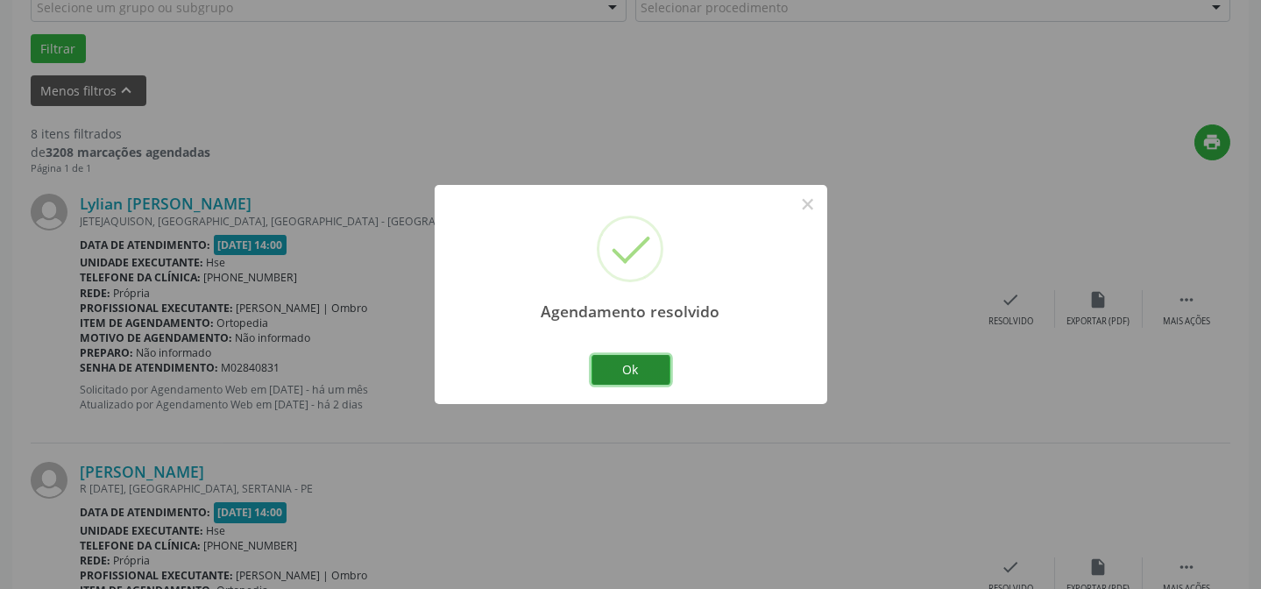
click at [636, 372] on button "Ok" at bounding box center [630, 370] width 79 height 30
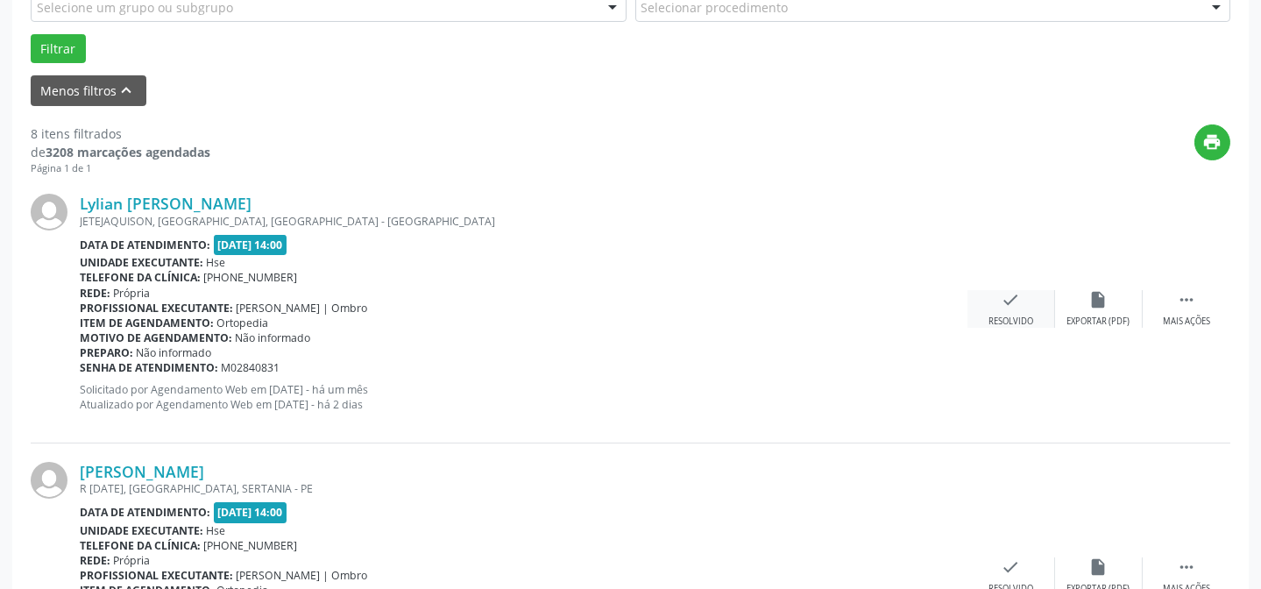
click at [1003, 303] on icon "check" at bounding box center [1010, 299] width 19 height 19
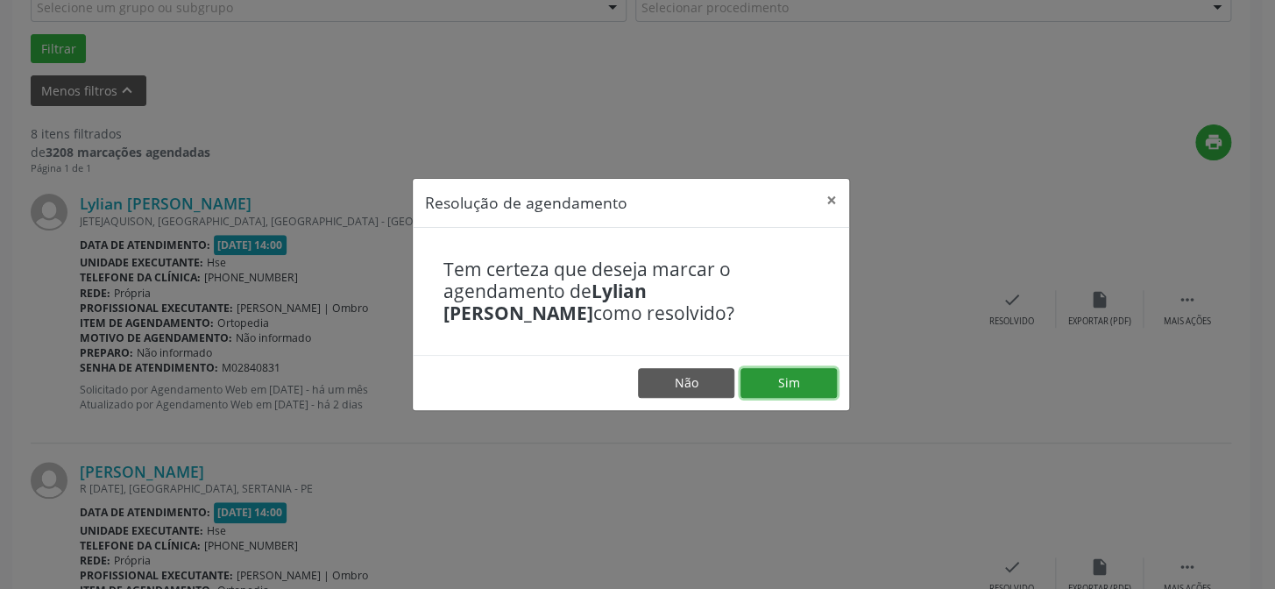
click at [767, 386] on button "Sim" at bounding box center [788, 383] width 96 height 30
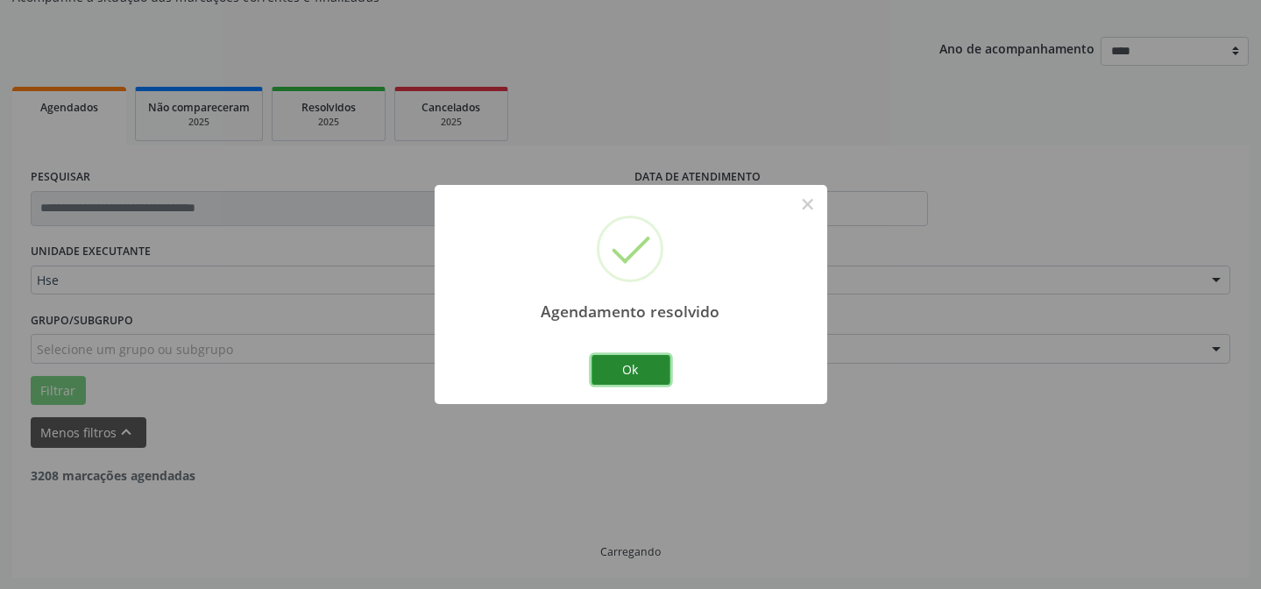
click at [641, 366] on button "Ok" at bounding box center [630, 370] width 79 height 30
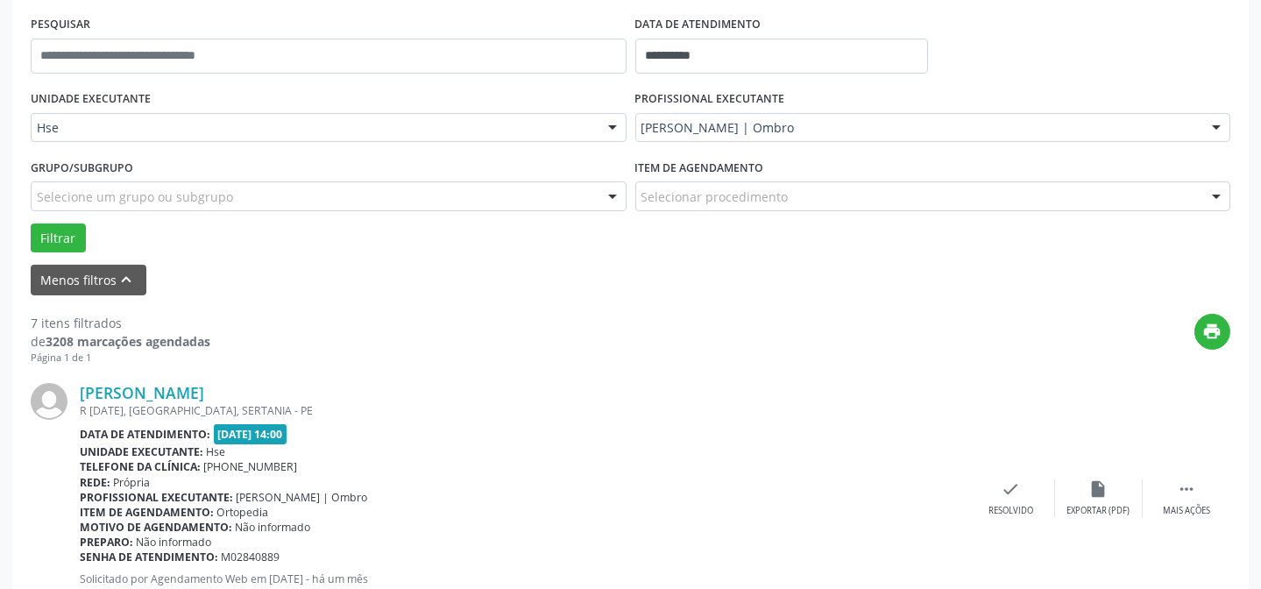
scroll to position [334, 0]
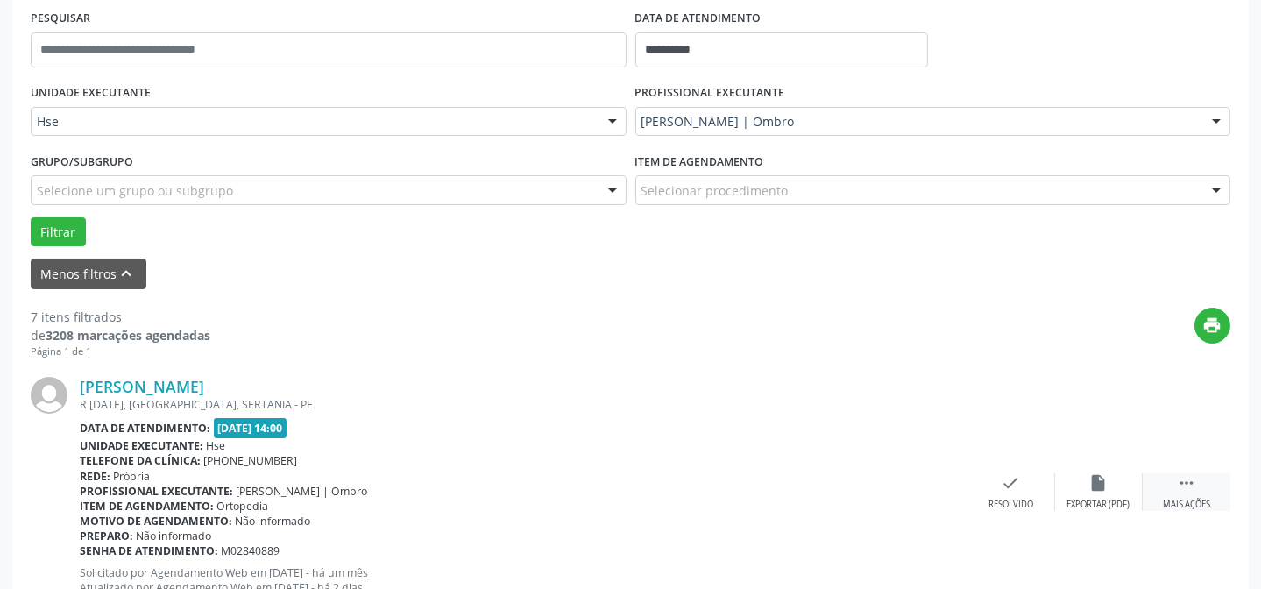
click at [1186, 482] on icon "" at bounding box center [1186, 482] width 19 height 19
click at [1110, 483] on div "alarm_off Não compareceu" at bounding box center [1099, 492] width 88 height 38
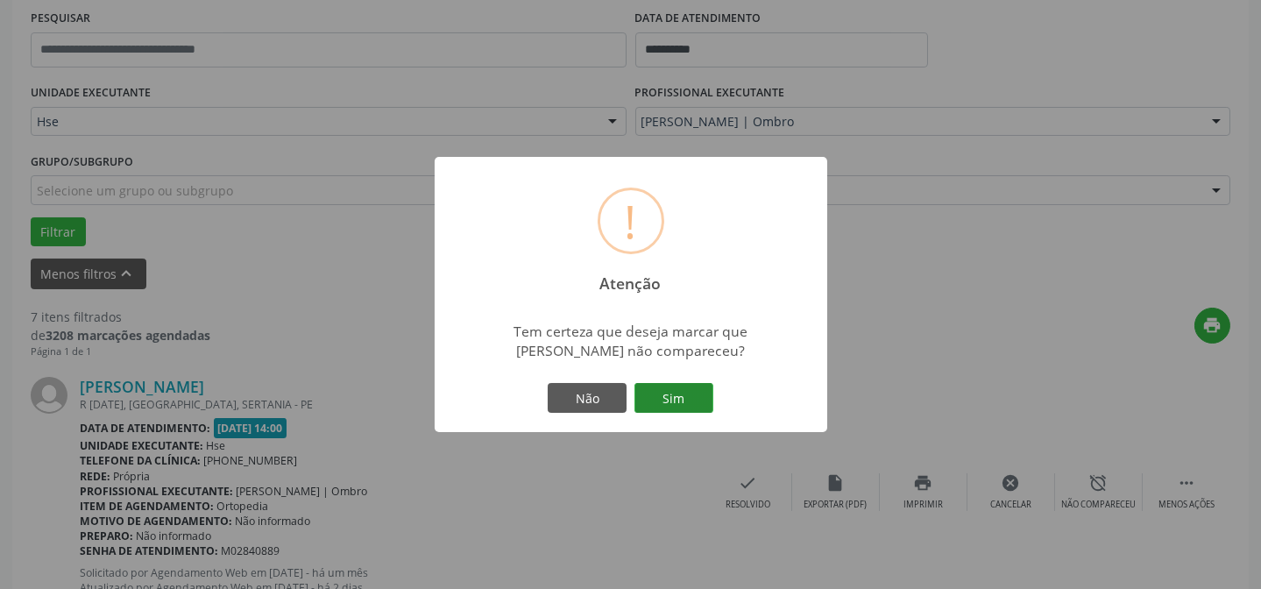
click at [689, 407] on button "Sim" at bounding box center [673, 398] width 79 height 30
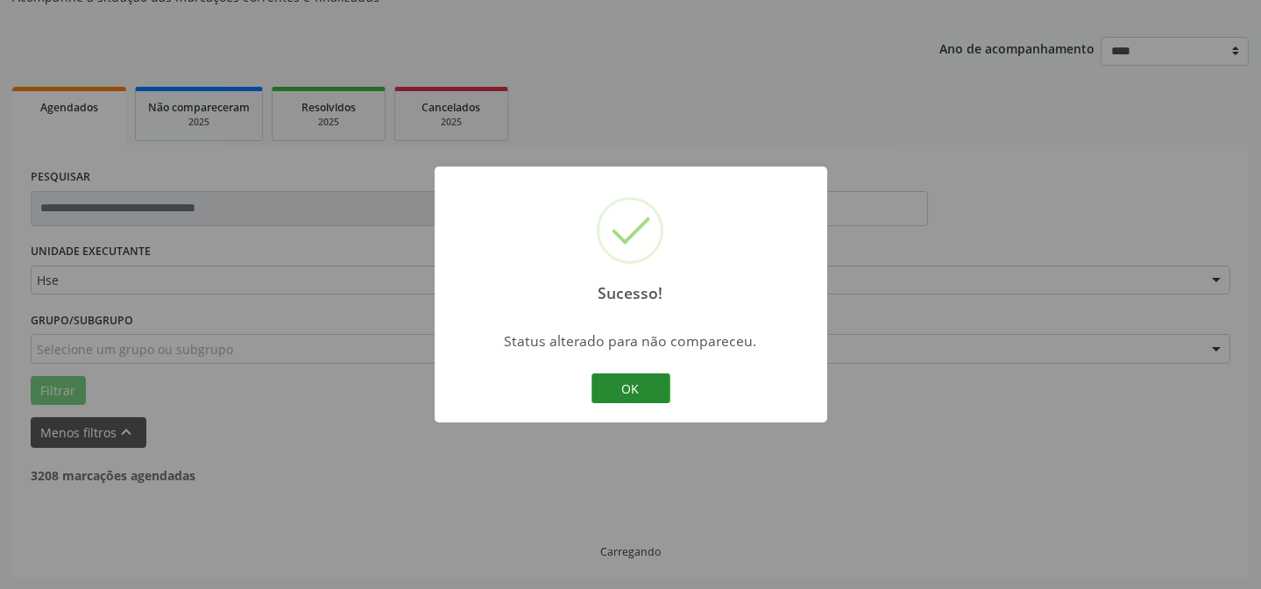
click at [651, 392] on button "OK" at bounding box center [630, 388] width 79 height 30
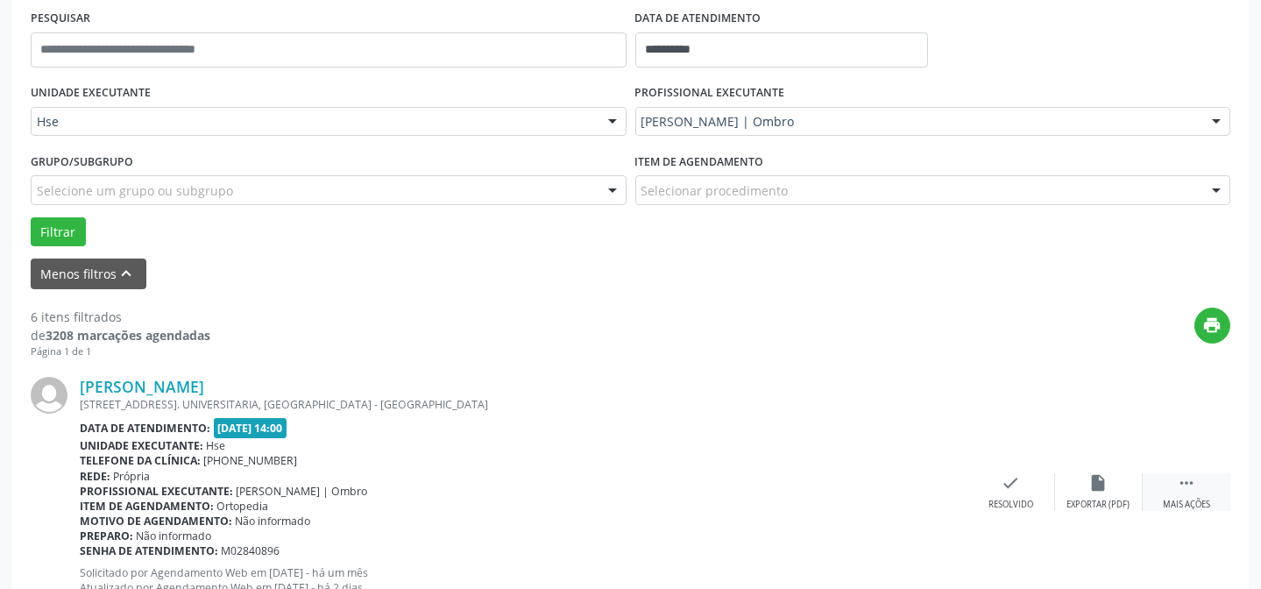
click at [1163, 488] on div " Mais ações" at bounding box center [1187, 492] width 88 height 38
click at [1096, 486] on icon "alarm_off" at bounding box center [1098, 482] width 19 height 19
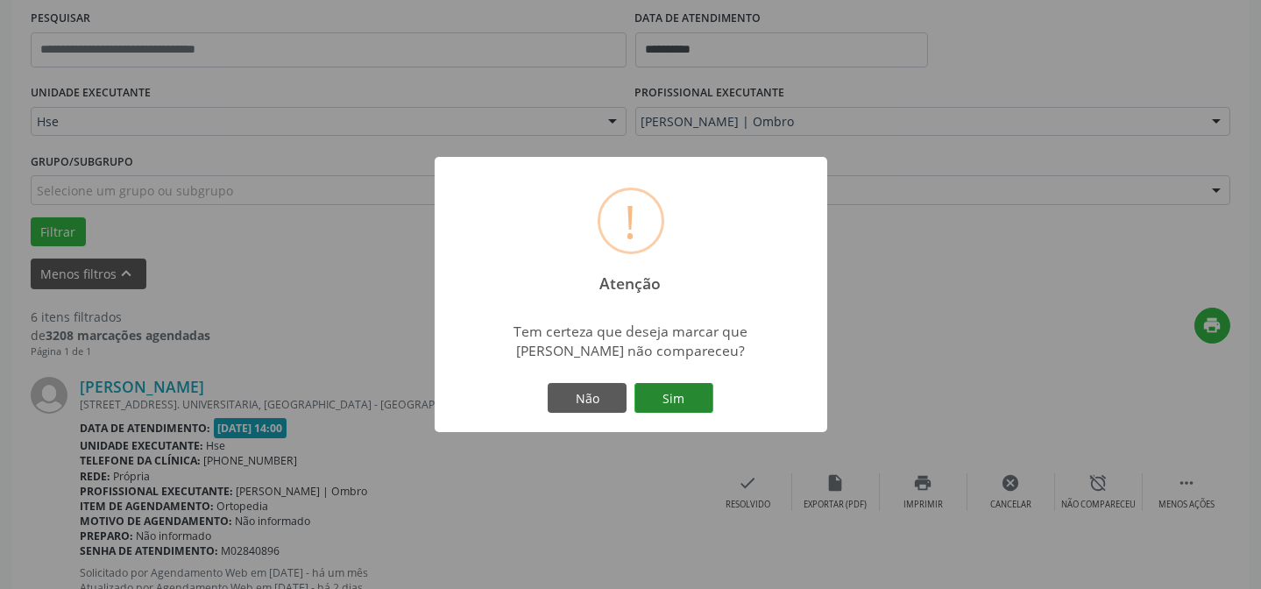
click at [676, 402] on button "Sim" at bounding box center [673, 398] width 79 height 30
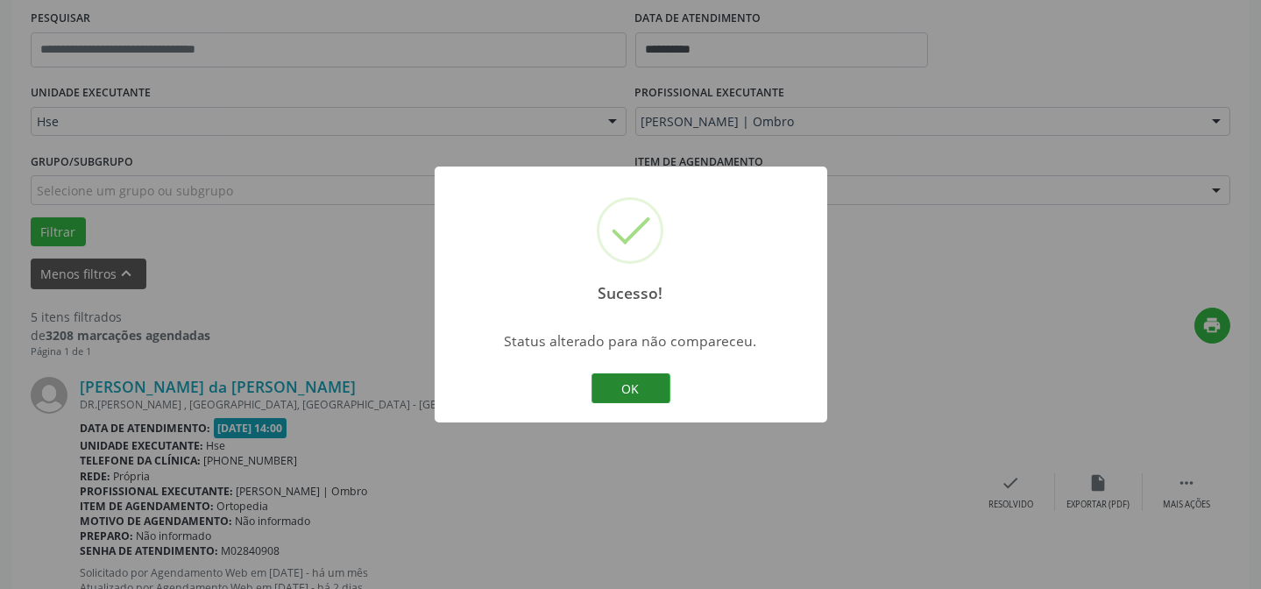
click at [648, 386] on button "OK" at bounding box center [630, 388] width 79 height 30
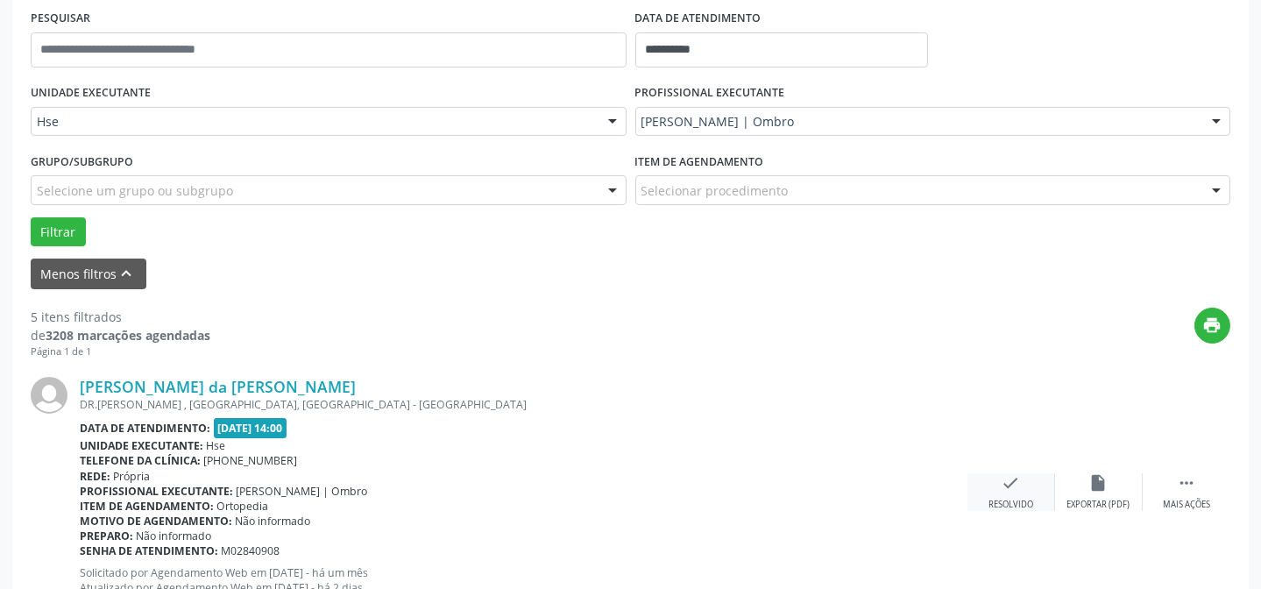
click at [1014, 490] on icon "check" at bounding box center [1010, 482] width 19 height 19
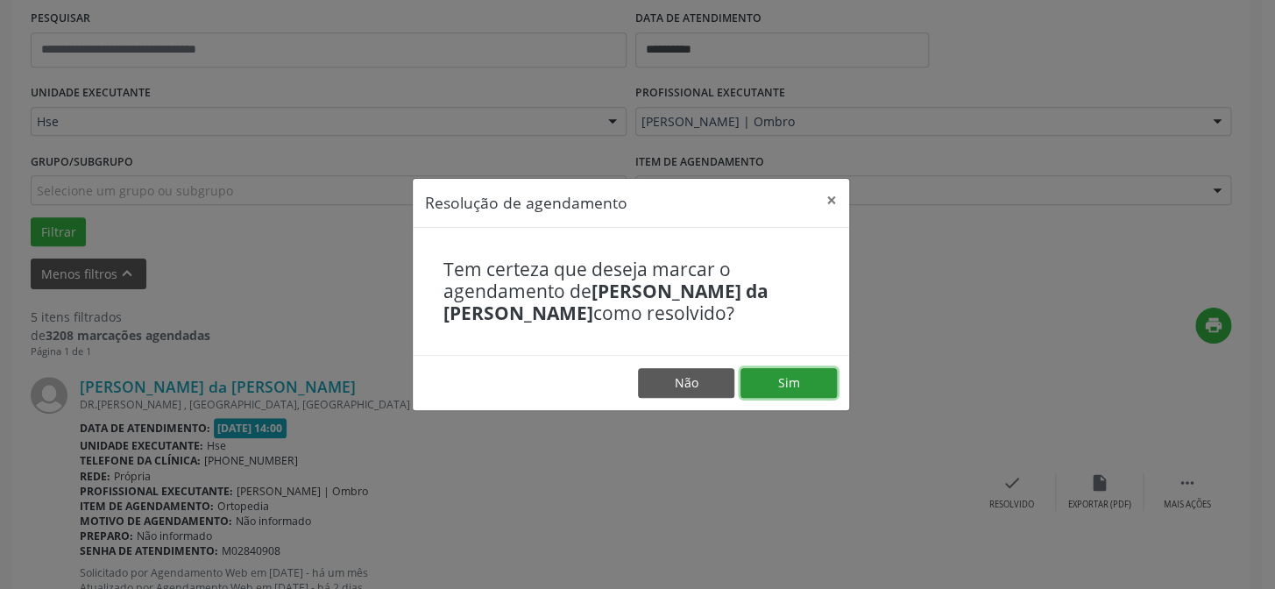
click at [817, 386] on button "Sim" at bounding box center [788, 383] width 96 height 30
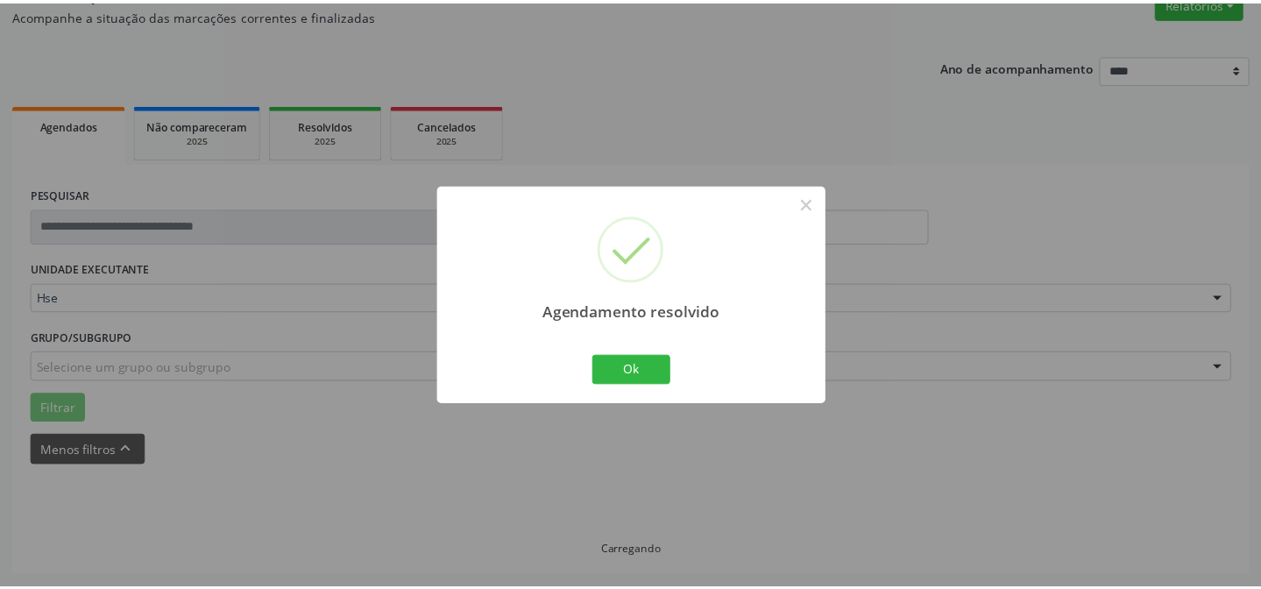
scroll to position [157, 0]
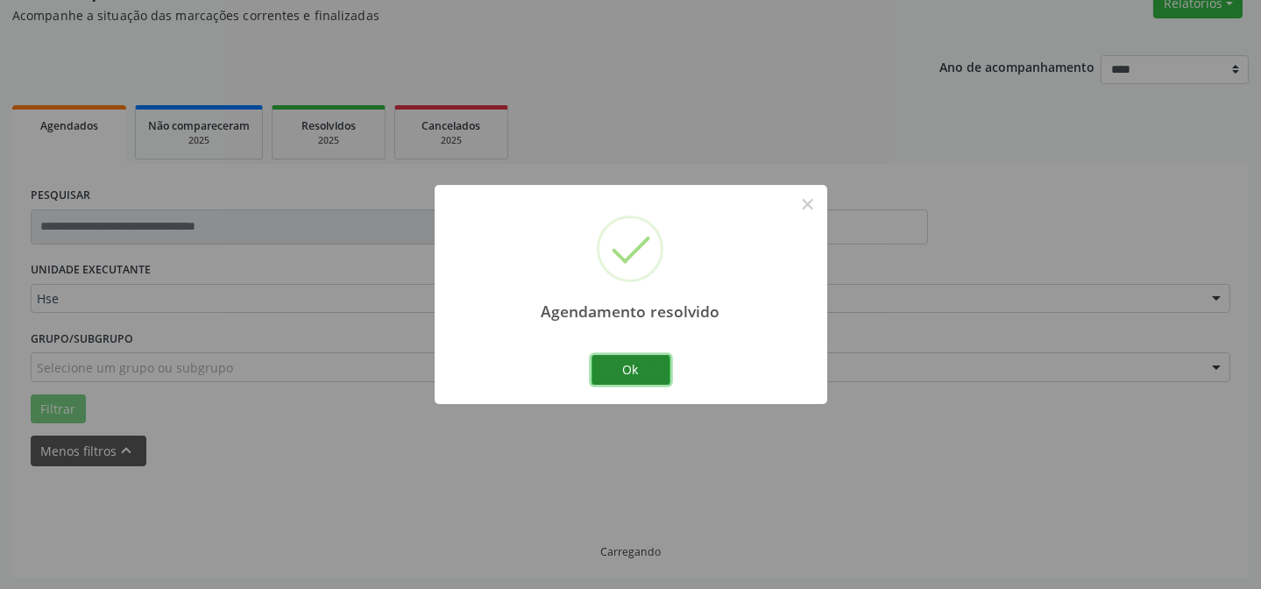
click at [659, 374] on button "Ok" at bounding box center [630, 370] width 79 height 30
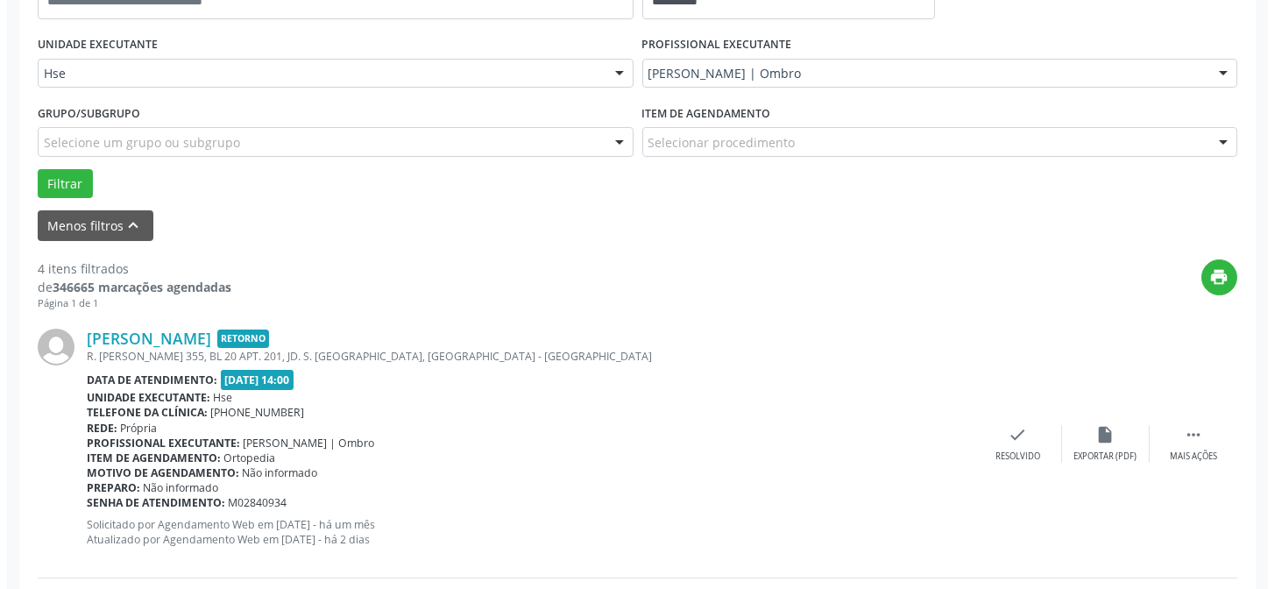
scroll to position [395, 0]
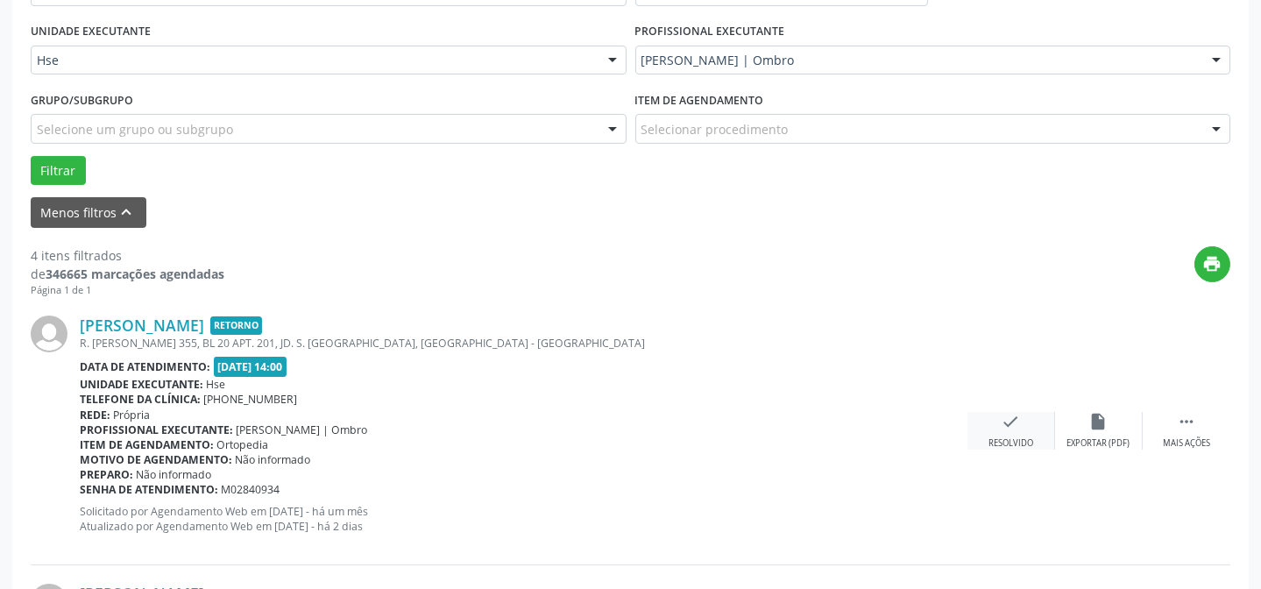
click at [987, 418] on div "check Resolvido" at bounding box center [1011, 431] width 88 height 38
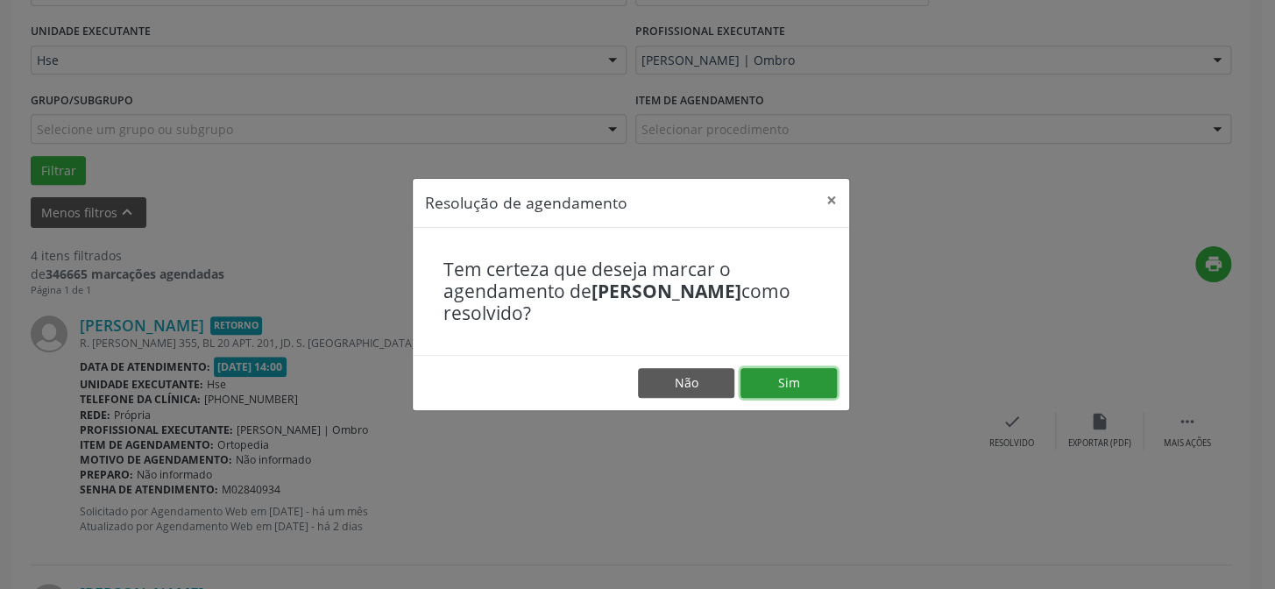
click at [794, 370] on button "Sim" at bounding box center [788, 383] width 96 height 30
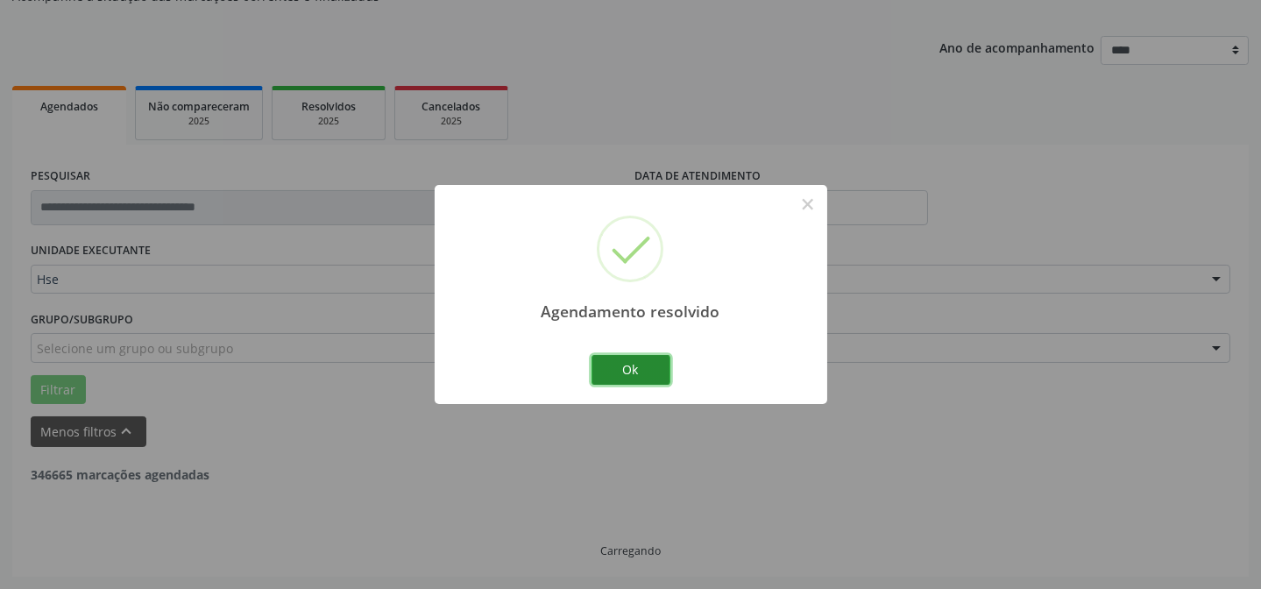
click at [603, 368] on button "Ok" at bounding box center [630, 370] width 79 height 30
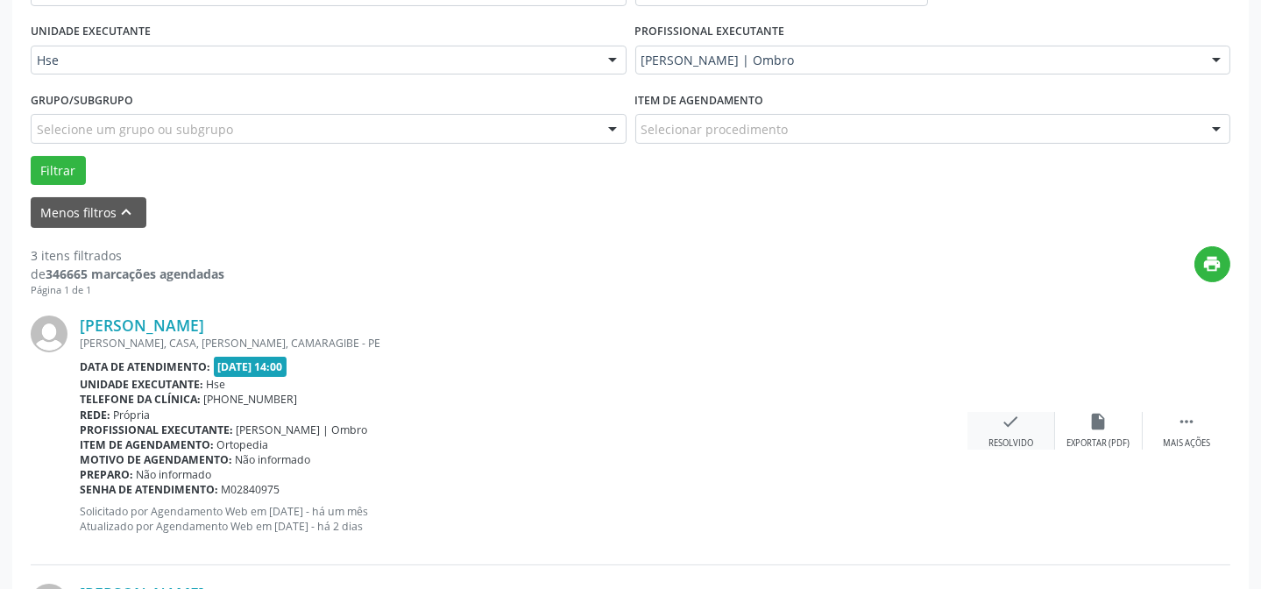
click at [1004, 427] on icon "check" at bounding box center [1010, 421] width 19 height 19
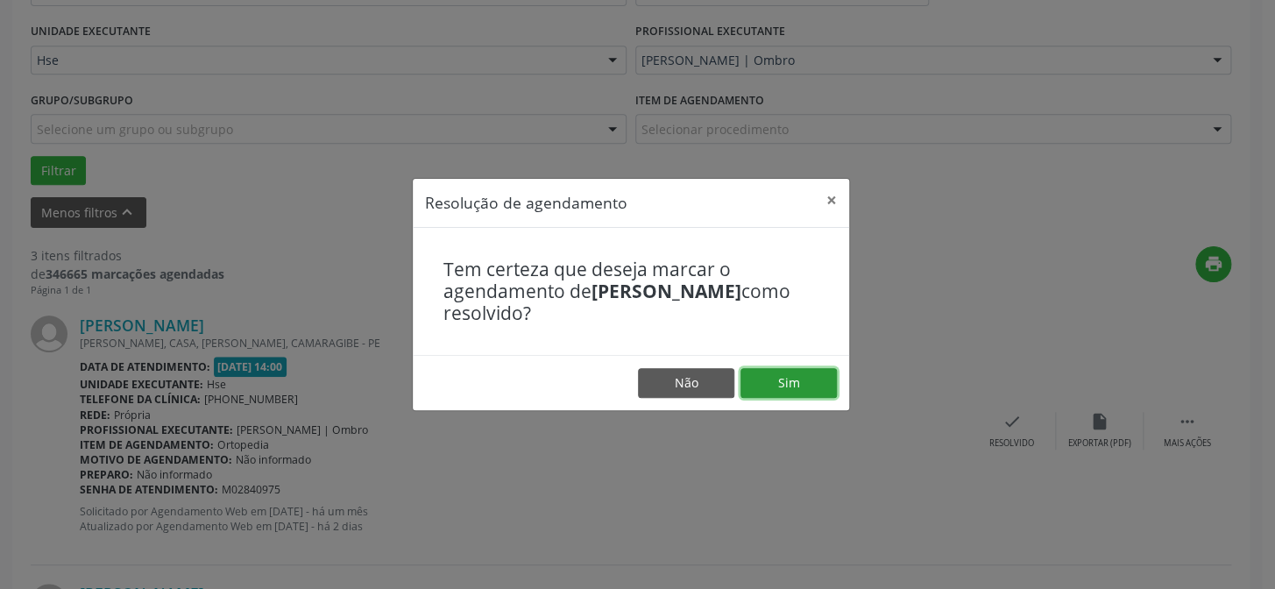
click at [763, 372] on button "Sim" at bounding box center [788, 383] width 96 height 30
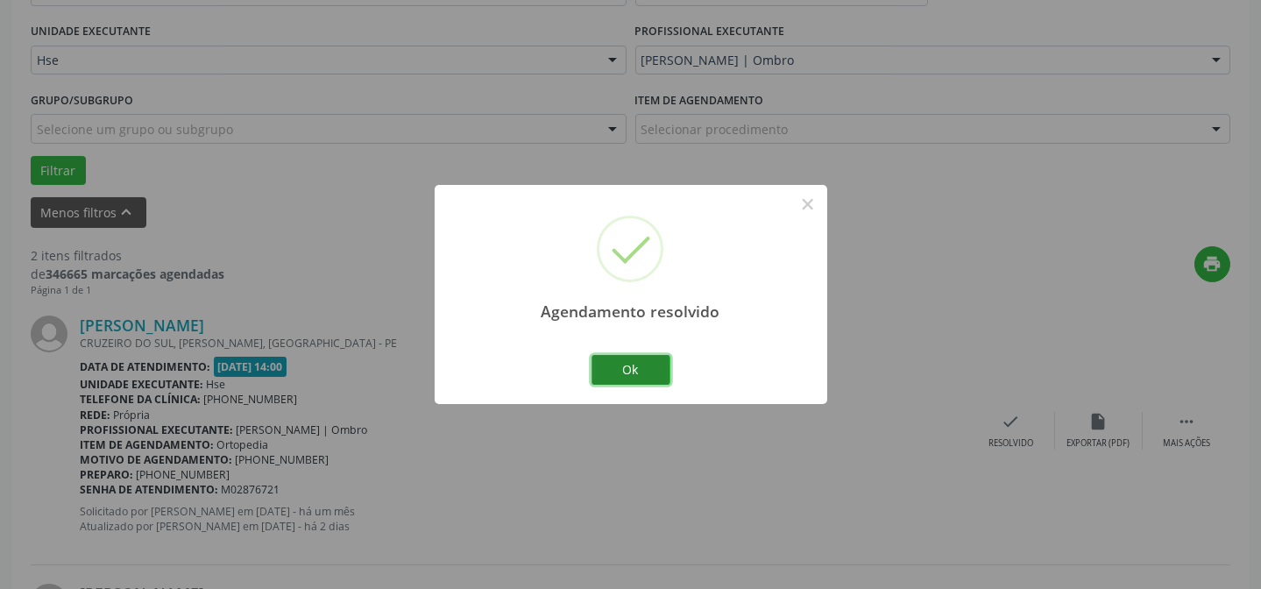
click at [601, 365] on button "Ok" at bounding box center [630, 370] width 79 height 30
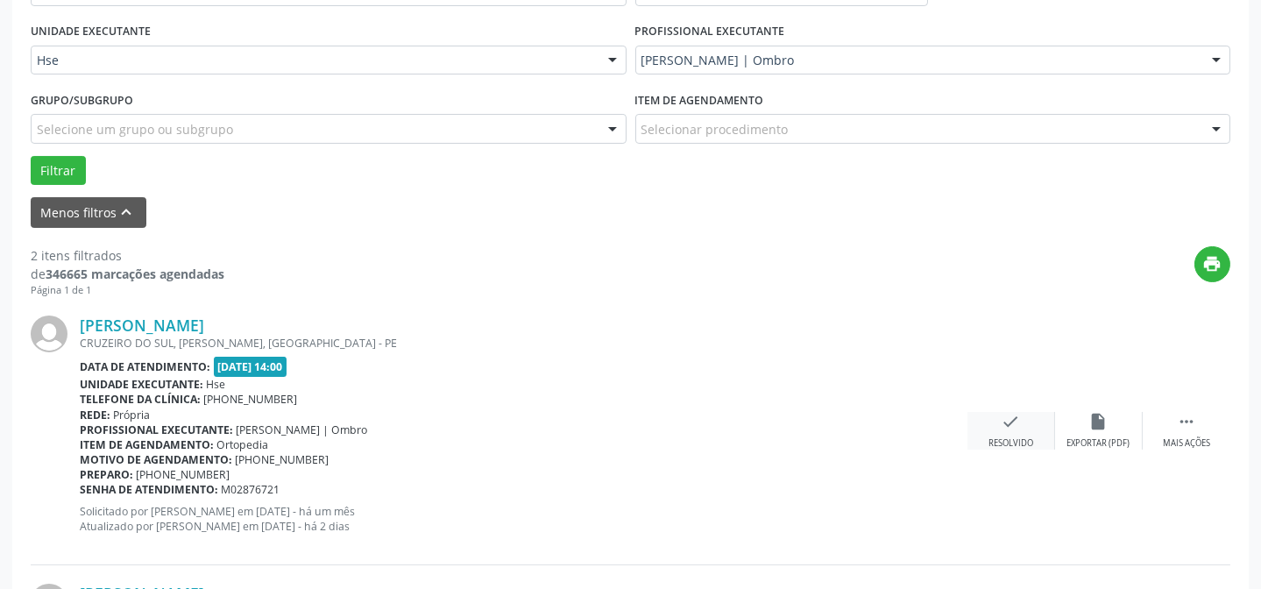
click at [1014, 428] on icon "check" at bounding box center [1010, 421] width 19 height 19
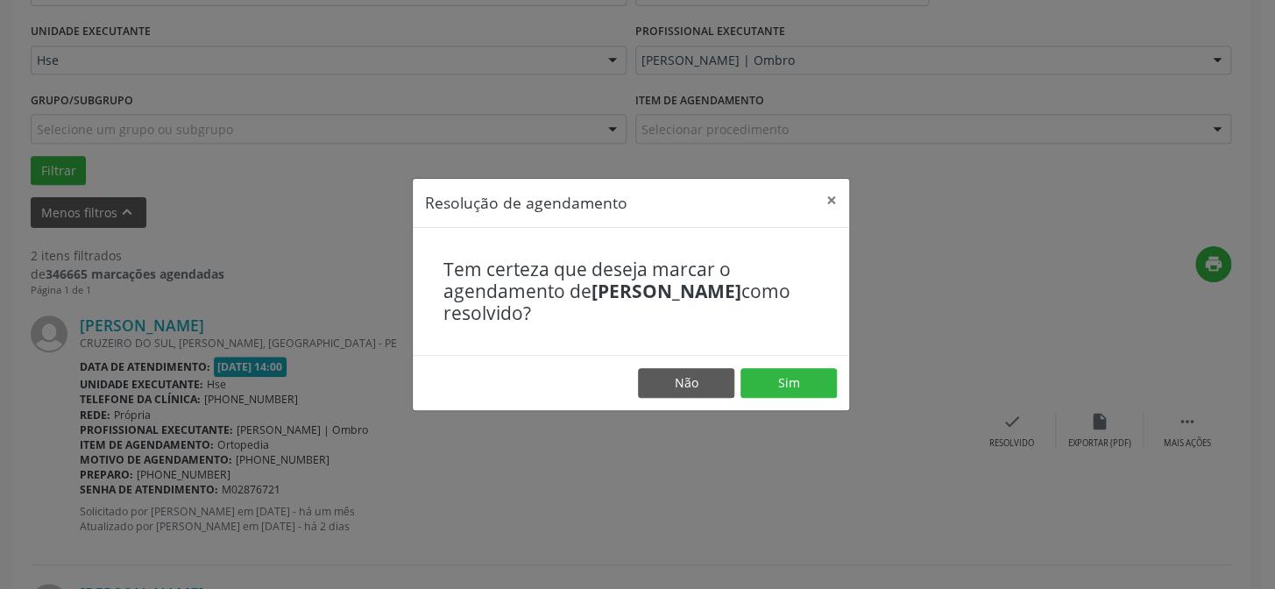
click at [755, 359] on footer "Não Sim" at bounding box center [631, 382] width 436 height 55
click at [765, 373] on button "Sim" at bounding box center [788, 383] width 96 height 30
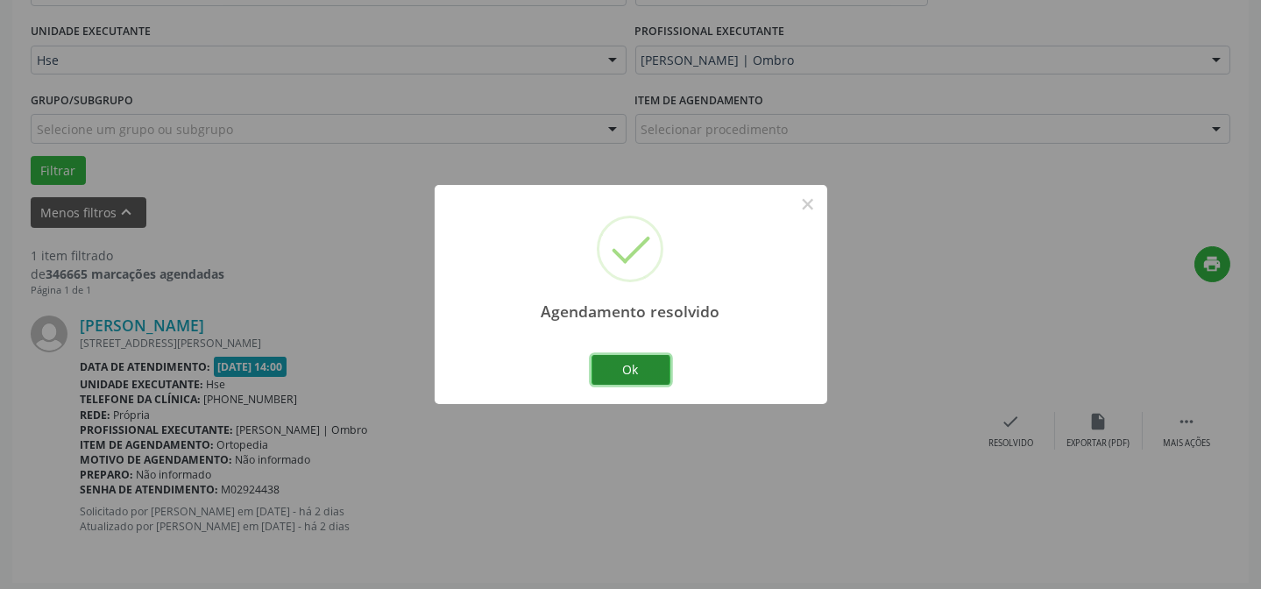
click at [619, 363] on button "Ok" at bounding box center [630, 370] width 79 height 30
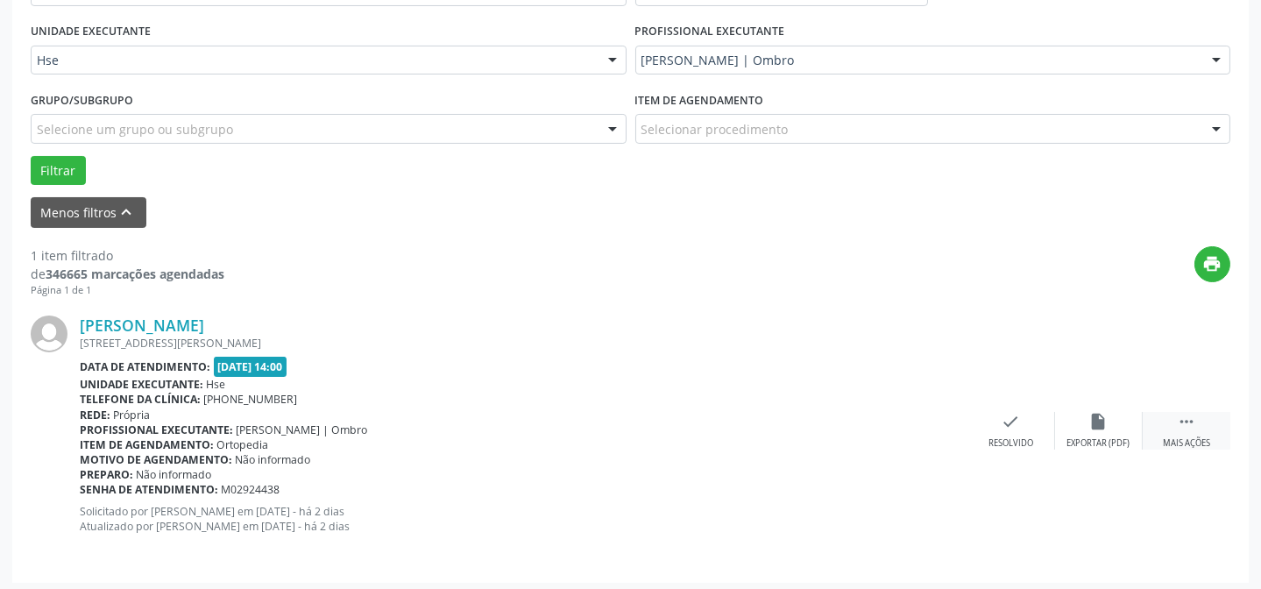
click at [1168, 426] on div " Mais ações" at bounding box center [1187, 431] width 88 height 38
click at [1093, 420] on icon "alarm_off" at bounding box center [1098, 421] width 19 height 19
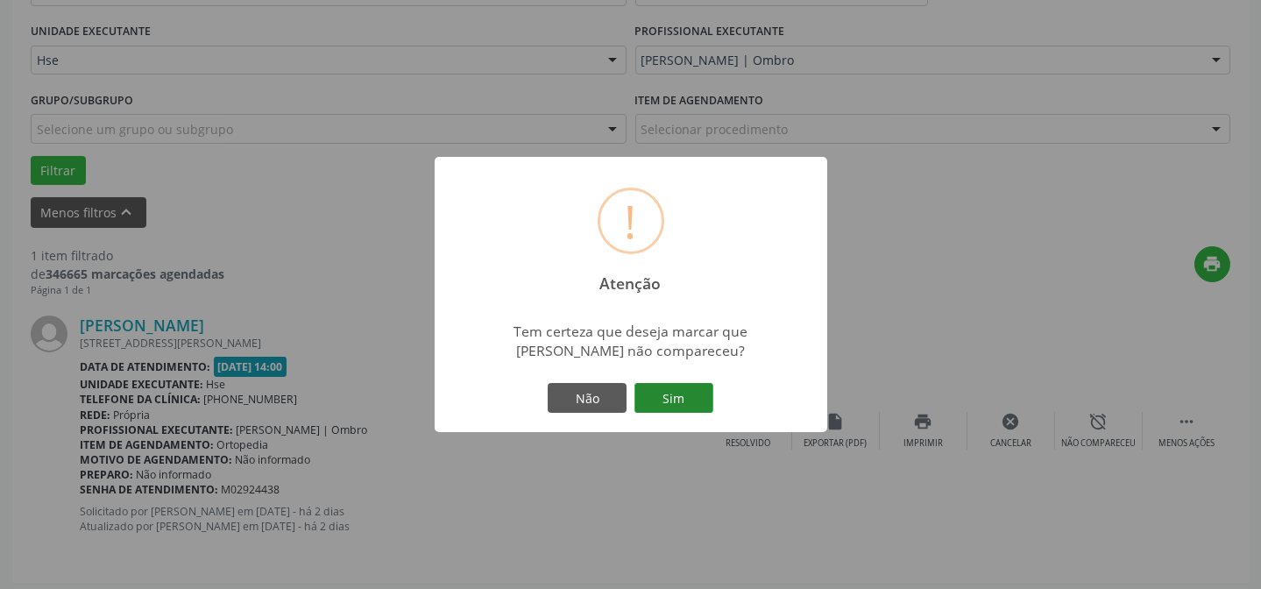
click at [675, 407] on button "Sim" at bounding box center [673, 398] width 79 height 30
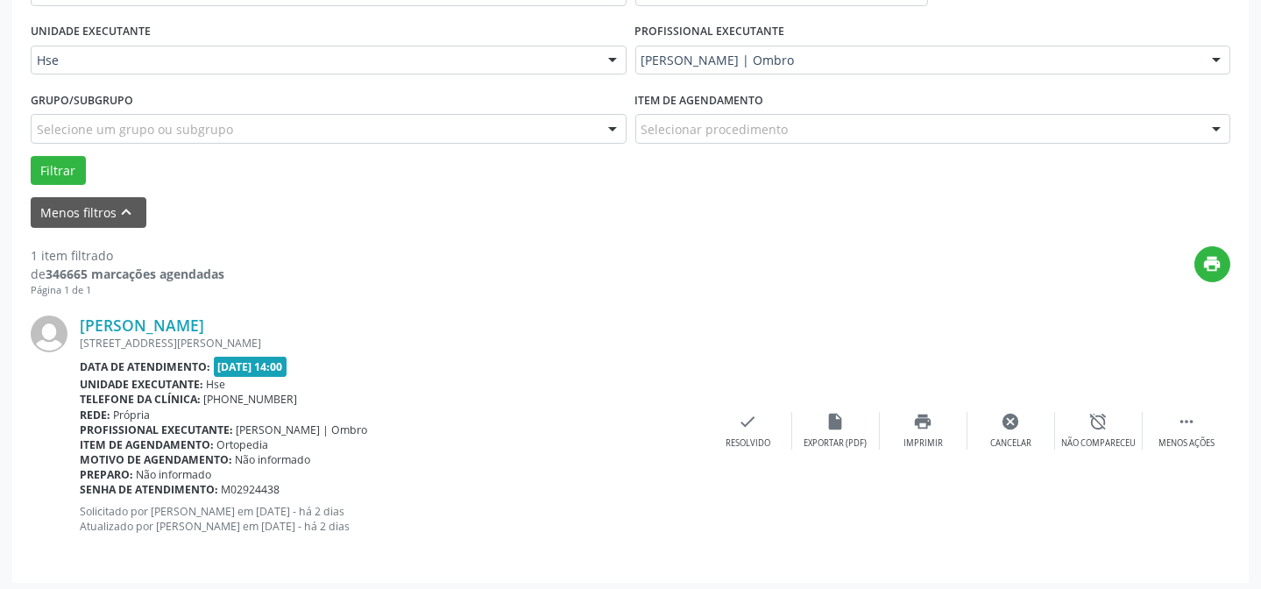
scroll to position [175, 0]
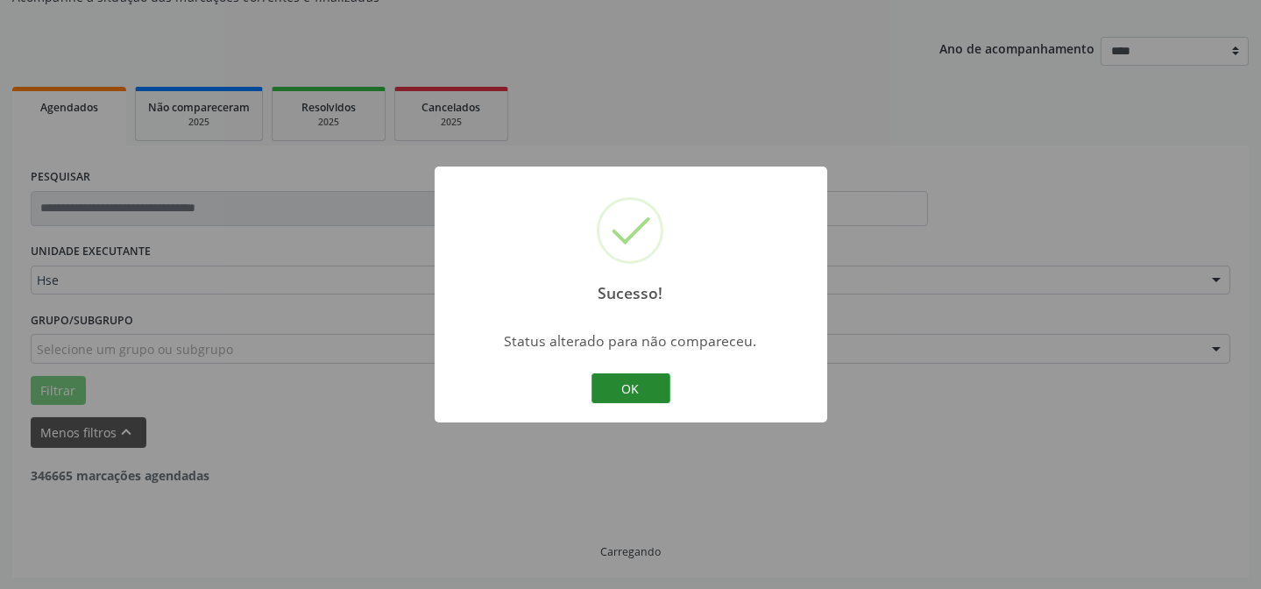
click at [638, 378] on button "OK" at bounding box center [630, 388] width 79 height 30
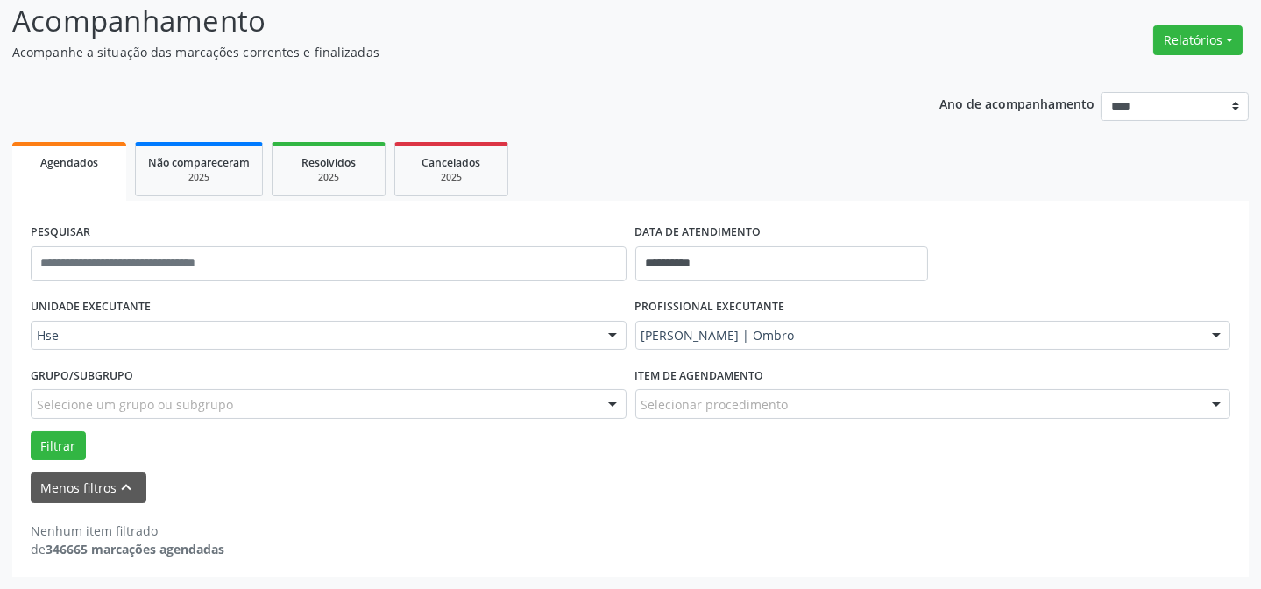
scroll to position [118, 0]
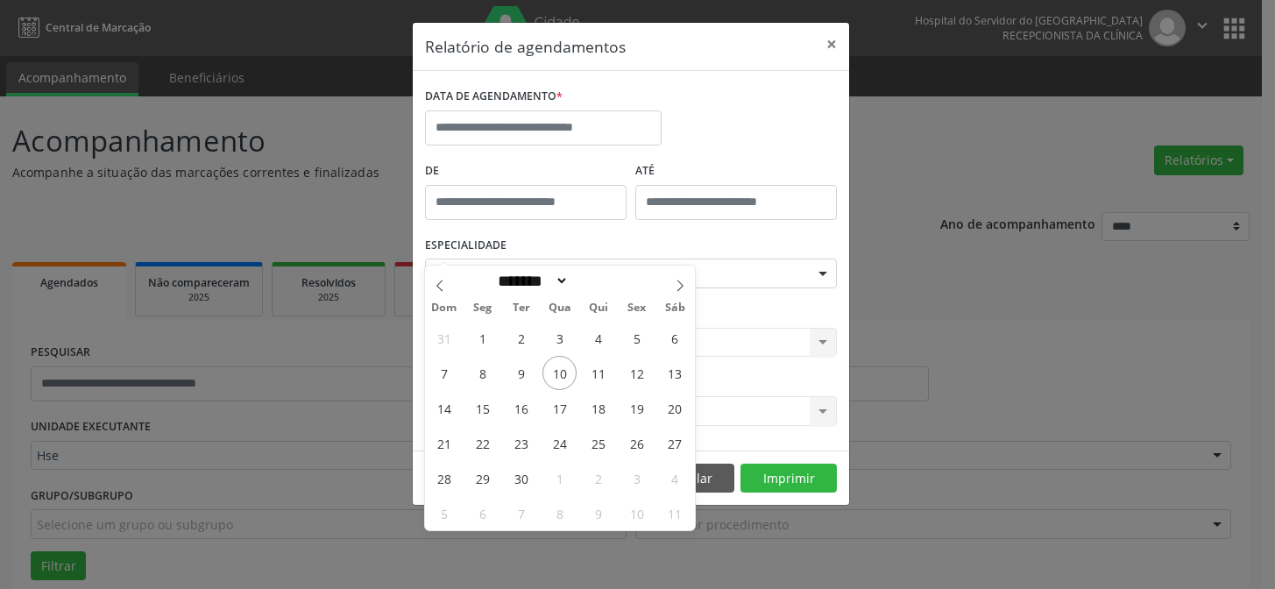
select select "*"
click at [479, 124] on input "text" at bounding box center [543, 127] width 237 height 35
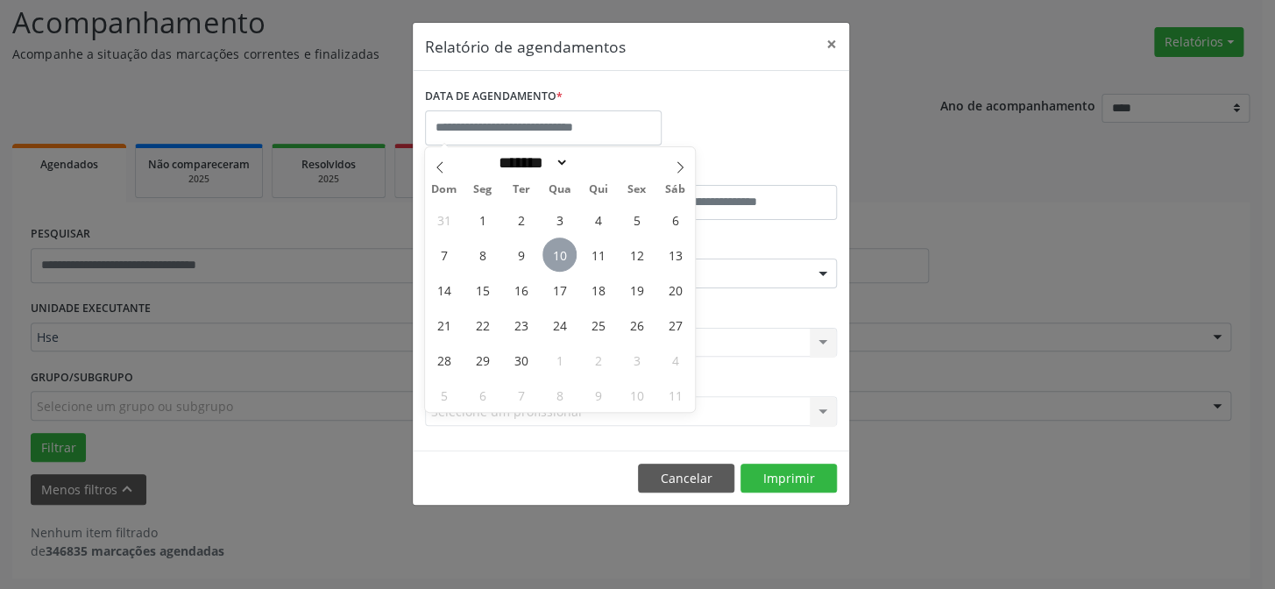
click at [560, 251] on span "10" at bounding box center [559, 254] width 34 height 34
type input "**********"
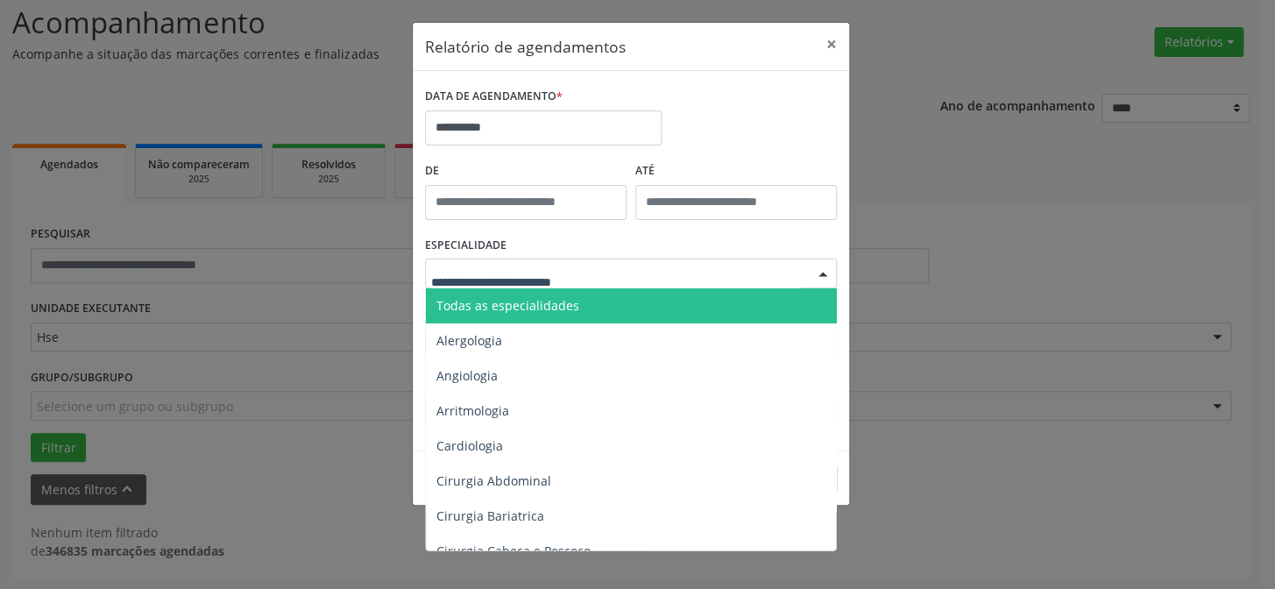
drag, startPoint x: 499, startPoint y: 300, endPoint x: 810, endPoint y: 346, distance: 314.5
click at [502, 300] on span "Todas as especialidades" at bounding box center [507, 305] width 143 height 17
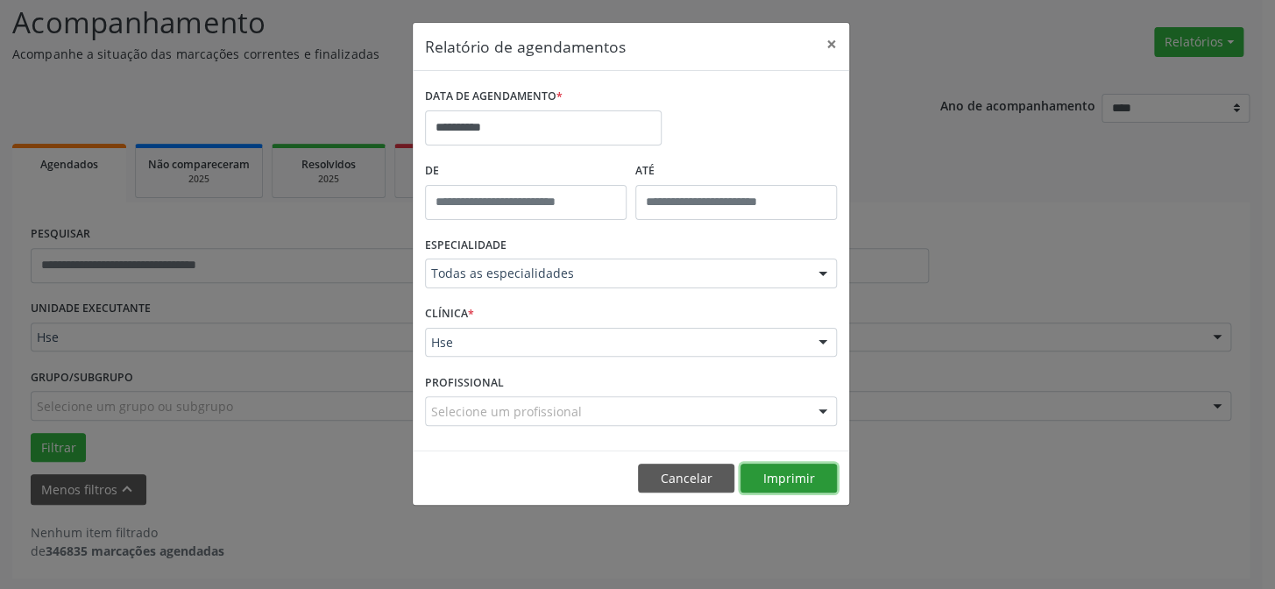
click at [775, 467] on button "Imprimir" at bounding box center [788, 479] width 96 height 30
